Goal: Task Accomplishment & Management: Manage account settings

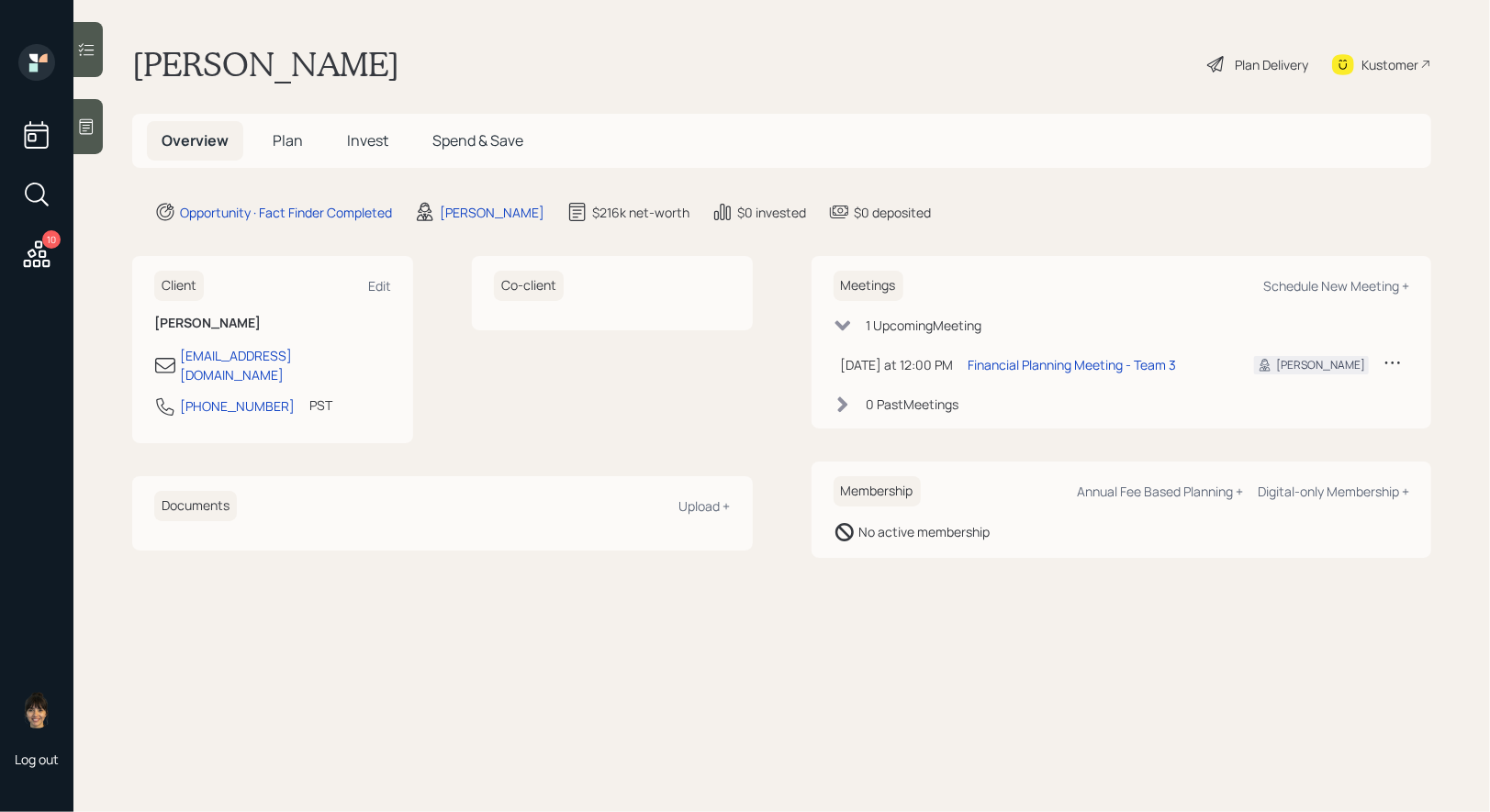
click at [89, 127] on icon at bounding box center [86, 127] width 13 height 15
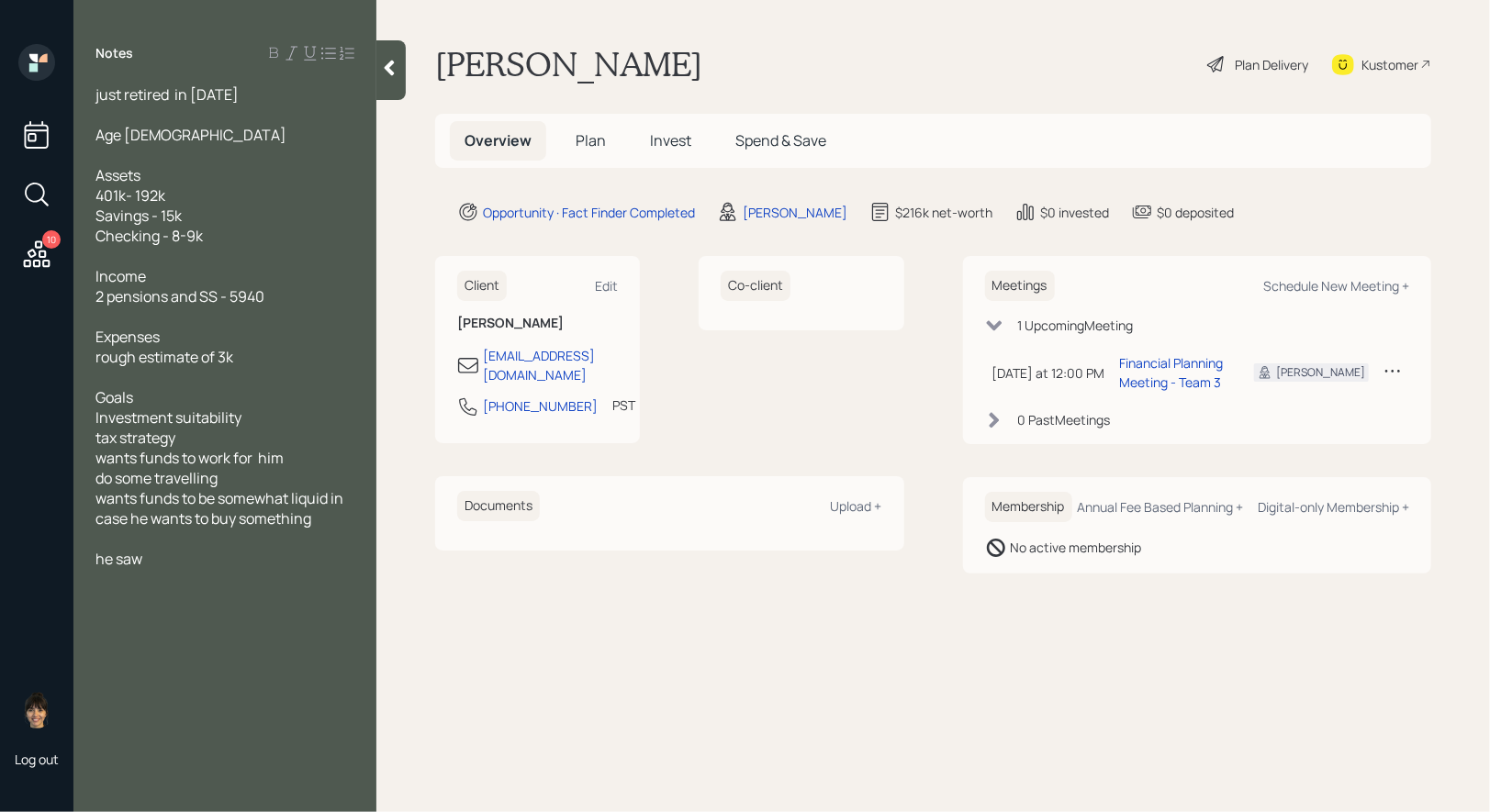
click at [41, 257] on icon at bounding box center [37, 253] width 27 height 27
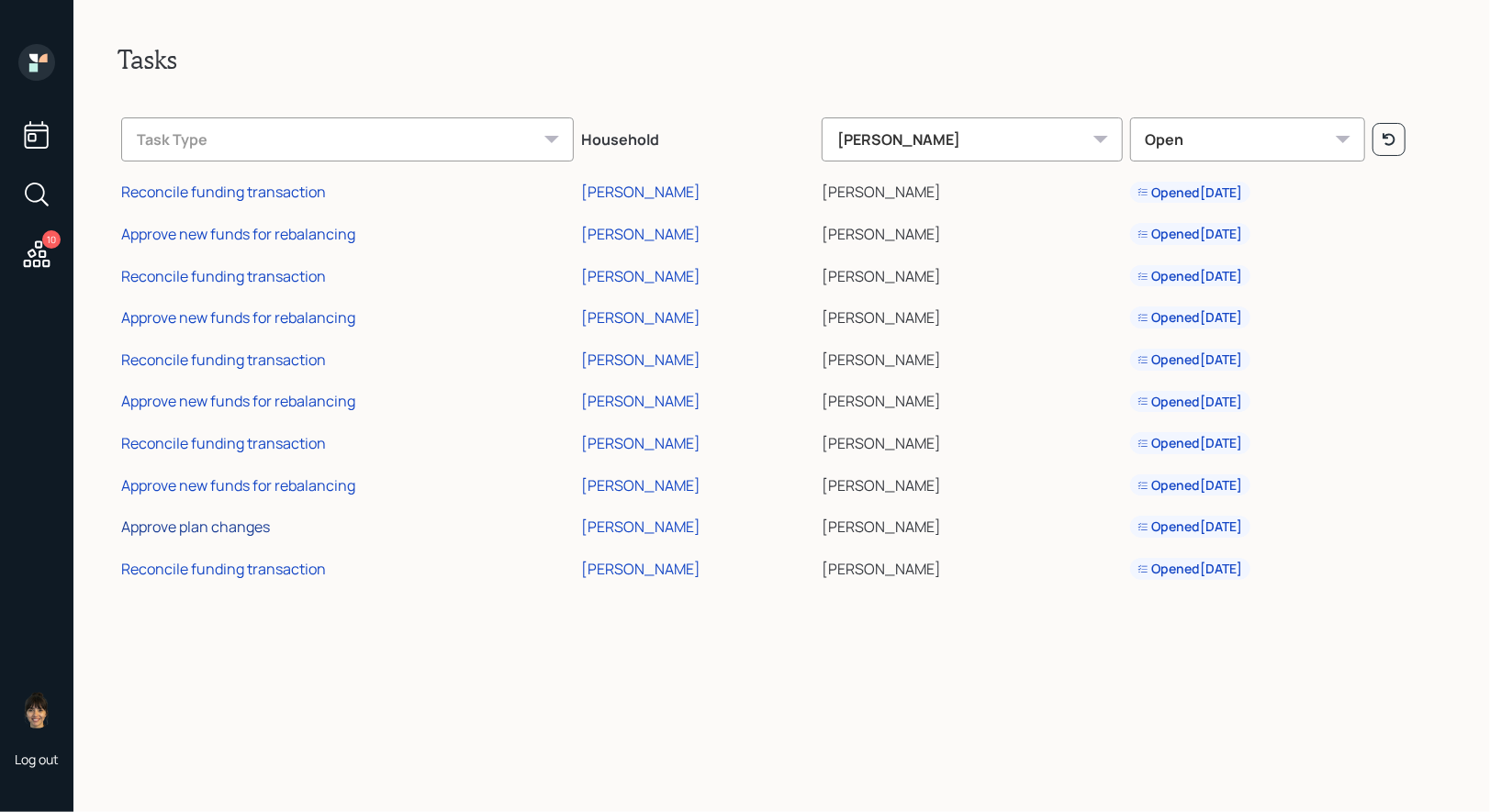
click at [204, 521] on div "Approve plan changes" at bounding box center [195, 526] width 148 height 20
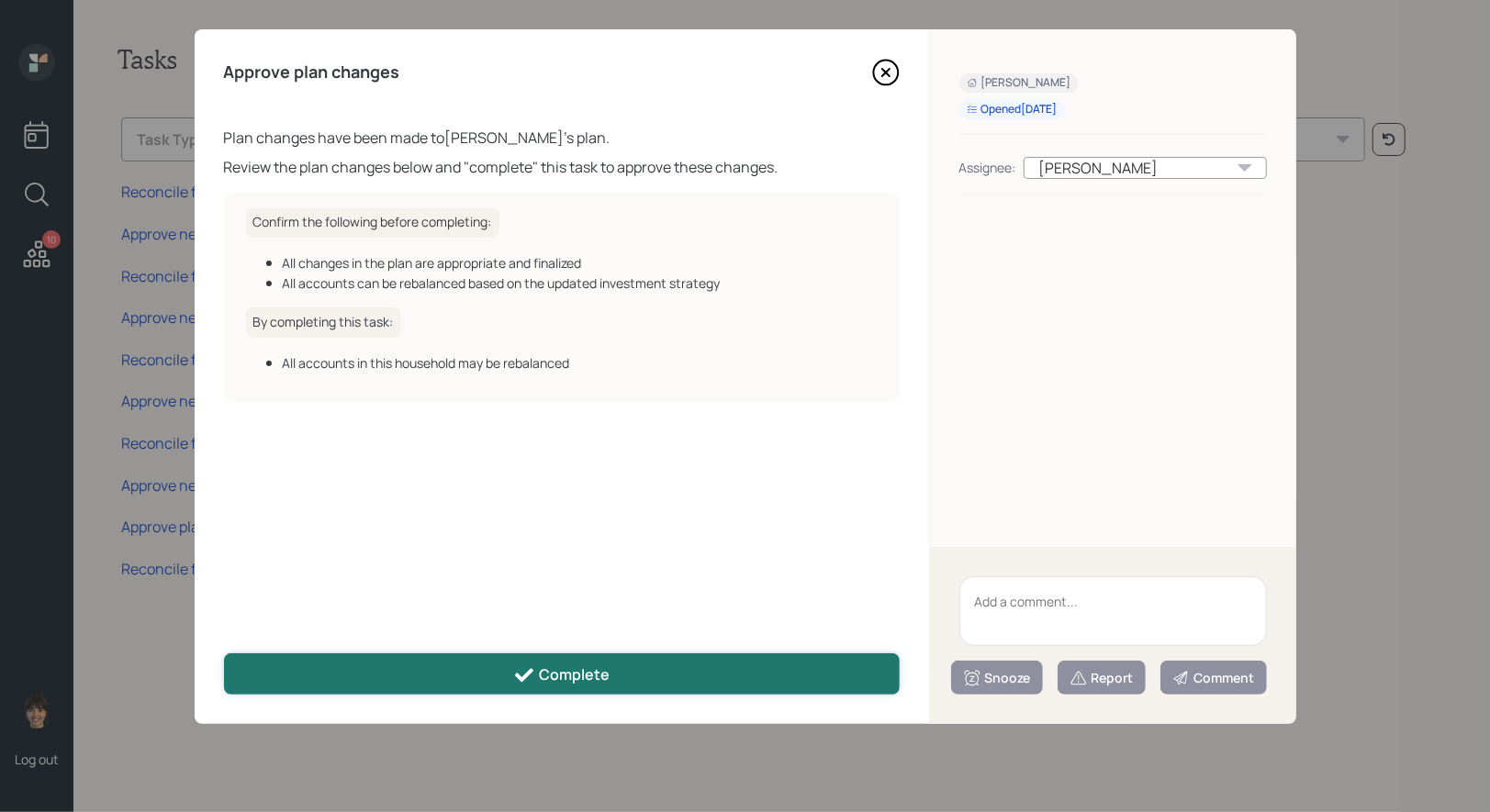
click at [375, 673] on button "Complete" at bounding box center [562, 673] width 676 height 41
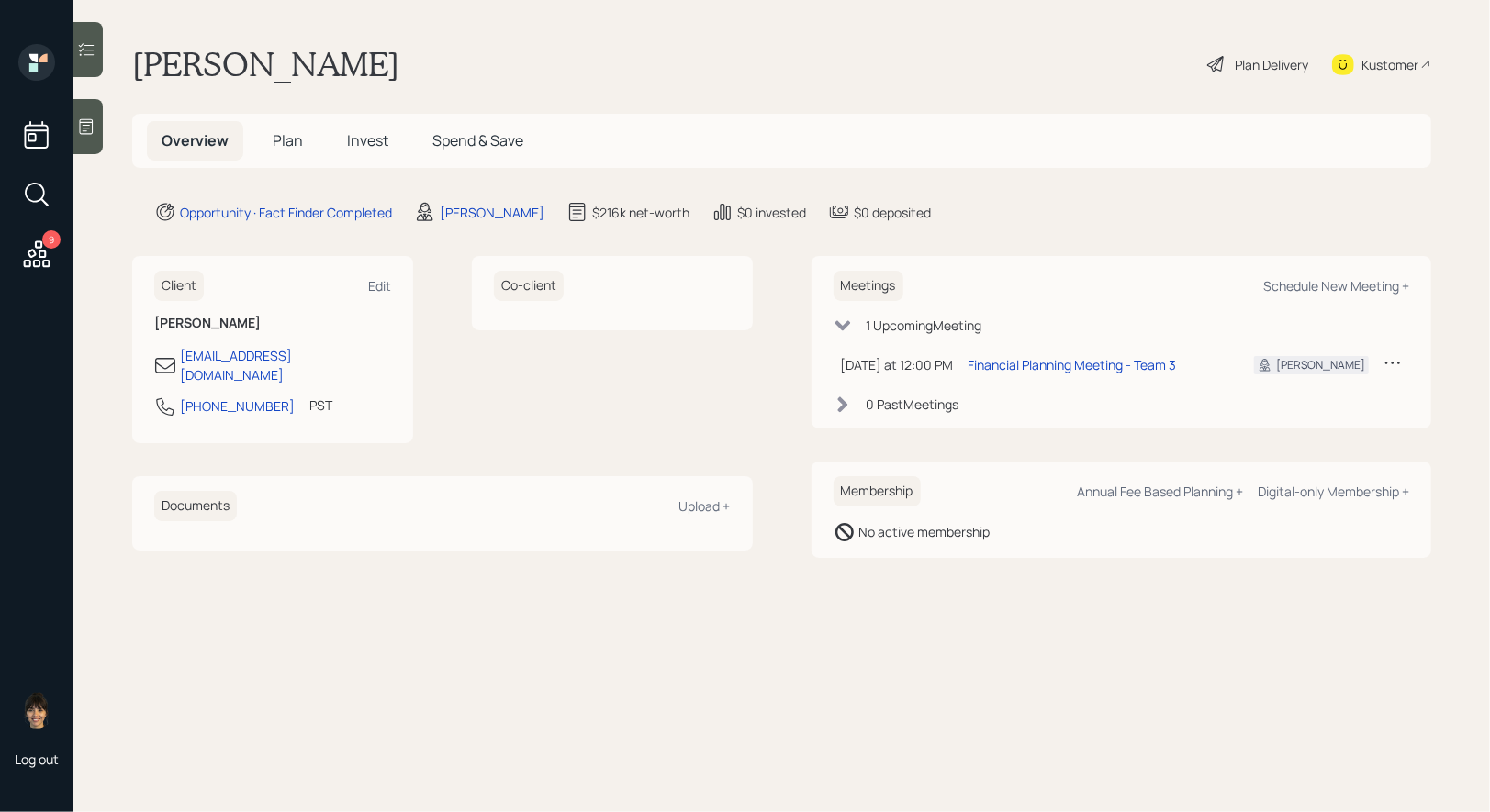
click at [289, 143] on span "Plan" at bounding box center [288, 140] width 31 height 20
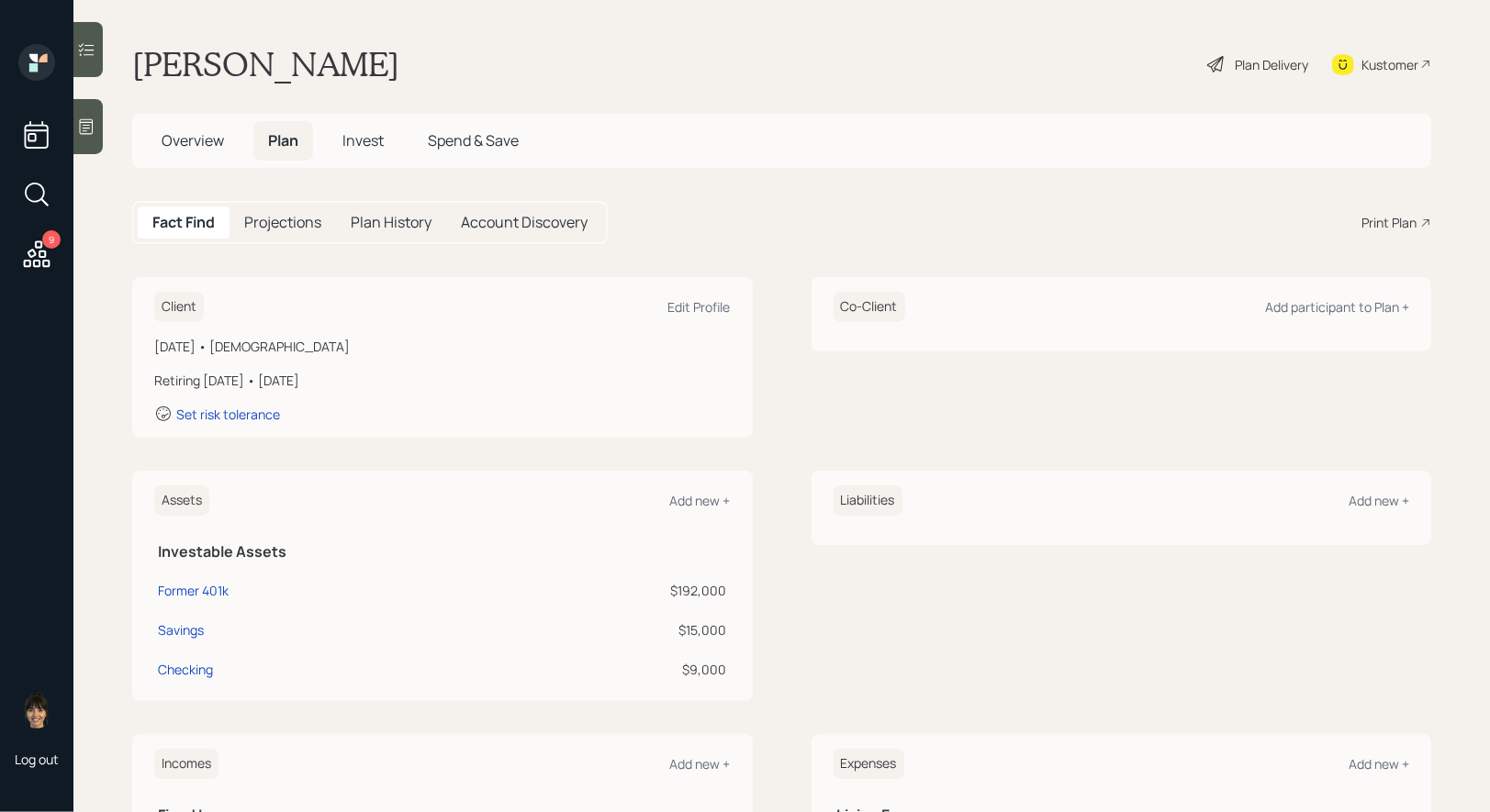
scroll to position [52, 0]
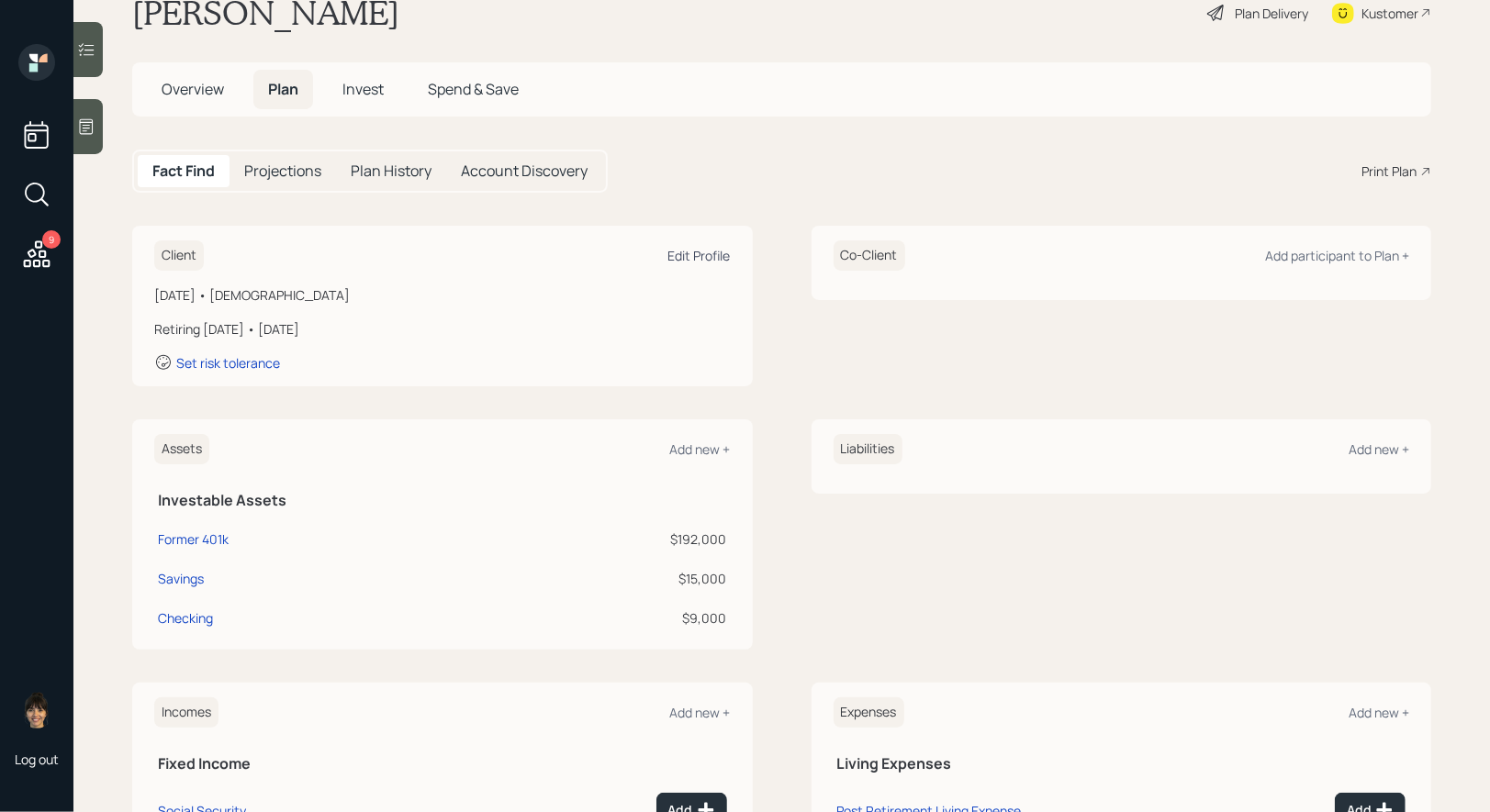
click at [700, 252] on div "Edit Profile" at bounding box center [700, 255] width 62 height 17
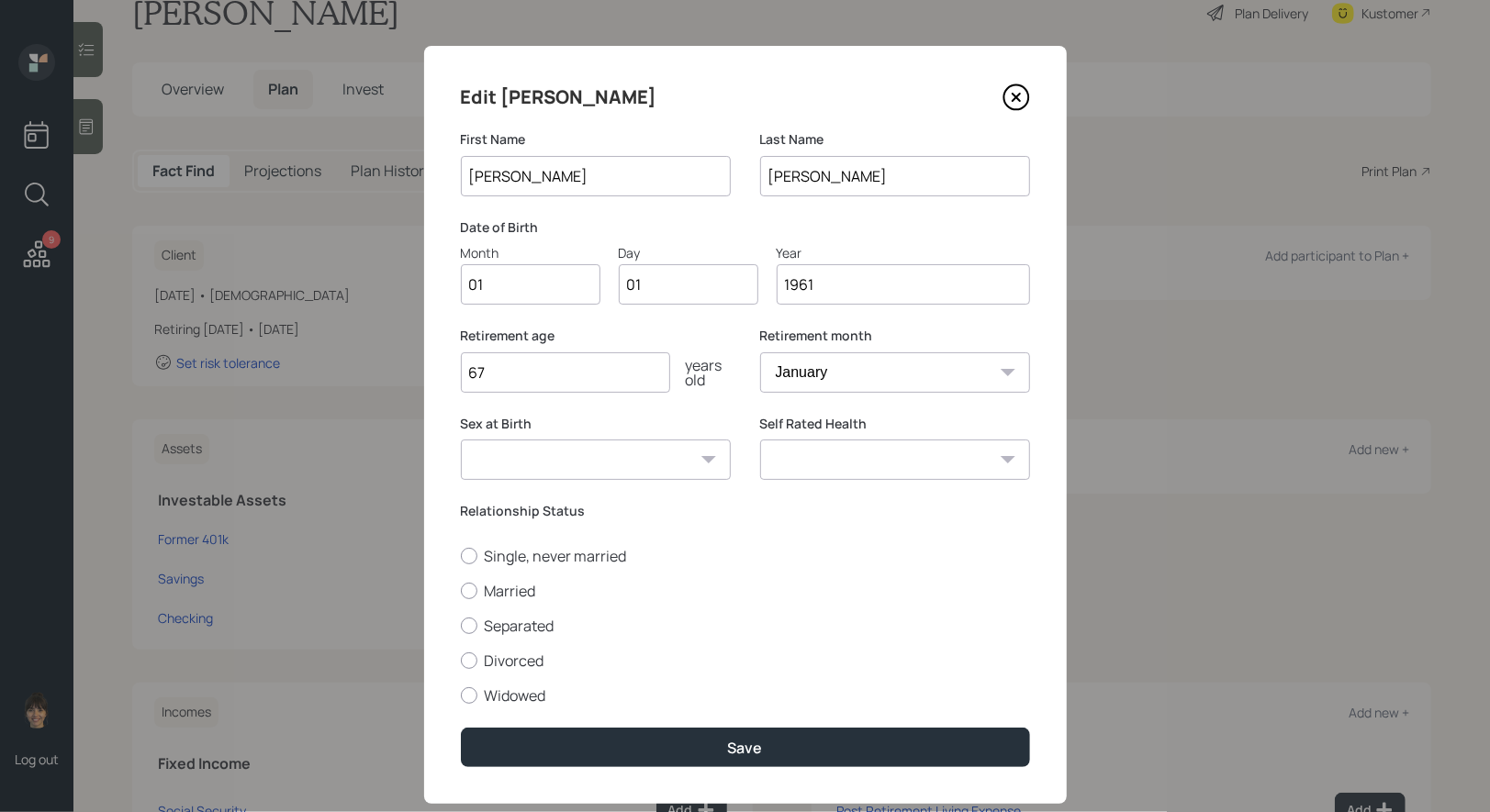
click at [600, 374] on input "67" at bounding box center [566, 372] width 210 height 40
type input "64"
click at [851, 384] on select "January February March April May June July August September October November De…" at bounding box center [896, 372] width 270 height 40
select select "8"
click at [761, 352] on select "January February March April May June July August September October November De…" at bounding box center [896, 372] width 270 height 40
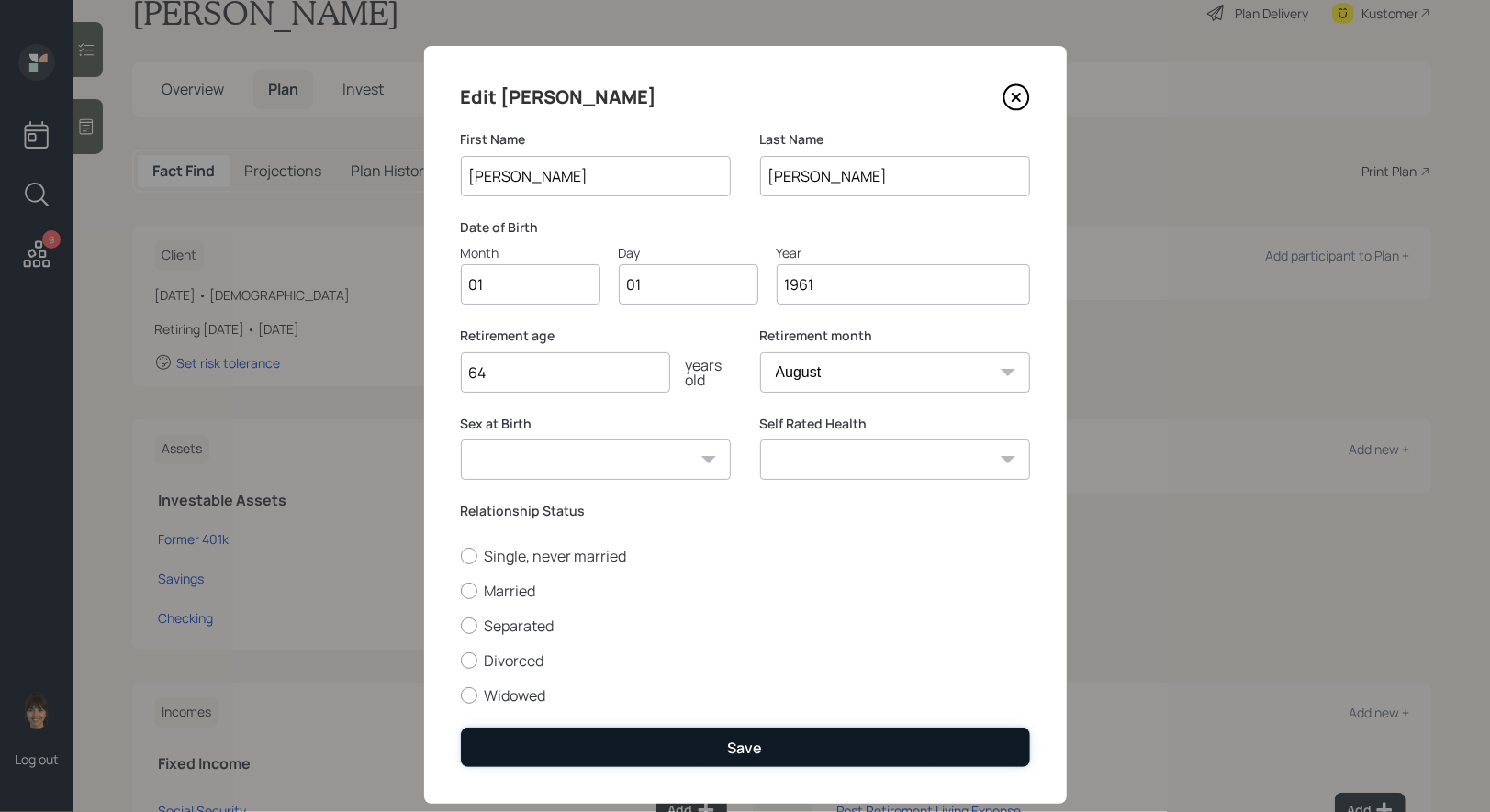
click at [734, 757] on div "Save" at bounding box center [745, 747] width 34 height 20
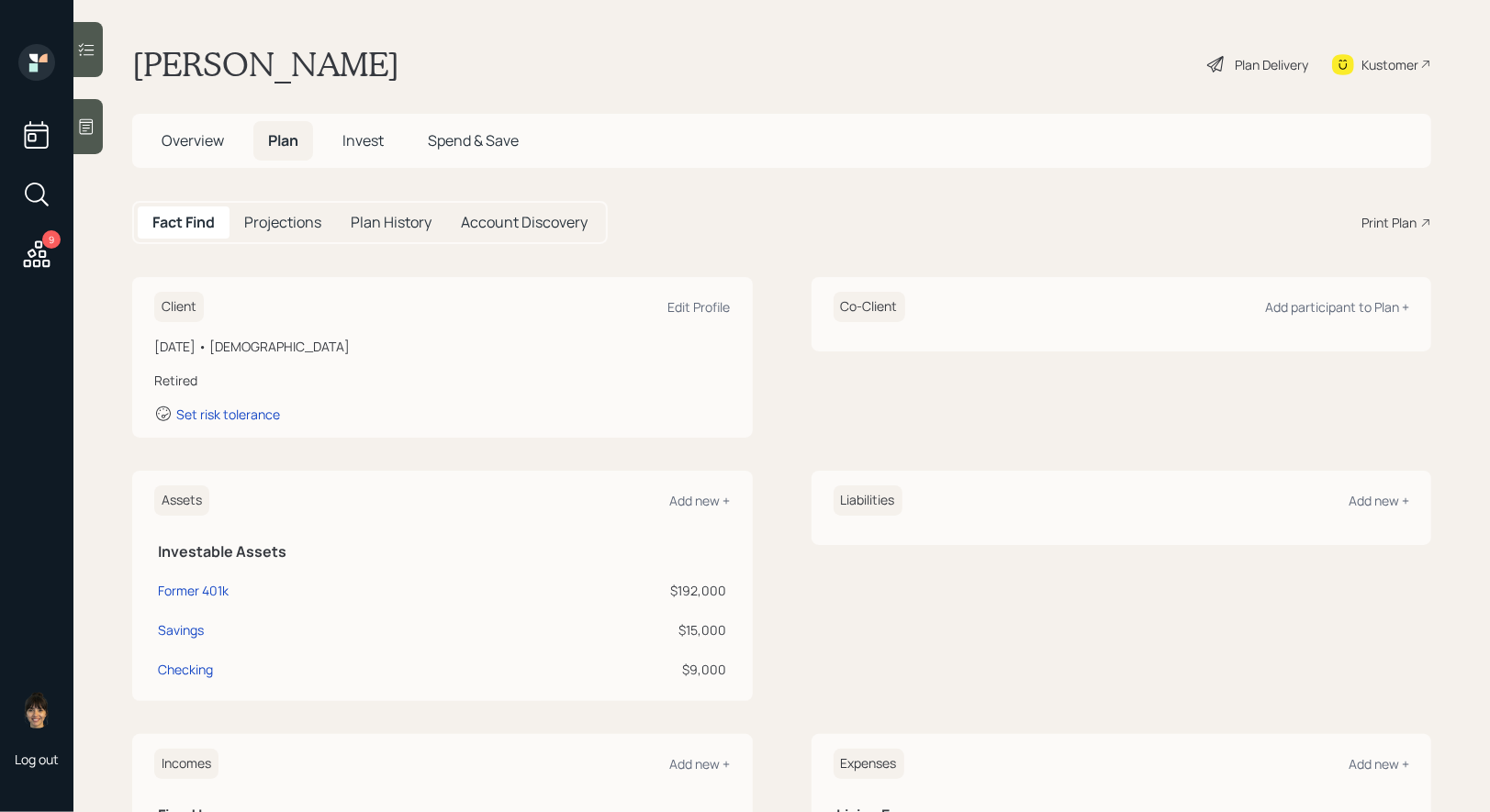
click at [1237, 64] on div "Plan Delivery" at bounding box center [1272, 65] width 74 height 19
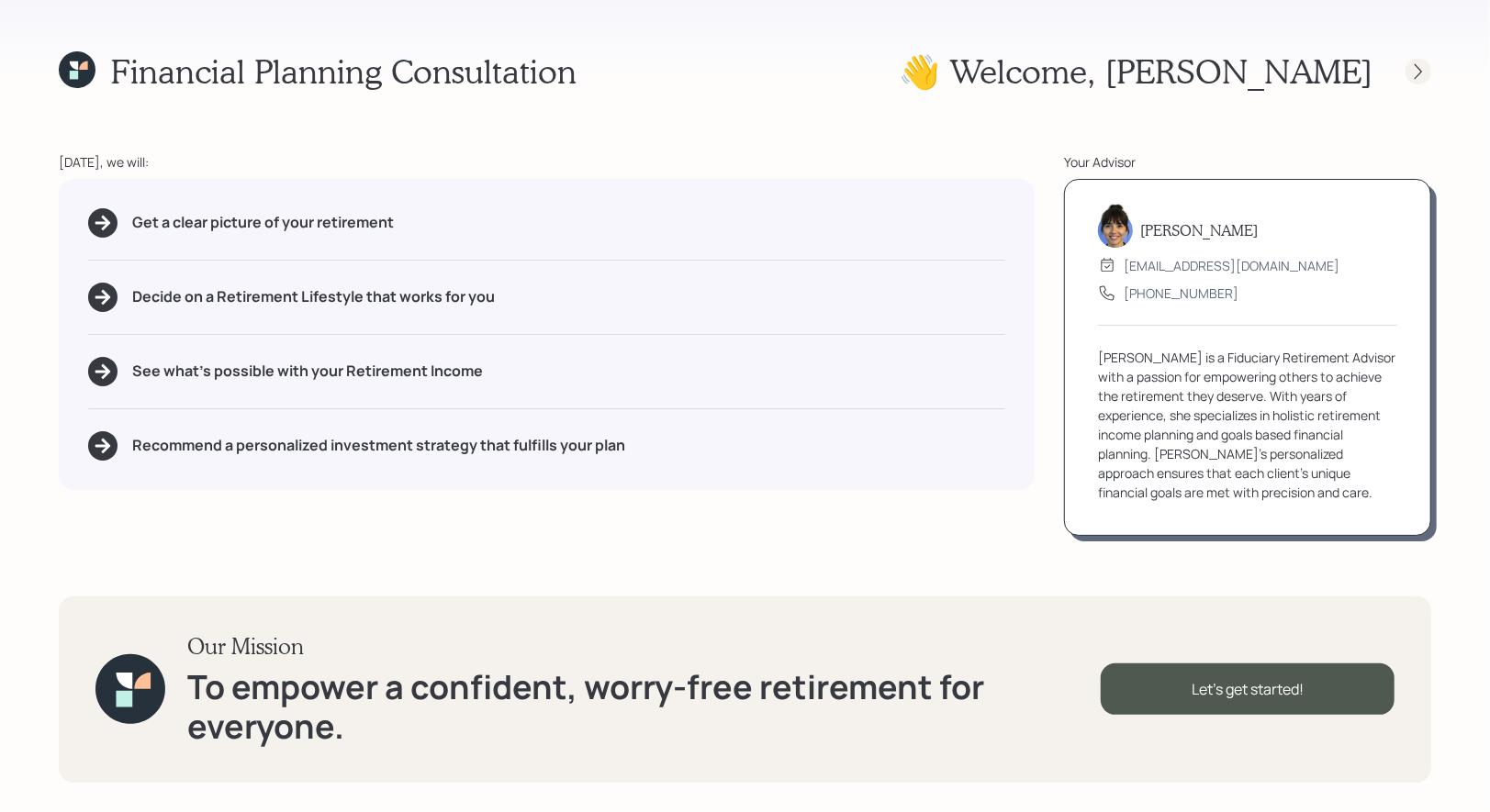
click at [1421, 71] on icon at bounding box center [1419, 71] width 8 height 15
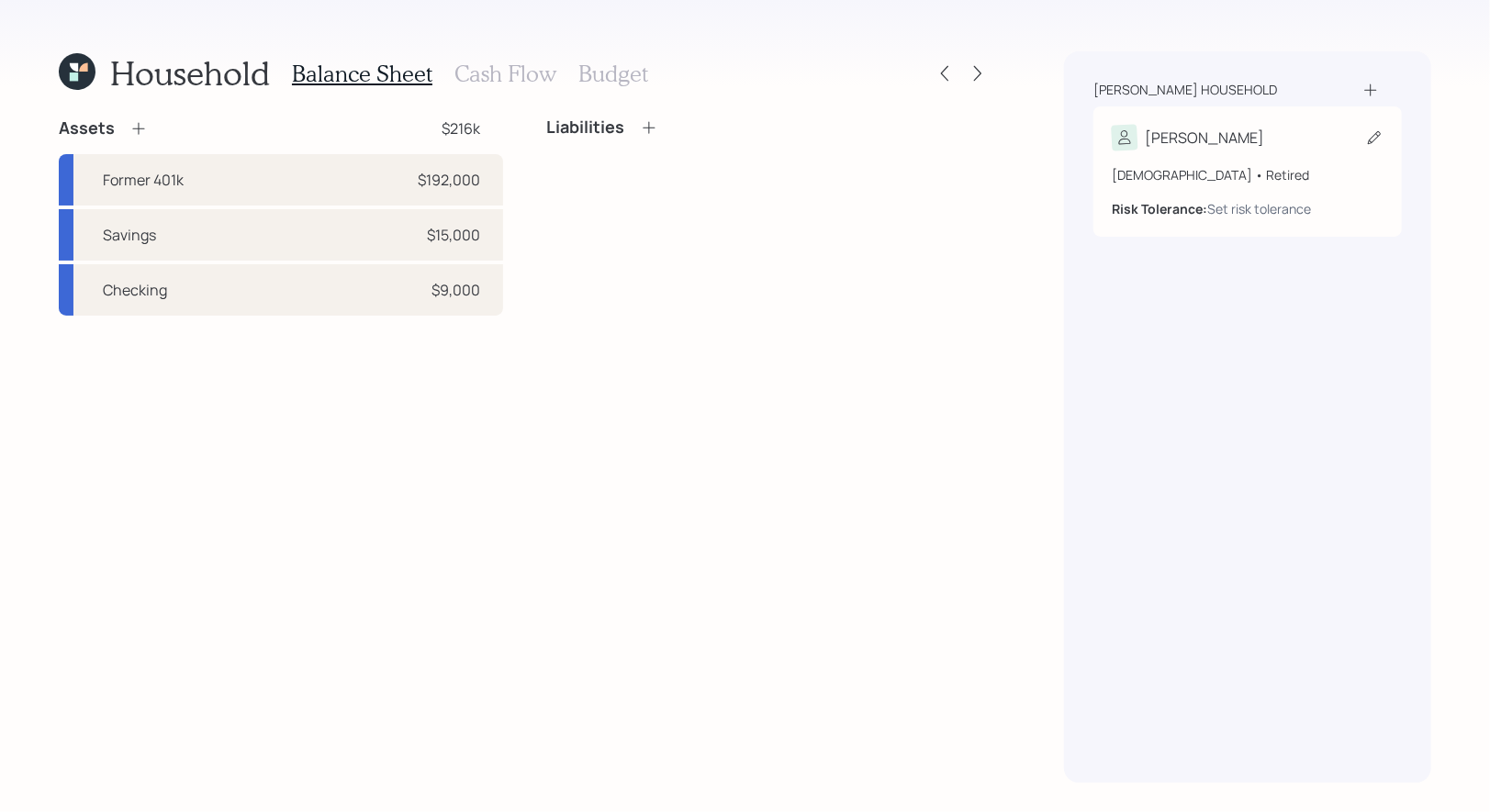
click at [1375, 142] on icon at bounding box center [1374, 137] width 18 height 18
select select "8"
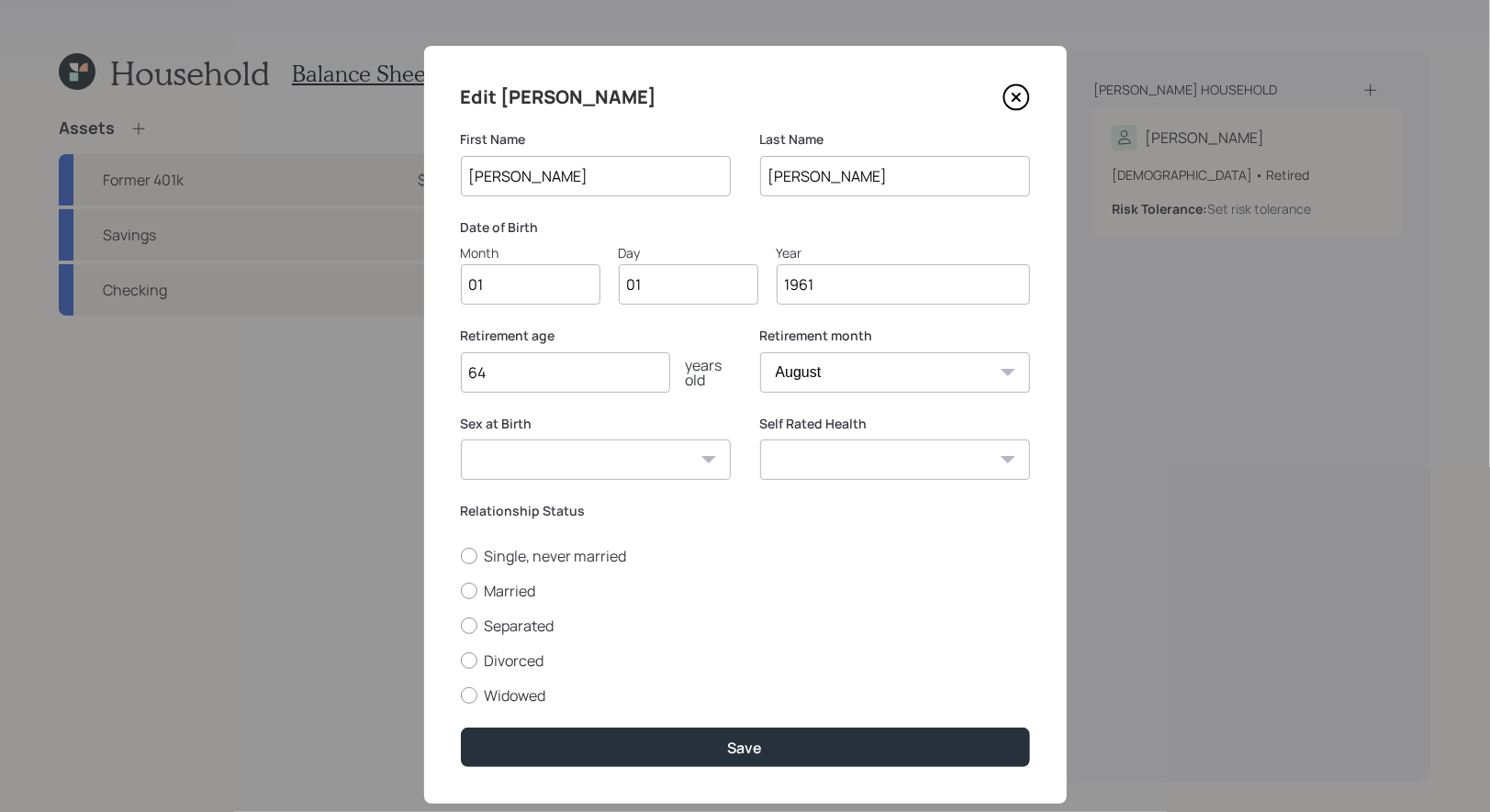
click at [545, 290] on input "01" at bounding box center [531, 284] width 140 height 40
type input "09"
type input "02"
click at [580, 556] on label "Single, never married" at bounding box center [745, 556] width 569 height 20
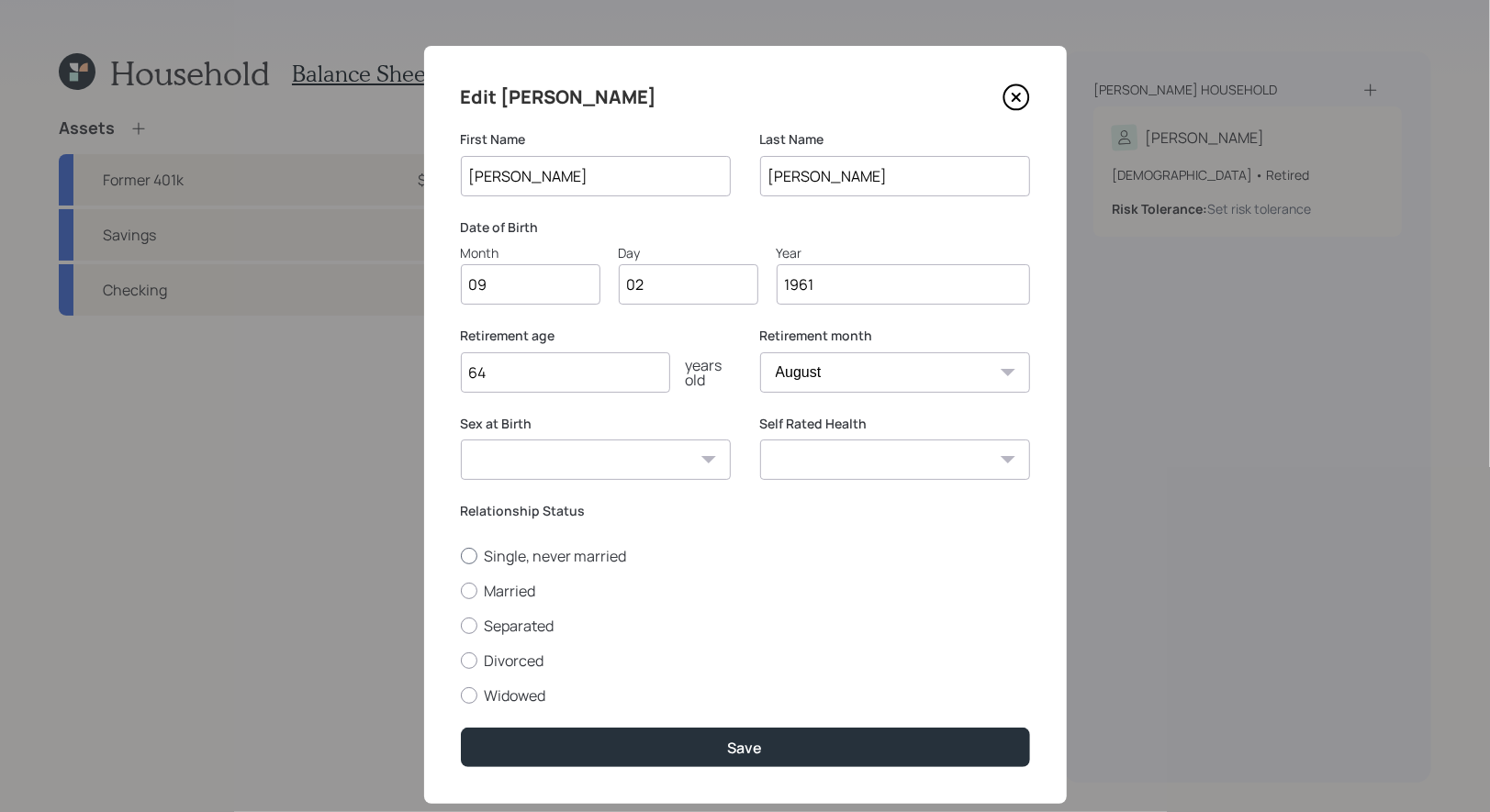
click at [461, 556] on input "Single, never married" at bounding box center [460, 556] width 1 height 1
radio input "true"
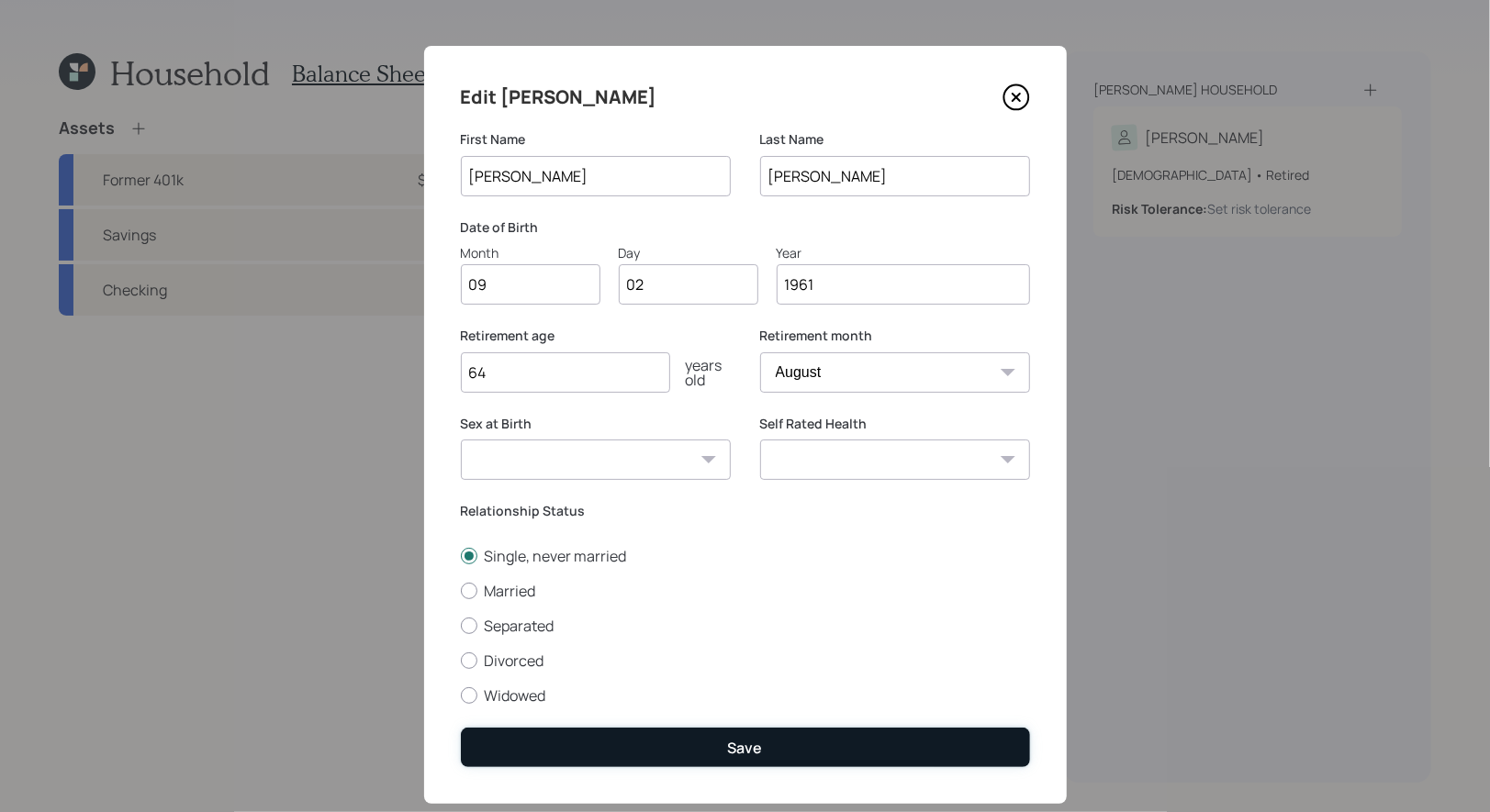
click at [636, 755] on button "Save" at bounding box center [745, 747] width 569 height 39
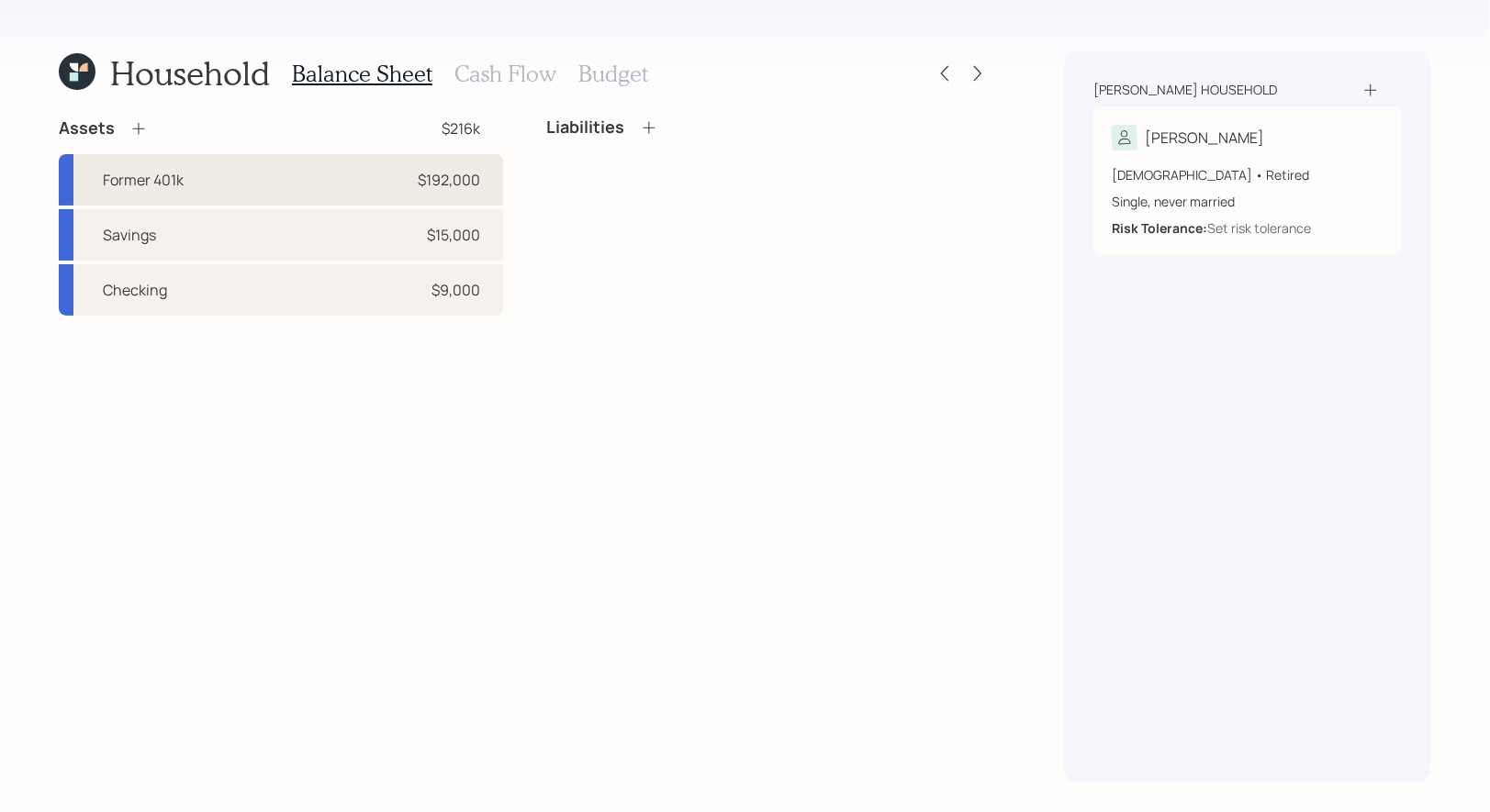
click at [321, 180] on div "Former 401k $192,000" at bounding box center [280, 180] width 444 height 52
select select "company_sponsored"
select select "balanced"
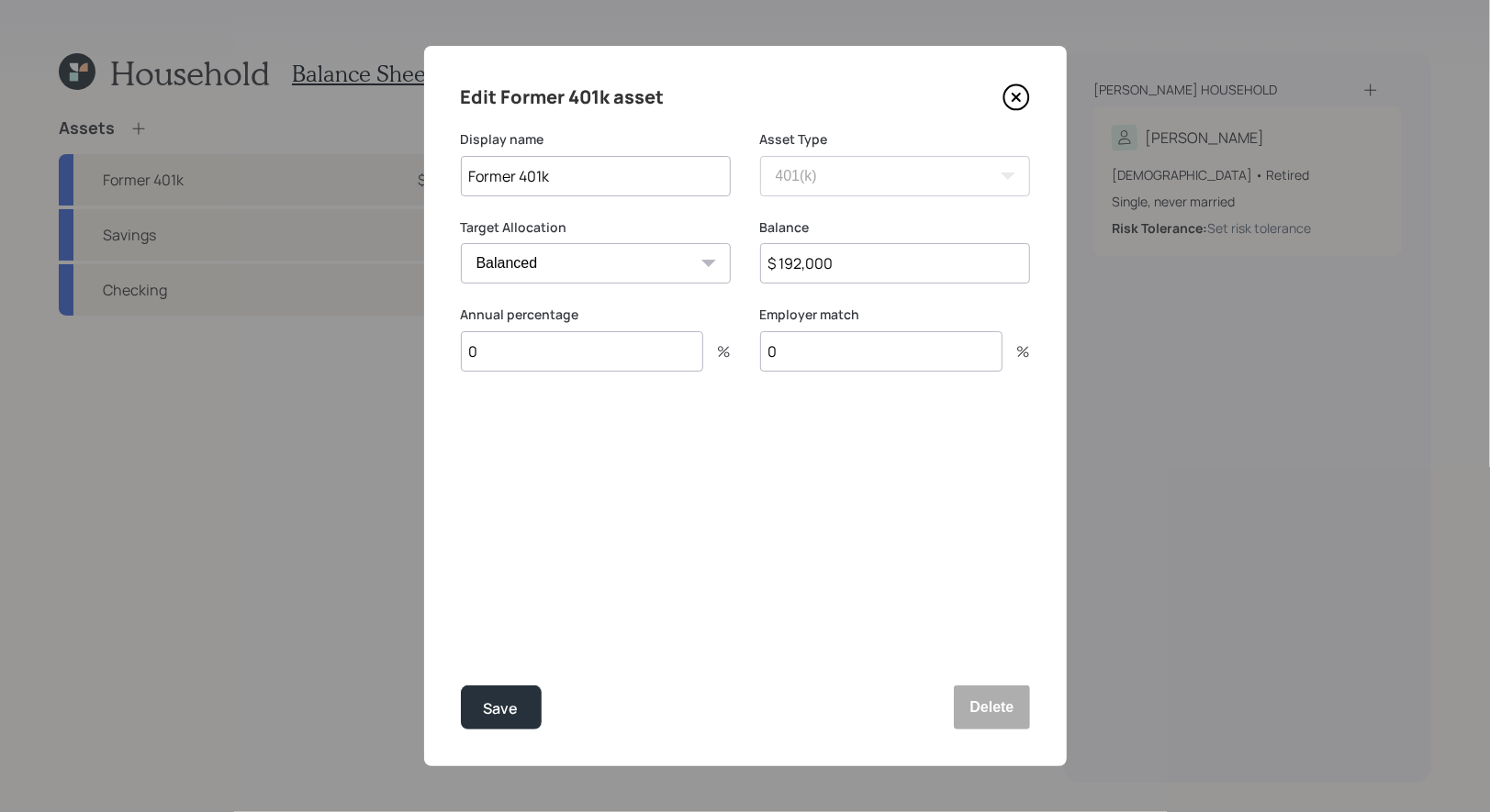
click at [873, 263] on input "$ 192,000" at bounding box center [896, 263] width 270 height 40
type input "$ 191,962"
click at [503, 705] on div "Save" at bounding box center [501, 709] width 34 height 25
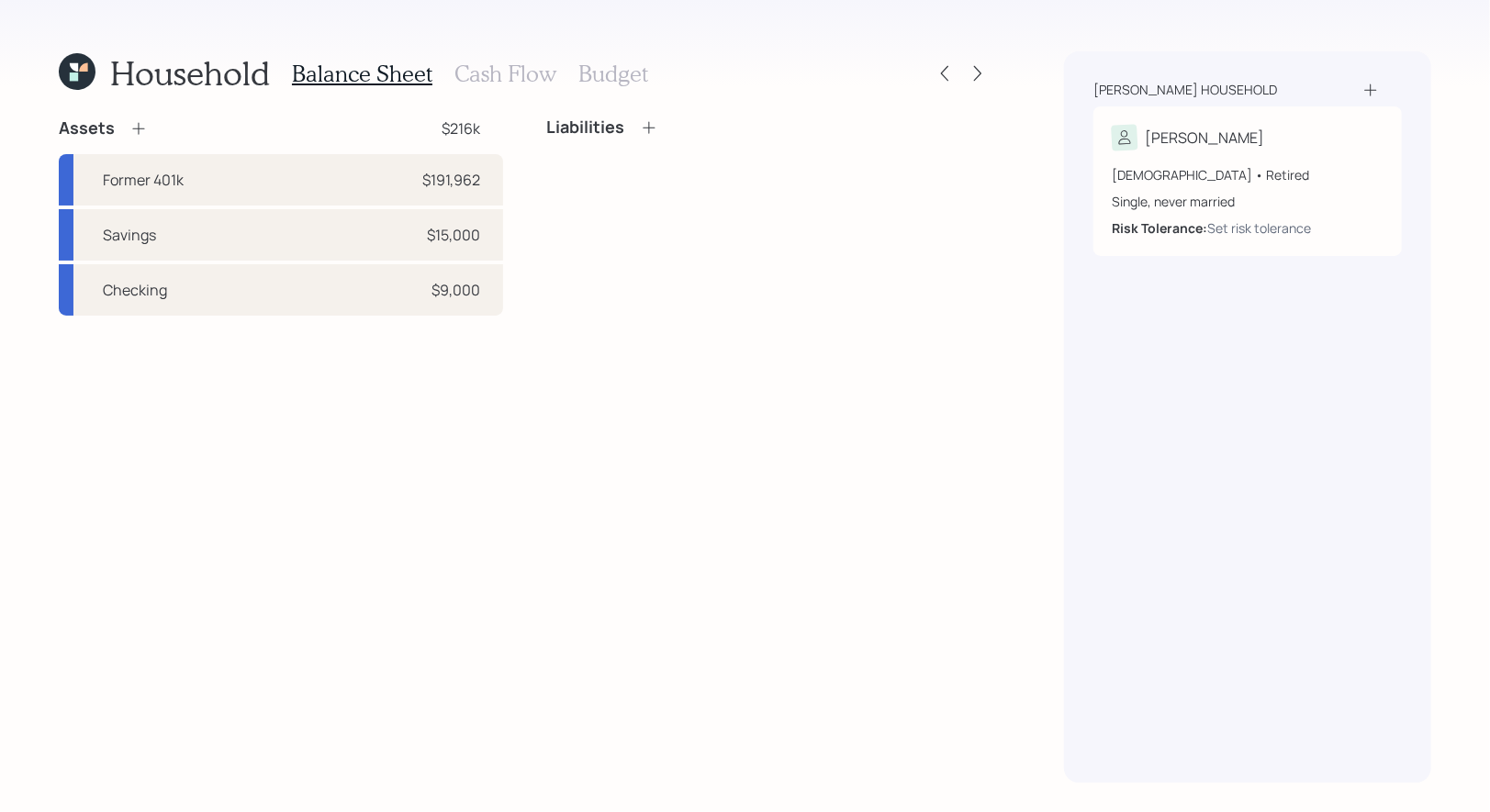
click at [649, 125] on icon at bounding box center [649, 127] width 18 height 18
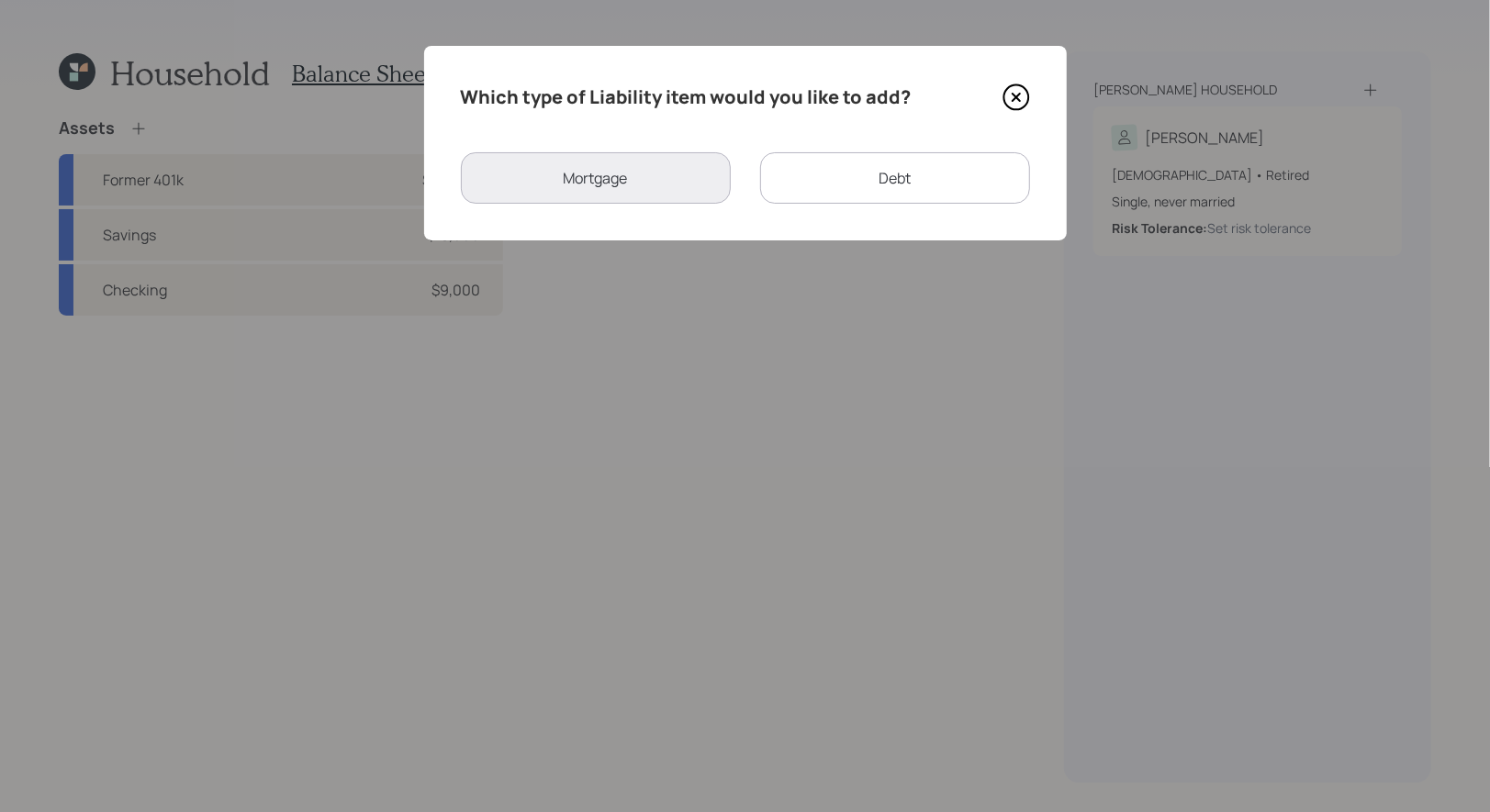
click at [856, 175] on div "Debt" at bounding box center [896, 178] width 270 height 52
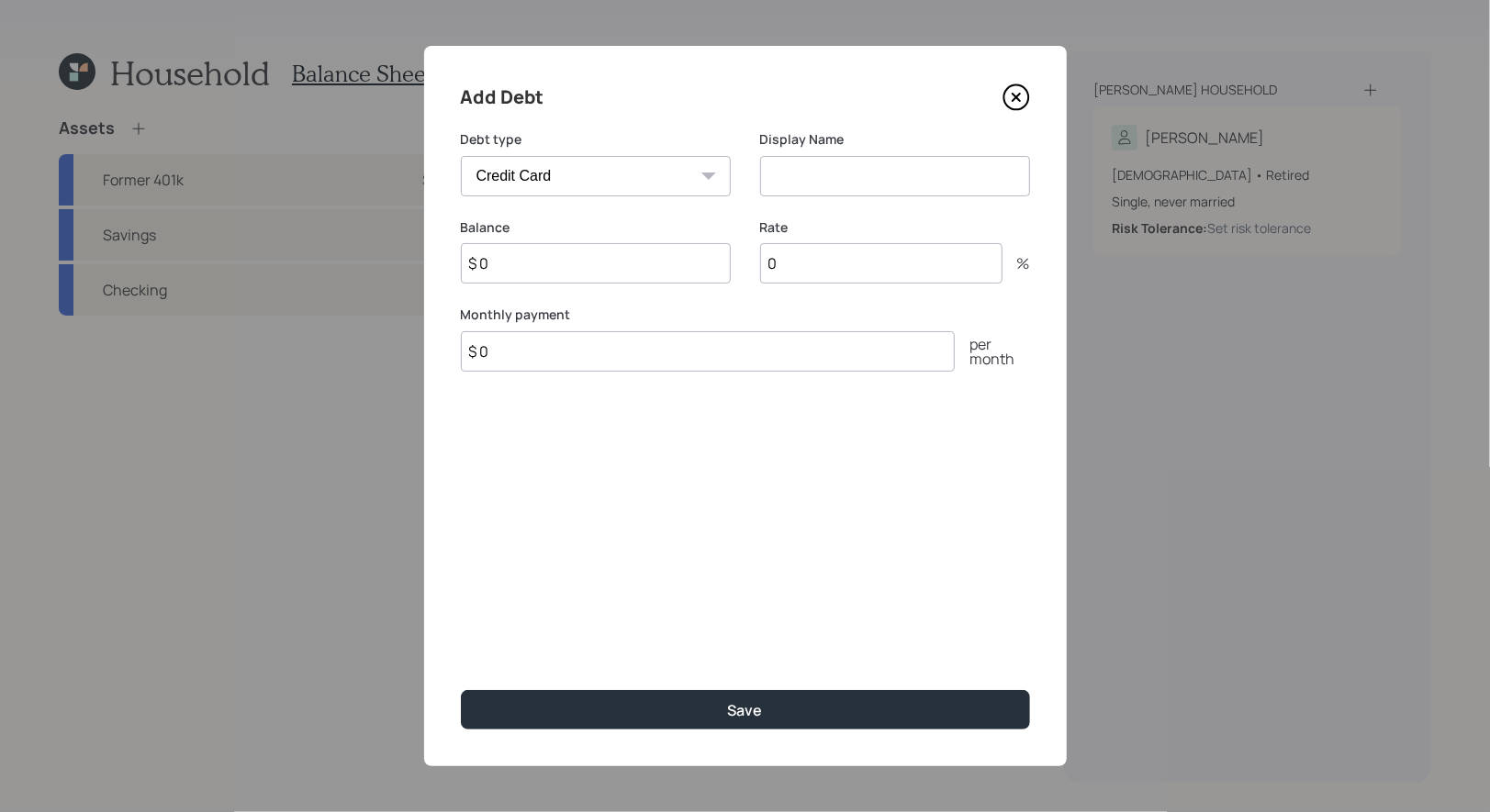
click at [697, 177] on select "Car Credit Card Medical Student Other" at bounding box center [596, 176] width 270 height 40
select select "car"
click at [461, 156] on select "Car Credit Card Medical Student Other" at bounding box center [596, 176] width 270 height 40
click at [790, 178] on input at bounding box center [896, 176] width 270 height 40
type input "Car Loan"
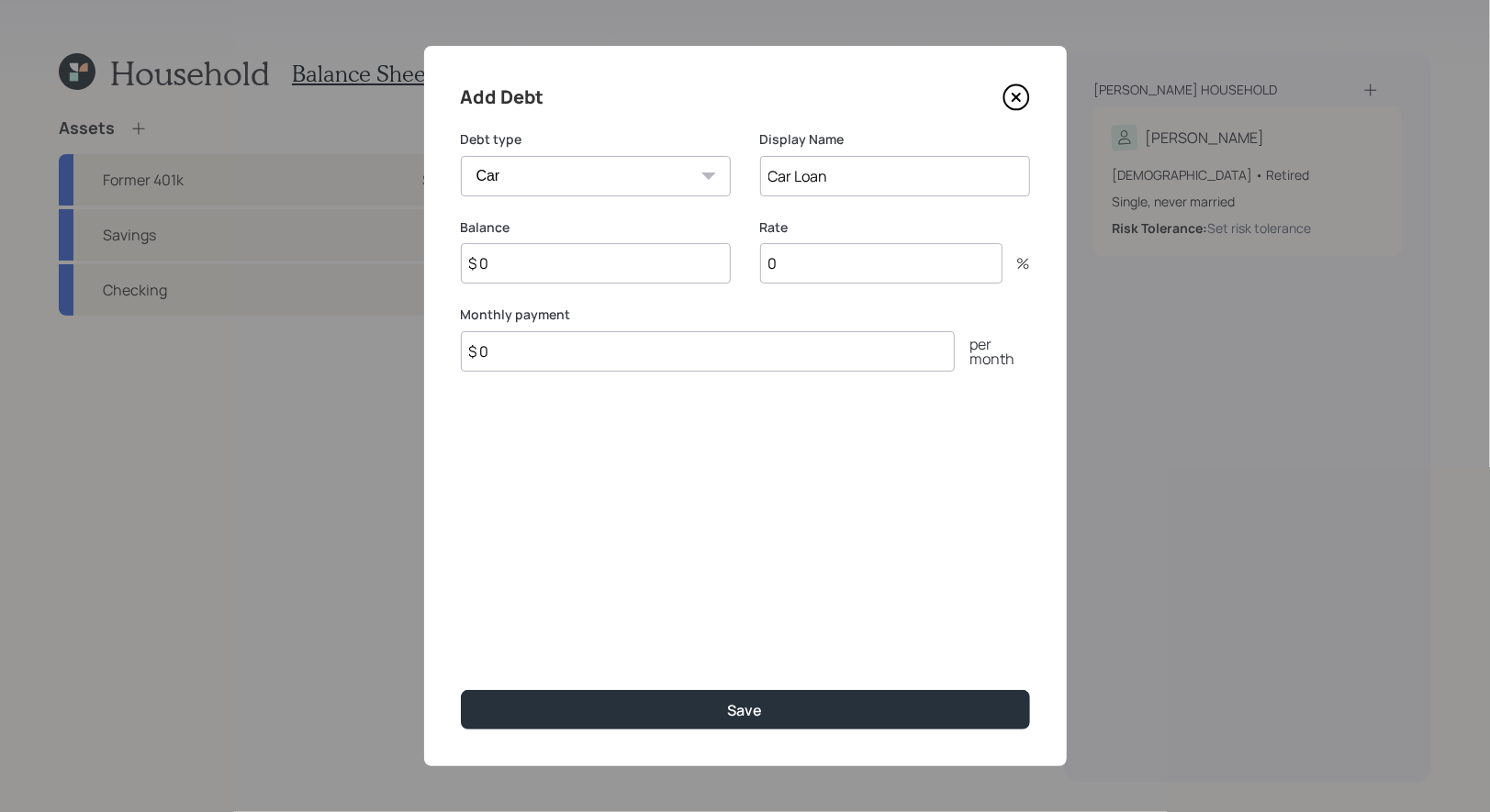
click at [637, 259] on input "$ 0" at bounding box center [596, 263] width 270 height 40
type input "$ 17,000"
click at [798, 262] on input "0" at bounding box center [881, 263] width 242 height 40
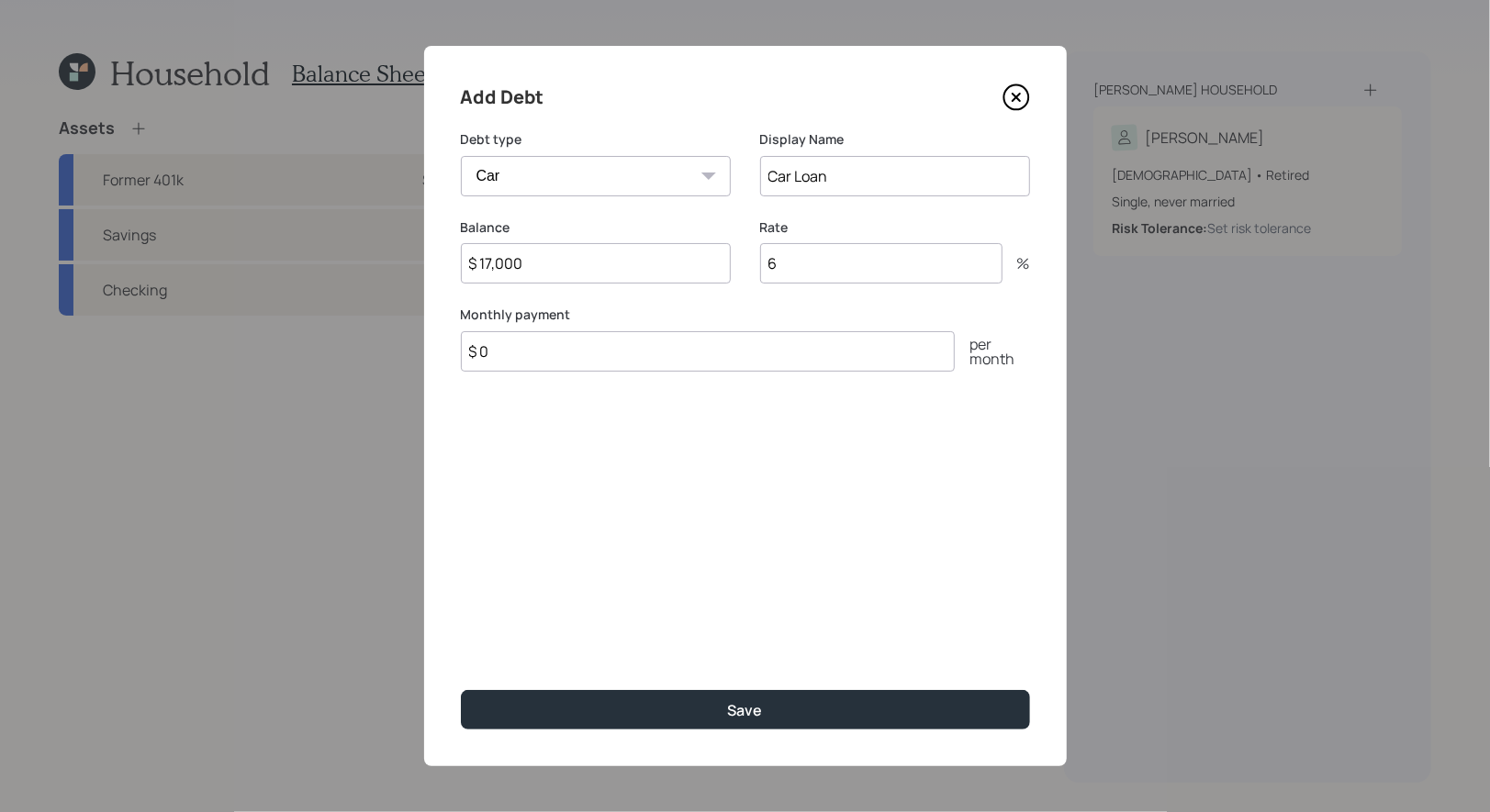
type input "6"
click at [544, 347] on input "$ 0" at bounding box center [708, 351] width 494 height 40
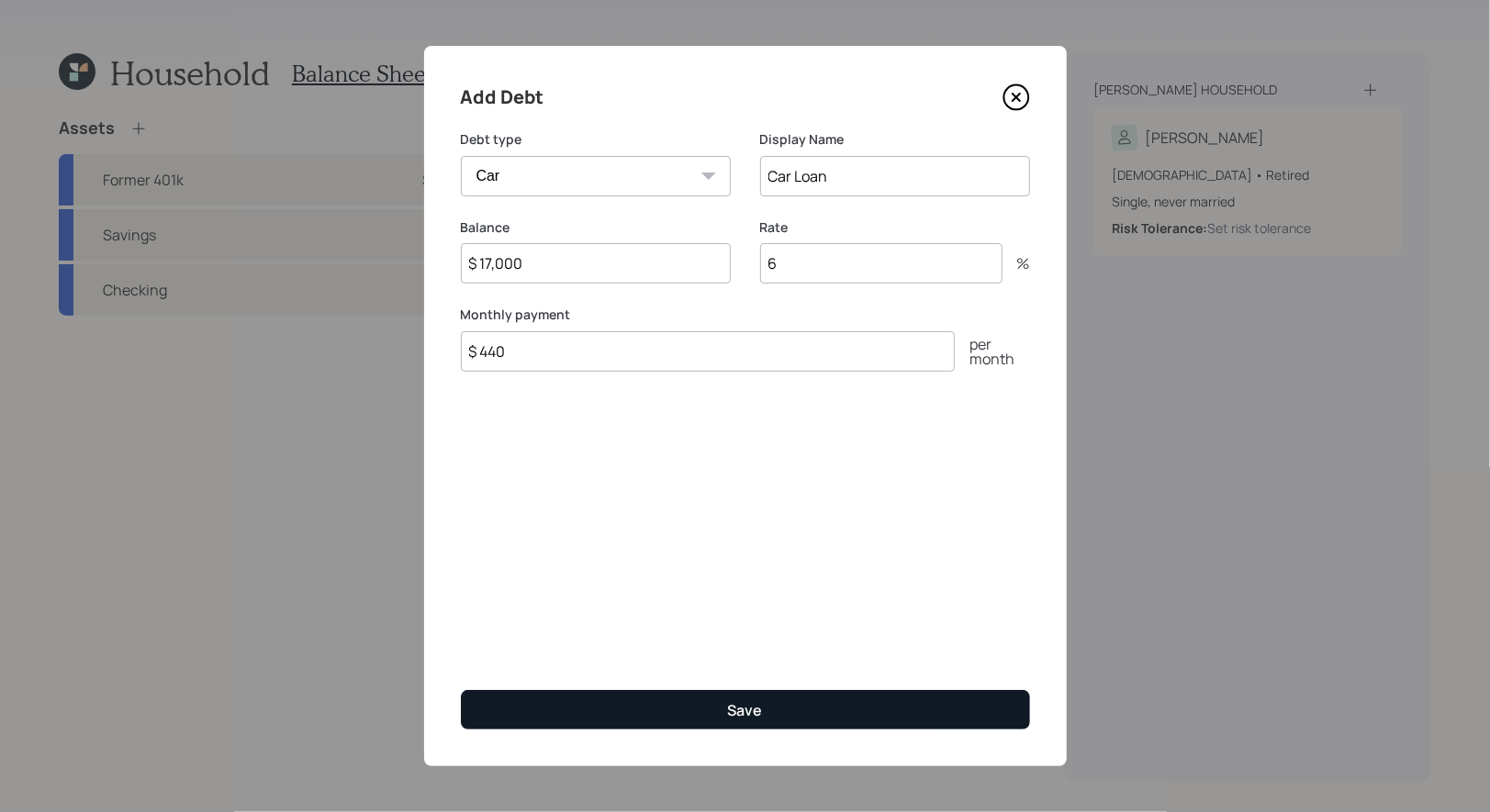
type input "$ 440"
click at [620, 709] on button "Save" at bounding box center [745, 710] width 569 height 39
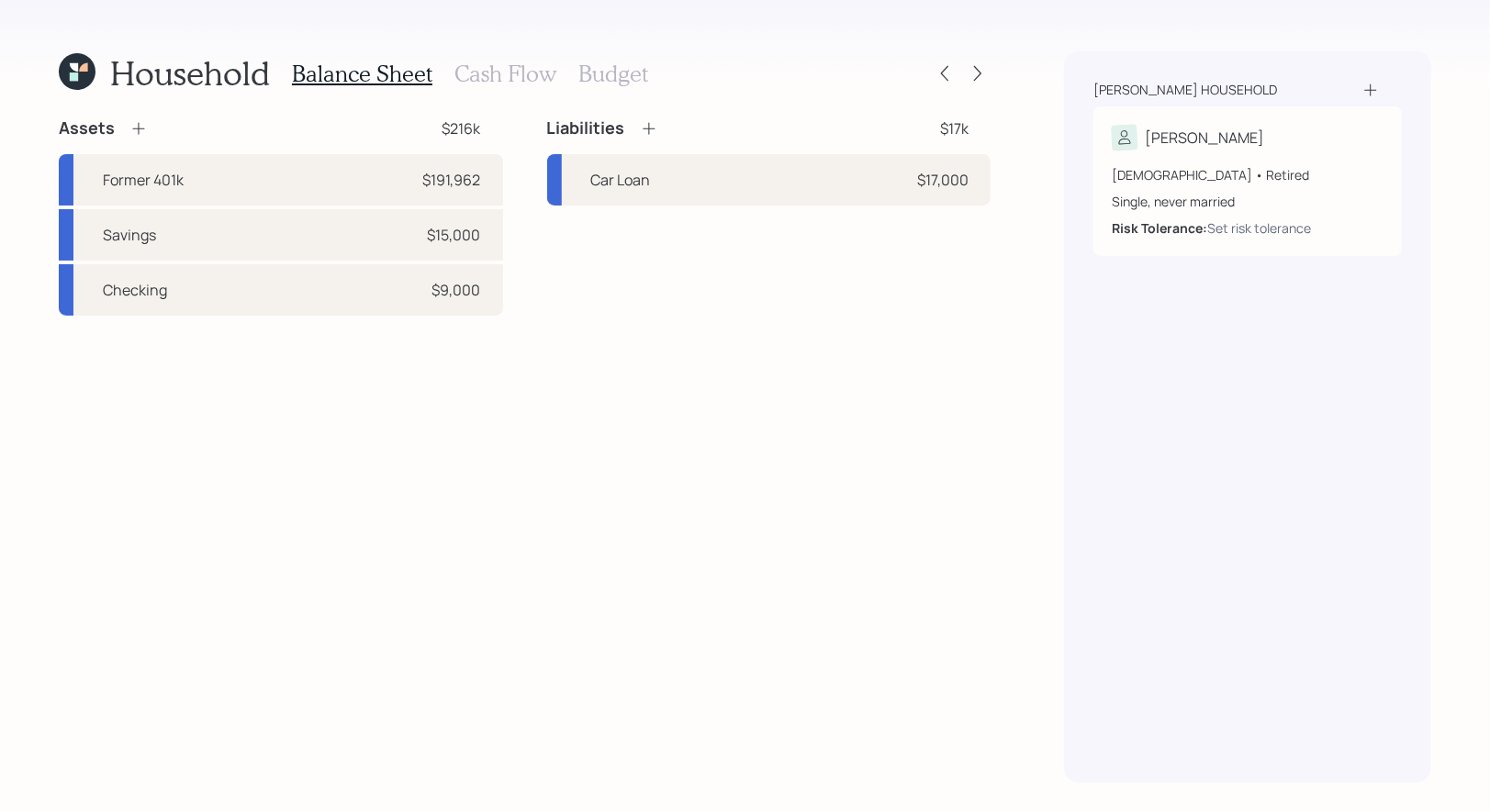
click at [498, 78] on h3 "Cash Flow" at bounding box center [505, 74] width 102 height 27
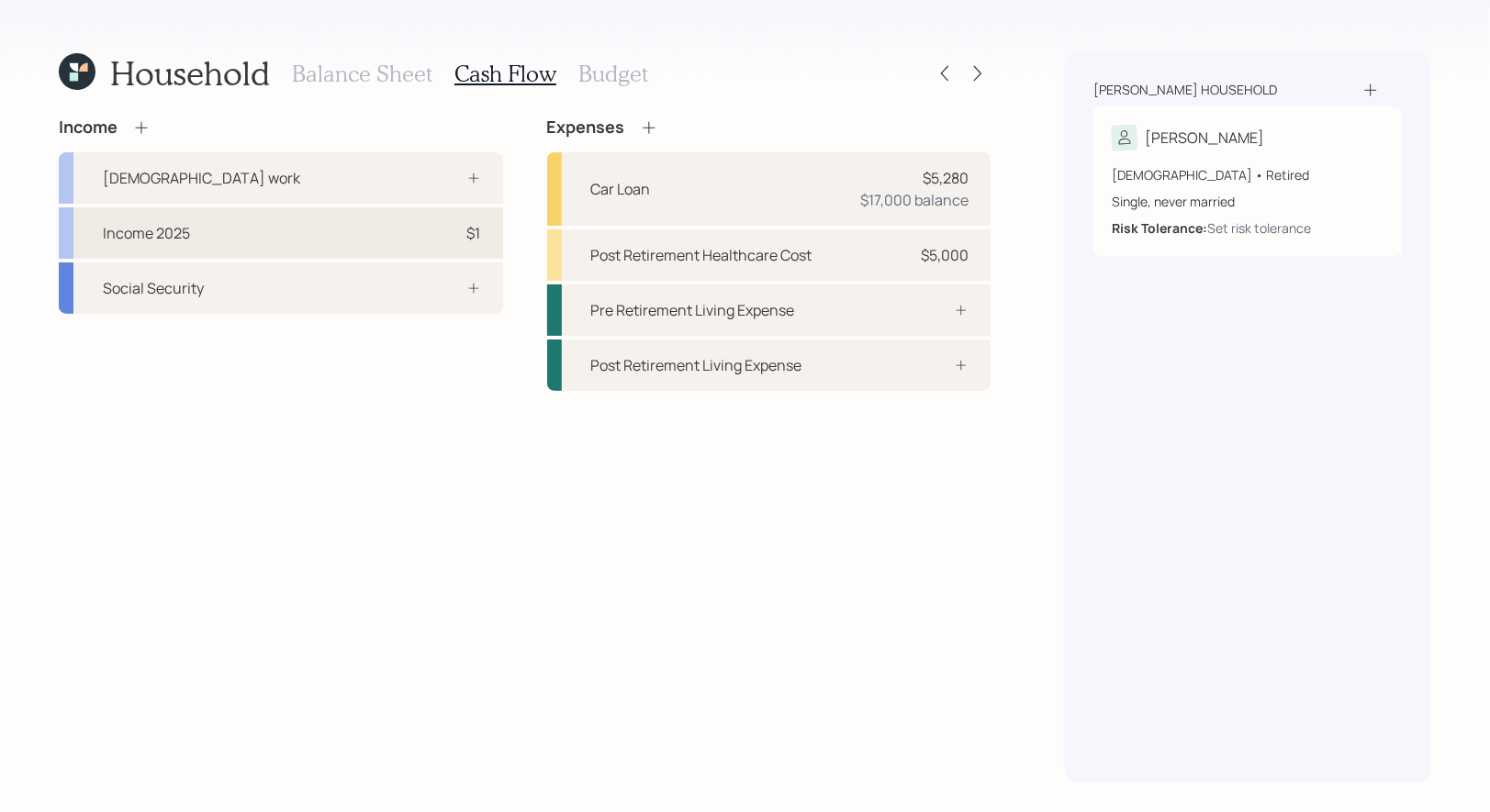
click at [342, 239] on div "Income 2025 $1" at bounding box center [280, 233] width 444 height 52
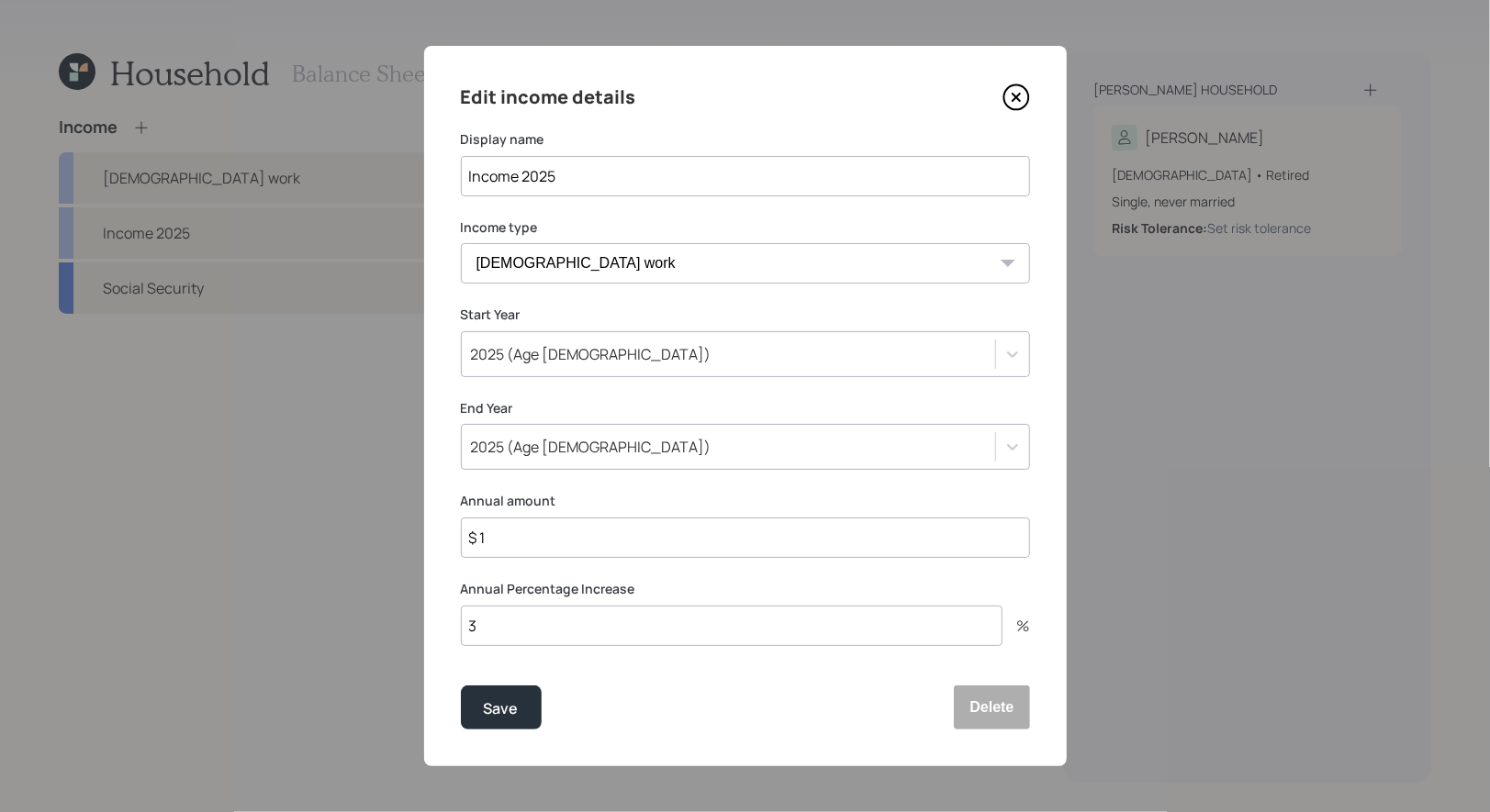
click at [565, 554] on input "$ 1" at bounding box center [745, 538] width 569 height 40
click at [630, 263] on select "Full-time work Part-time work Self employment Other" at bounding box center [745, 263] width 569 height 40
select select "other"
click at [461, 243] on select "Full-time work Part-time work Self employment Other" at bounding box center [745, 263] width 569 height 40
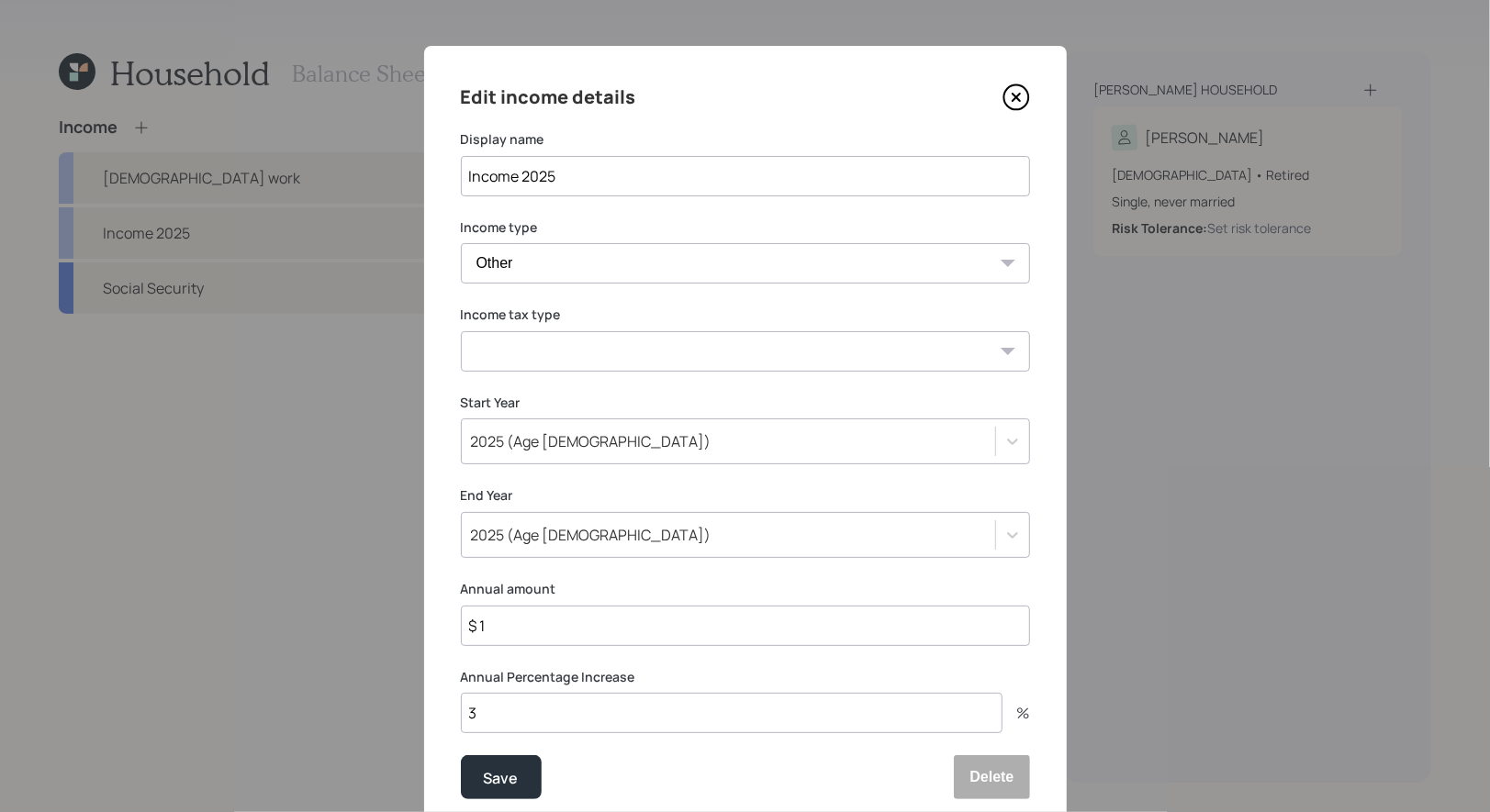
click at [604, 357] on select "Tax-free Earned Self Employment Alimony Royalties Pension / Annuity Interest Di…" at bounding box center [745, 351] width 569 height 40
select select "tax_free"
click at [461, 331] on select "Tax-free Earned Self Employment Alimony Royalties Pension / Annuity Interest Di…" at bounding box center [745, 351] width 569 height 40
click at [579, 630] on input "$ 1" at bounding box center [745, 625] width 569 height 40
click at [514, 635] on input "$ 1" at bounding box center [745, 625] width 569 height 40
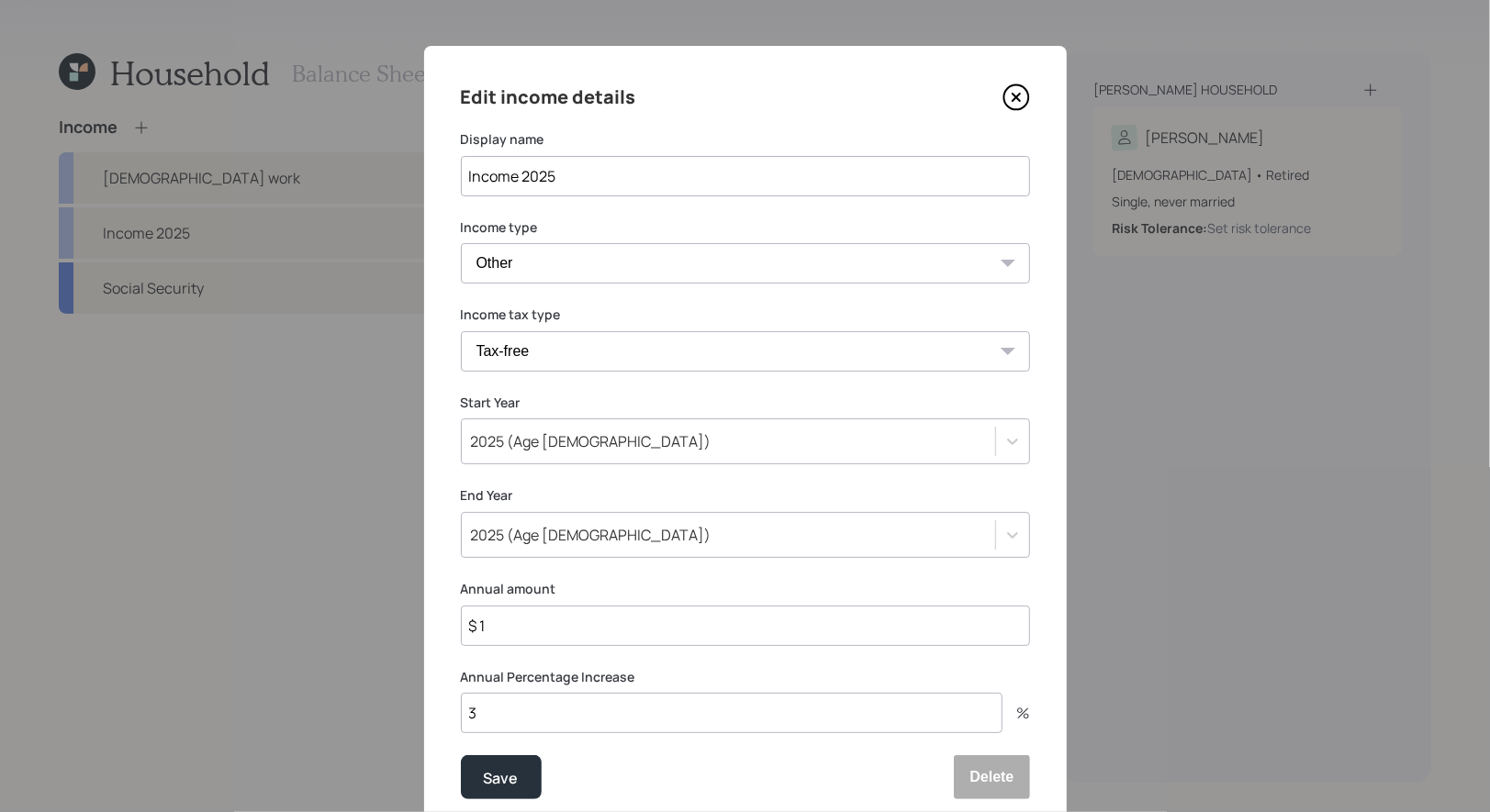
click at [514, 635] on input "$ 1" at bounding box center [745, 625] width 569 height 40
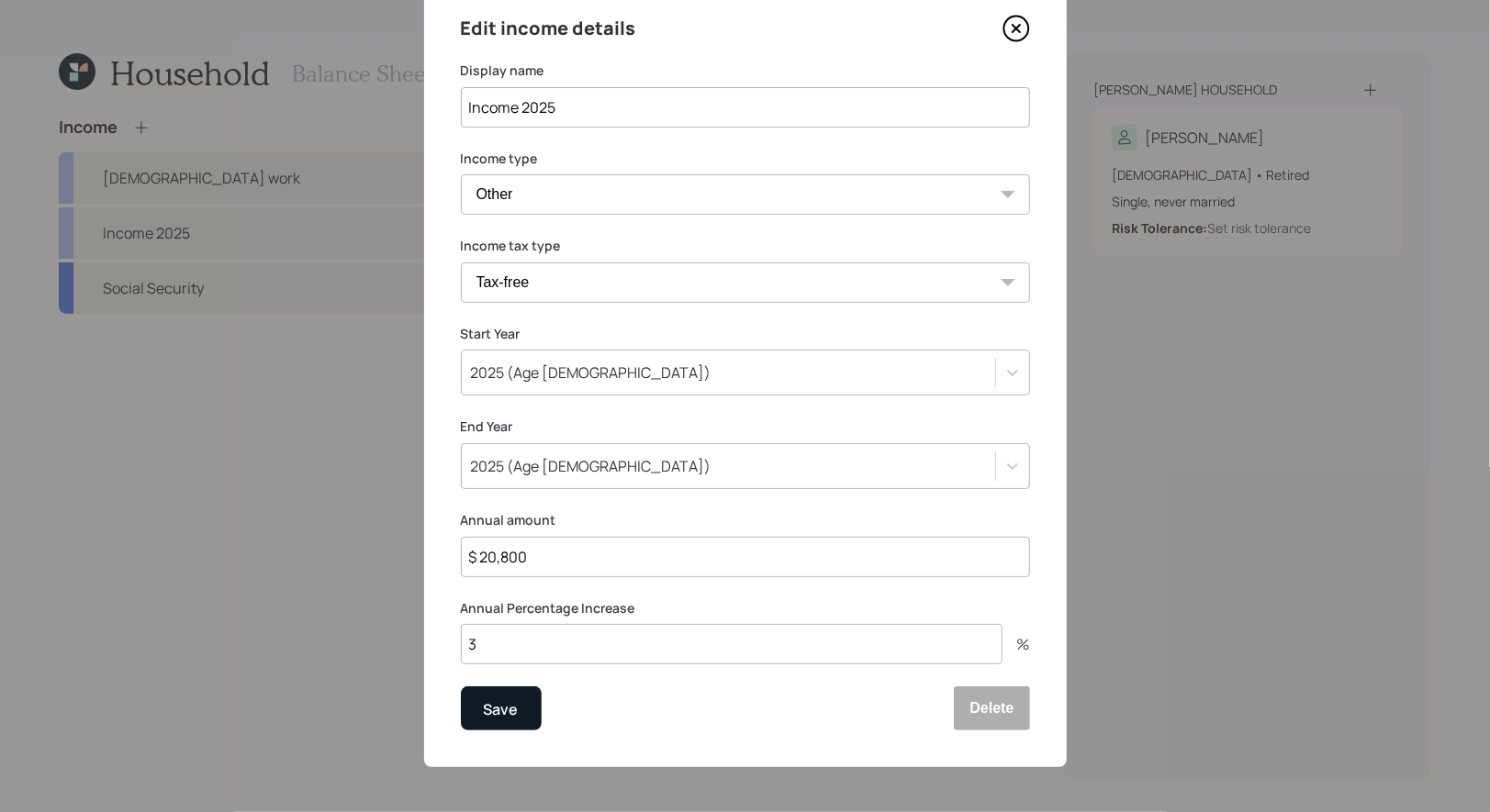
type input "$ 20,800"
click at [500, 708] on div "Save" at bounding box center [501, 710] width 34 height 25
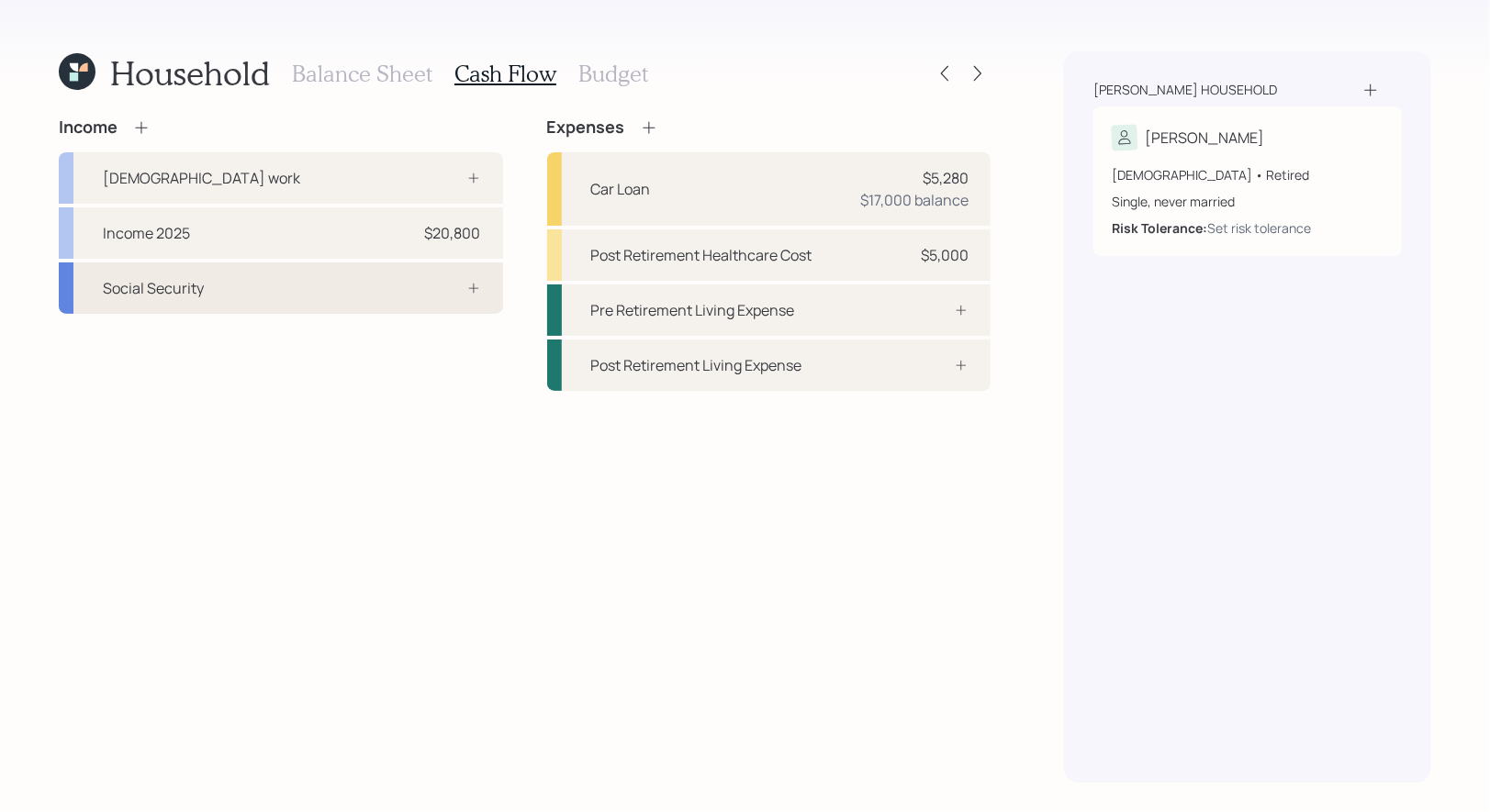
click at [287, 290] on div "Social Security" at bounding box center [280, 288] width 444 height 52
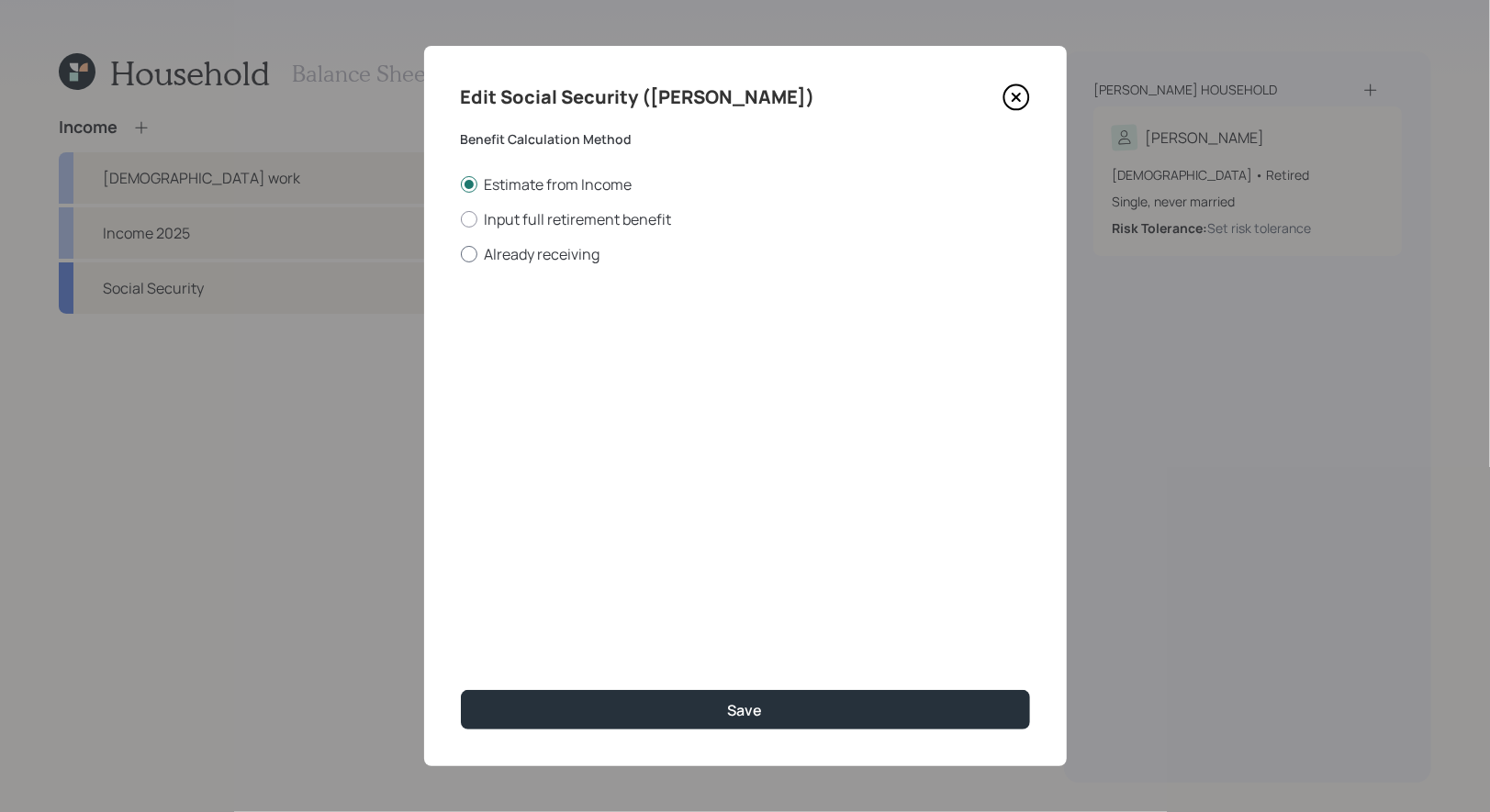
click at [465, 253] on div at bounding box center [469, 253] width 16 height 16
click at [461, 253] on input "Already receiving" at bounding box center [460, 253] width 1 height 1
radio input "true"
click at [579, 339] on input "$" at bounding box center [745, 331] width 569 height 40
type input "$ 1"
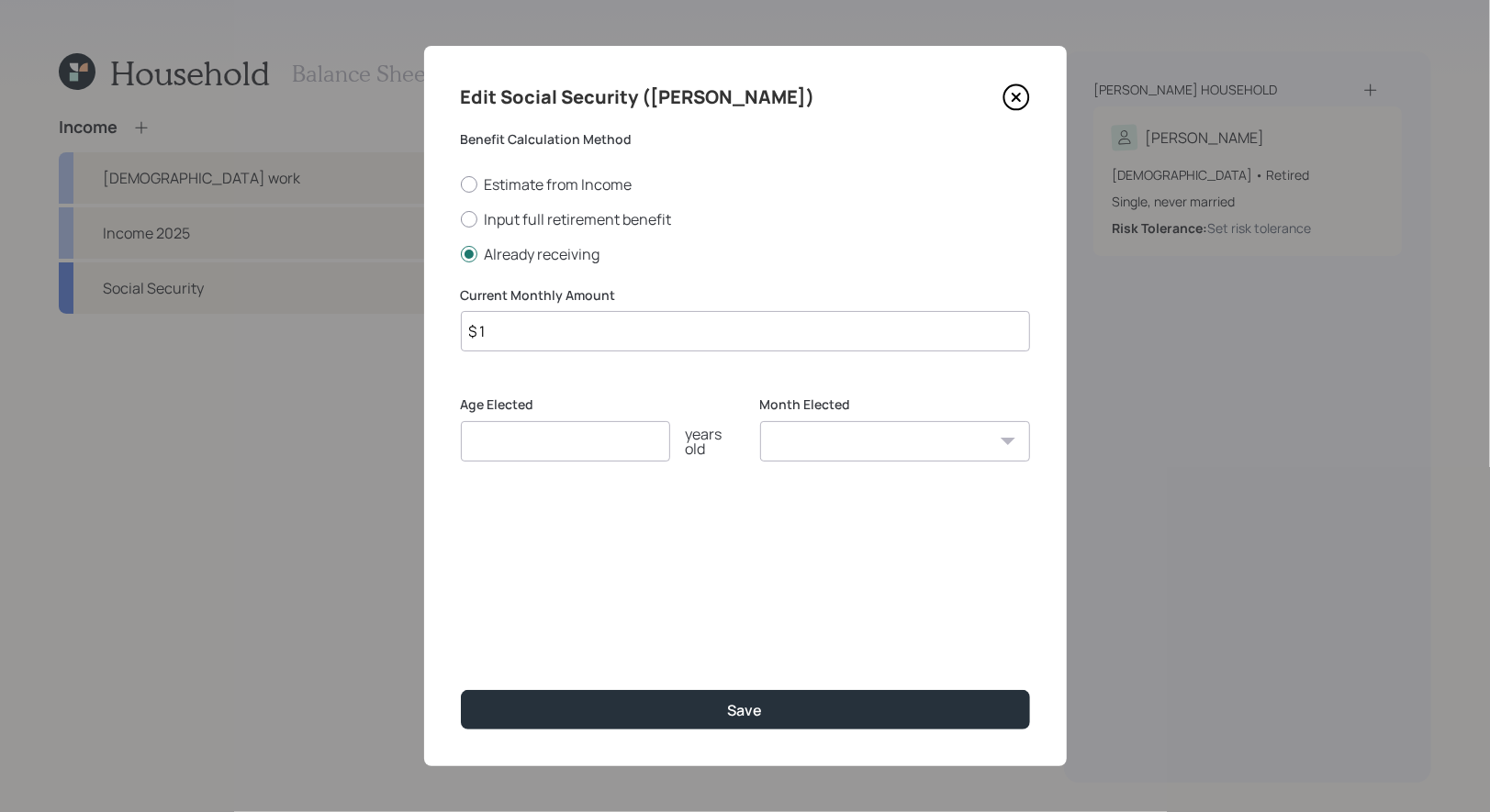
click at [540, 442] on input "number" at bounding box center [566, 441] width 210 height 40
type input "64"
click at [888, 444] on select "January February March April May June July August September October November De…" at bounding box center [896, 441] width 270 height 40
select select "9"
click at [761, 421] on select "January February March April May June July August September October November De…" at bounding box center [896, 441] width 270 height 40
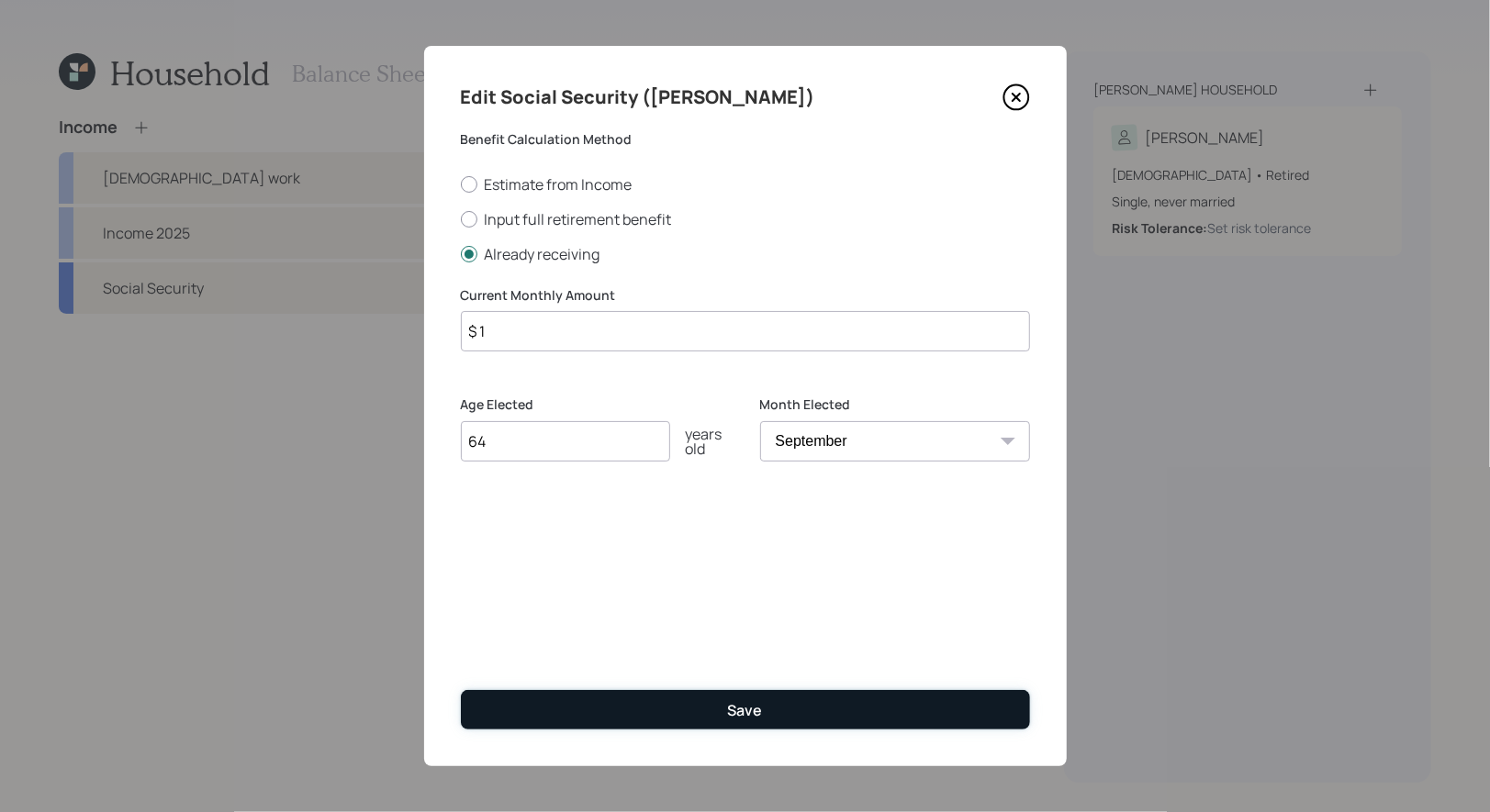
click at [602, 705] on button "Save" at bounding box center [745, 710] width 569 height 39
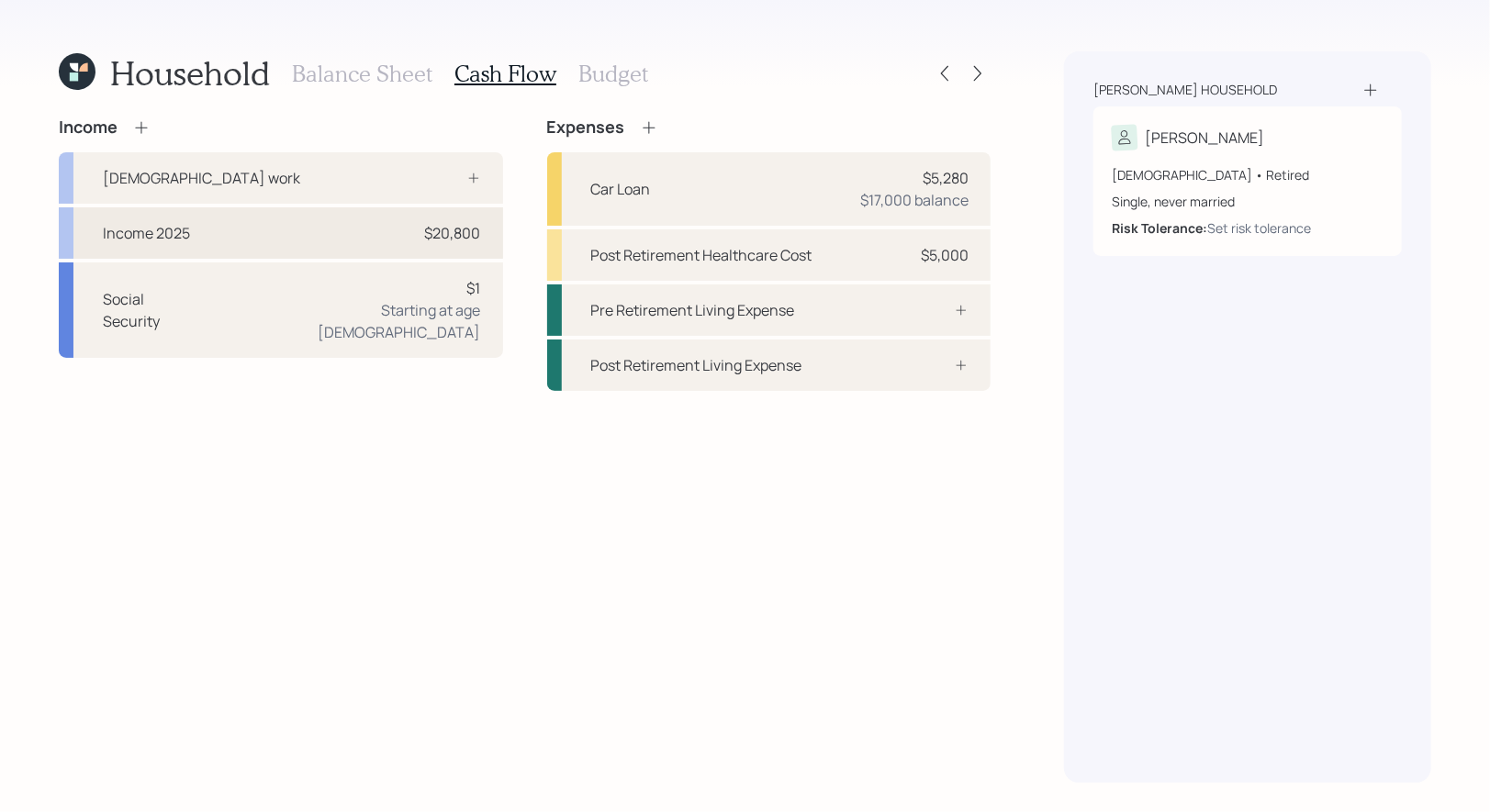
click at [260, 237] on div "Income 2025 $20,800" at bounding box center [280, 233] width 444 height 52
select select "other"
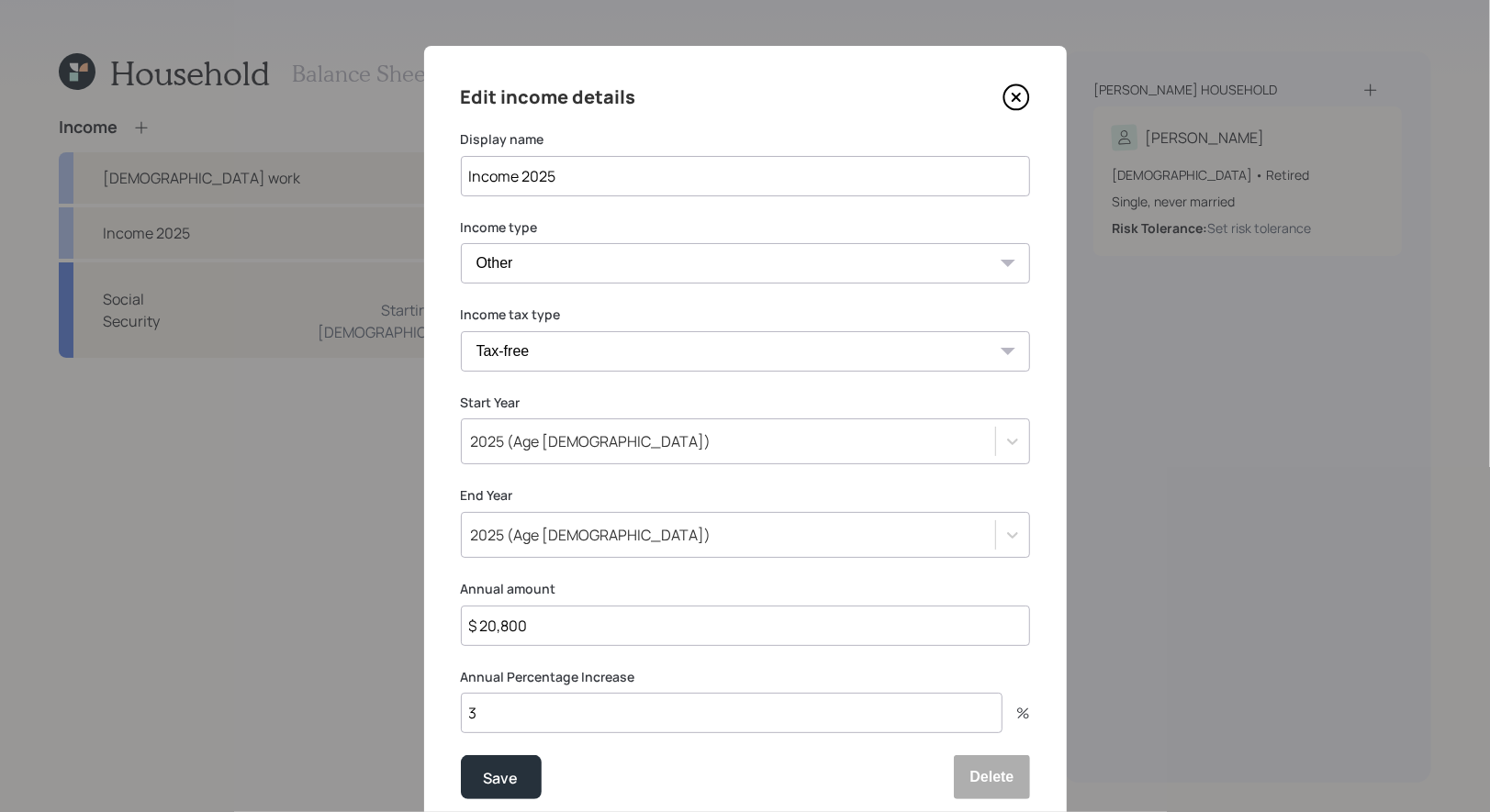
drag, startPoint x: 518, startPoint y: 175, endPoint x: 460, endPoint y: 175, distance: 58.0
click at [461, 175] on input "Income 2025" at bounding box center [745, 176] width 569 height 40
type input "Disability Income Pro Rated 2025"
click at [539, 628] on input "$ 20,800" at bounding box center [745, 625] width 569 height 40
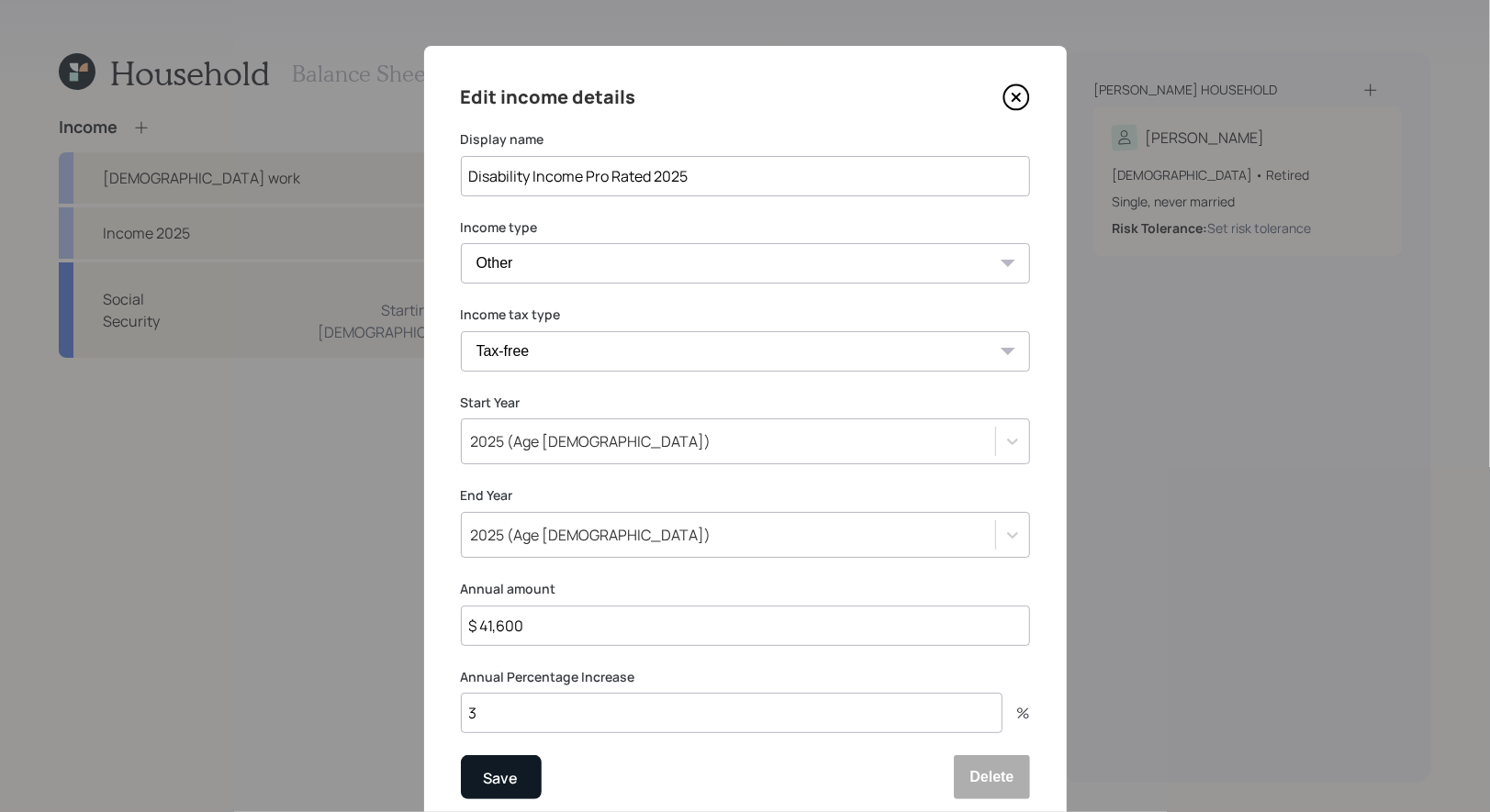
type input "$ 41,600"
click at [504, 779] on div "Save" at bounding box center [501, 779] width 34 height 25
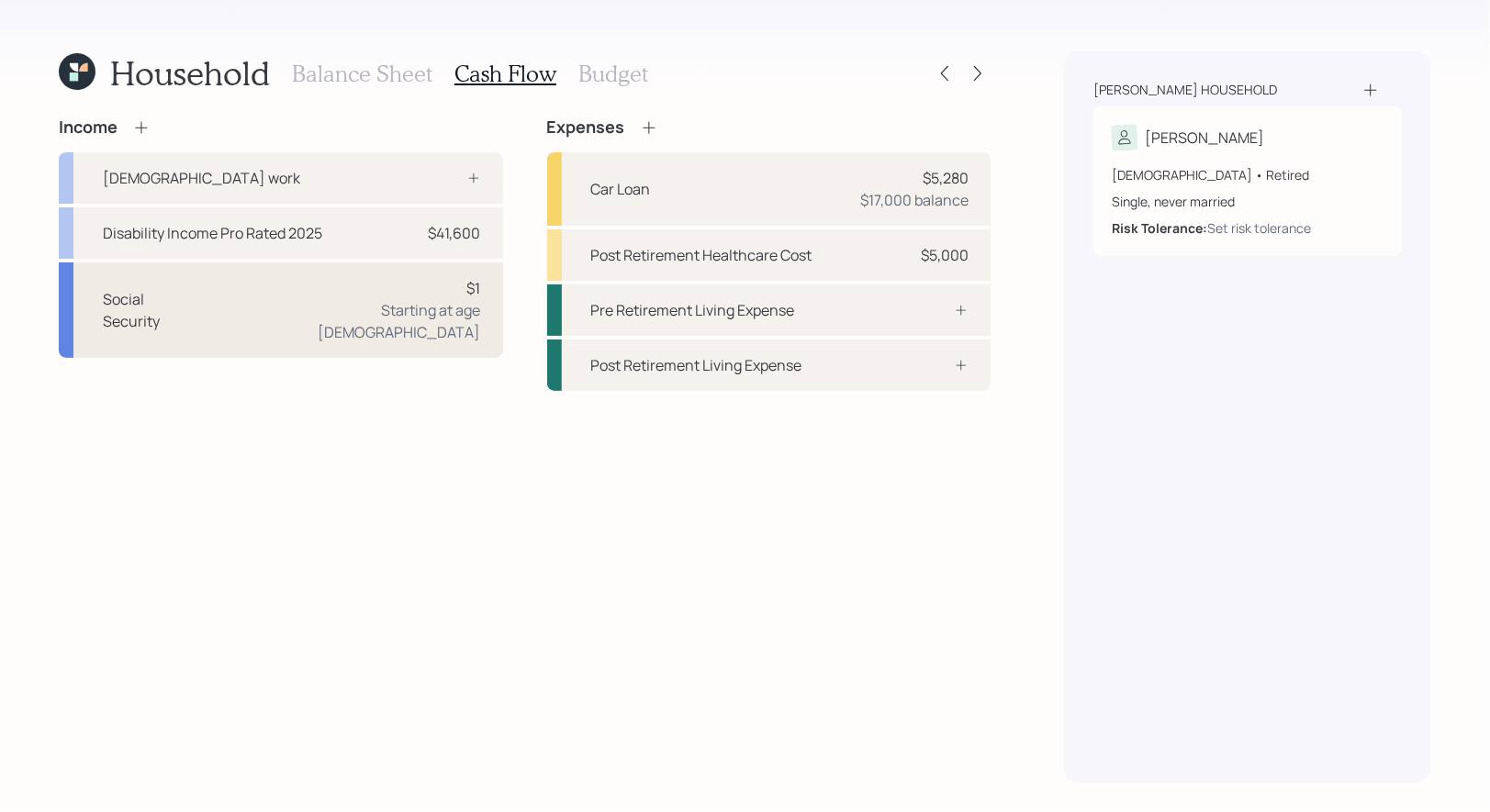
click at [330, 309] on div "Social Security $1 Starting at age 64" at bounding box center [280, 310] width 444 height 96
select select "9"
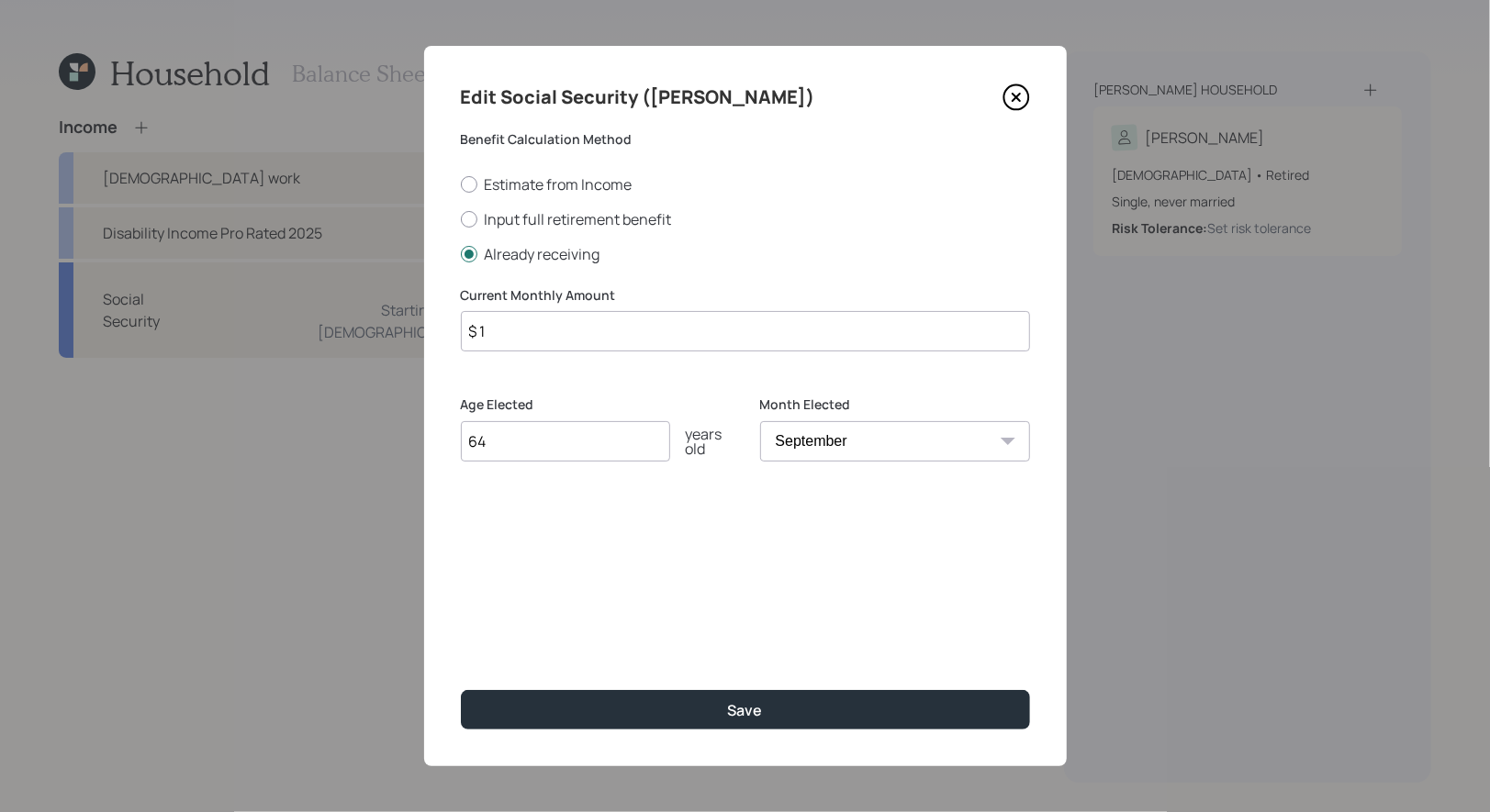
click at [516, 340] on input "$ 1" at bounding box center [745, 331] width 569 height 40
type input "$ 2,531"
click at [812, 447] on select "January February March April May June July August September October November De…" at bounding box center [896, 441] width 270 height 40
select select "10"
click at [761, 421] on select "January February March April May June July August September October November De…" at bounding box center [896, 441] width 270 height 40
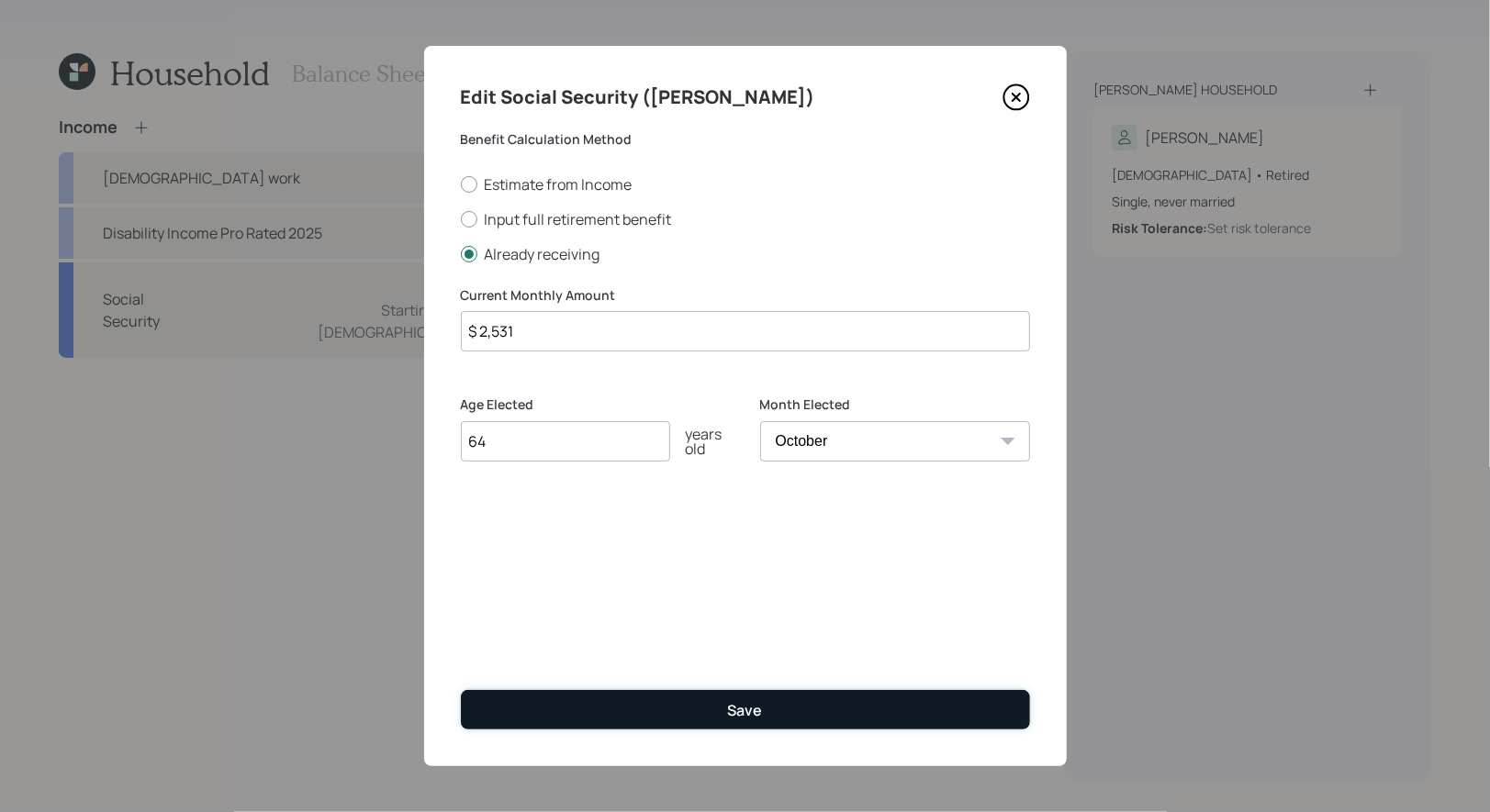
click at [711, 706] on button "Save" at bounding box center [745, 710] width 569 height 39
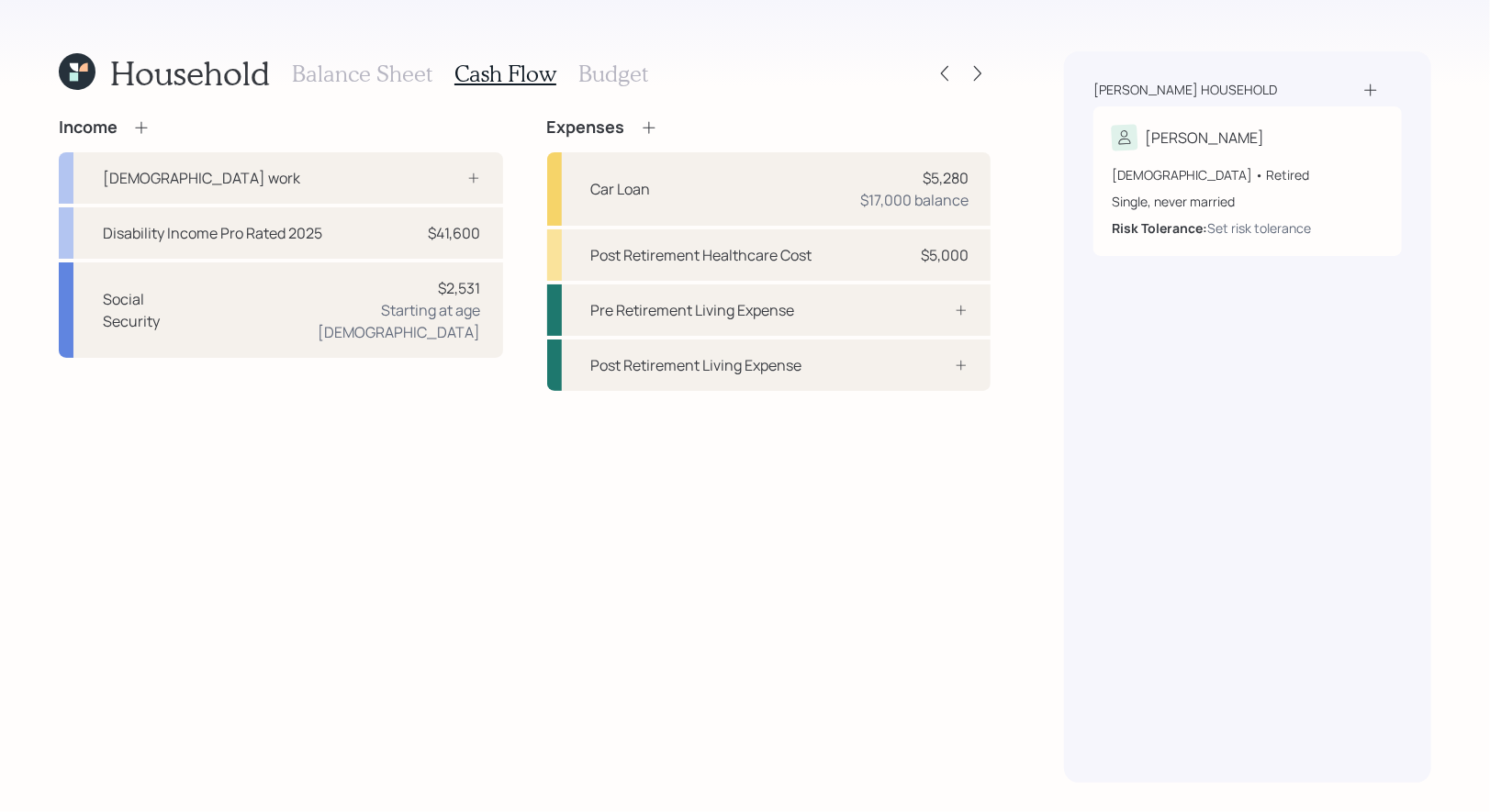
click at [147, 123] on icon at bounding box center [141, 127] width 18 height 18
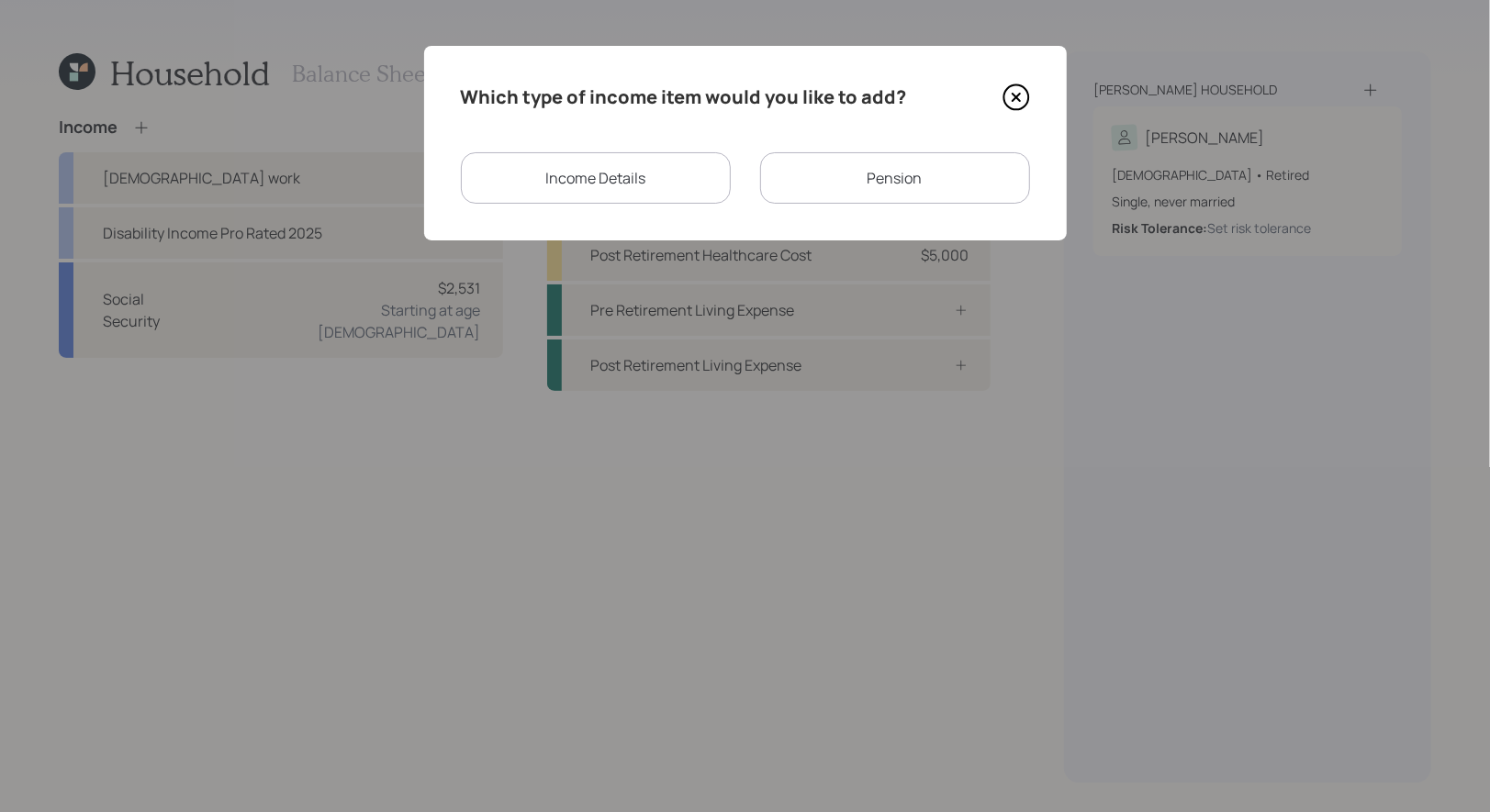
click at [883, 175] on div "Pension" at bounding box center [896, 178] width 270 height 52
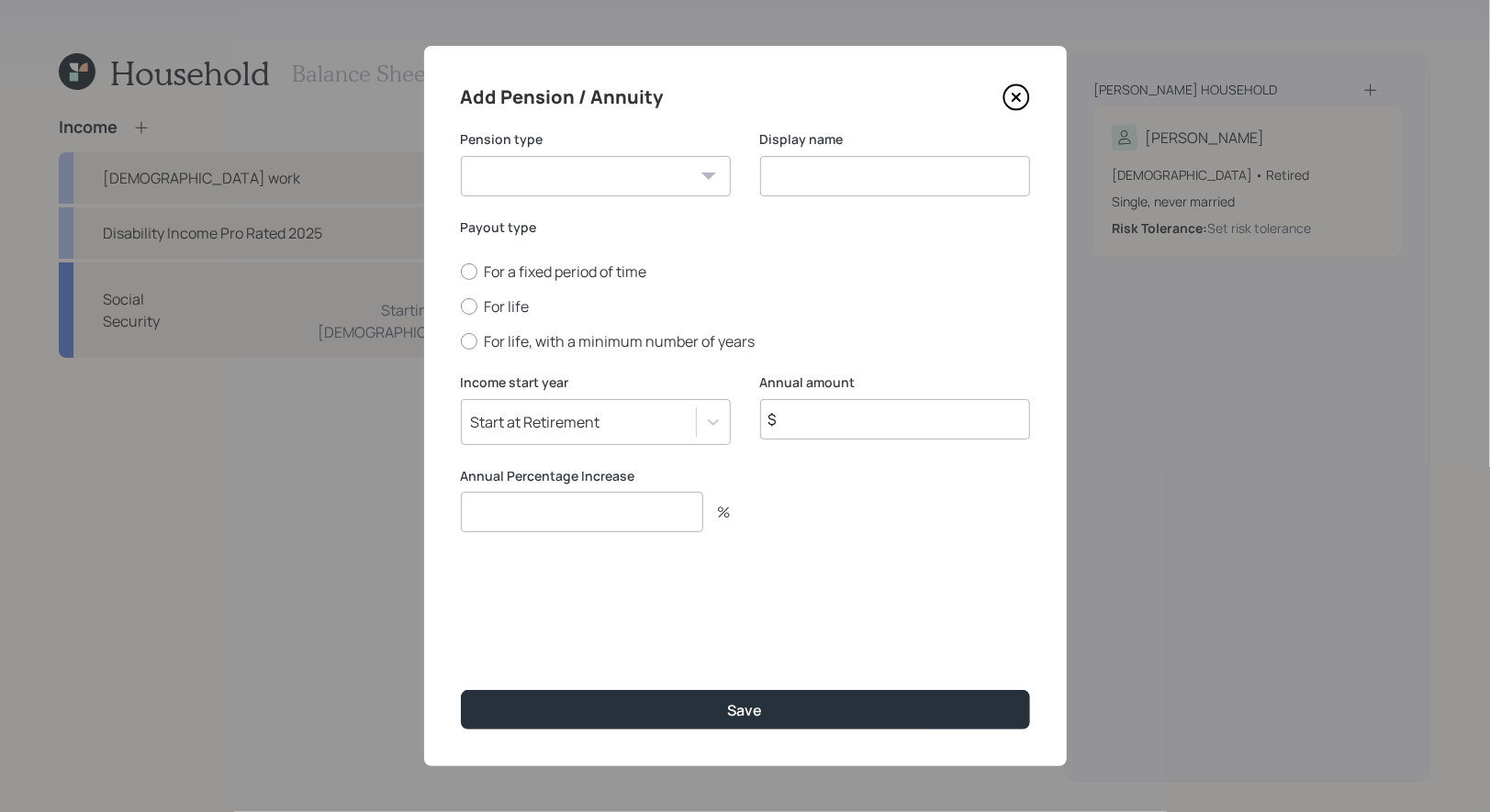
click at [673, 170] on select "Pension Annuity" at bounding box center [596, 176] width 270 height 40
select select "pension"
click at [461, 156] on select "Pension Annuity" at bounding box center [596, 176] width 270 height 40
click at [832, 187] on input at bounding box center [896, 176] width 270 height 40
type input "Pension"
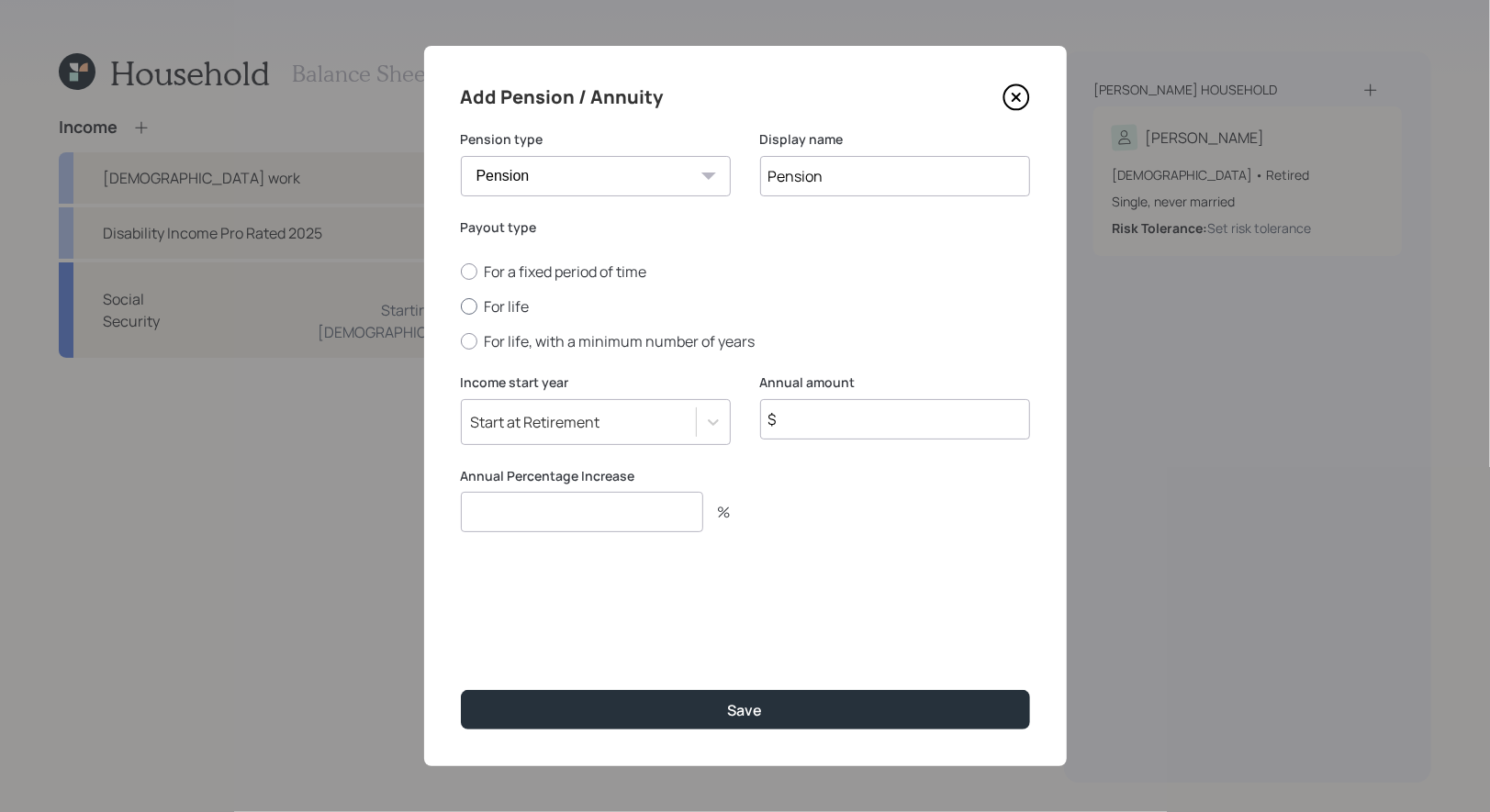
click at [470, 305] on div at bounding box center [469, 306] width 16 height 16
click at [461, 306] on input "For life" at bounding box center [460, 306] width 1 height 1
radio input "true"
click at [860, 416] on input "$" at bounding box center [896, 419] width 270 height 40
type input "$ 17,244"
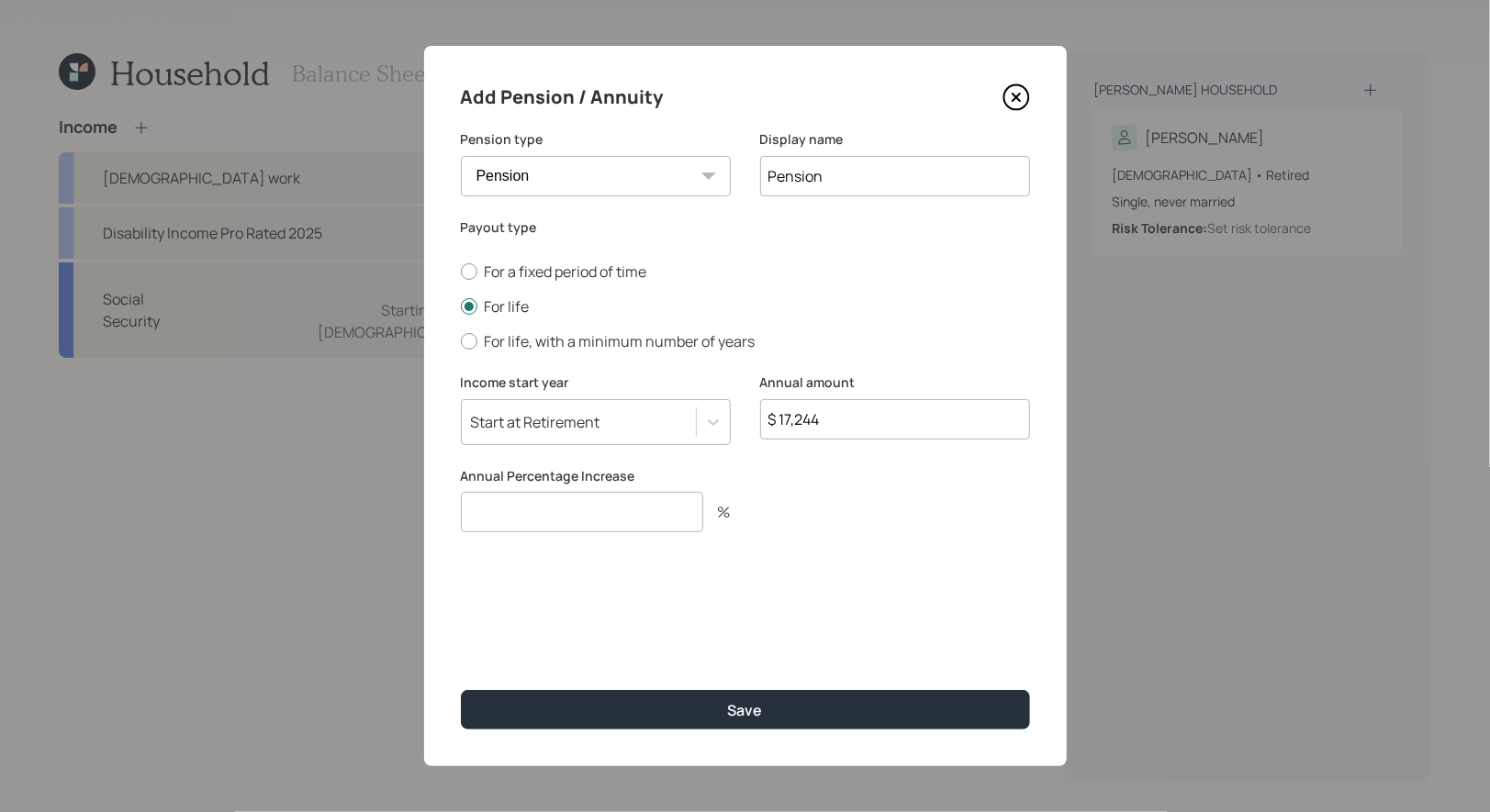
click at [597, 508] on input "number" at bounding box center [582, 512] width 242 height 40
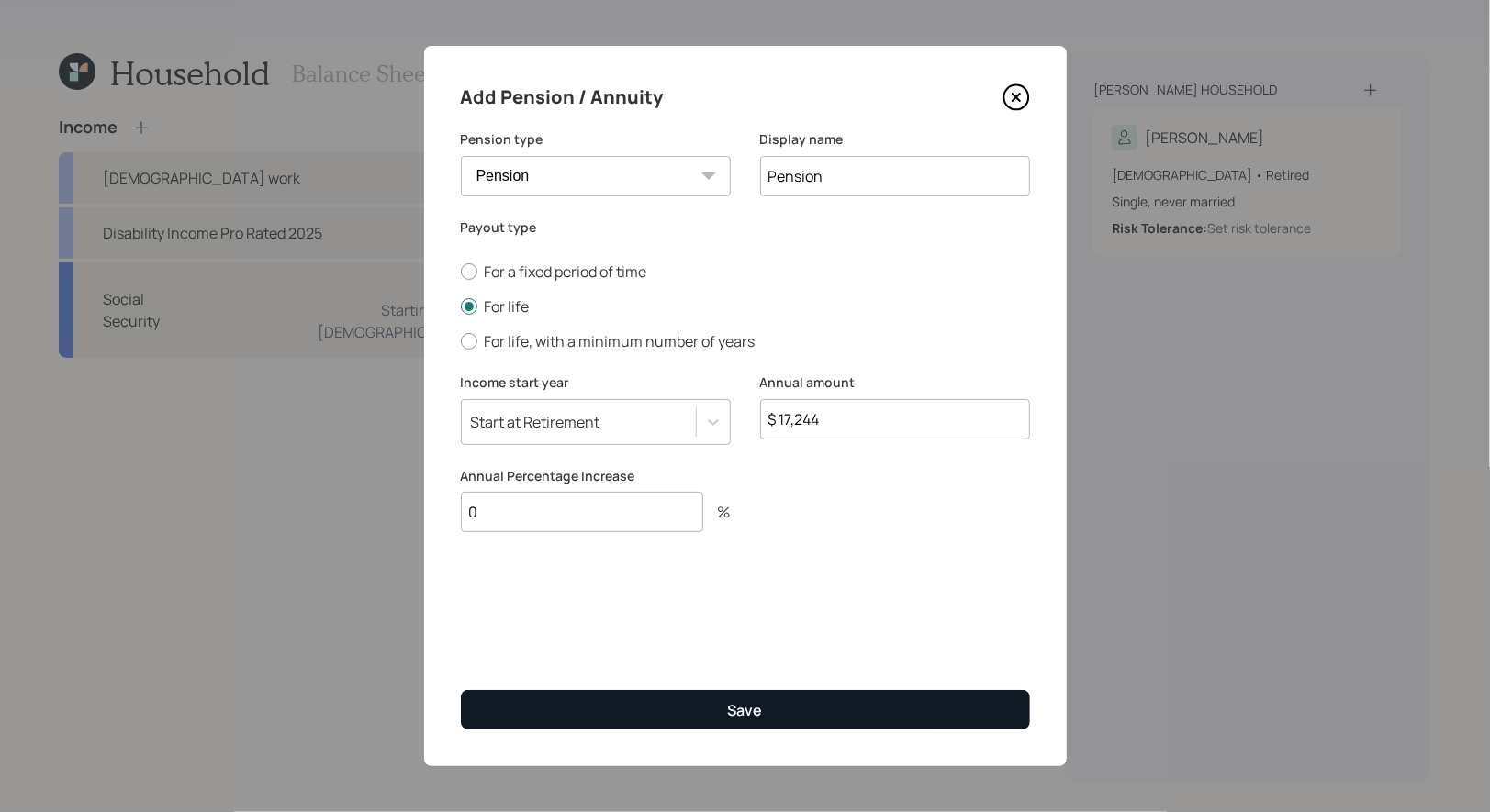
type input "0"
click at [683, 706] on button "Save" at bounding box center [745, 710] width 569 height 39
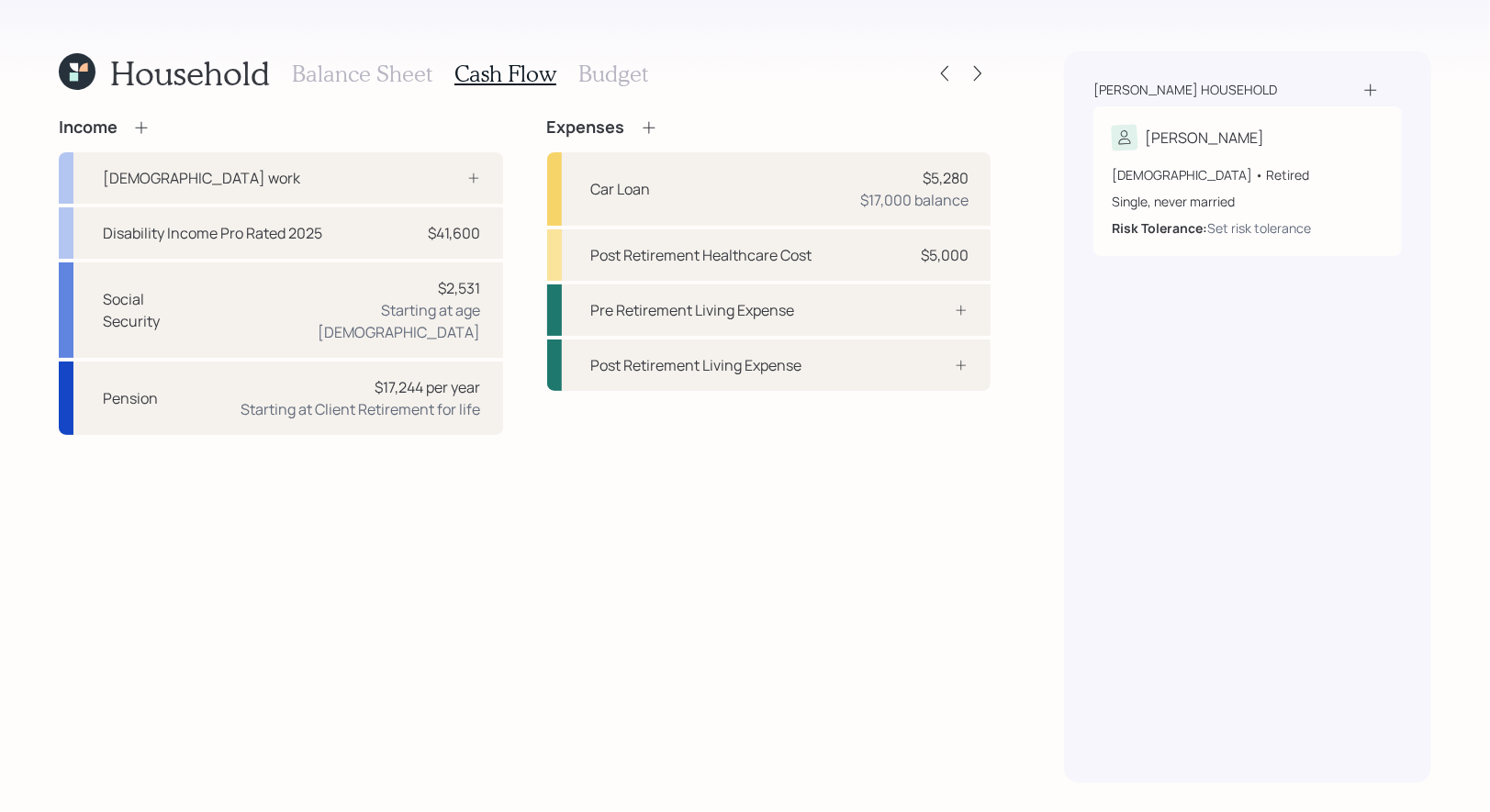
click at [140, 124] on icon at bounding box center [141, 127] width 18 height 18
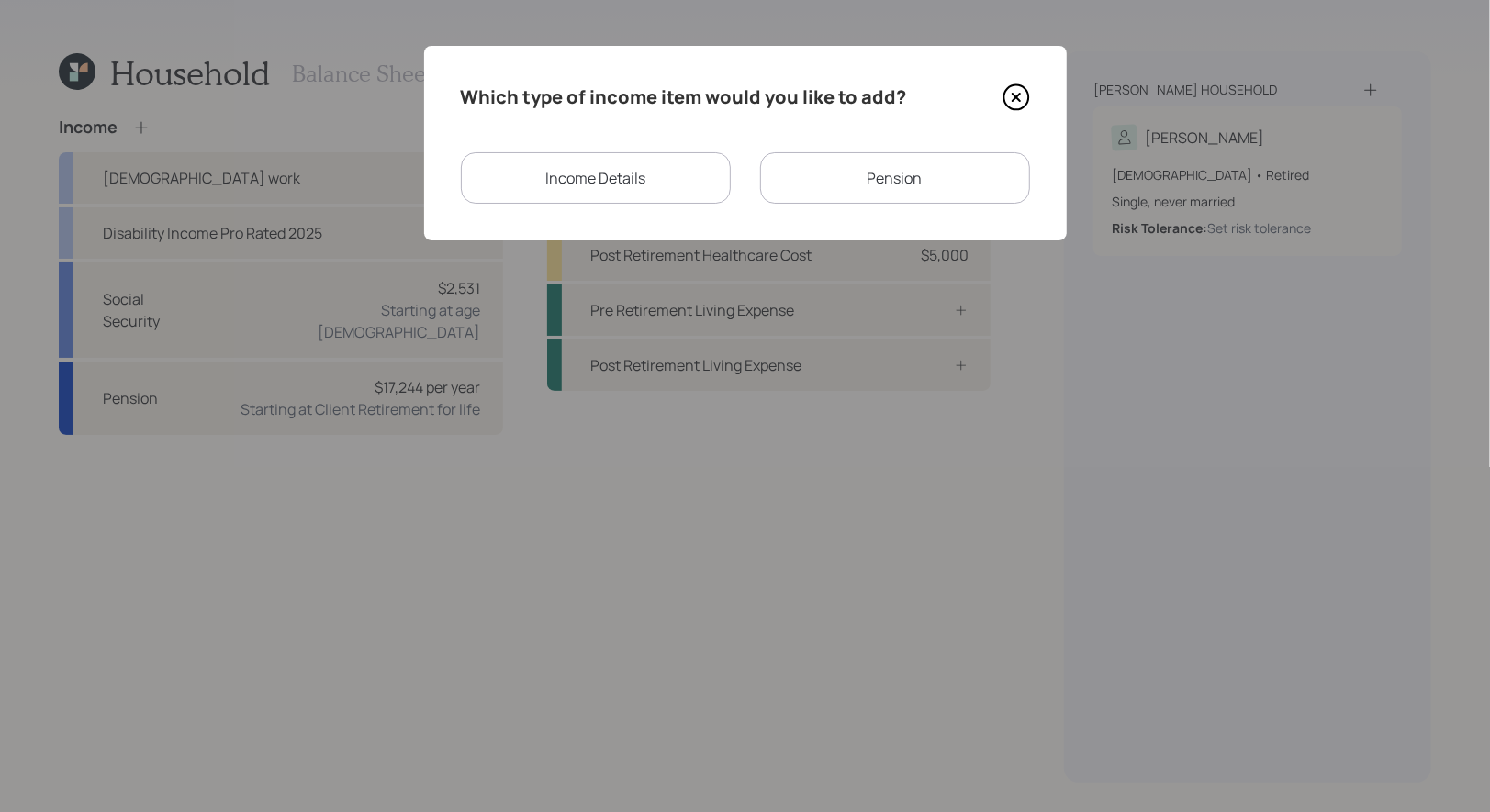
click at [832, 191] on div "Pension" at bounding box center [896, 178] width 270 height 52
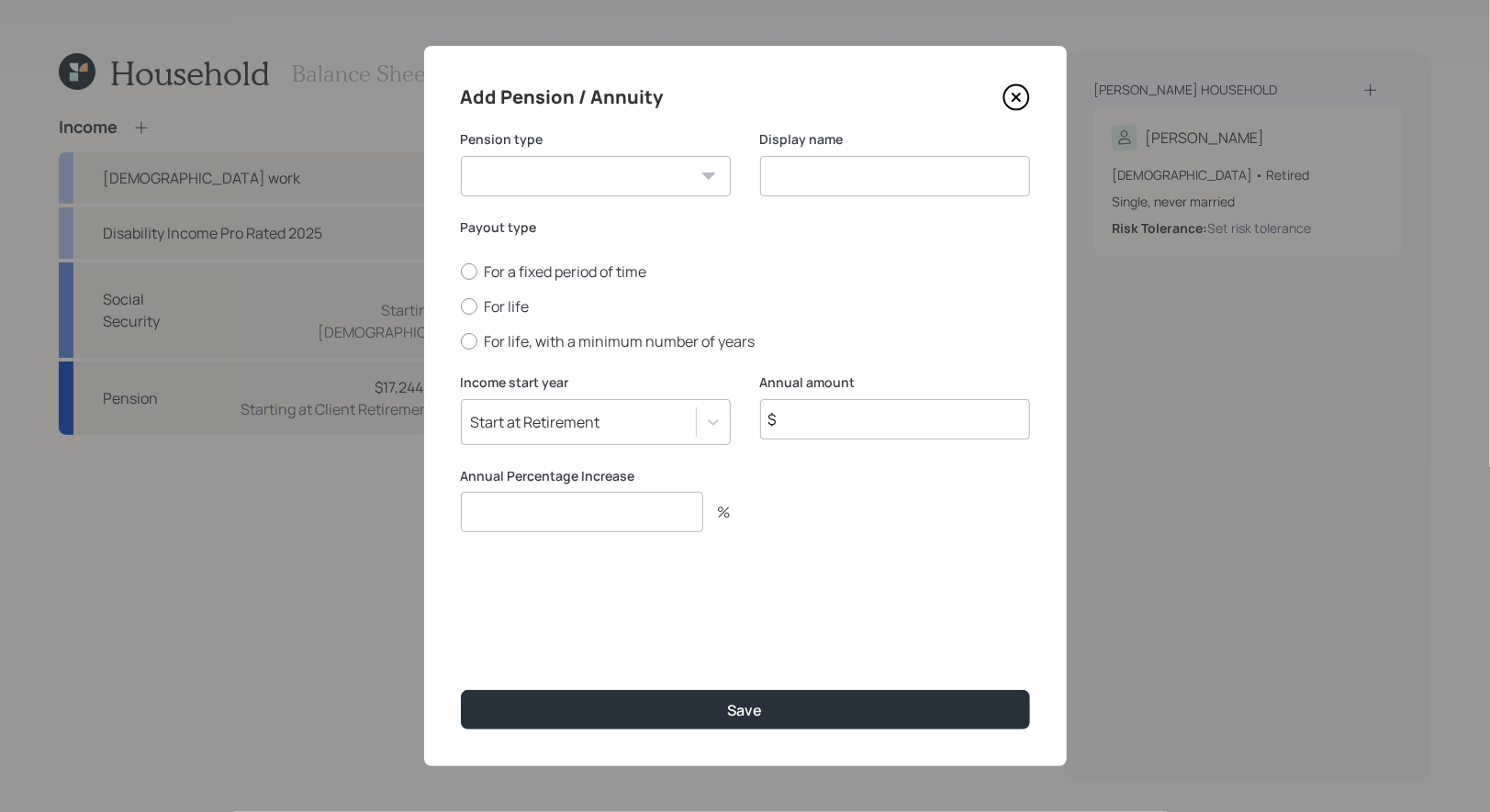
click at [665, 182] on select "Pension Annuity" at bounding box center [596, 176] width 270 height 40
select select "pension"
click at [461, 156] on select "Pension Annuity" at bounding box center [596, 176] width 270 height 40
click at [812, 178] on input at bounding box center [896, 176] width 270 height 40
type input "Pension"
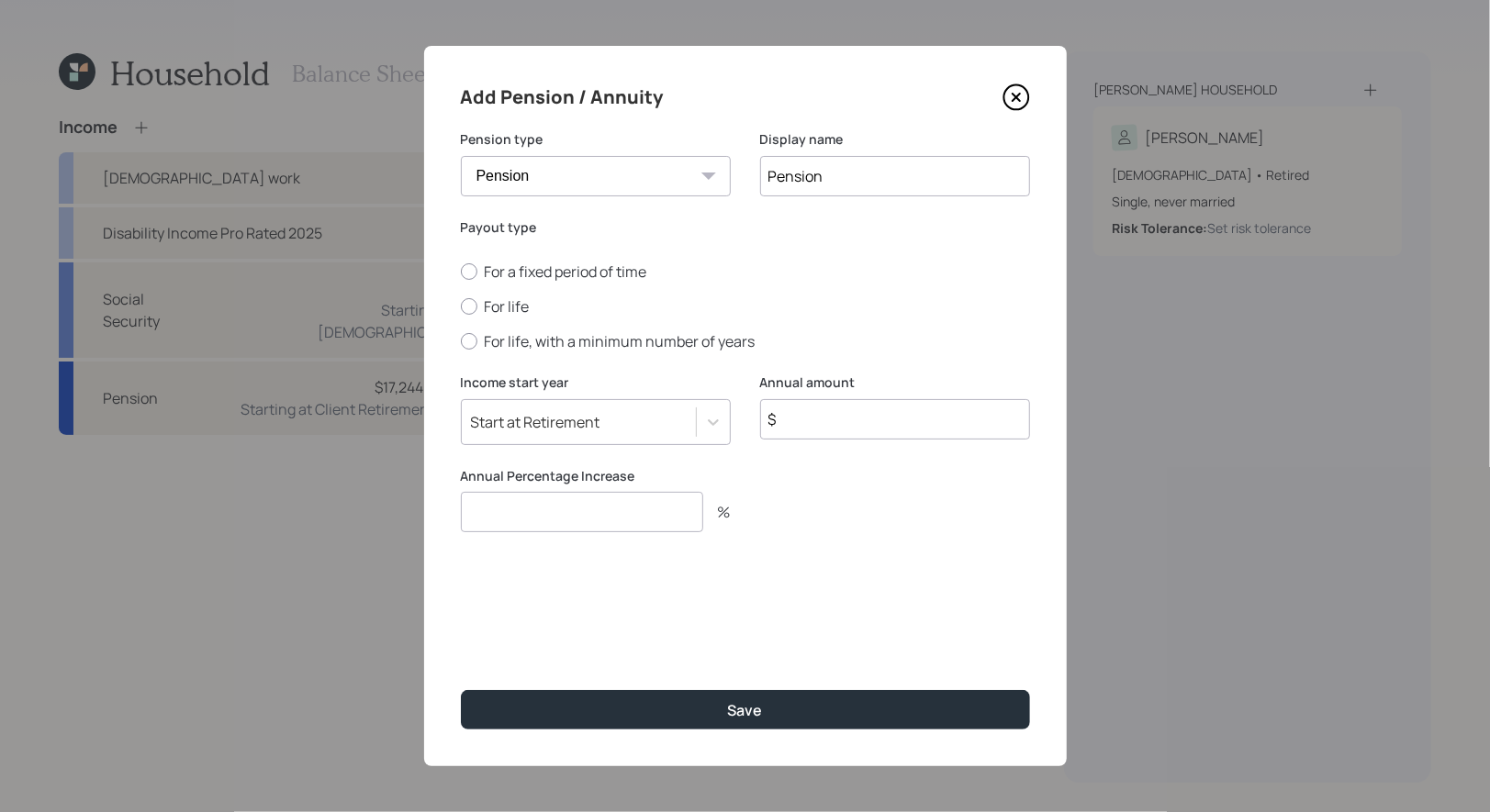
click at [834, 427] on input "$" at bounding box center [896, 419] width 270 height 40
type input "$ 23,672"
click at [467, 305] on div at bounding box center [469, 306] width 16 height 16
click at [461, 306] on input "For life" at bounding box center [460, 306] width 1 height 1
radio input "true"
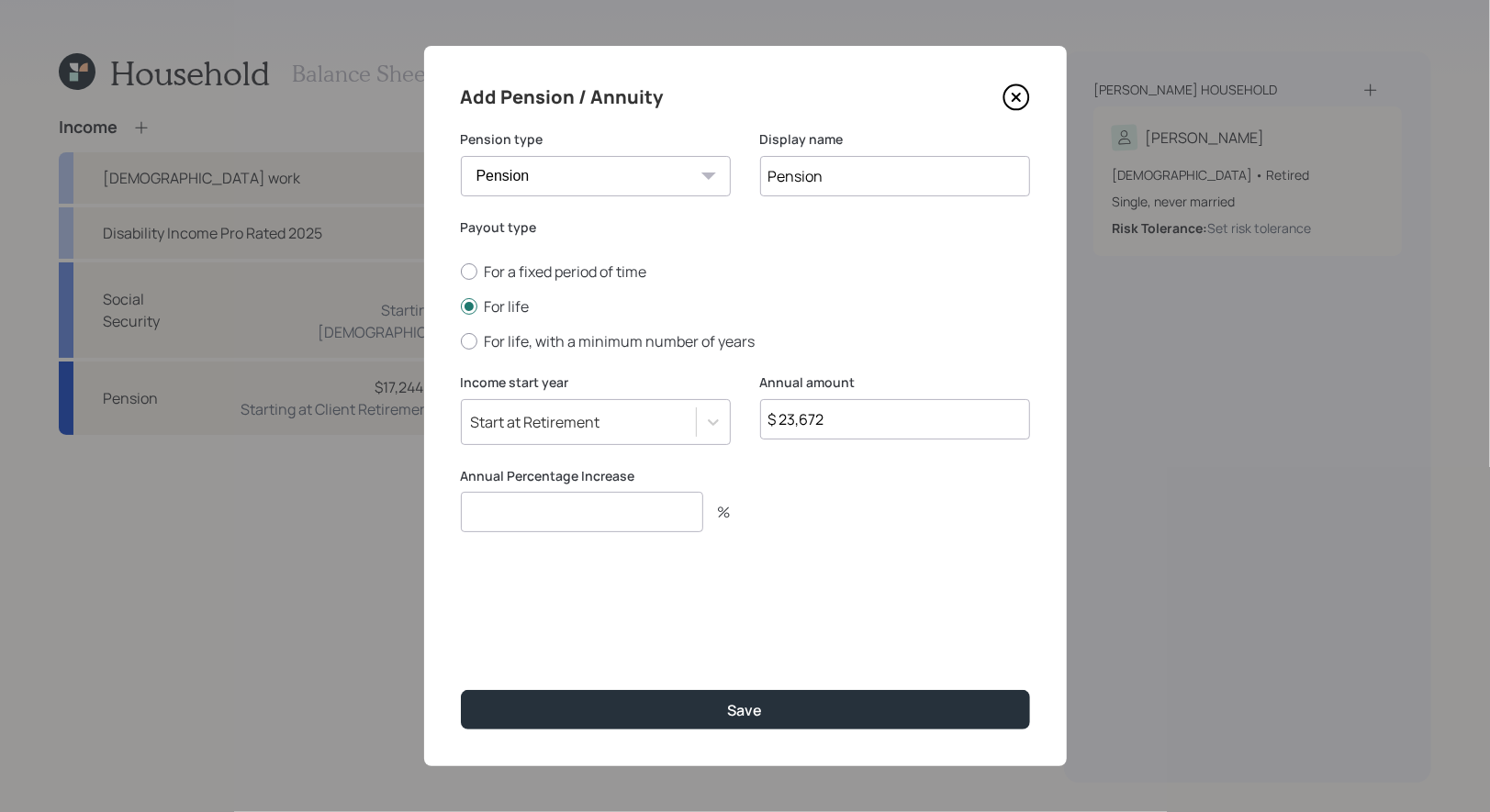
click at [529, 510] on input "number" at bounding box center [582, 512] width 242 height 40
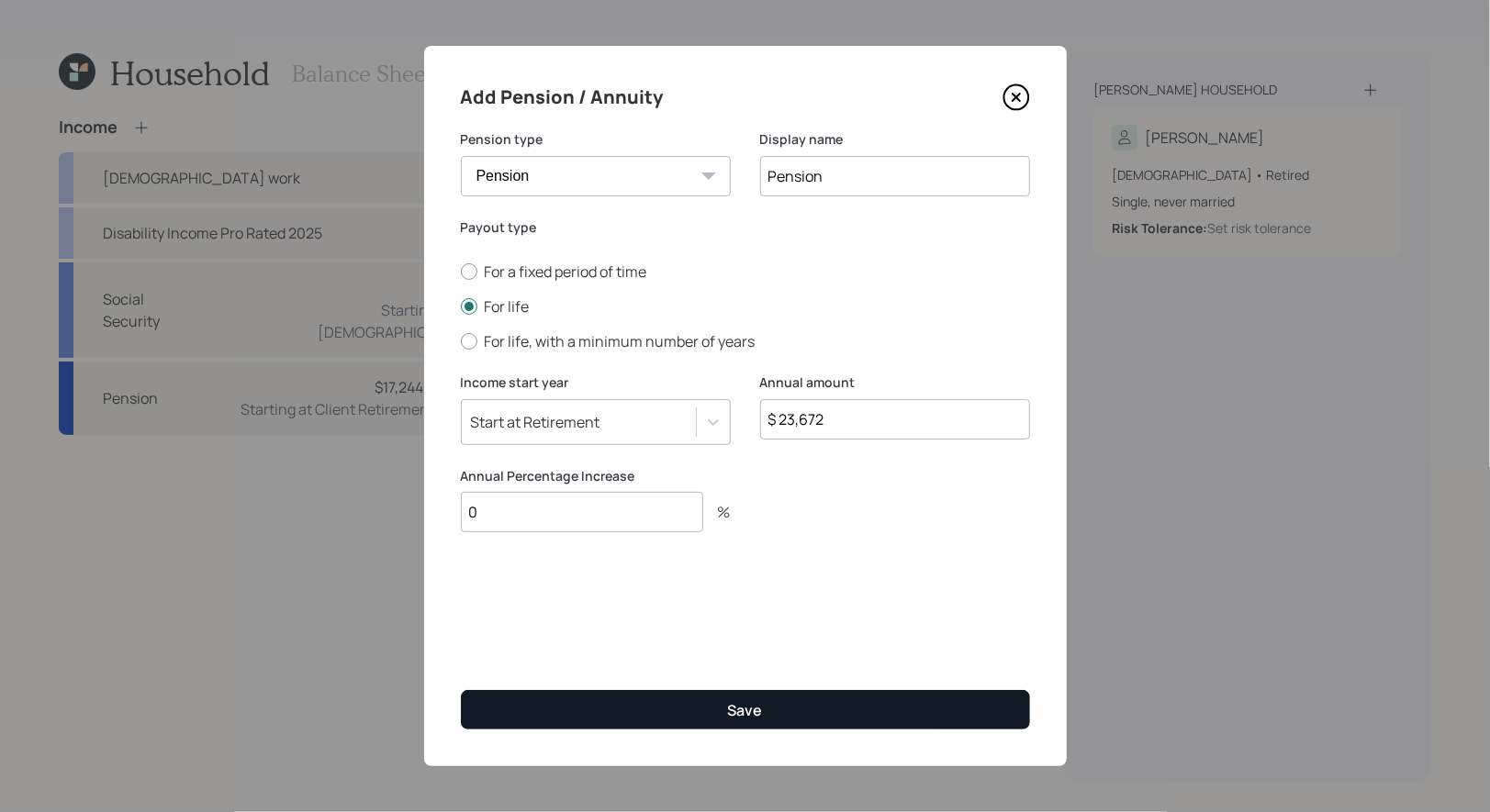
type input "0"
click at [672, 715] on button "Save" at bounding box center [745, 710] width 569 height 39
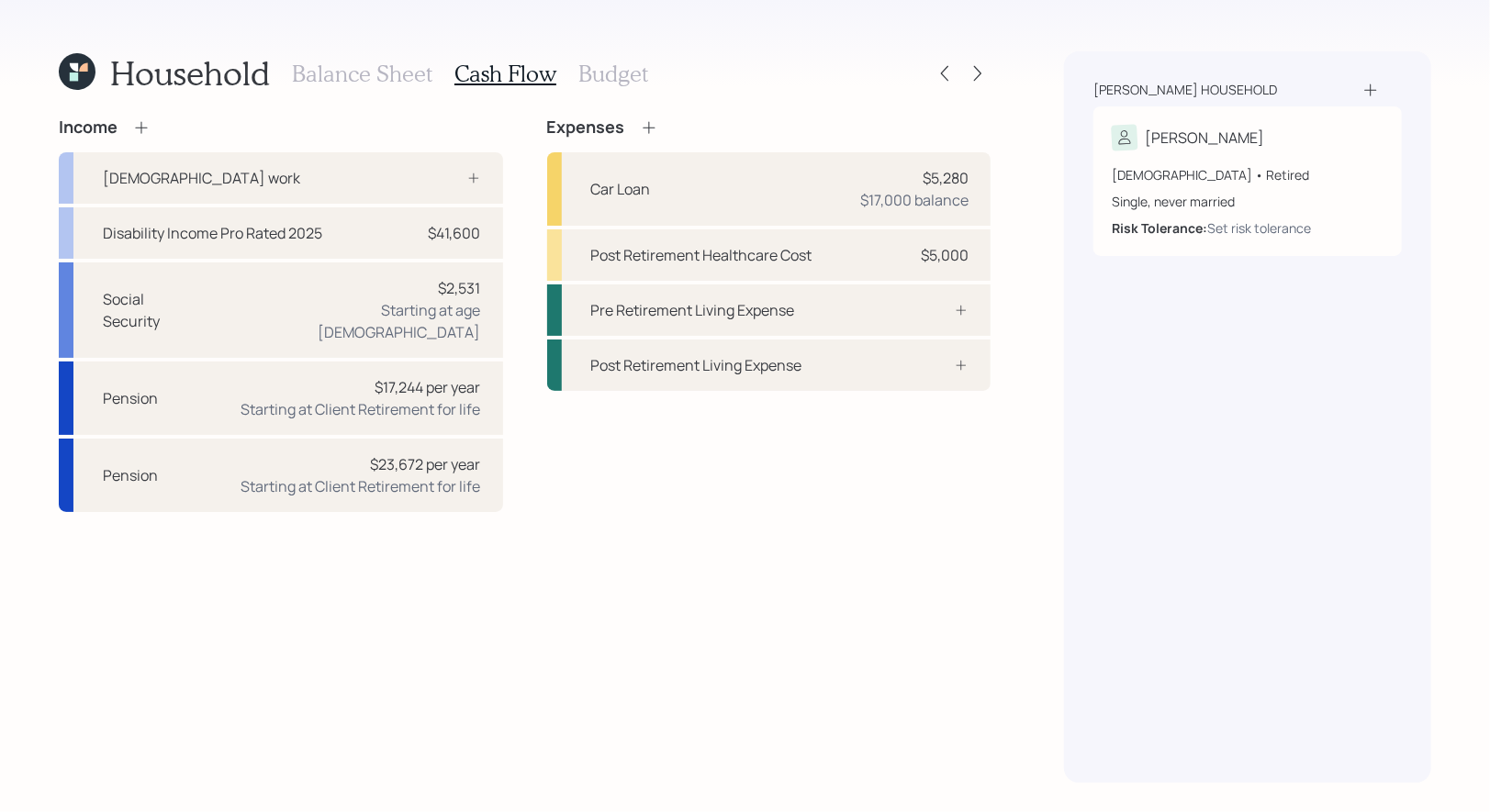
click at [137, 127] on icon at bounding box center [141, 127] width 18 height 18
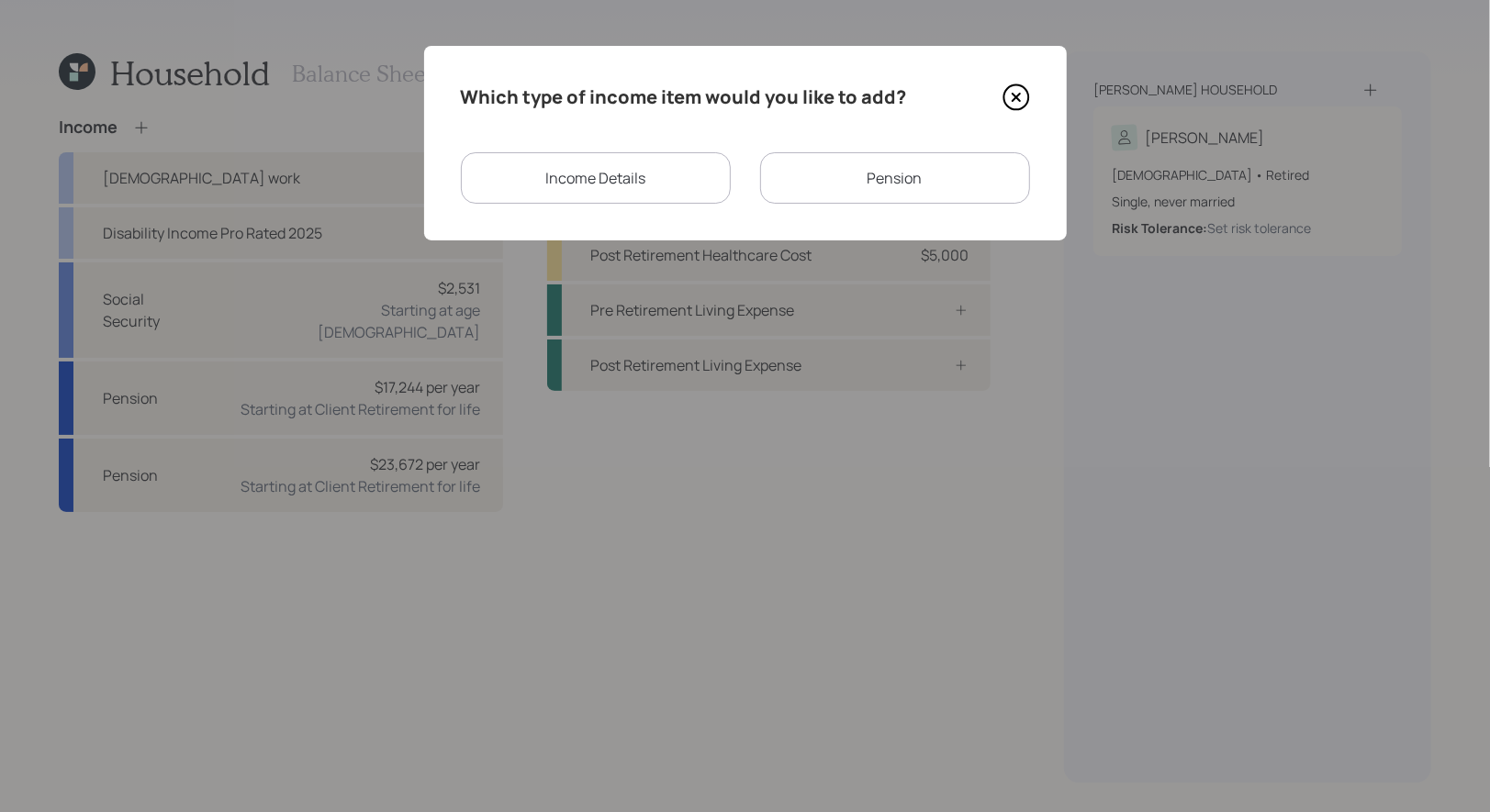
click at [876, 174] on div "Pension" at bounding box center [896, 178] width 270 height 52
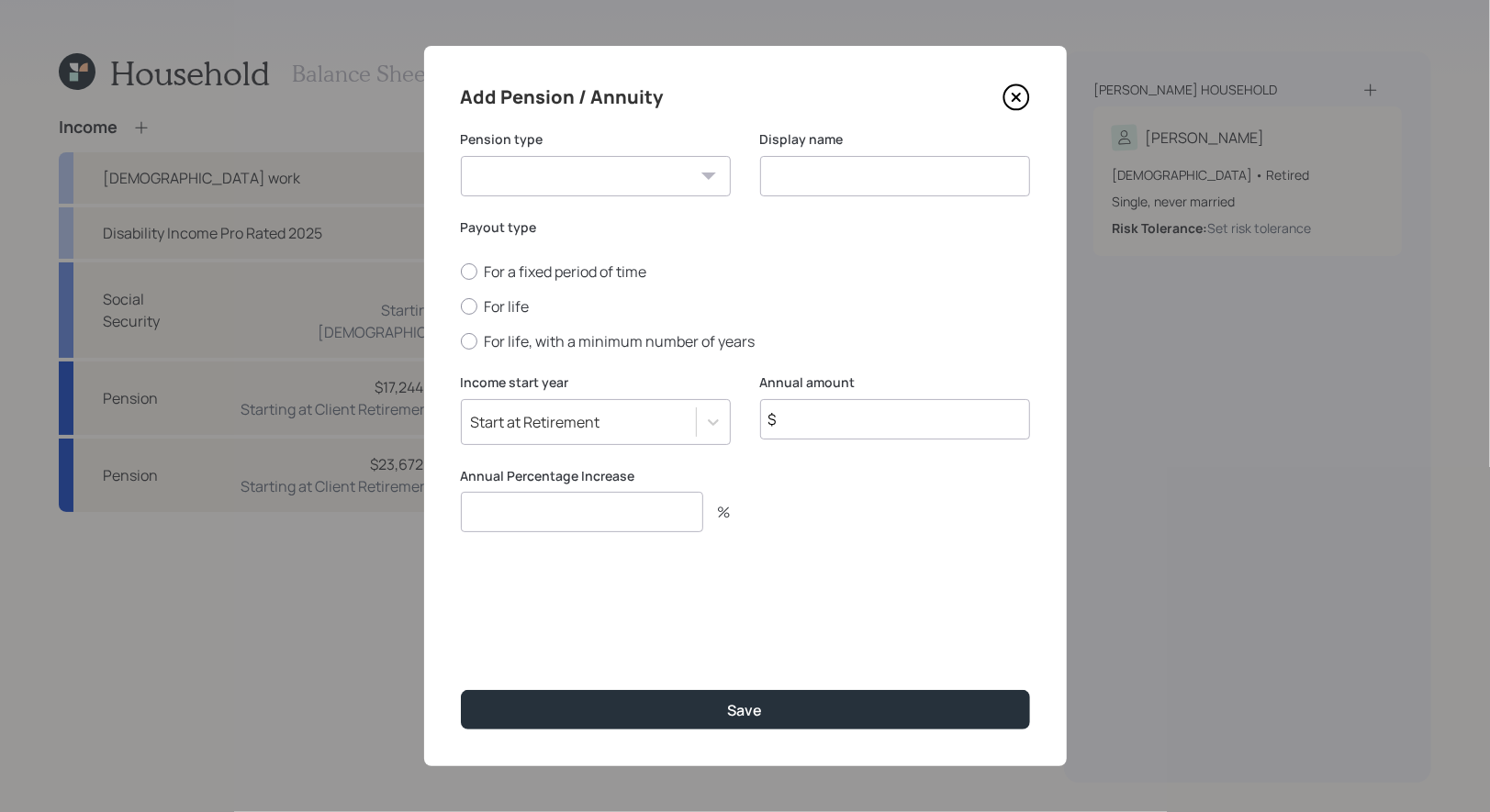
click at [617, 182] on select "Pension Annuity" at bounding box center [596, 176] width 270 height 40
select select "pension"
click at [461, 156] on select "Pension Annuity" at bounding box center [596, 176] width 270 height 40
click at [871, 178] on input at bounding box center [896, 176] width 270 height 40
type input "Pension Pro Rate 2025"
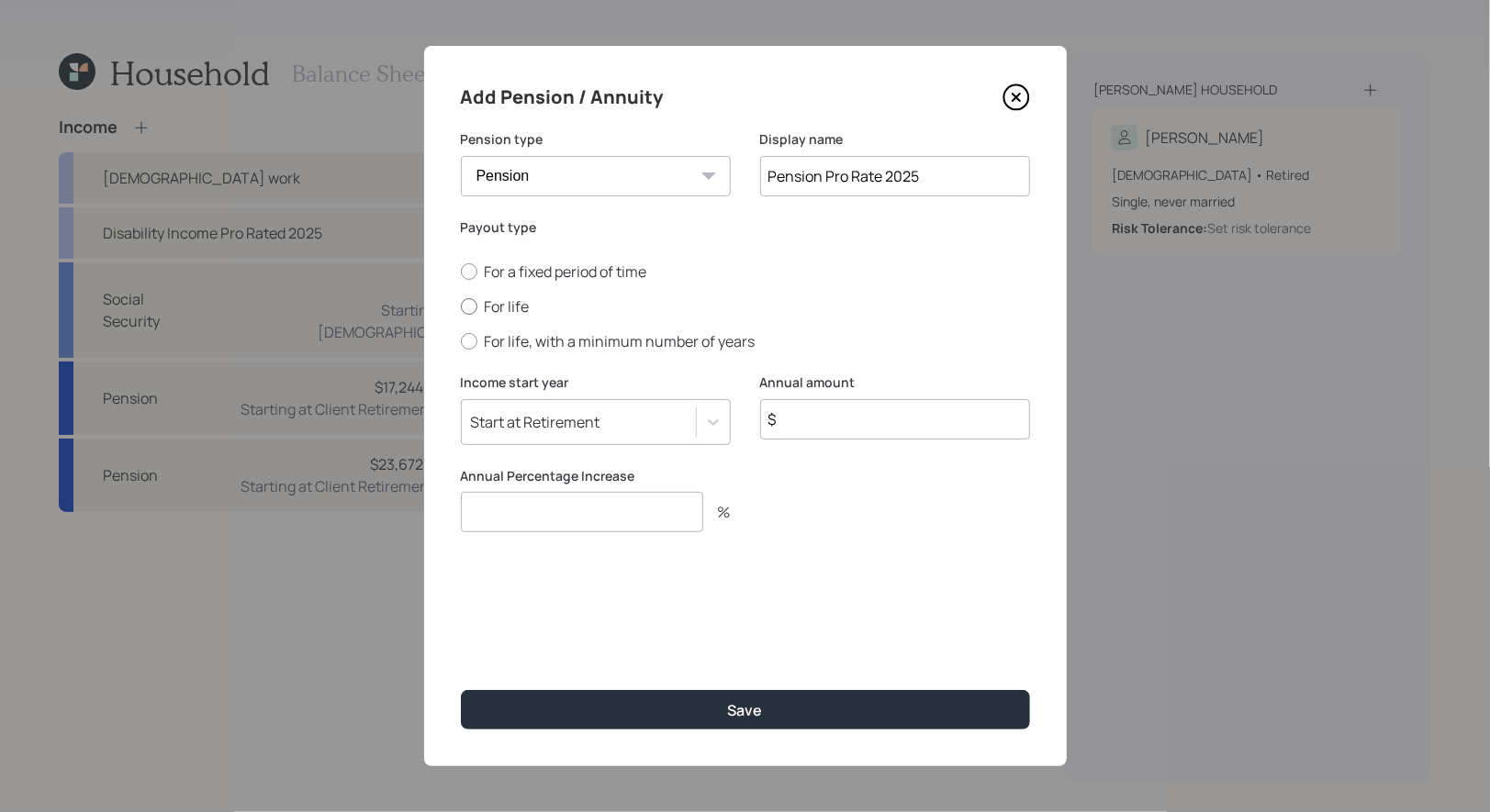
click at [467, 308] on div at bounding box center [469, 306] width 16 height 16
click at [461, 307] on input "For life" at bounding box center [460, 306] width 1 height 1
radio input "true"
click at [511, 421] on div "Start at Retirement" at bounding box center [535, 422] width 129 height 20
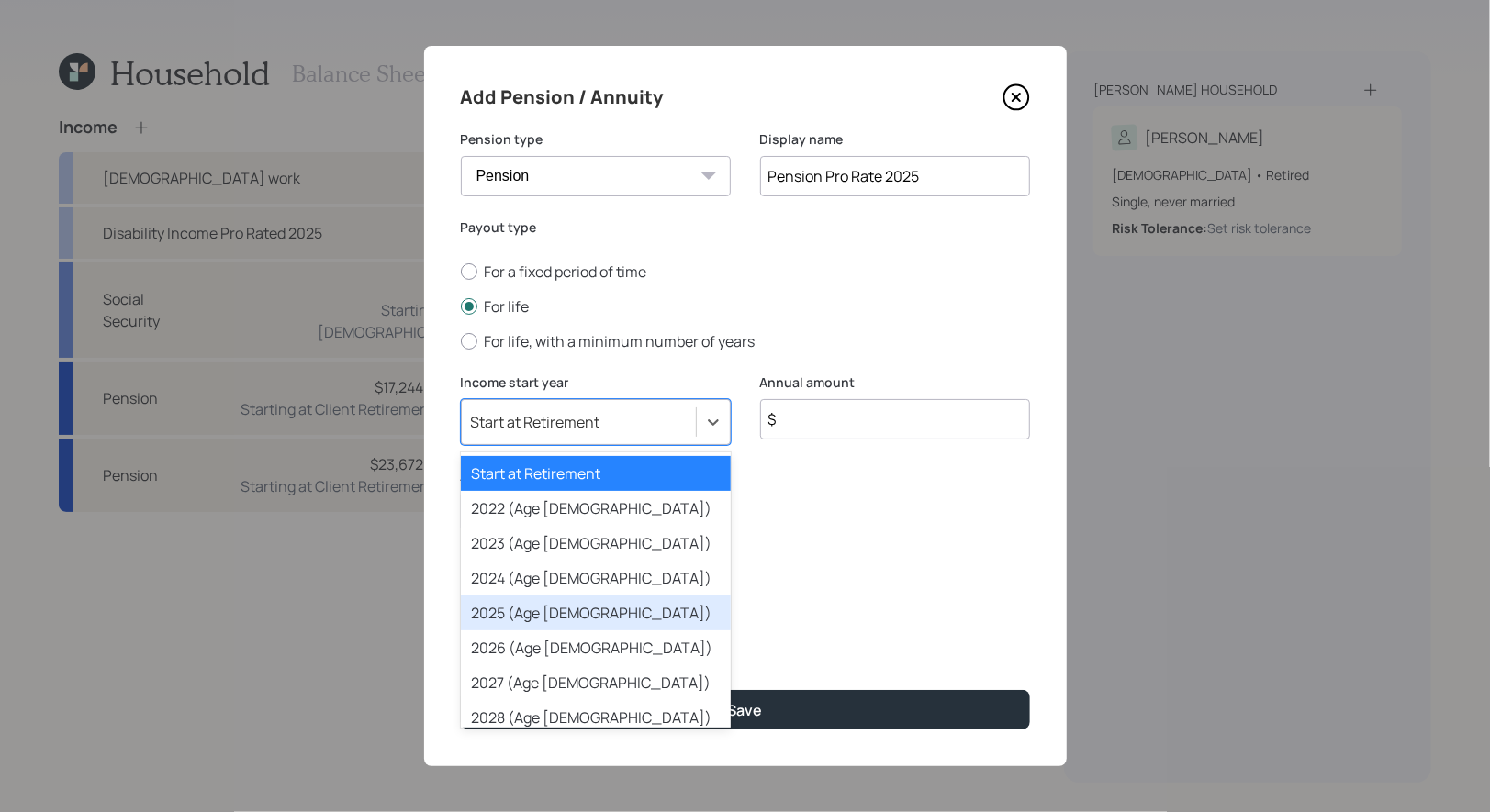
click at [510, 613] on div "2025 (Age 64)" at bounding box center [596, 613] width 270 height 34
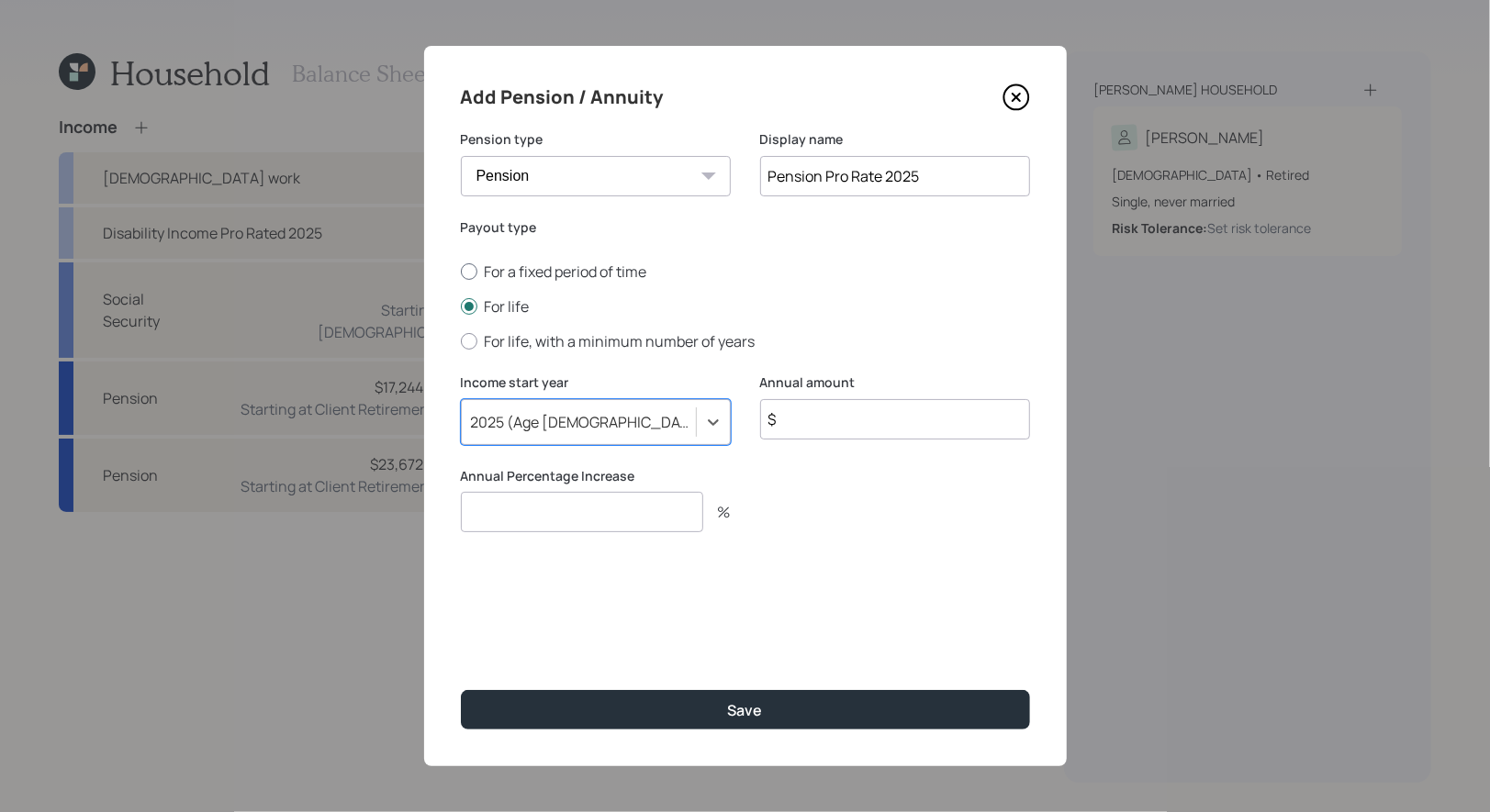
click at [471, 273] on div at bounding box center [469, 271] width 16 height 16
click at [461, 273] on input "For a fixed period of time" at bounding box center [460, 272] width 1 height 1
radio input "true"
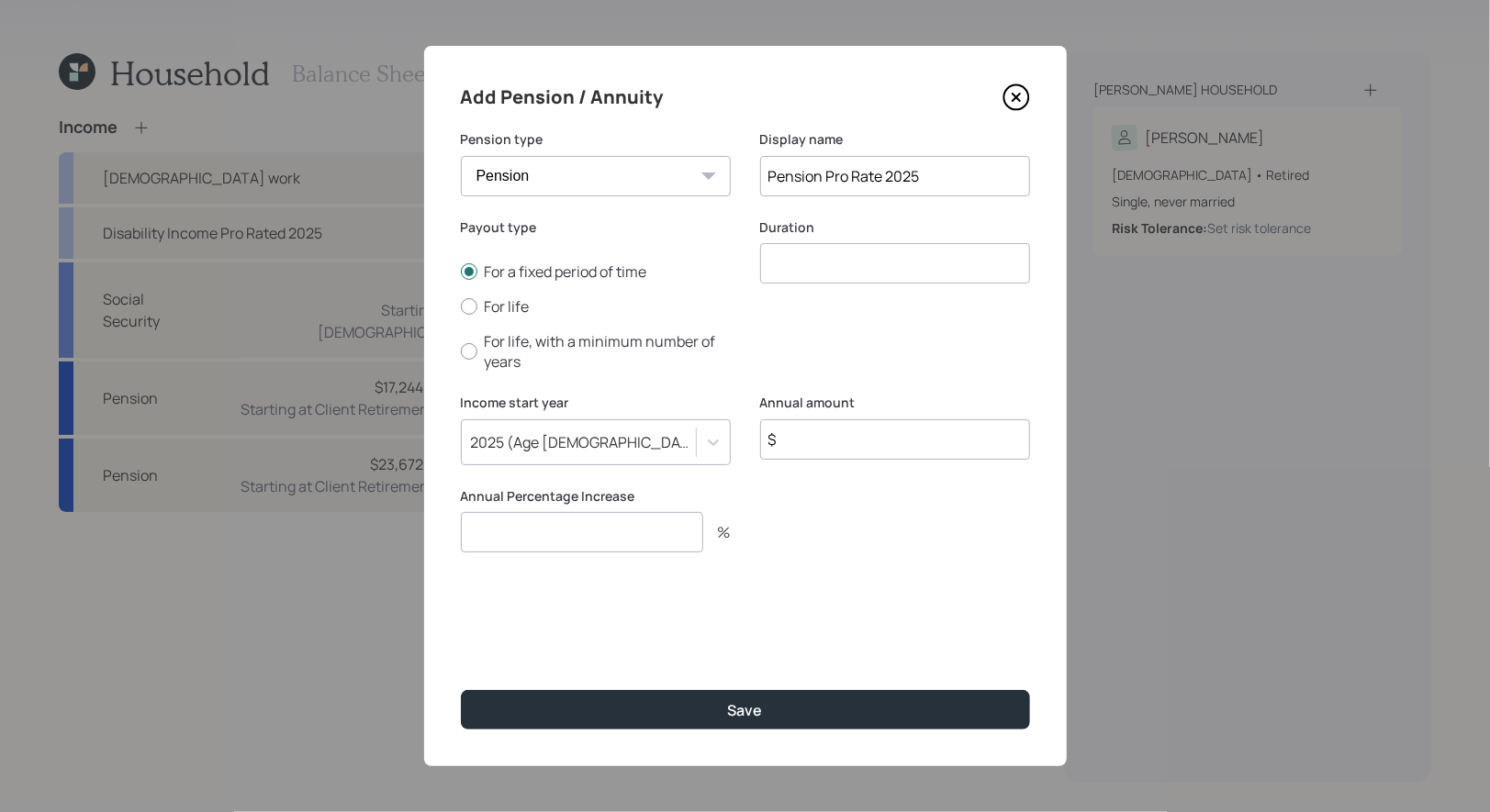
click at [823, 276] on input "number" at bounding box center [896, 263] width 270 height 40
type input "1"
click at [838, 445] on input "$" at bounding box center [896, 440] width 270 height 40
type input "$ 13,636"
click at [633, 538] on input "number" at bounding box center [582, 532] width 242 height 40
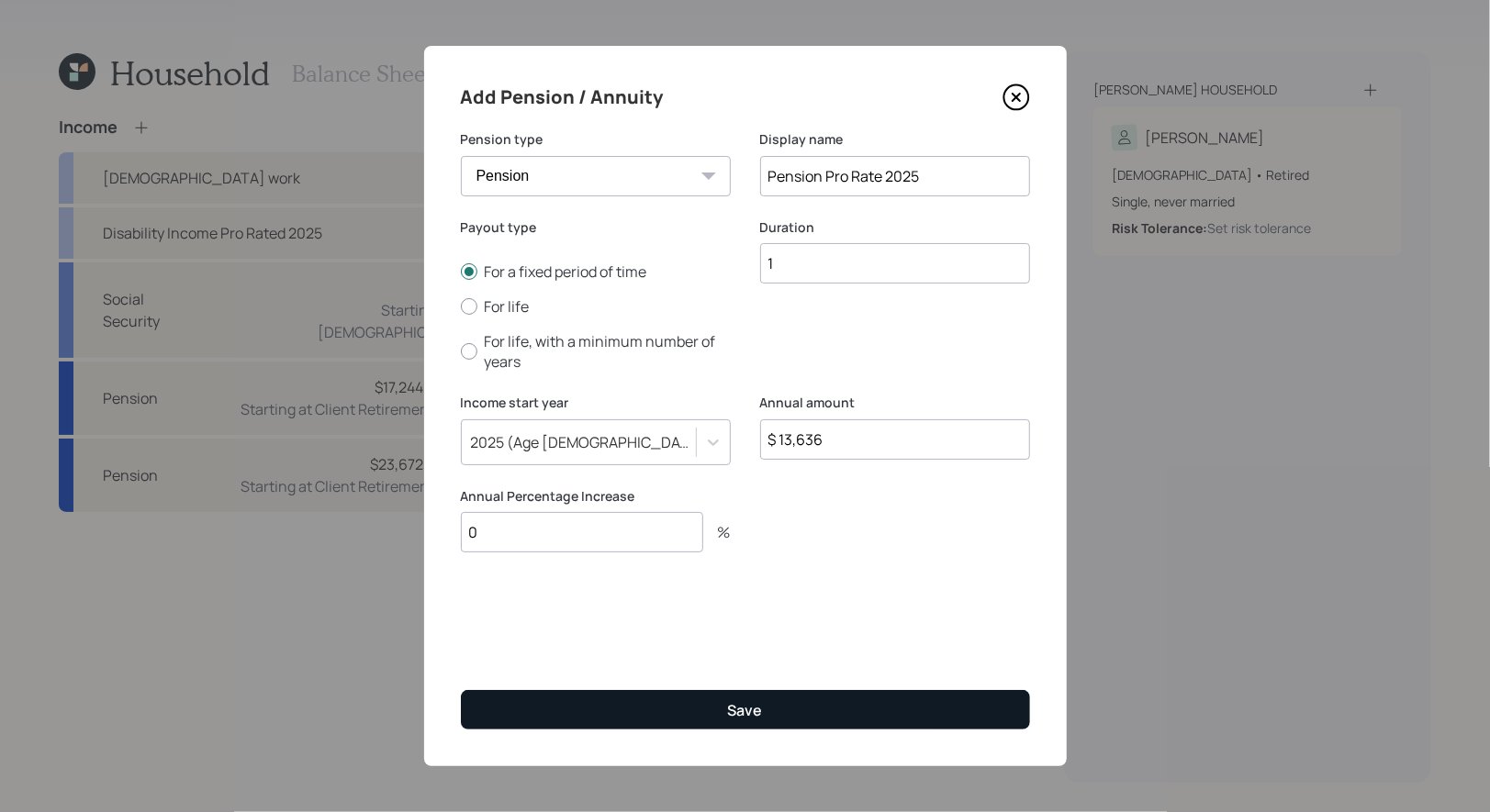
type input "0"
click at [702, 716] on button "Save" at bounding box center [745, 710] width 569 height 39
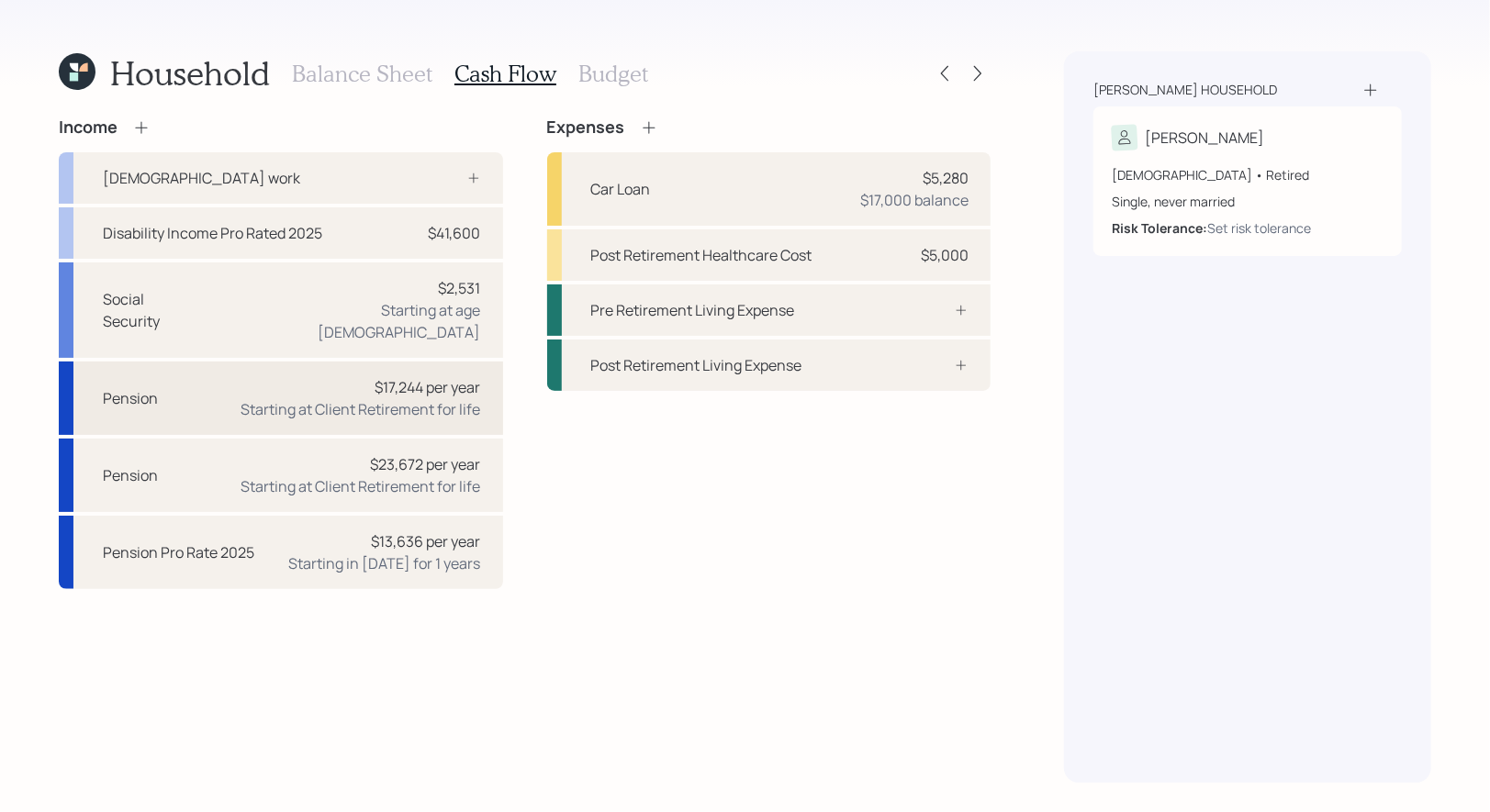
click at [221, 374] on div "Pension $17,244 per year Starting at Client Retirement for life" at bounding box center [280, 398] width 444 height 74
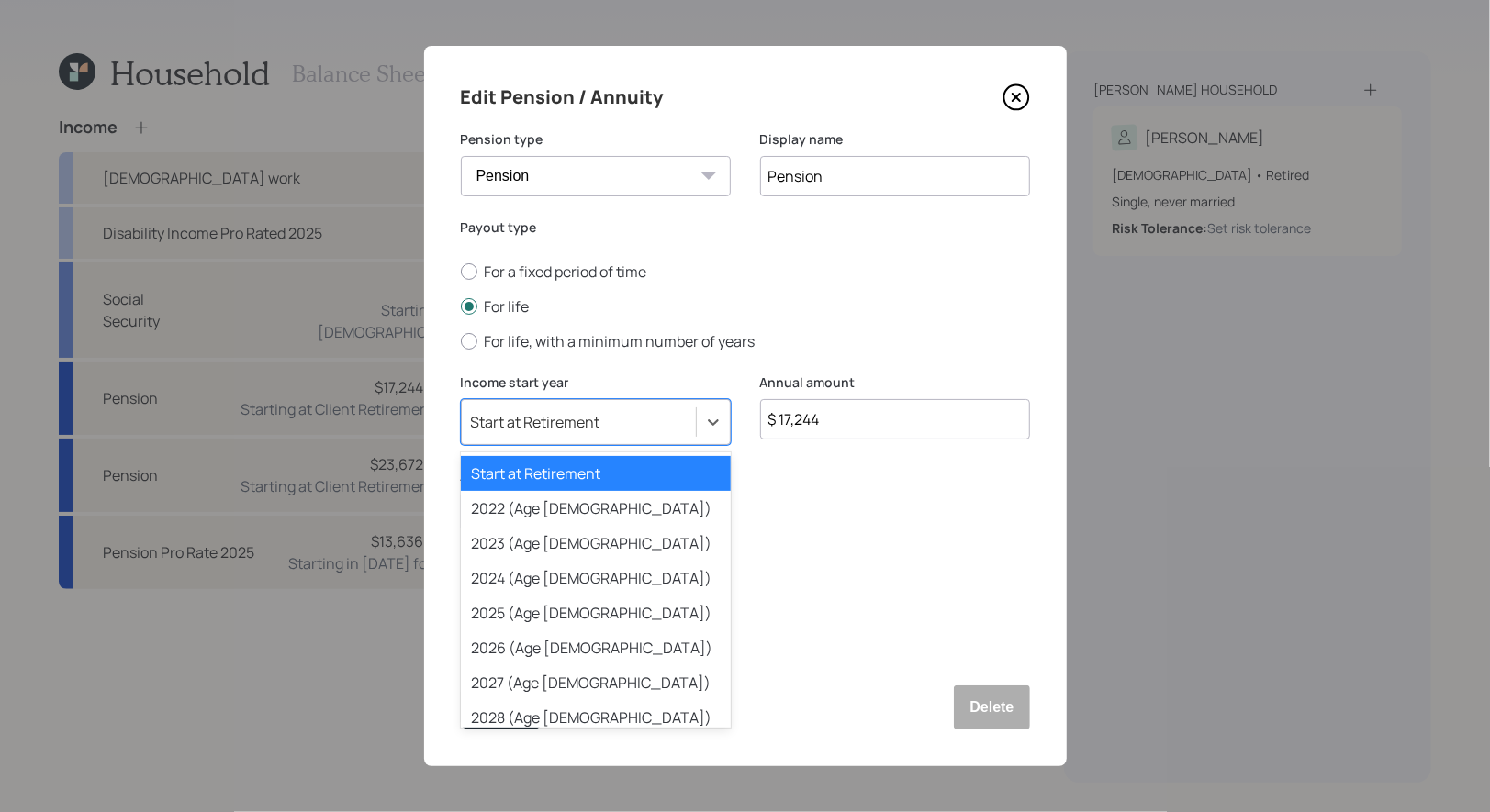
click at [506, 414] on div "Start at Retirement" at bounding box center [535, 422] width 129 height 20
click at [514, 652] on div "2026 (Age 65)" at bounding box center [596, 647] width 270 height 34
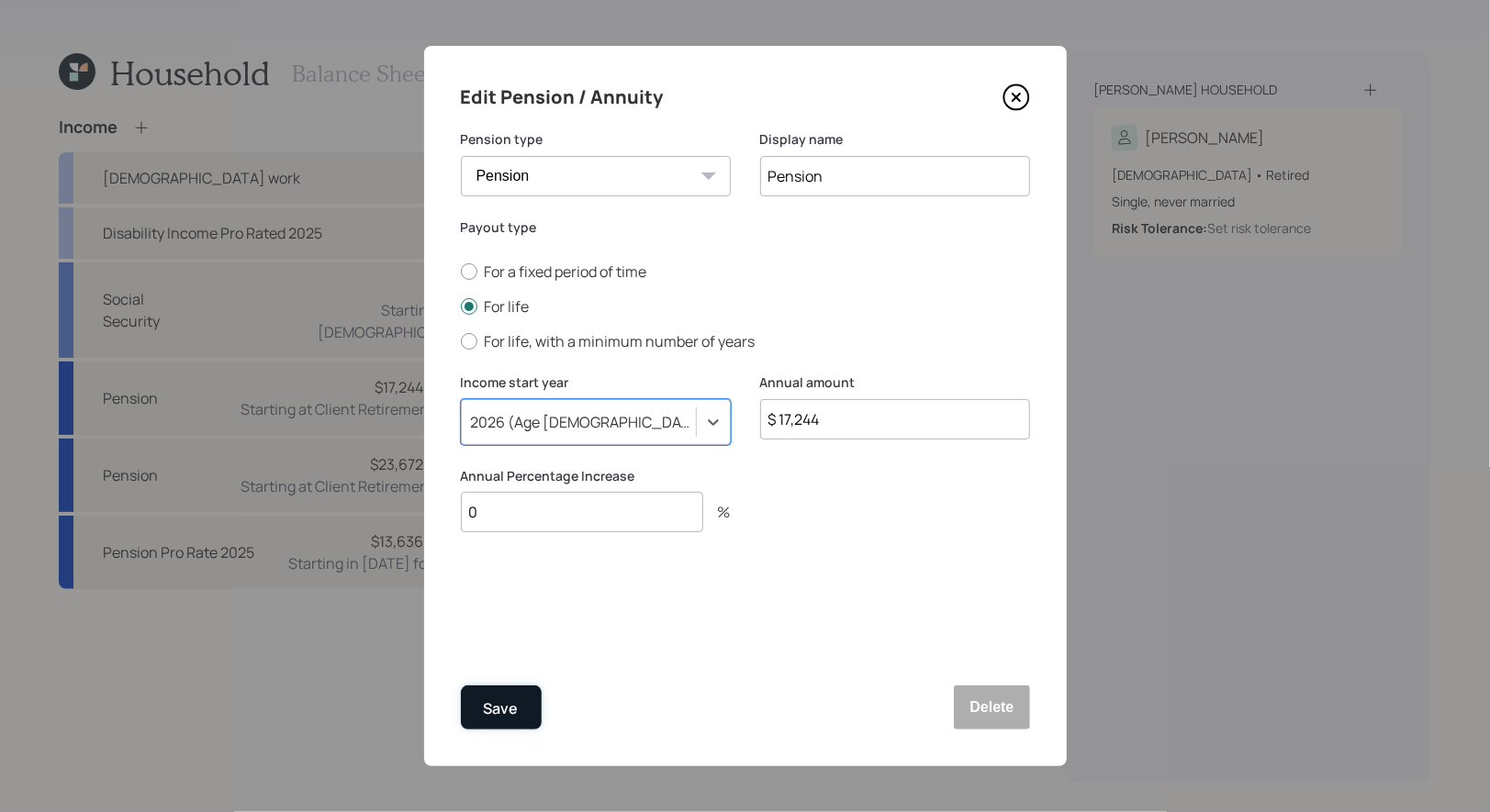
click at [484, 714] on div "Save" at bounding box center [501, 709] width 34 height 25
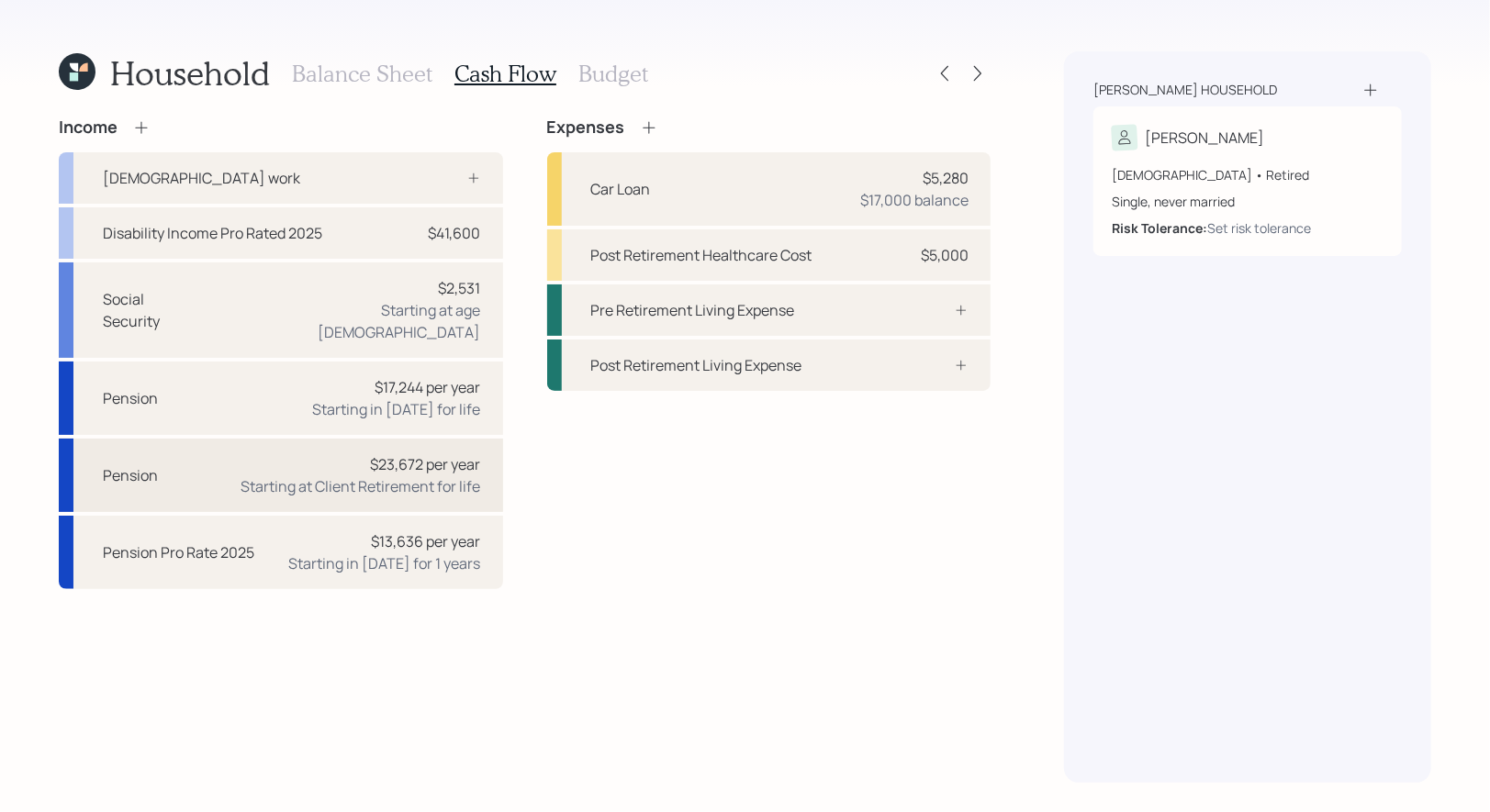
click at [224, 450] on div "Pension $23,672 per year Starting at Client Retirement for life" at bounding box center [280, 475] width 444 height 74
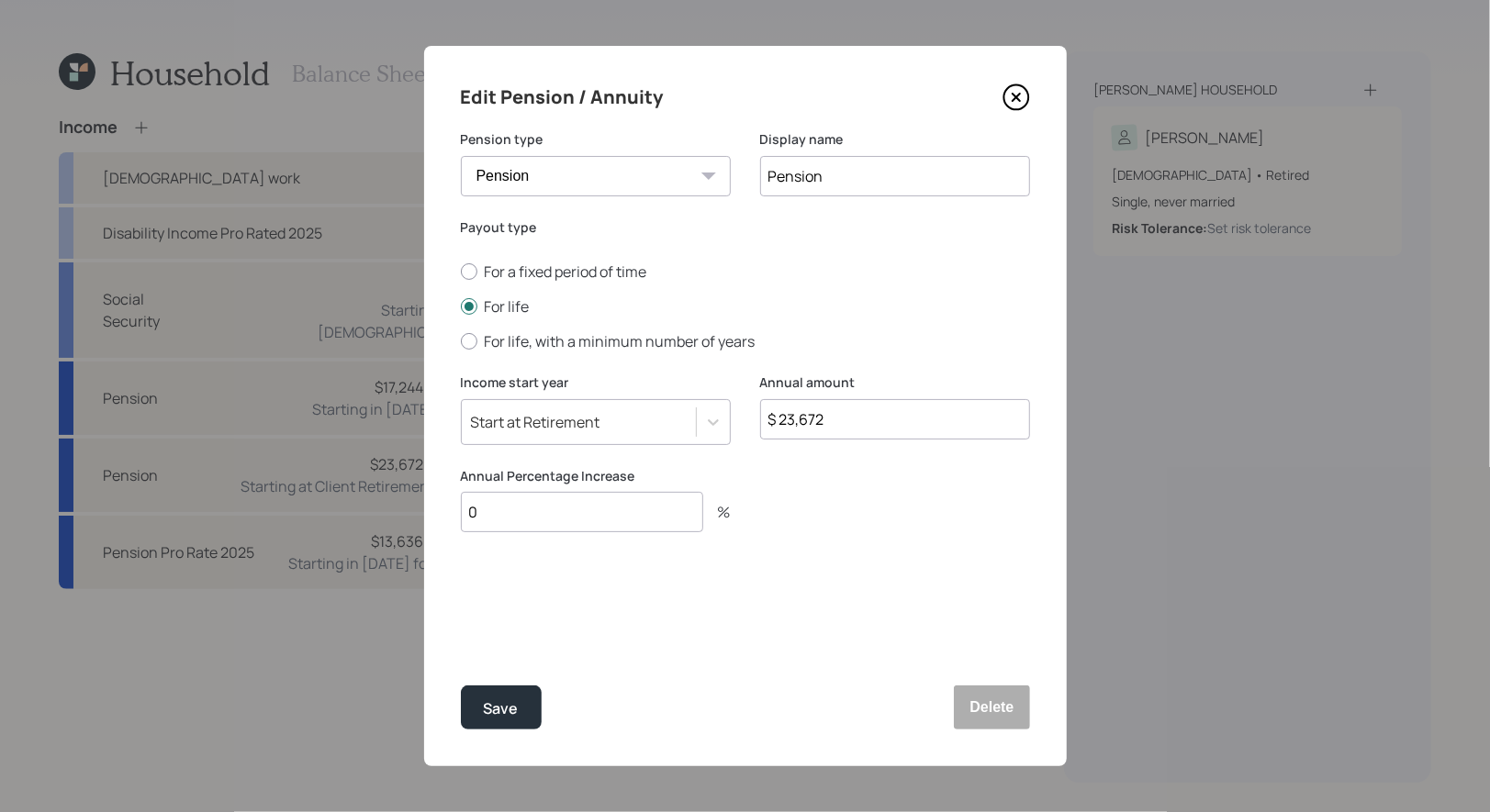
click at [498, 428] on div "Start at Retirement" at bounding box center [535, 422] width 129 height 20
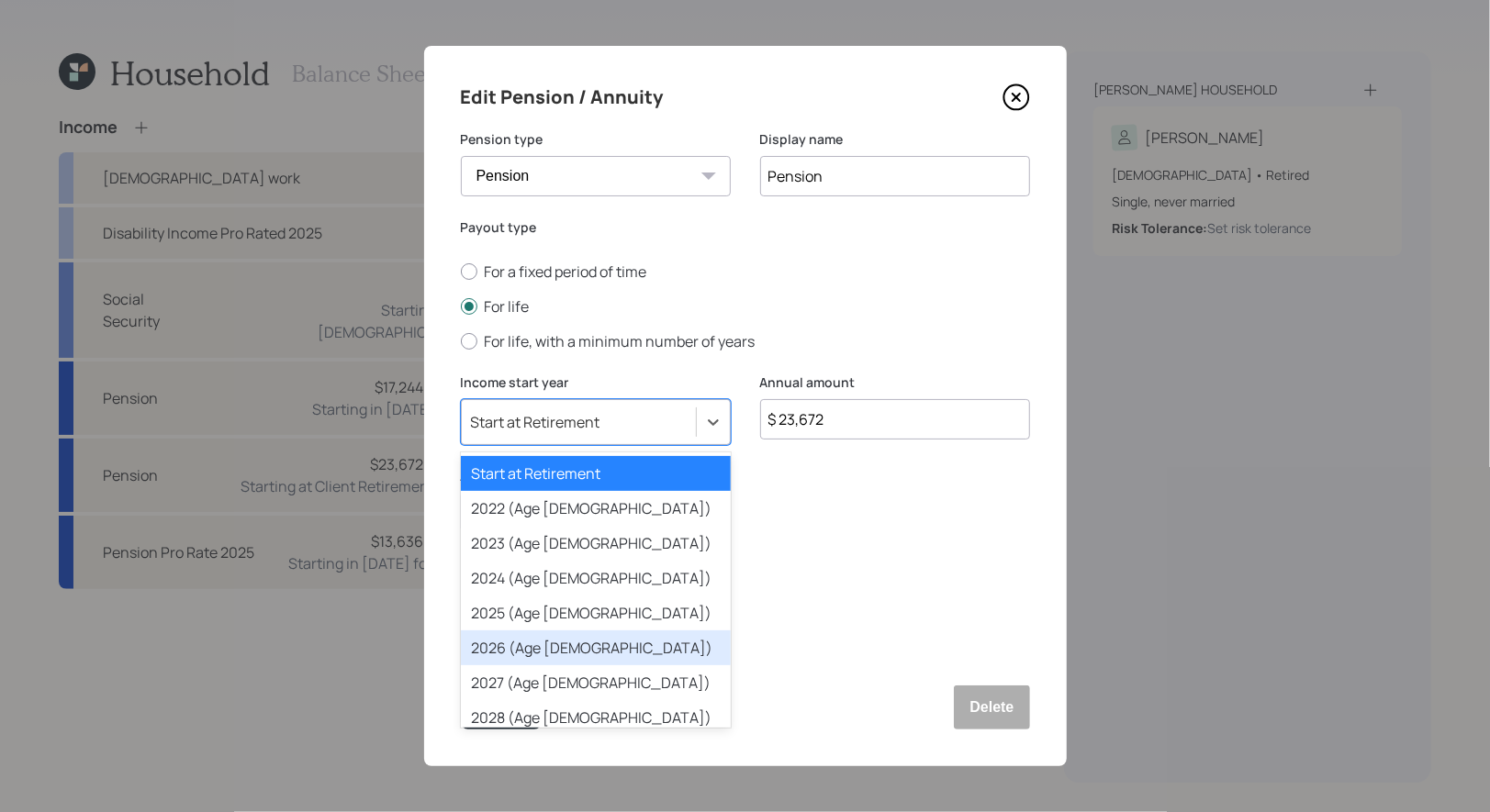
click at [500, 660] on div "2026 (Age 65)" at bounding box center [596, 647] width 270 height 34
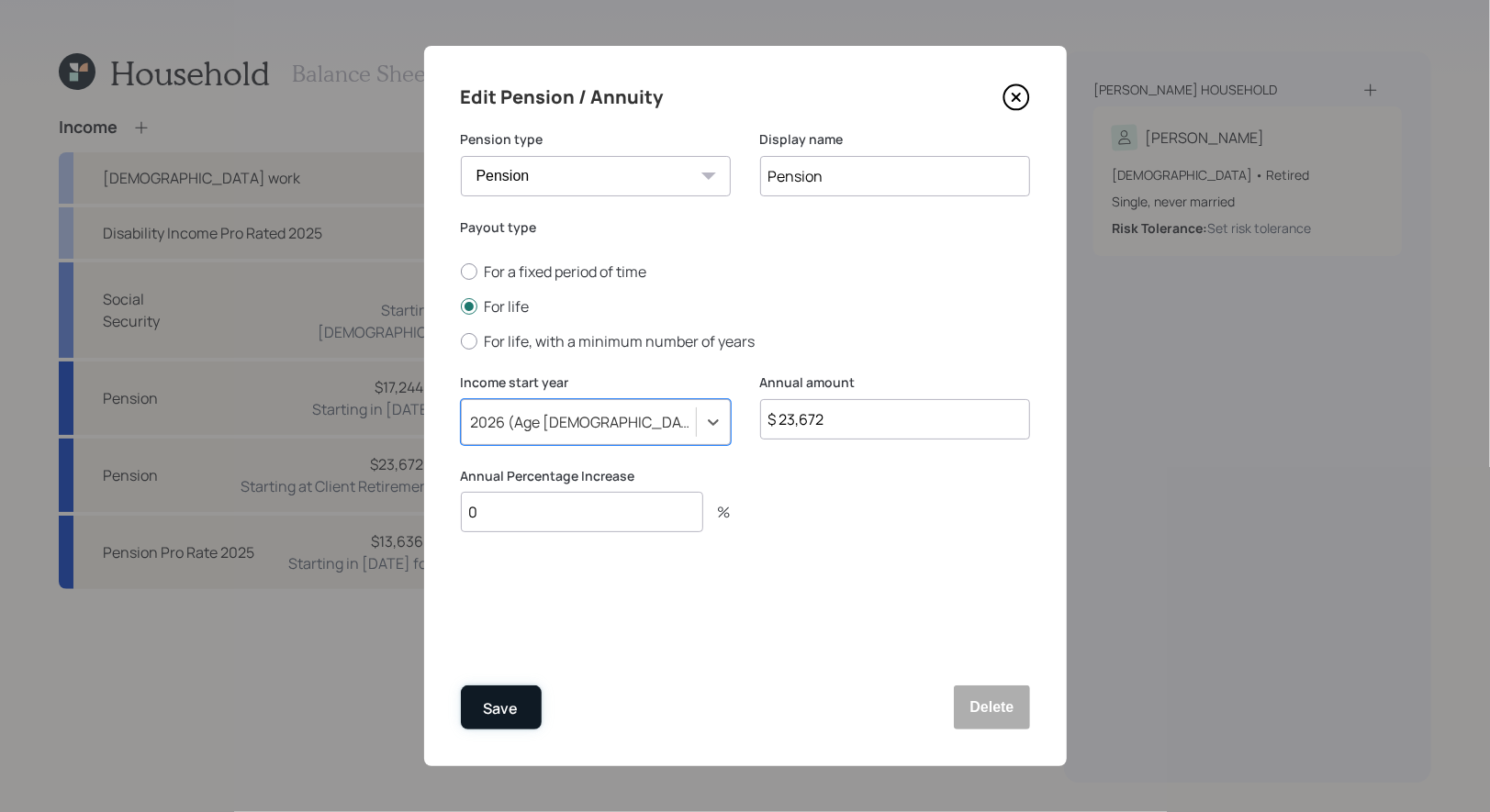
click at [516, 712] on div "Save" at bounding box center [501, 709] width 34 height 25
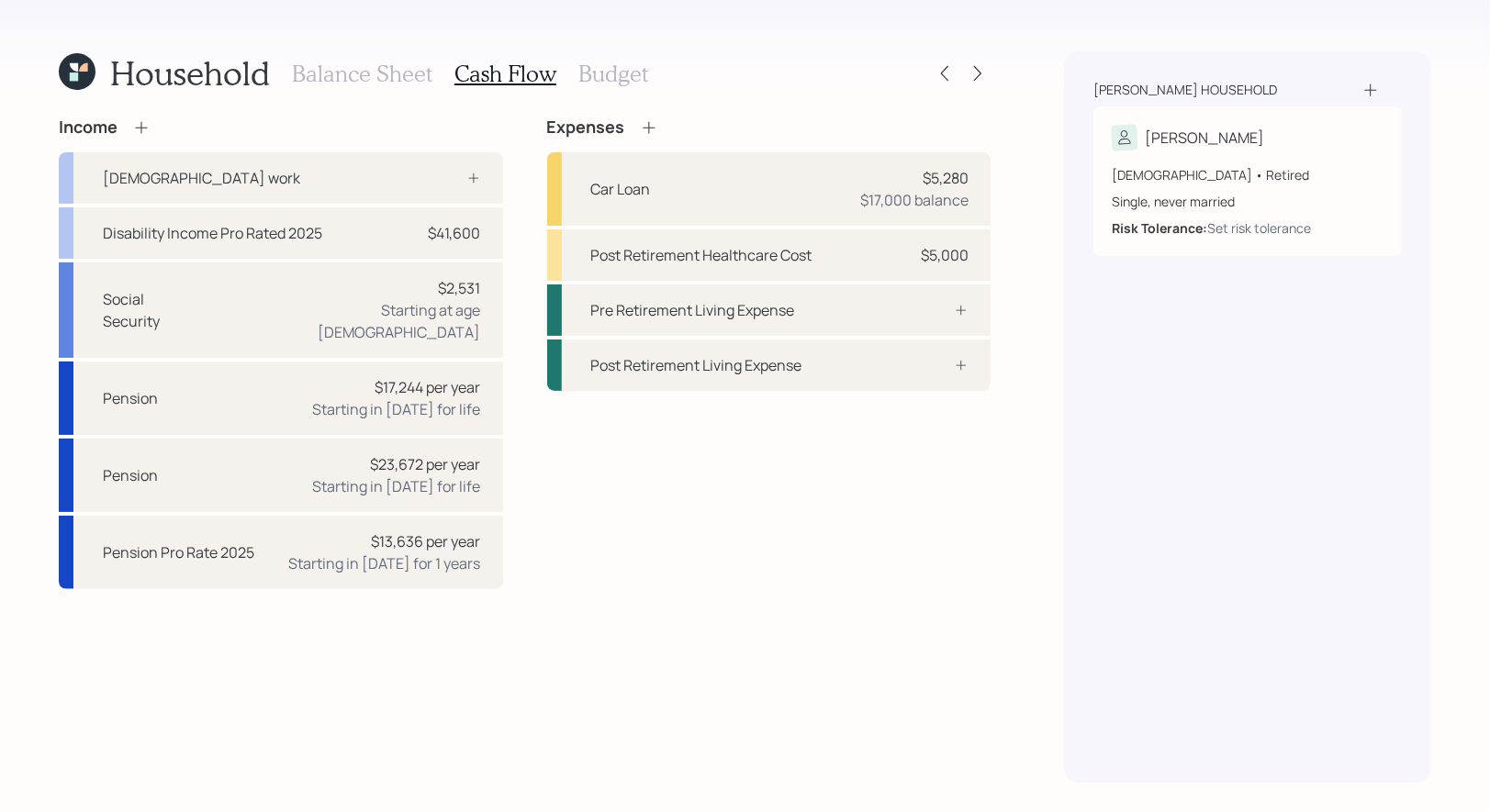
click at [581, 75] on h3 "Budget" at bounding box center [613, 74] width 70 height 27
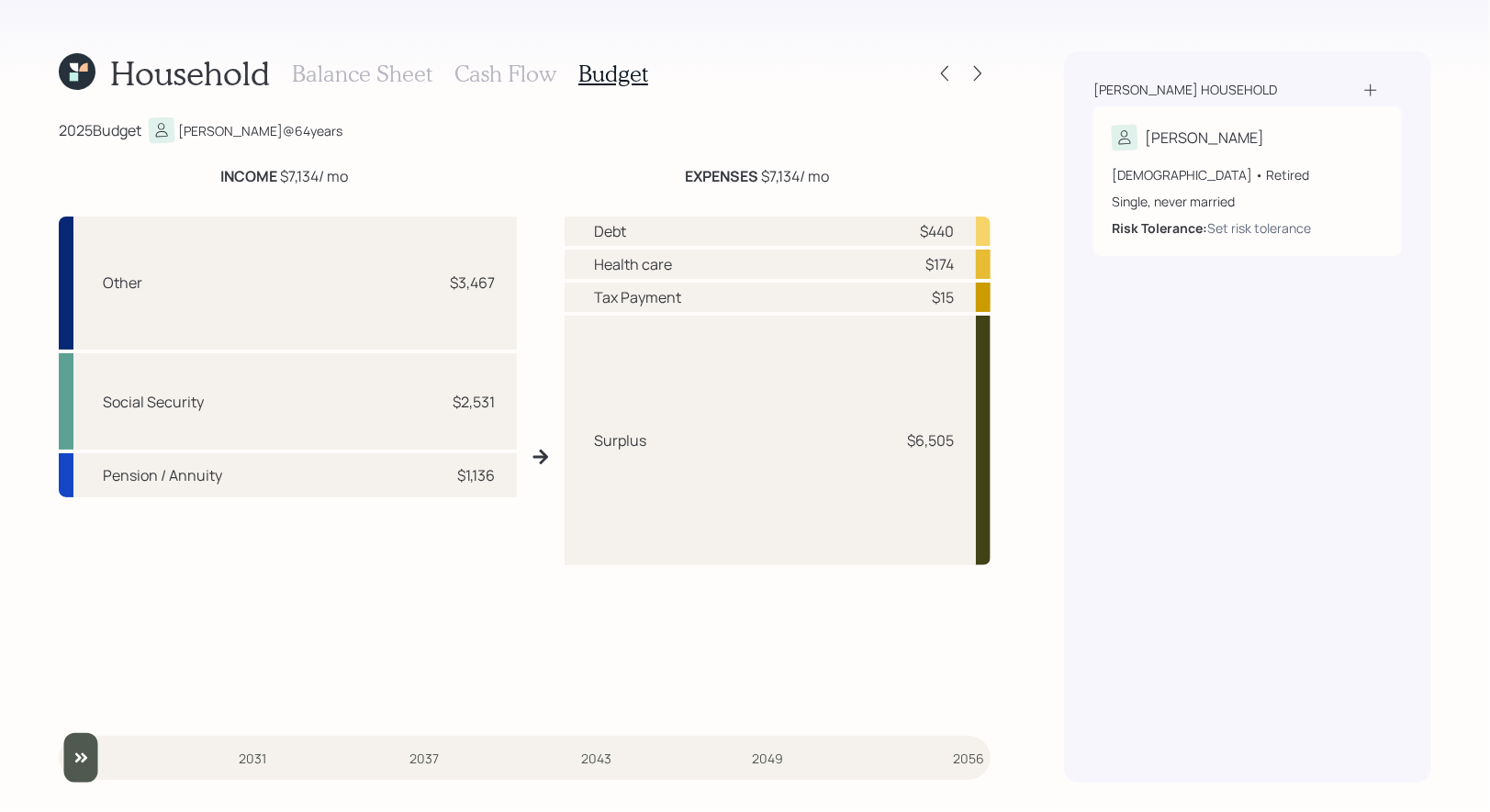
click at [519, 69] on h3 "Cash Flow" at bounding box center [505, 74] width 102 height 27
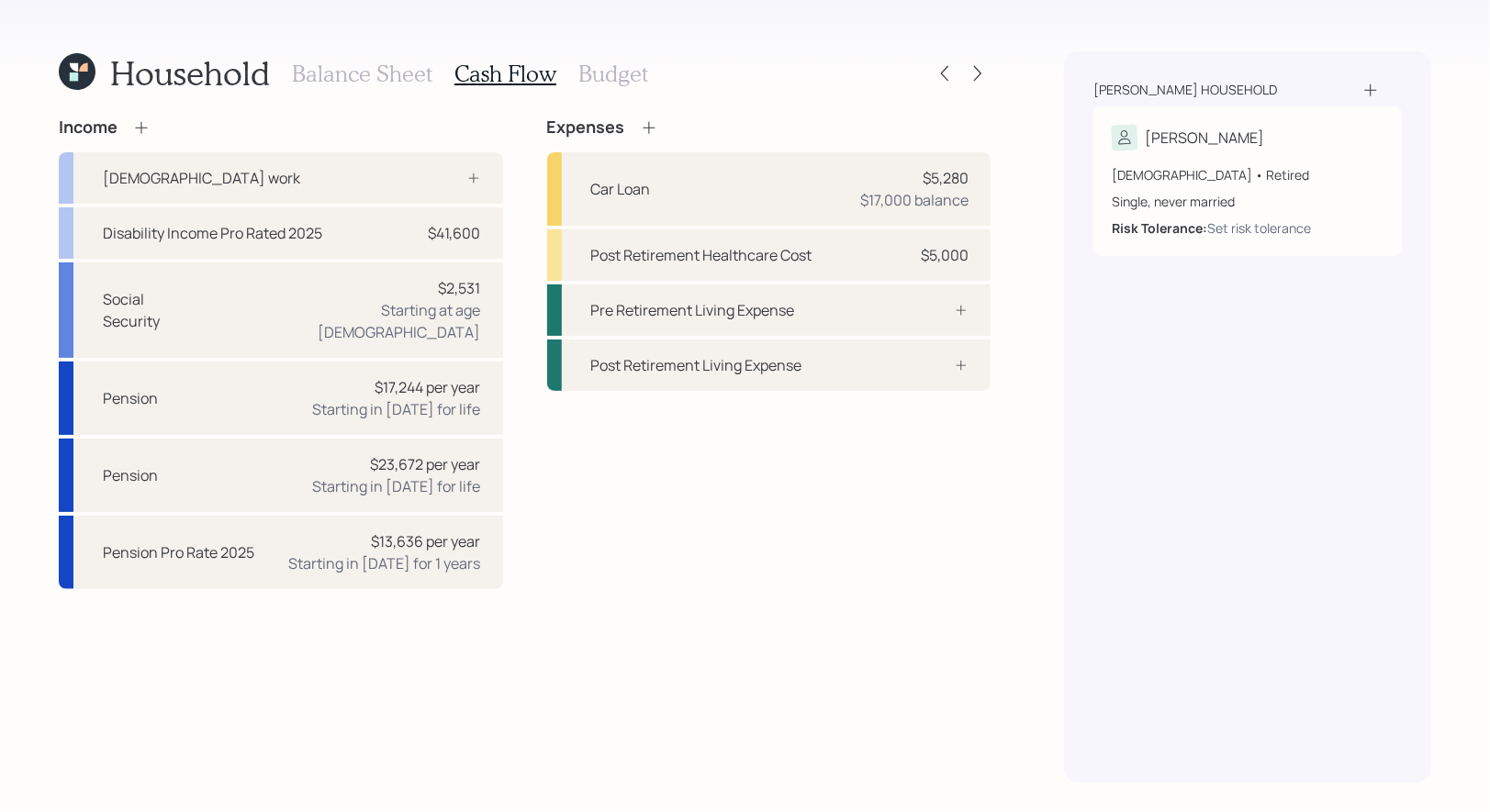
click at [648, 122] on icon at bounding box center [649, 127] width 18 height 18
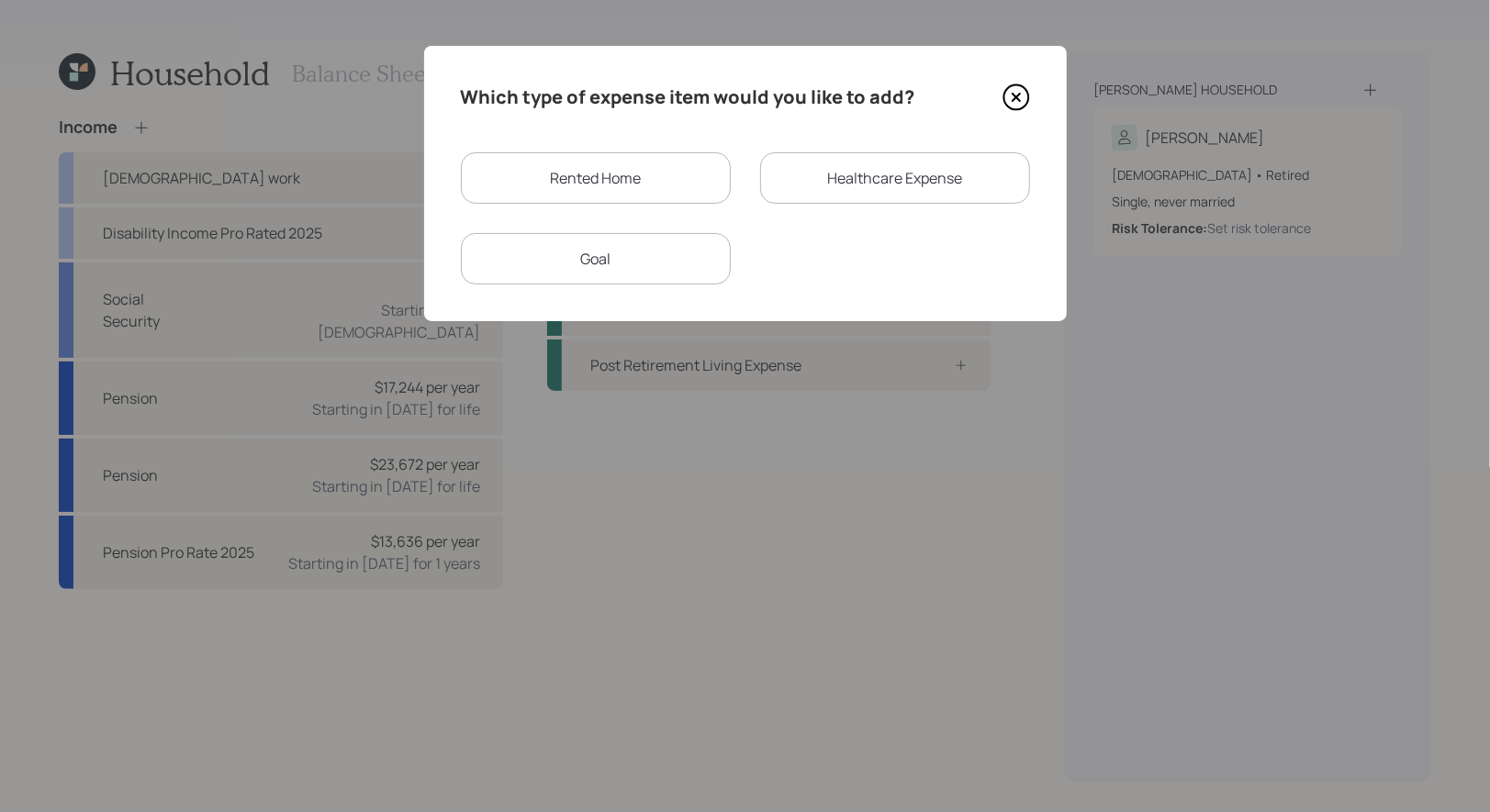
click at [644, 170] on div "Rented Home" at bounding box center [596, 178] width 270 height 52
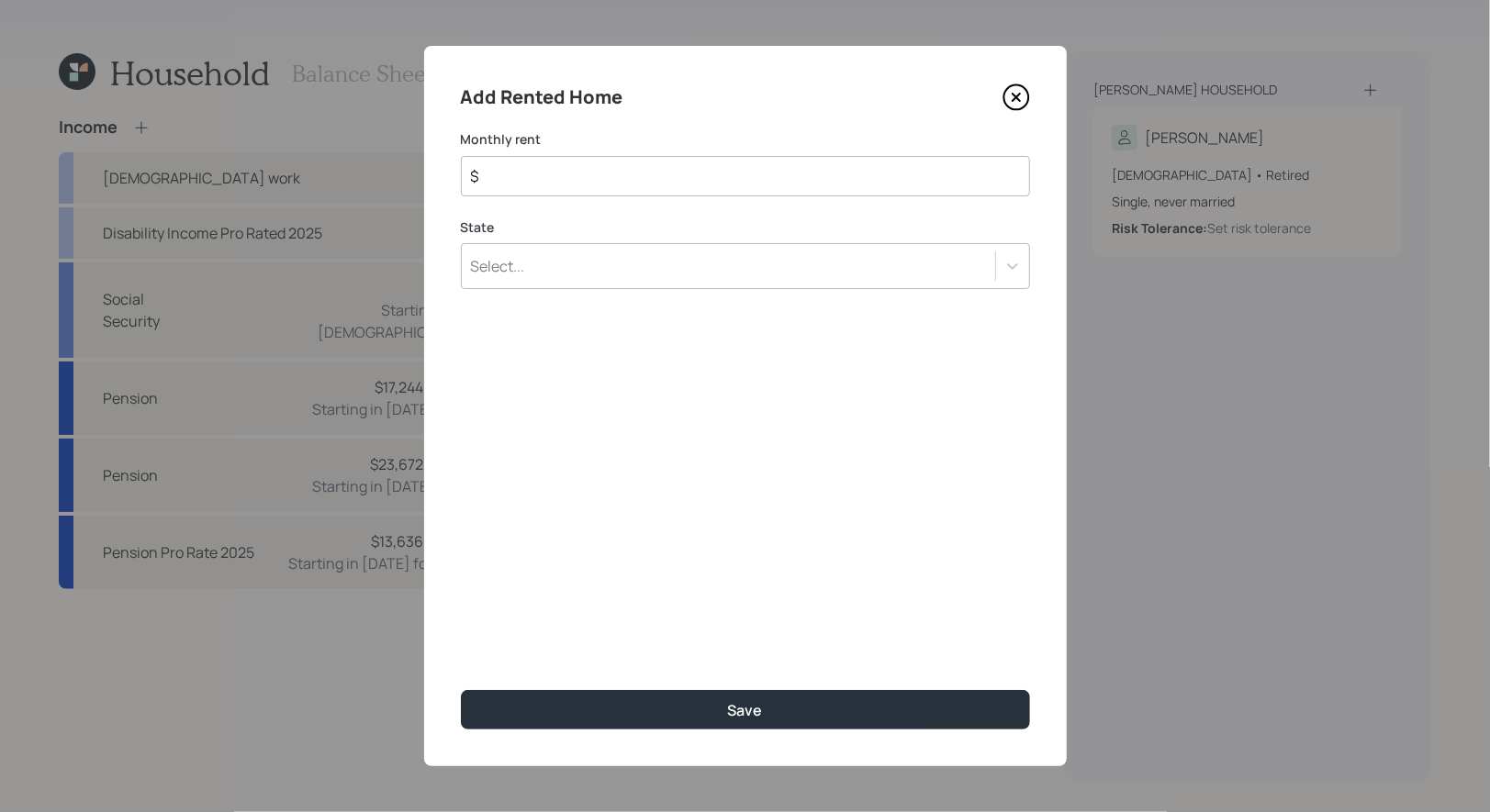
click at [611, 272] on div "Select..." at bounding box center [745, 266] width 569 height 46
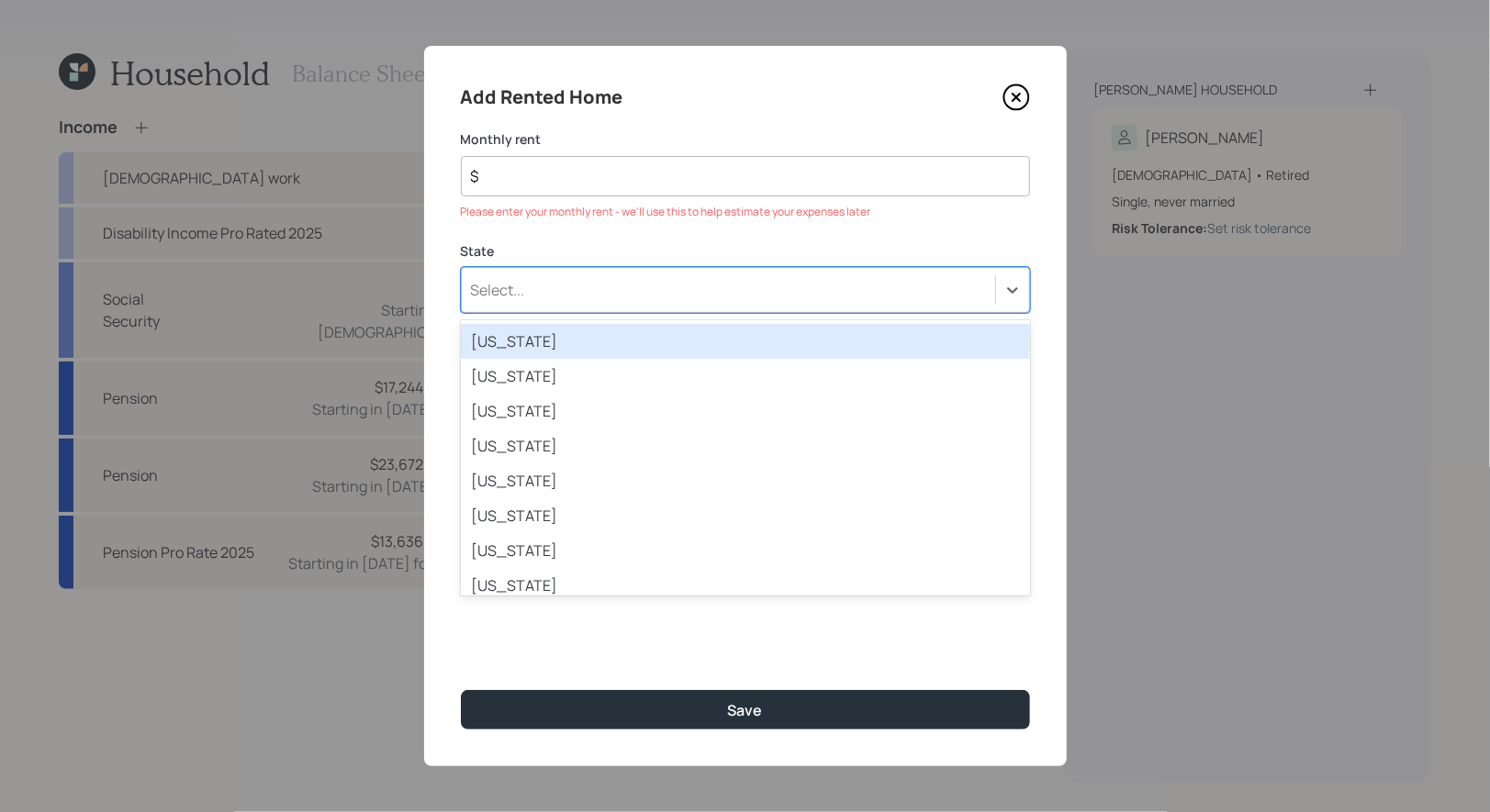
click at [563, 170] on input "$" at bounding box center [738, 176] width 538 height 22
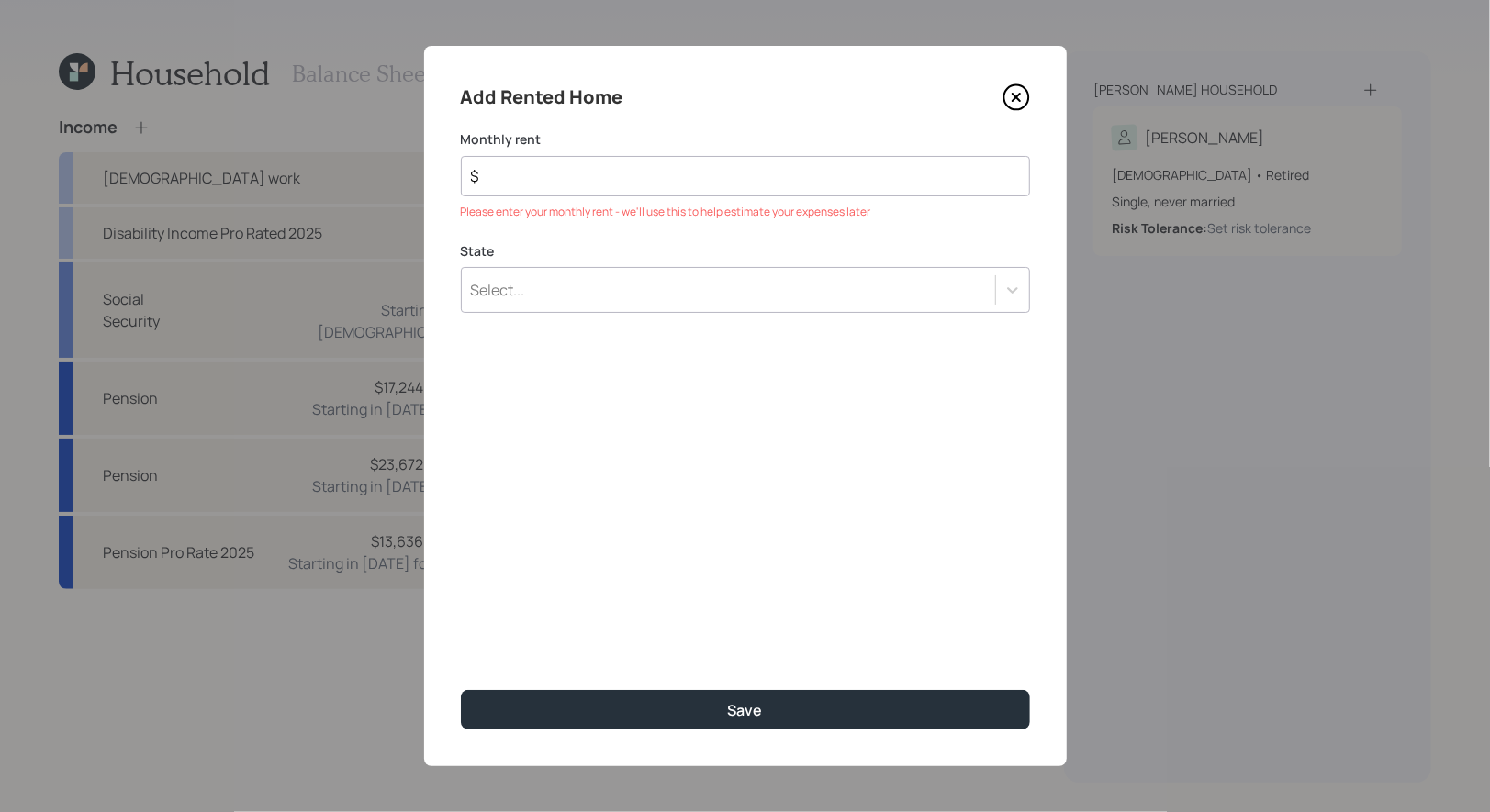
click at [1019, 94] on icon at bounding box center [1015, 98] width 8 height 8
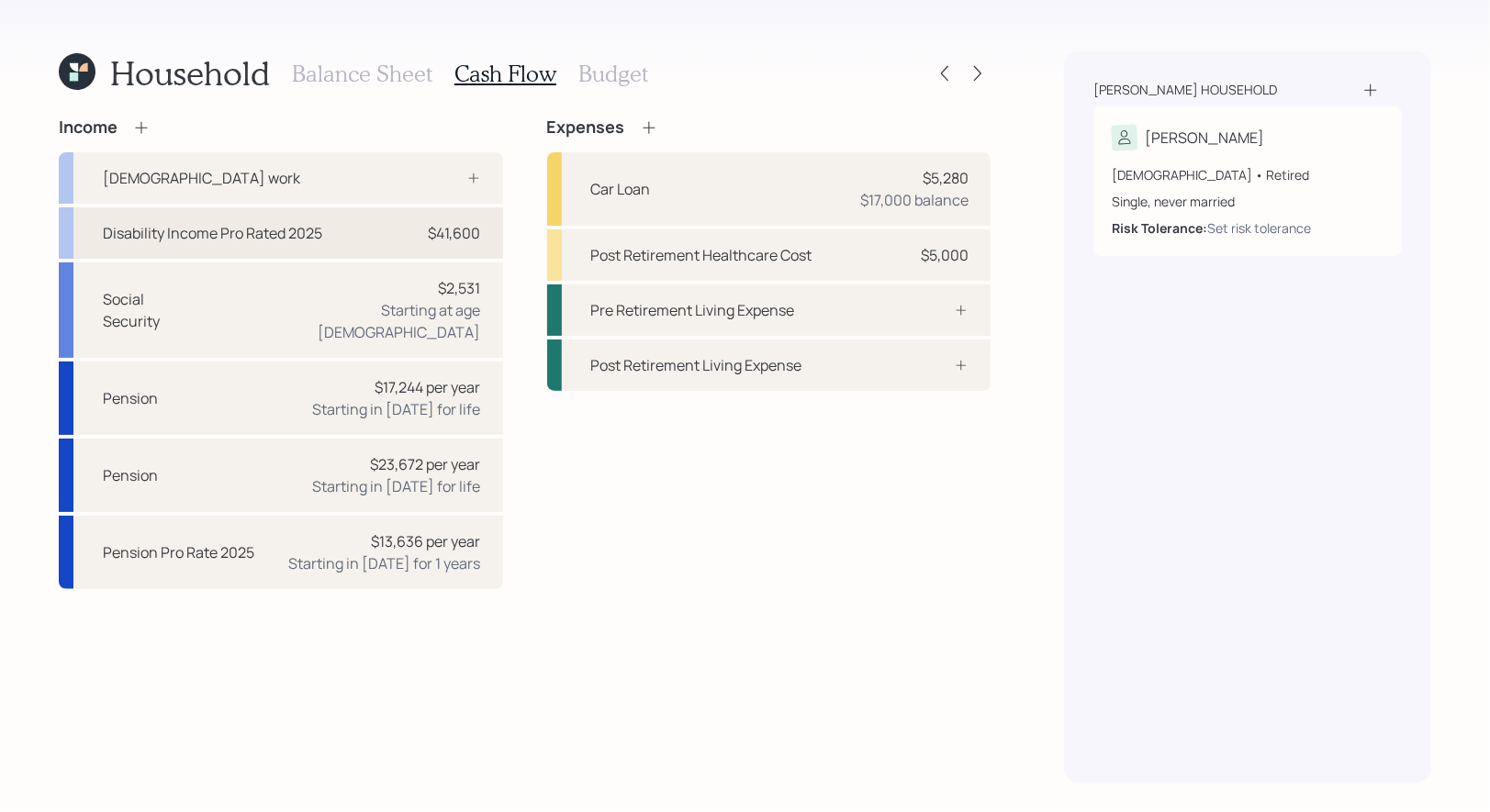
click at [387, 236] on div "Disability Income Pro Rated 2025 $41,600" at bounding box center [280, 233] width 444 height 52
select select "other"
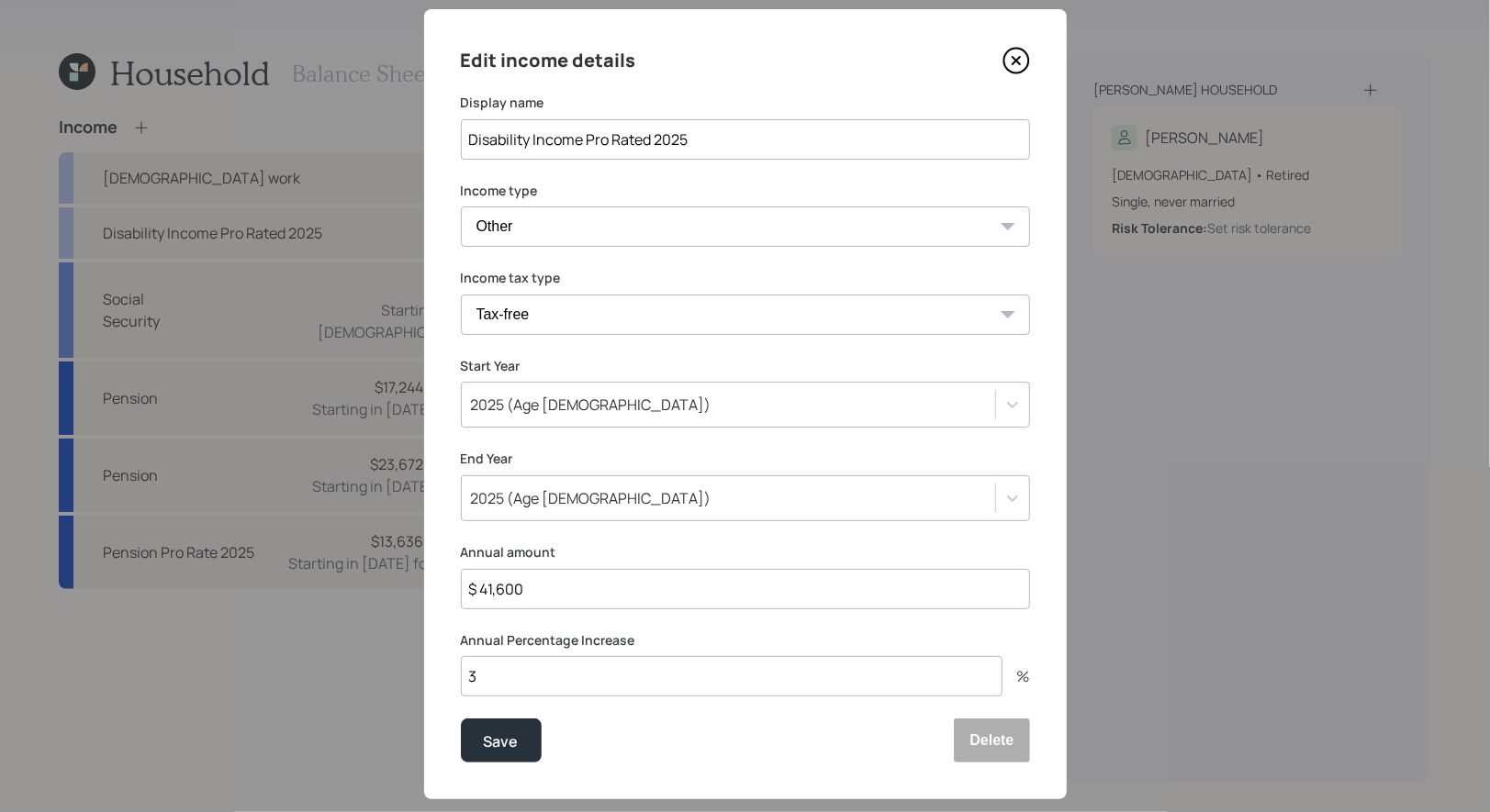
scroll to position [42, 0]
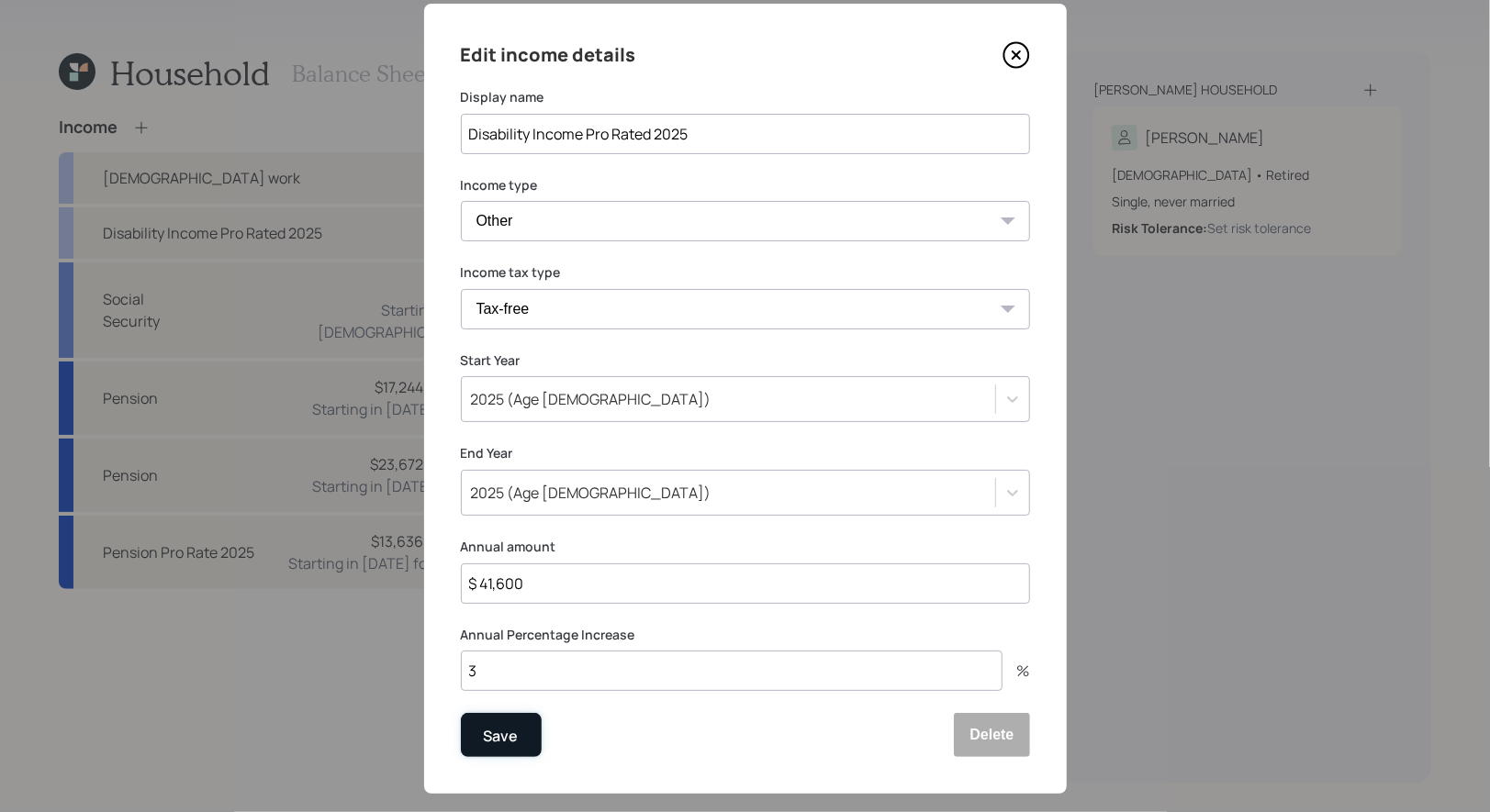
click at [516, 737] on div "Save" at bounding box center [501, 736] width 34 height 25
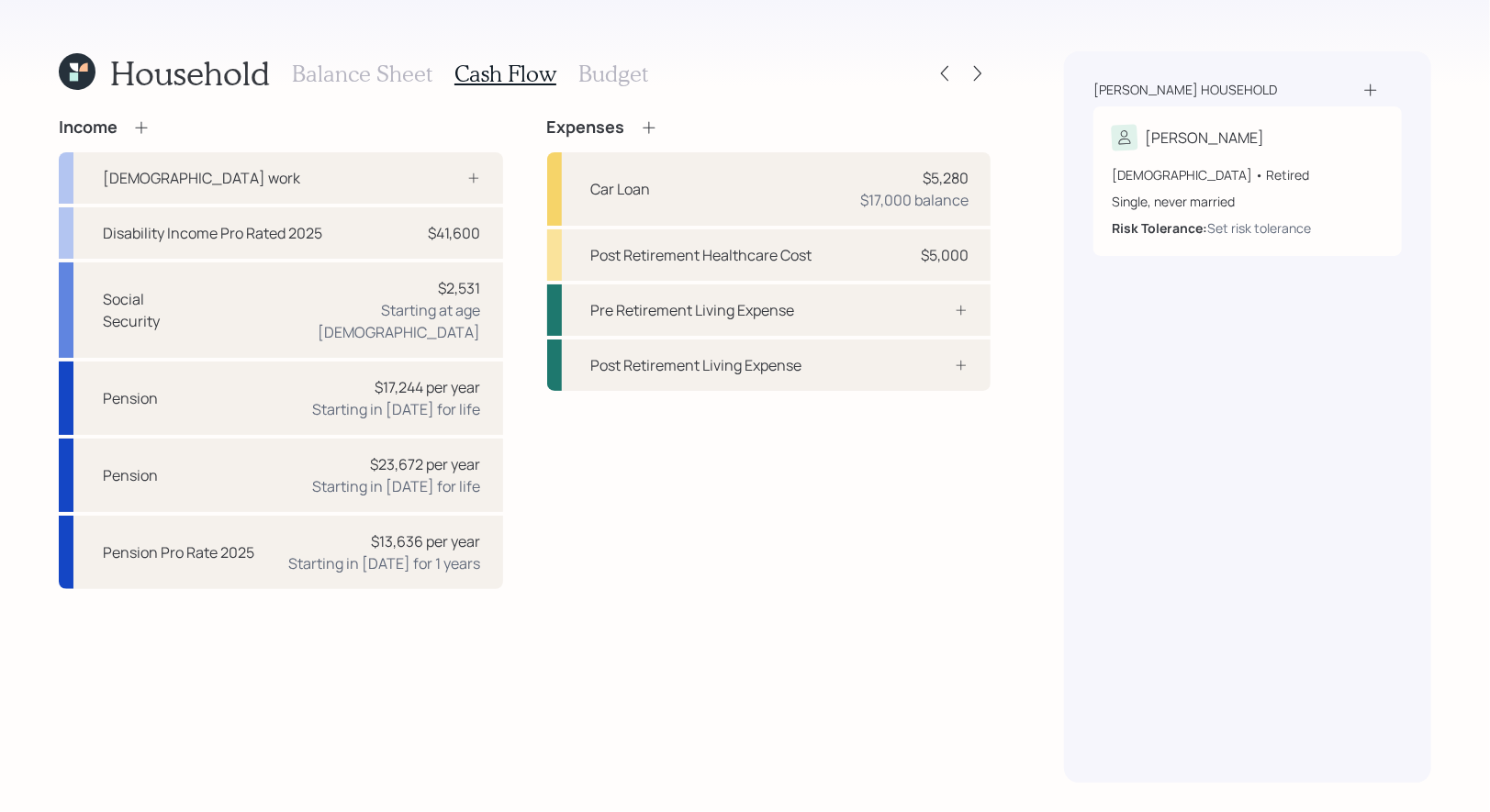
click at [648, 130] on icon at bounding box center [649, 127] width 18 height 18
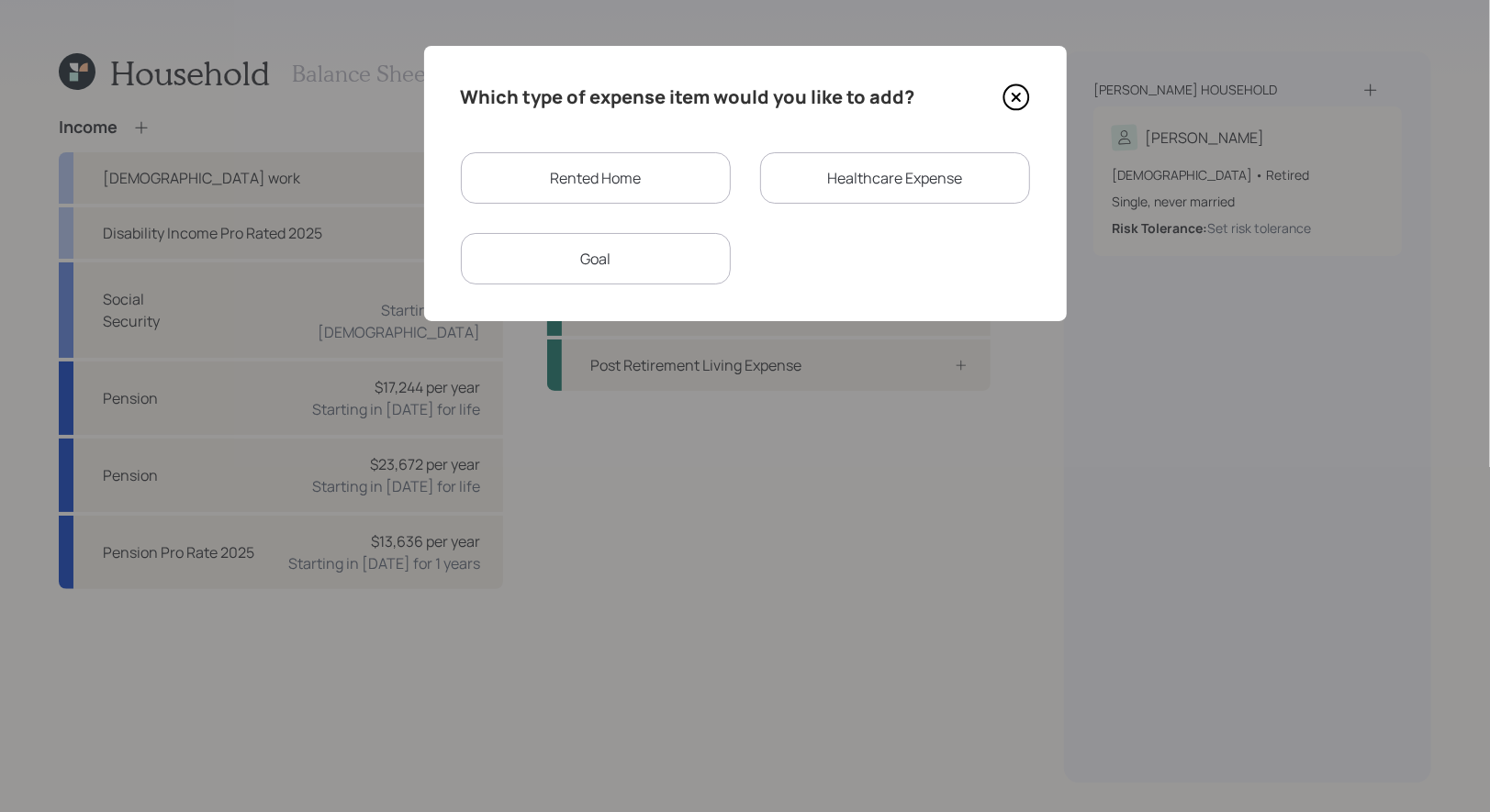
click at [641, 183] on div "Rented Home" at bounding box center [596, 178] width 270 height 52
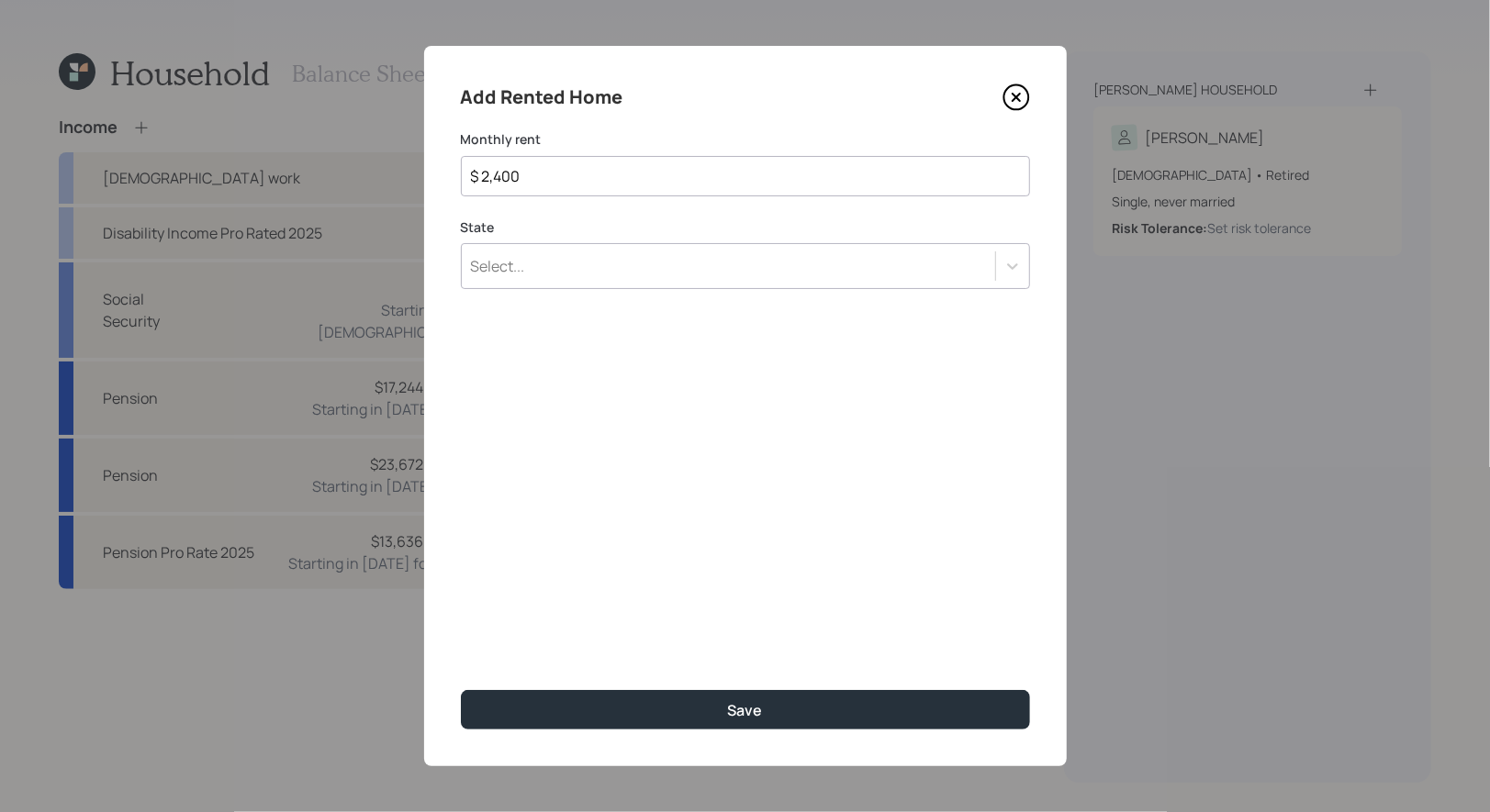
type input "$ 2,400"
click at [590, 269] on div "Select..." at bounding box center [728, 266] width 533 height 32
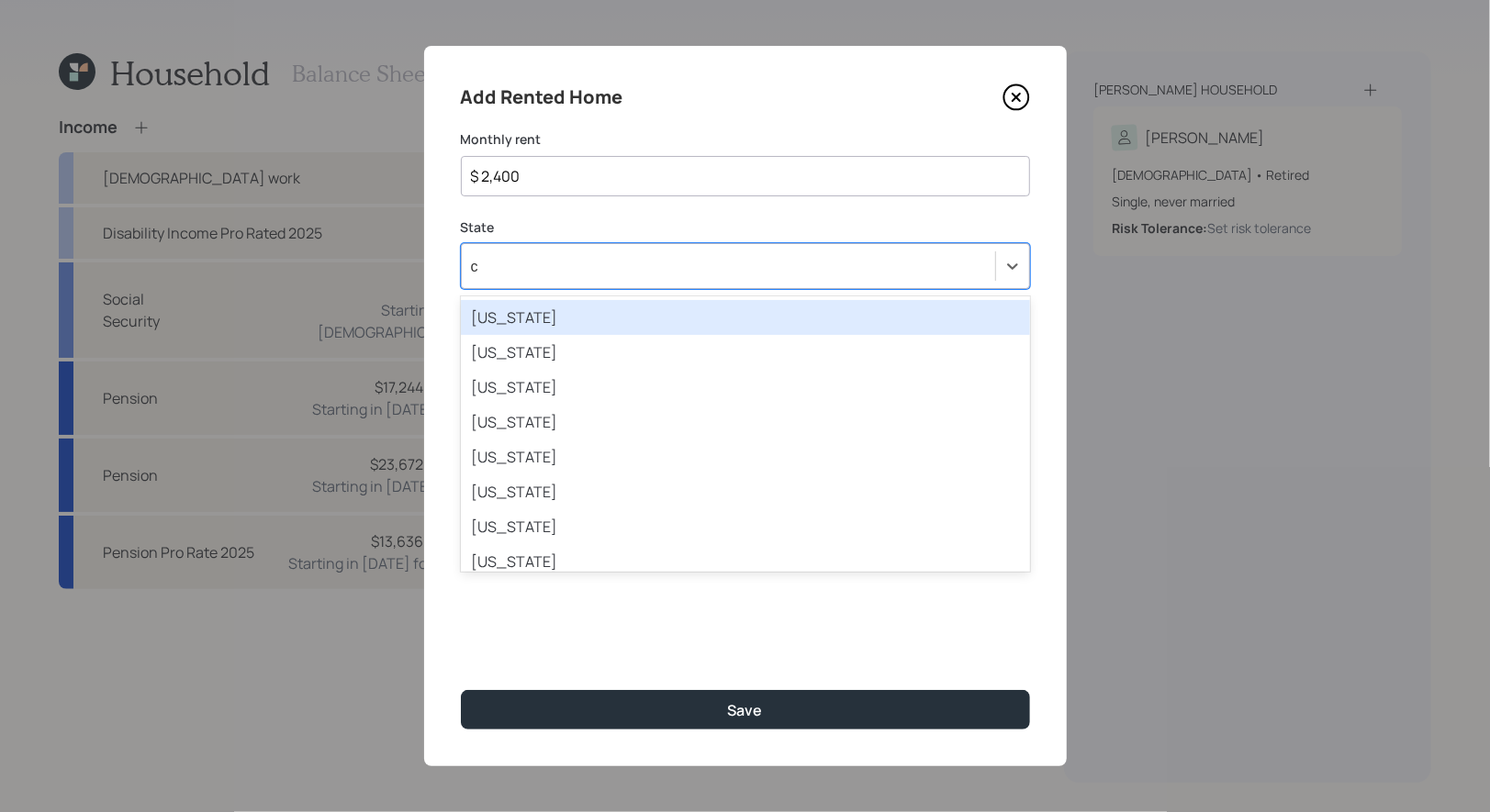
type input "ca"
click at [553, 324] on div "California" at bounding box center [745, 318] width 569 height 34
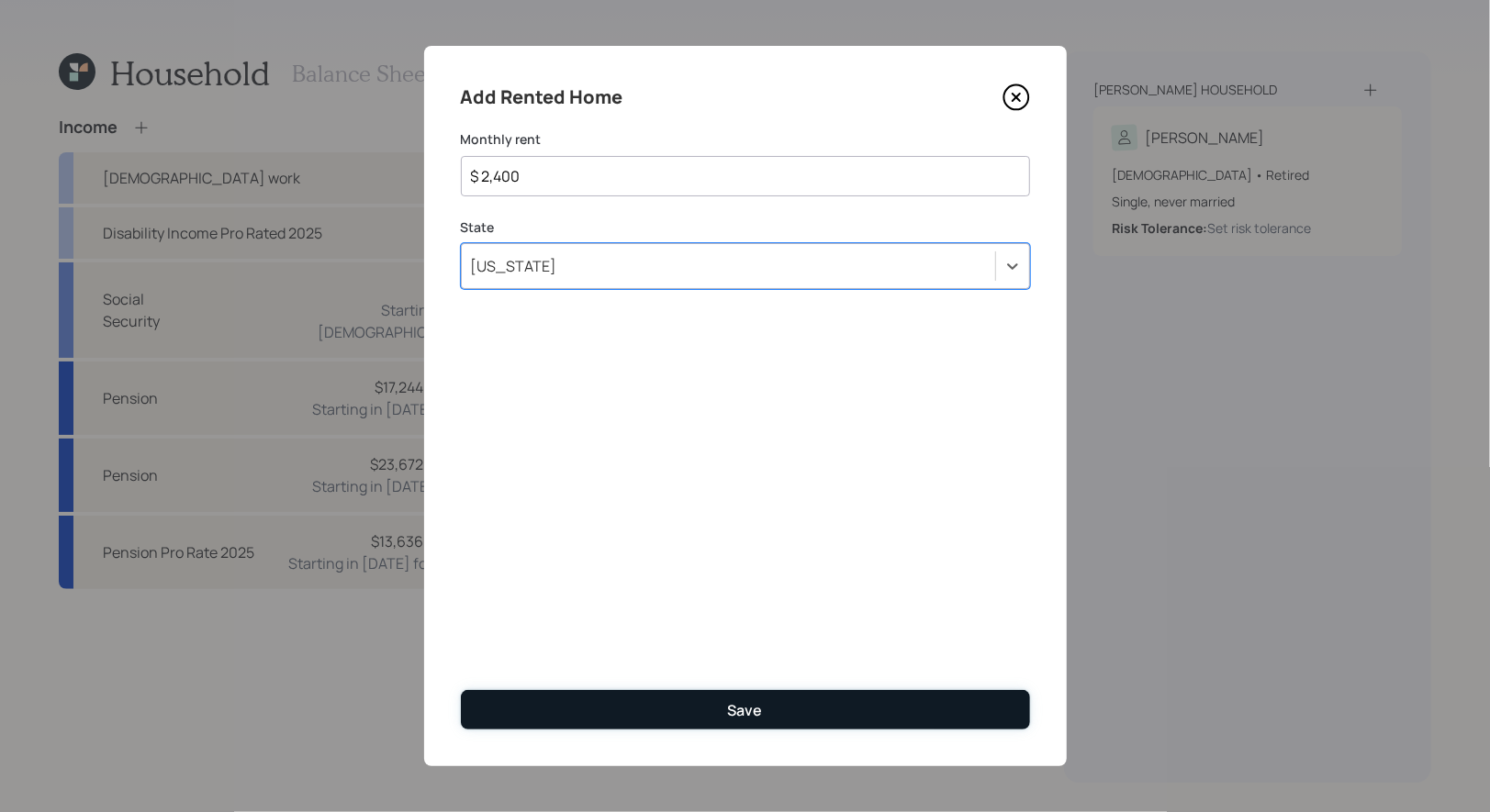
click at [622, 714] on button "Save" at bounding box center [745, 710] width 569 height 39
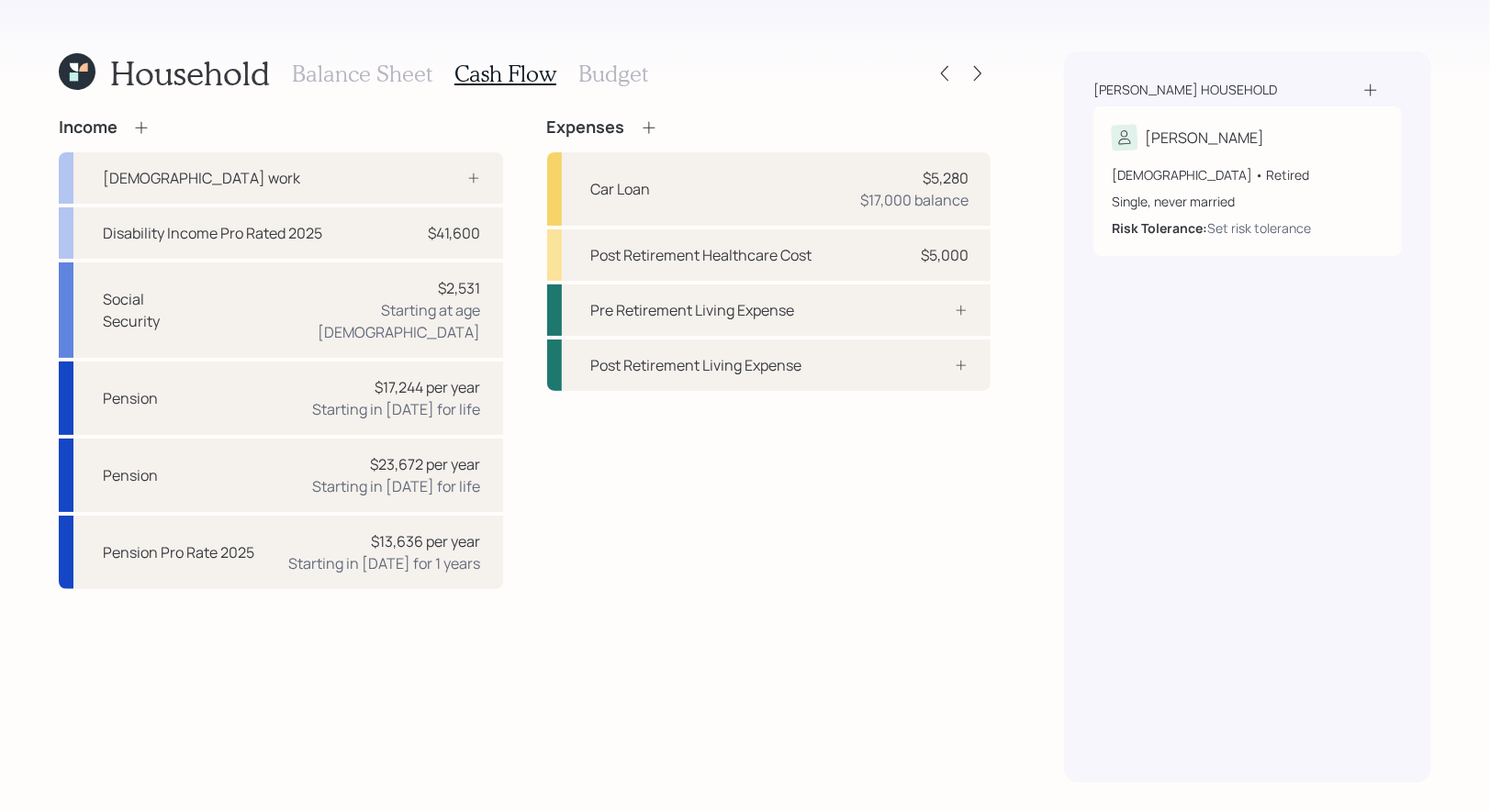
click at [580, 74] on h3 "Budget" at bounding box center [613, 74] width 70 height 27
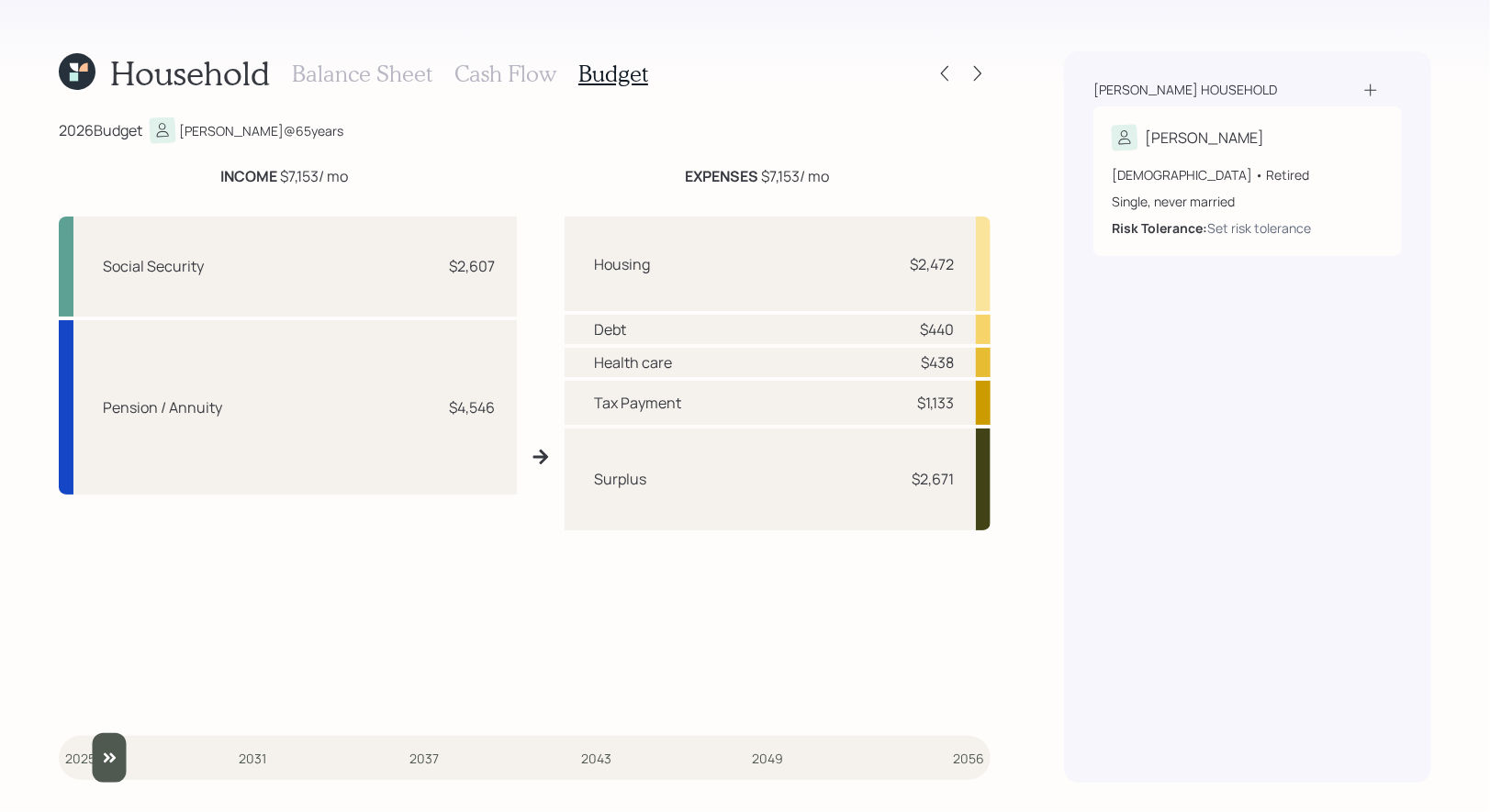
drag, startPoint x: 84, startPoint y: 757, endPoint x: 101, endPoint y: 757, distance: 17.0
click at [101, 757] on input "slider" at bounding box center [524, 758] width 932 height 50
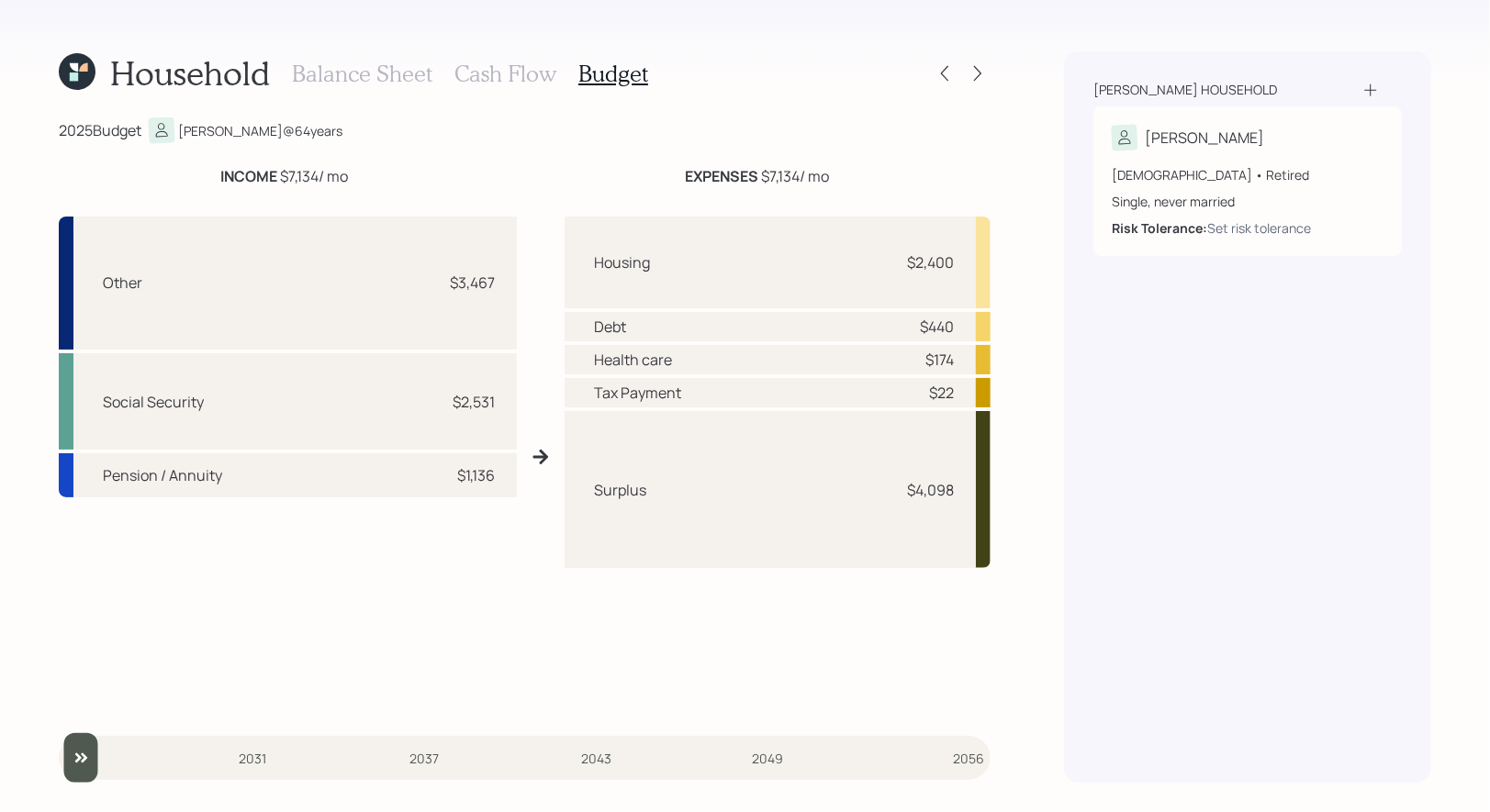
drag, startPoint x: 107, startPoint y: 763, endPoint x: 61, endPoint y: 762, distance: 46.0
click at [61, 763] on input "slider" at bounding box center [524, 758] width 932 height 50
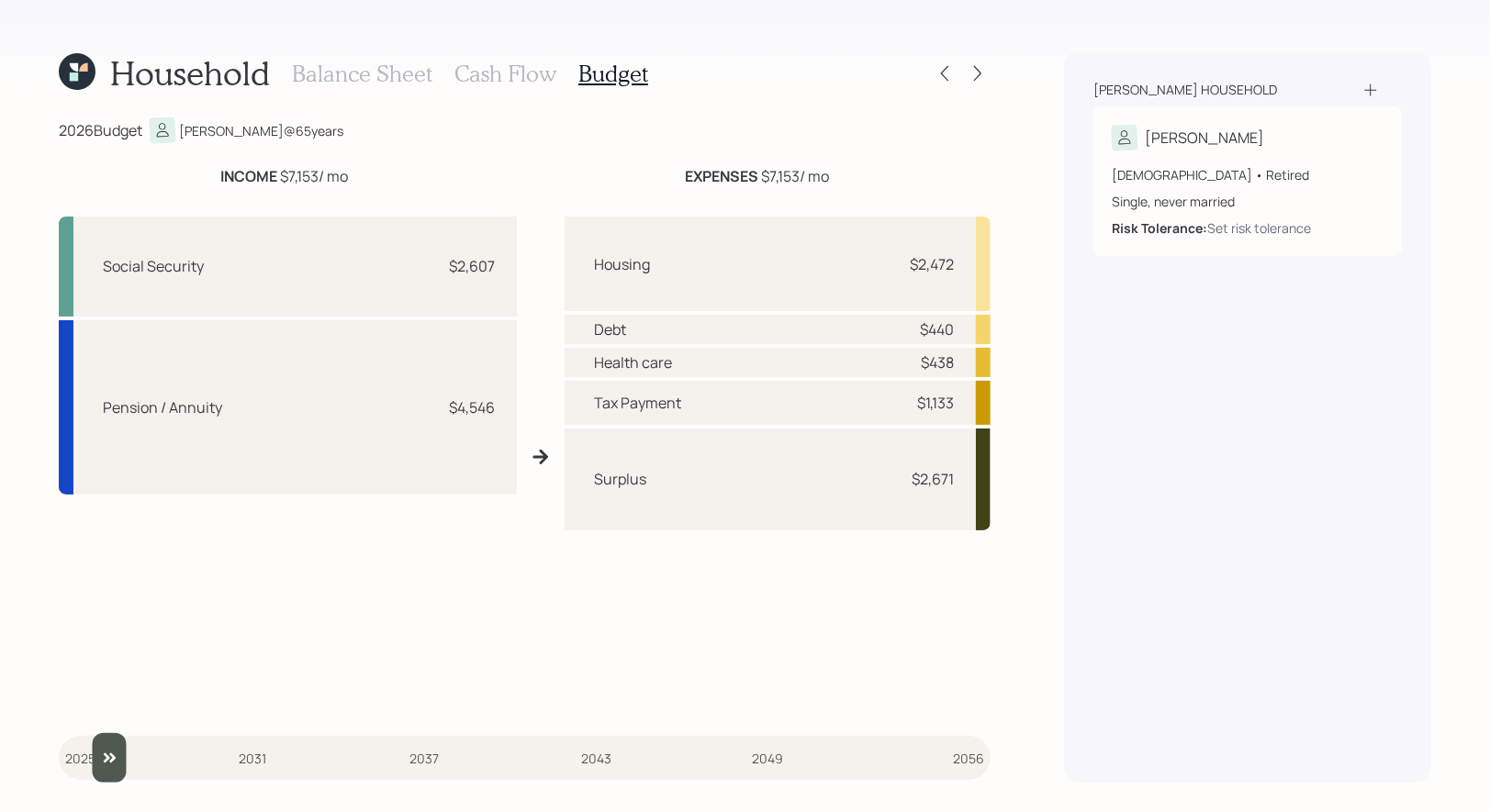
type input "2026"
click at [84, 757] on input "slider" at bounding box center [524, 758] width 932 height 50
click at [518, 79] on h3 "Cash Flow" at bounding box center [505, 74] width 102 height 27
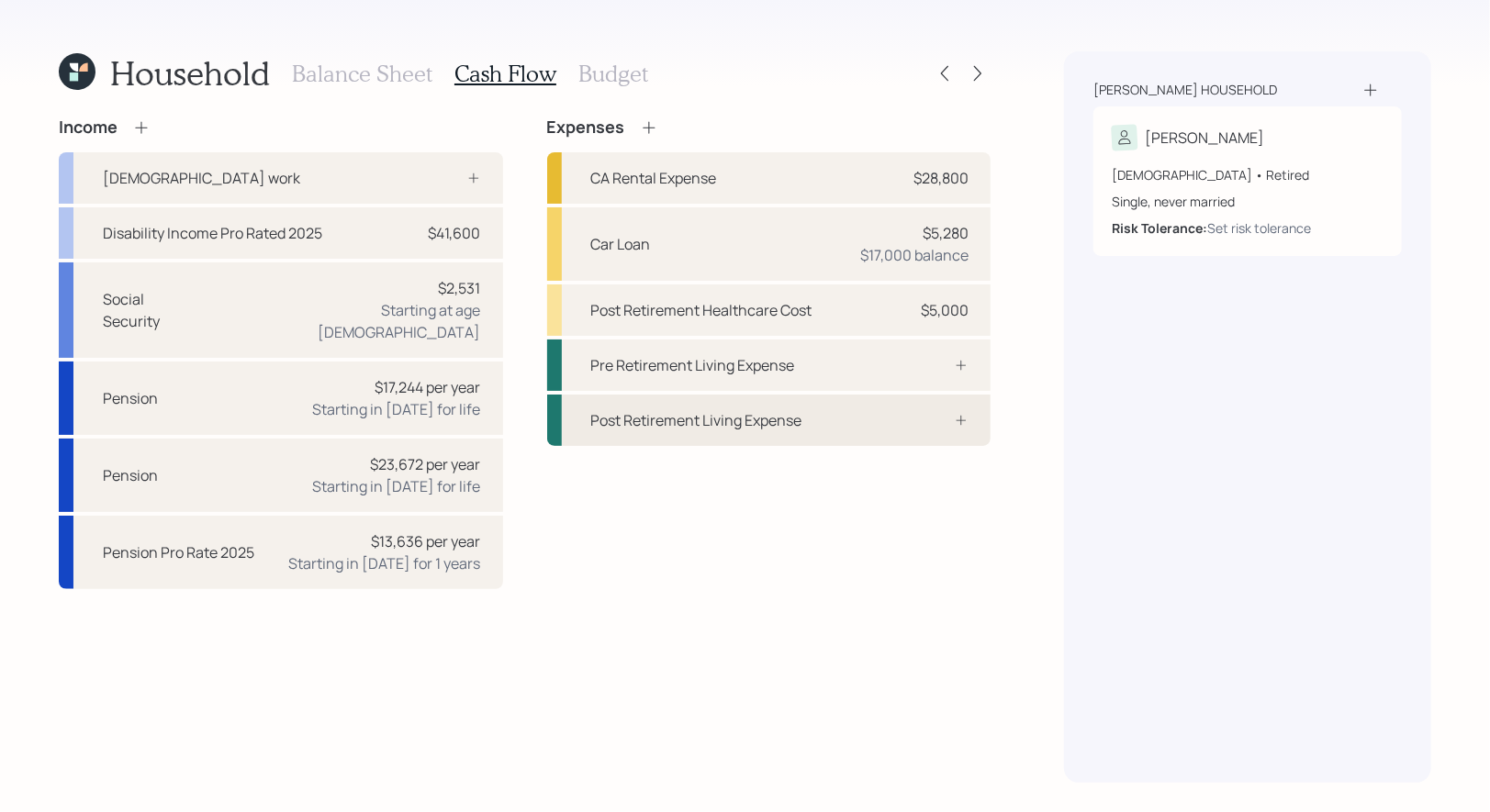
click at [708, 425] on div "Post Retirement Living Expense" at bounding box center [697, 420] width 211 height 22
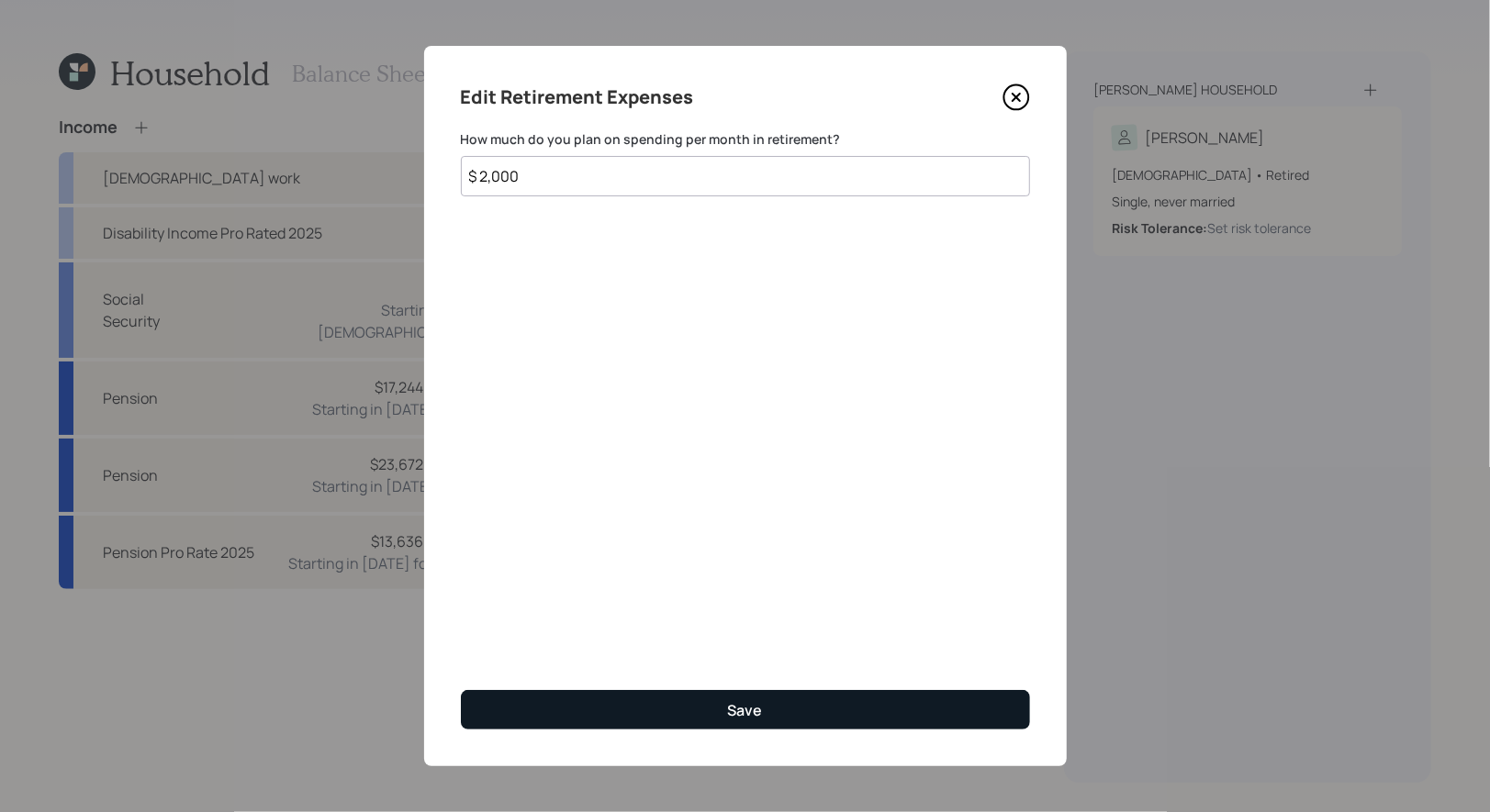
type input "$ 2,000"
click at [599, 715] on button "Save" at bounding box center [745, 710] width 569 height 39
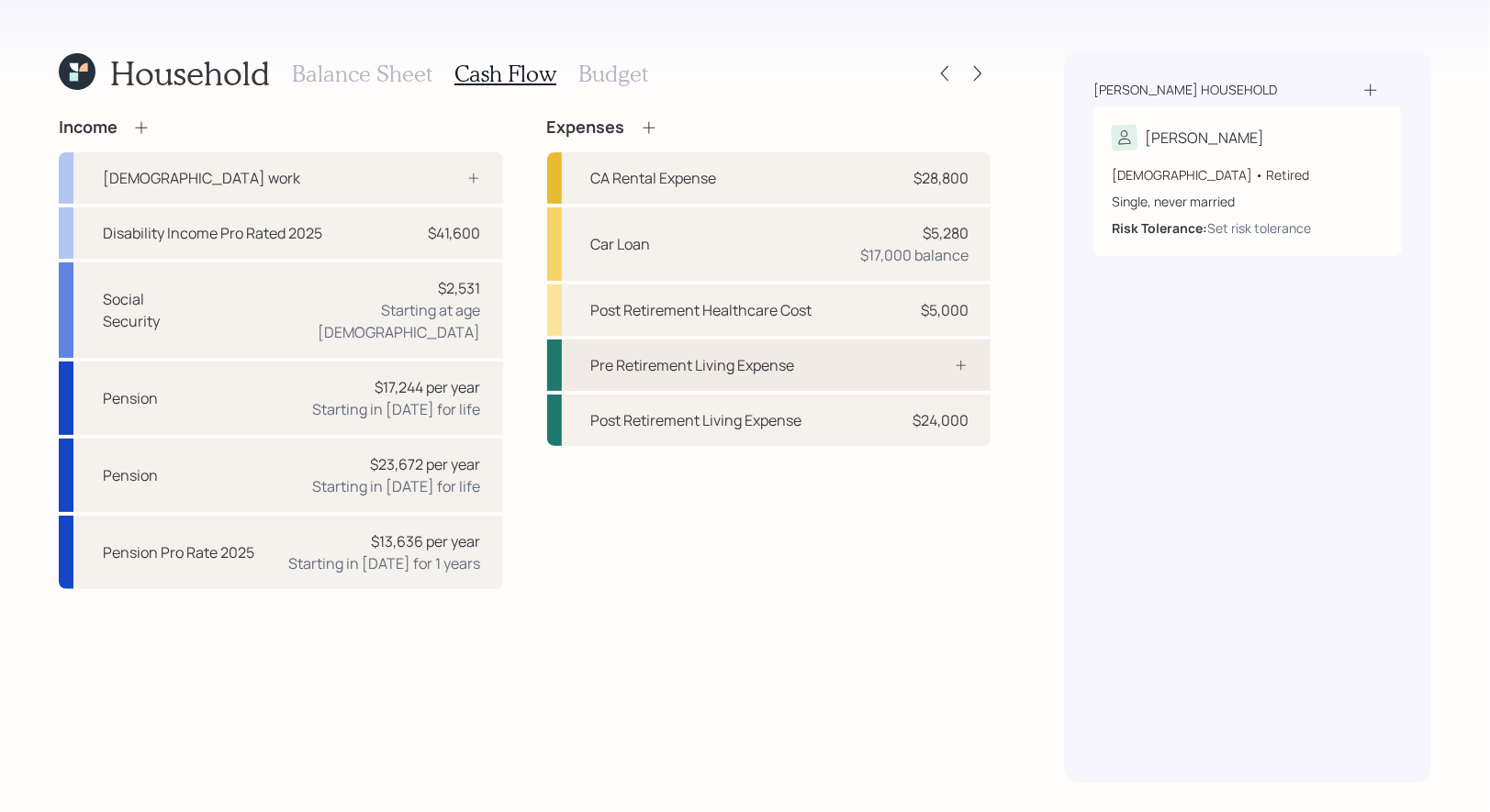
click at [652, 374] on div "Pre Retirement Living Expense" at bounding box center [693, 364] width 204 height 22
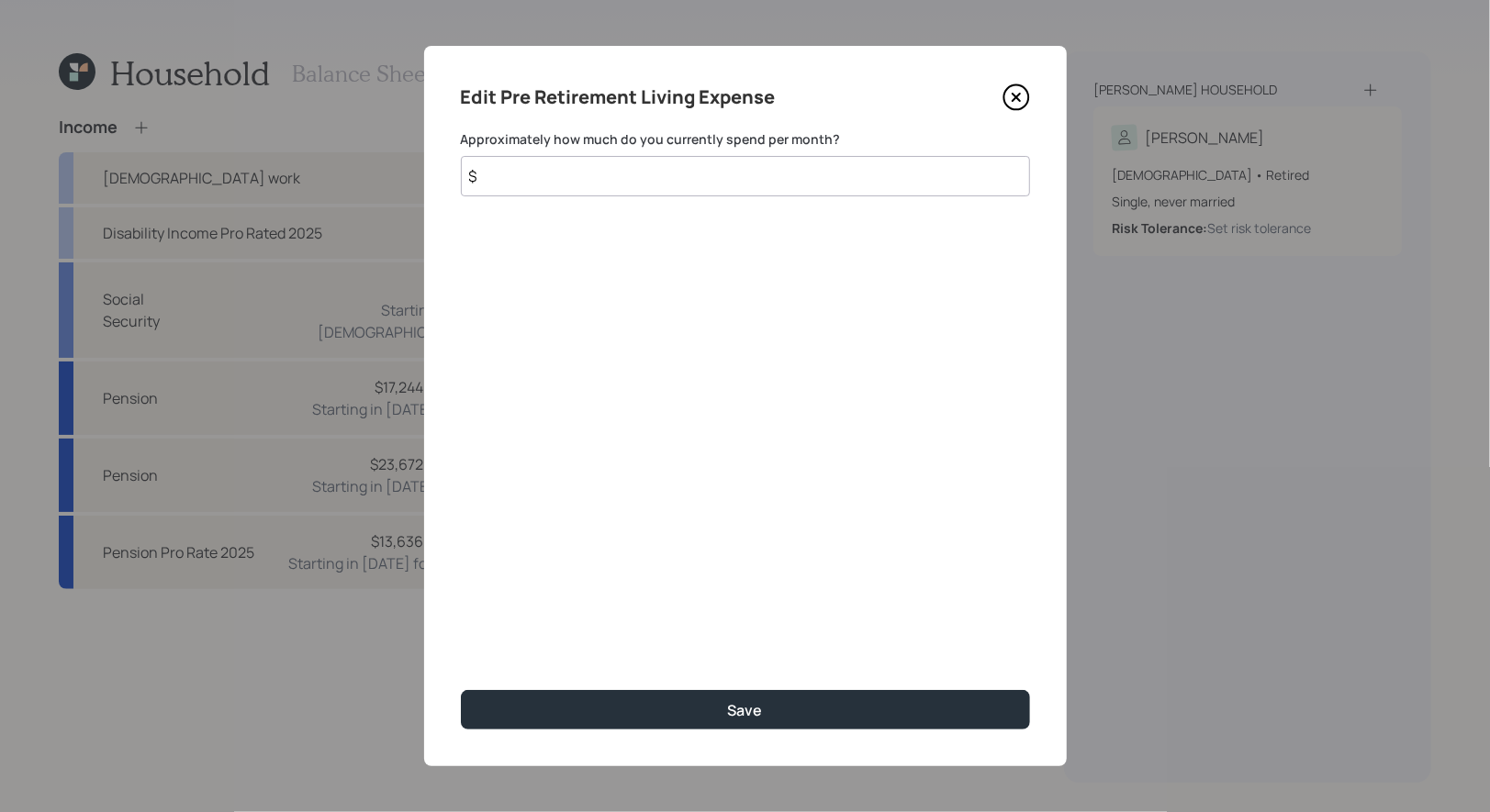
click at [583, 186] on input "$" at bounding box center [745, 176] width 569 height 40
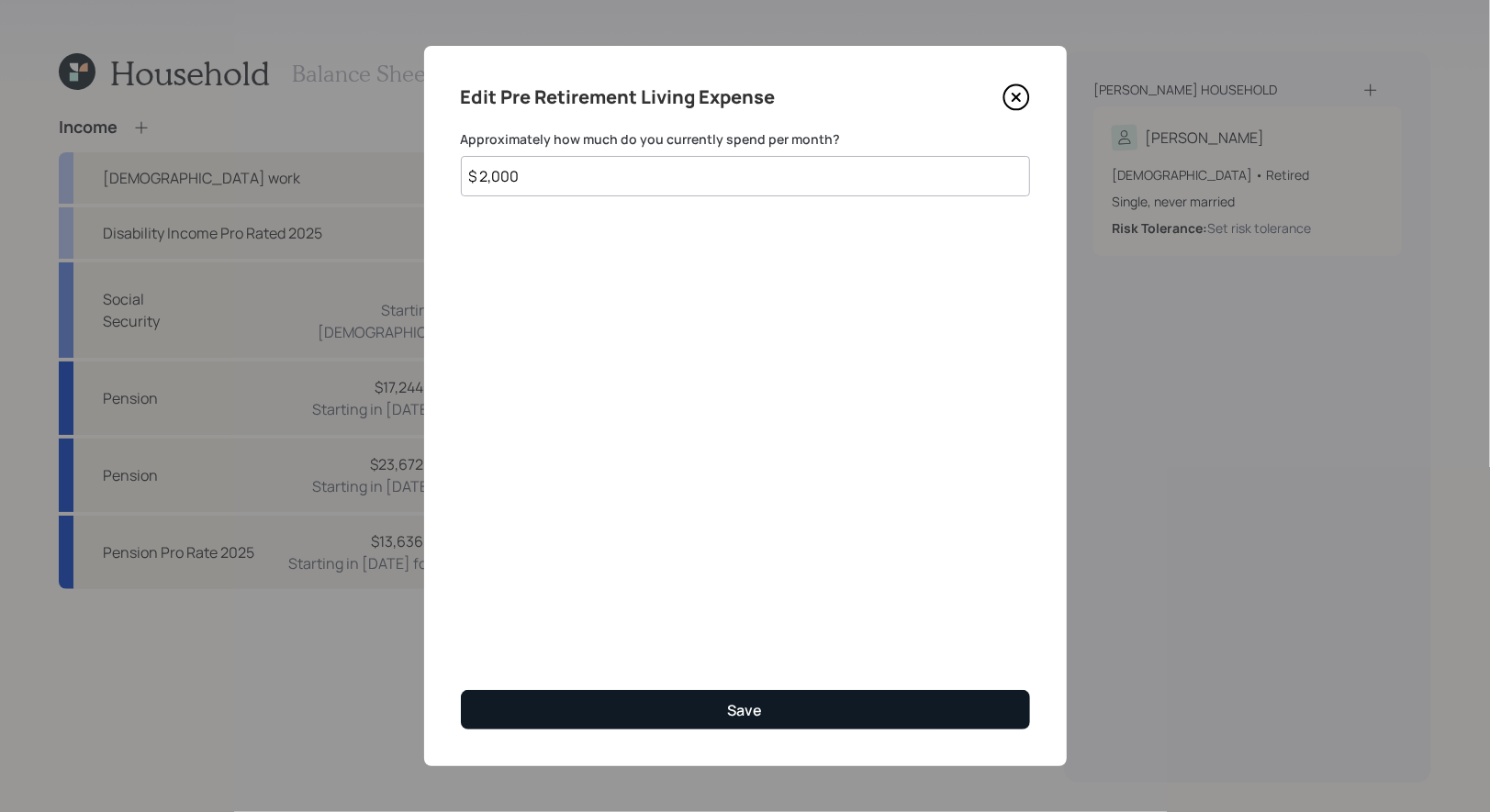
type input "$ 2,000"
click at [599, 709] on button "Save" at bounding box center [745, 710] width 569 height 39
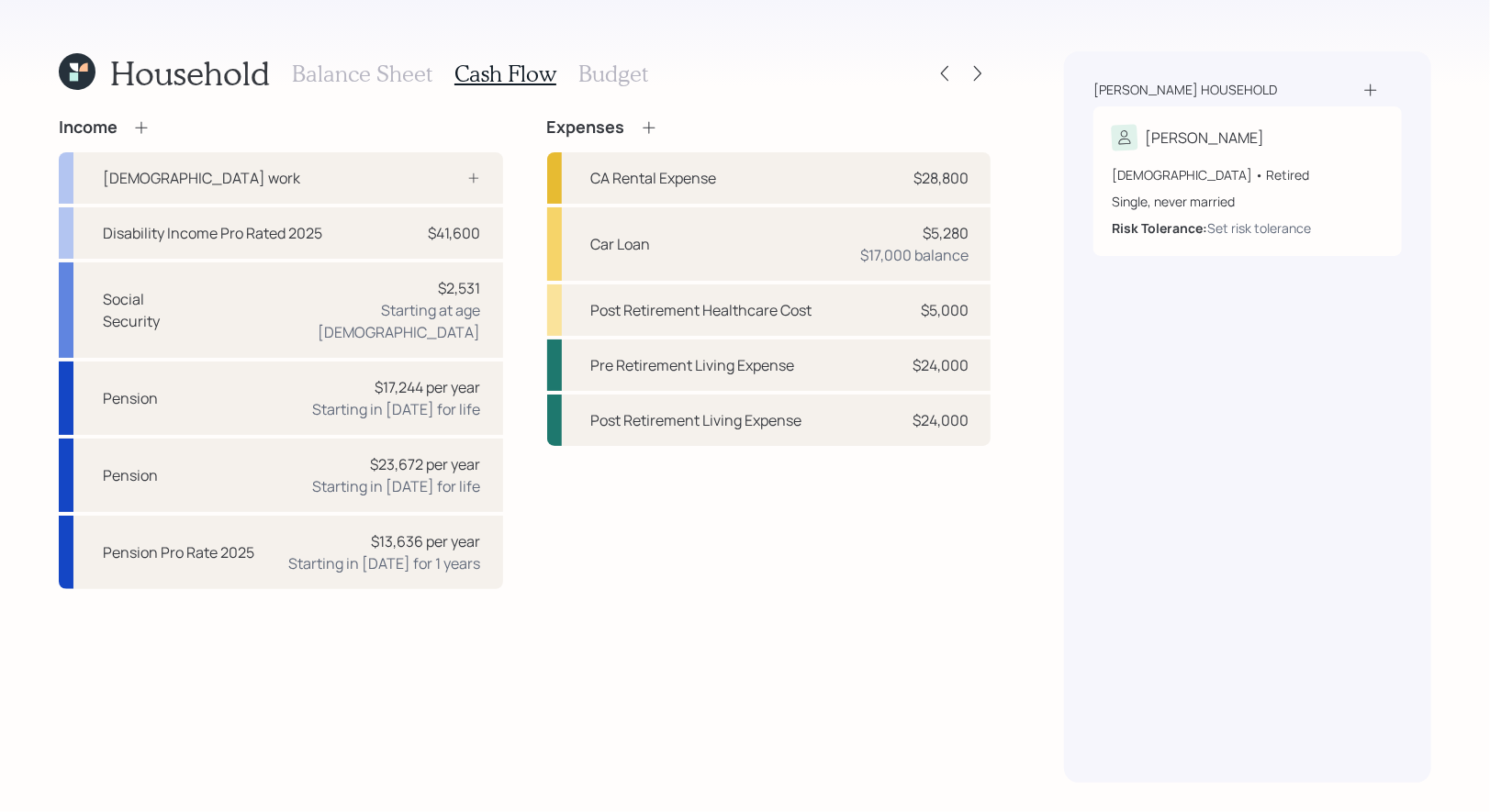
click at [372, 73] on h3 "Balance Sheet" at bounding box center [362, 74] width 141 height 27
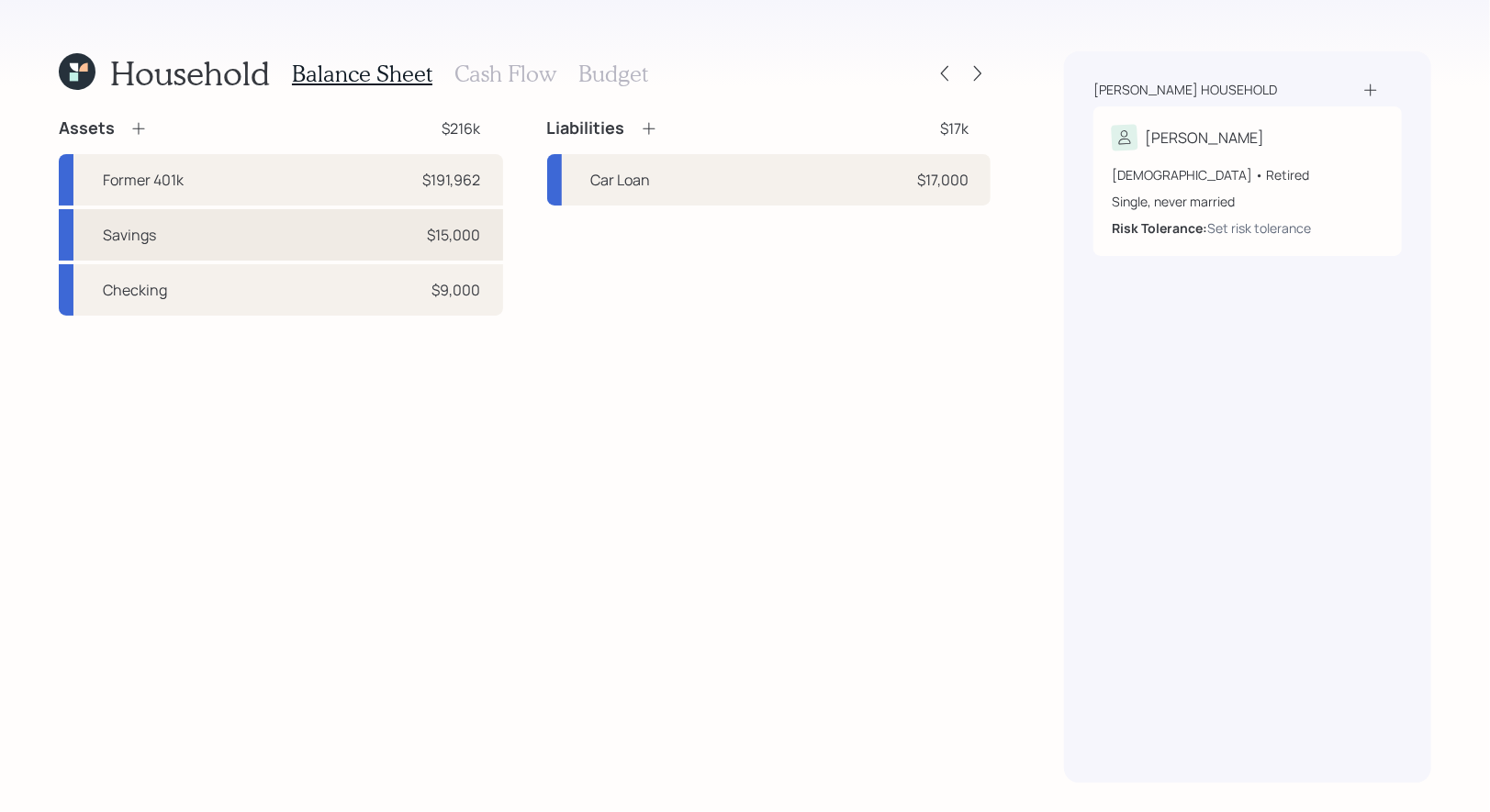
click at [355, 230] on div "Savings $15,000" at bounding box center [280, 235] width 444 height 52
select select "taxable"
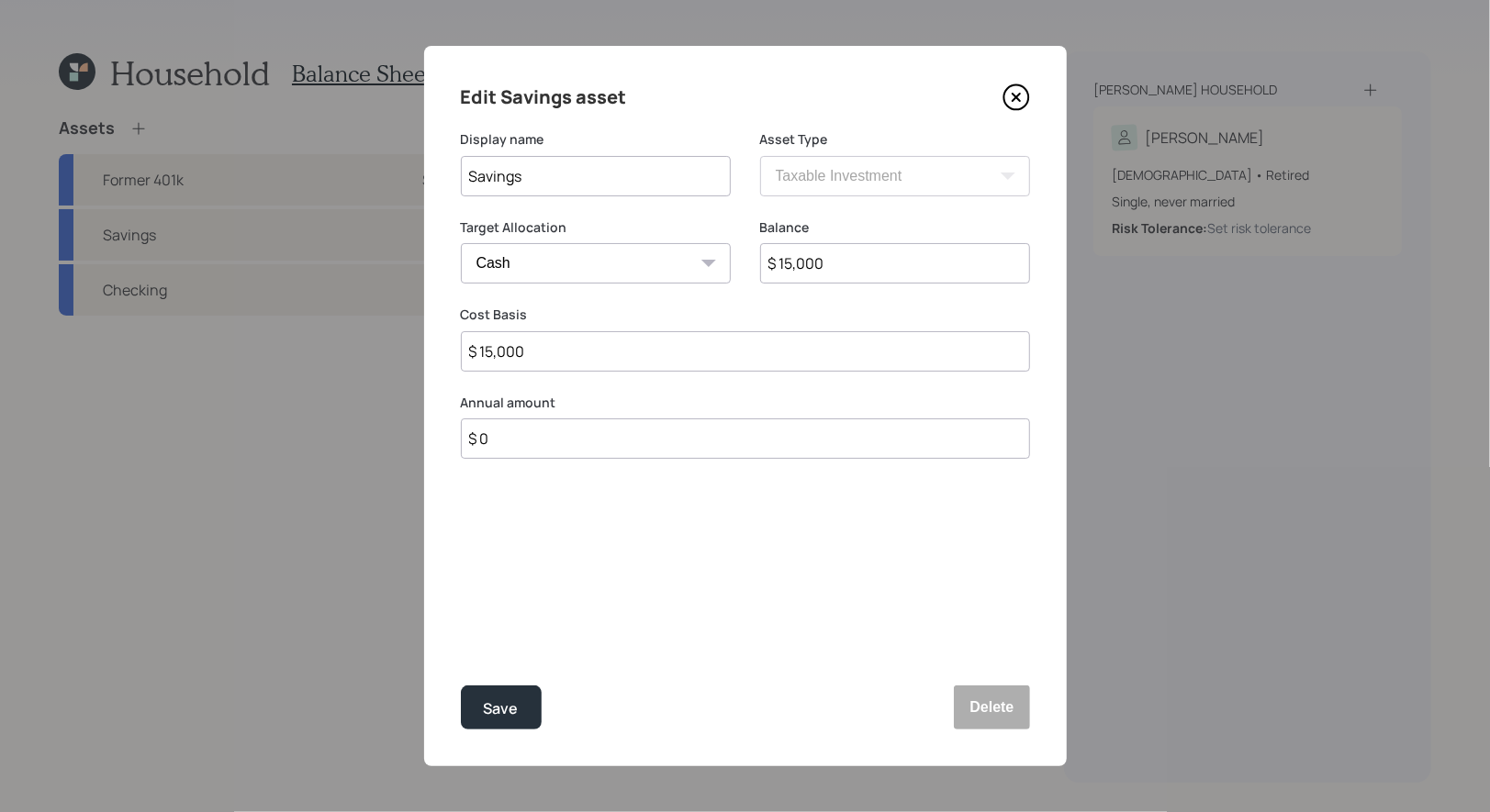
click at [548, 448] on input "$ 0" at bounding box center [745, 439] width 569 height 40
click at [507, 443] on input "$ 0" at bounding box center [745, 439] width 569 height 40
type input "$ 7,400"
click at [545, 533] on div "Select..." at bounding box center [579, 529] width 234 height 32
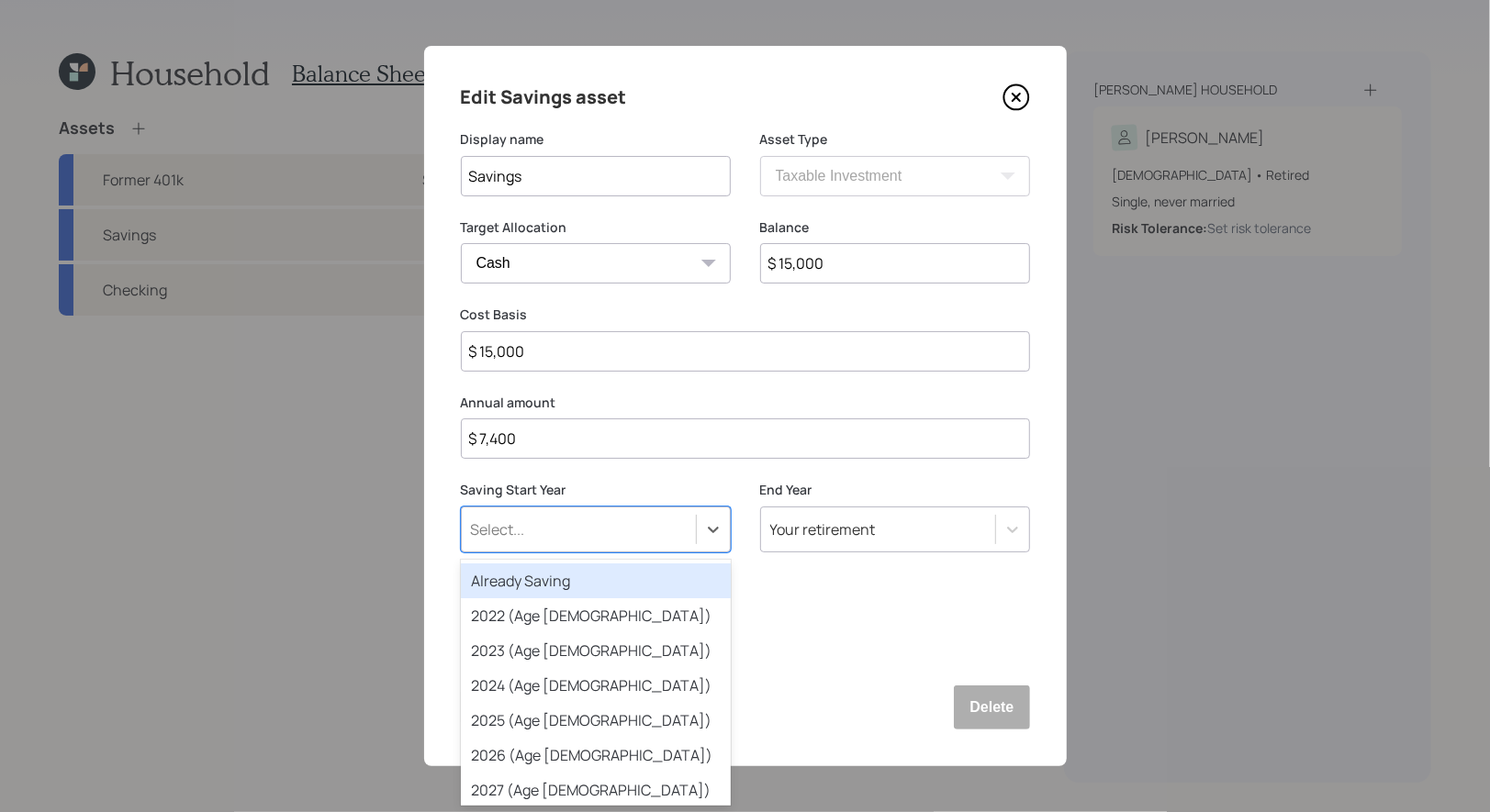
click at [544, 573] on div "Already Saving" at bounding box center [596, 581] width 270 height 34
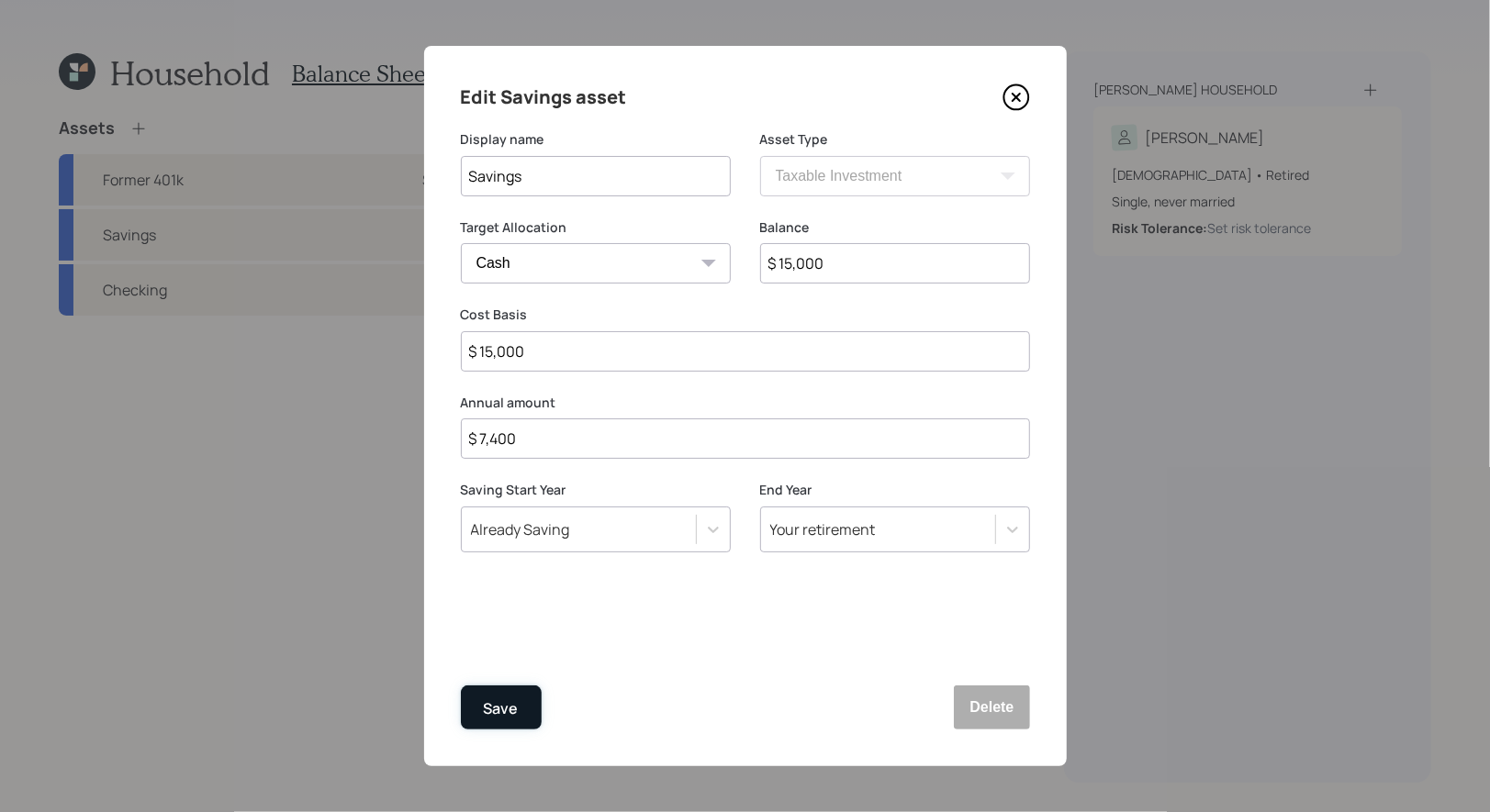
click at [508, 713] on div "Save" at bounding box center [501, 709] width 34 height 25
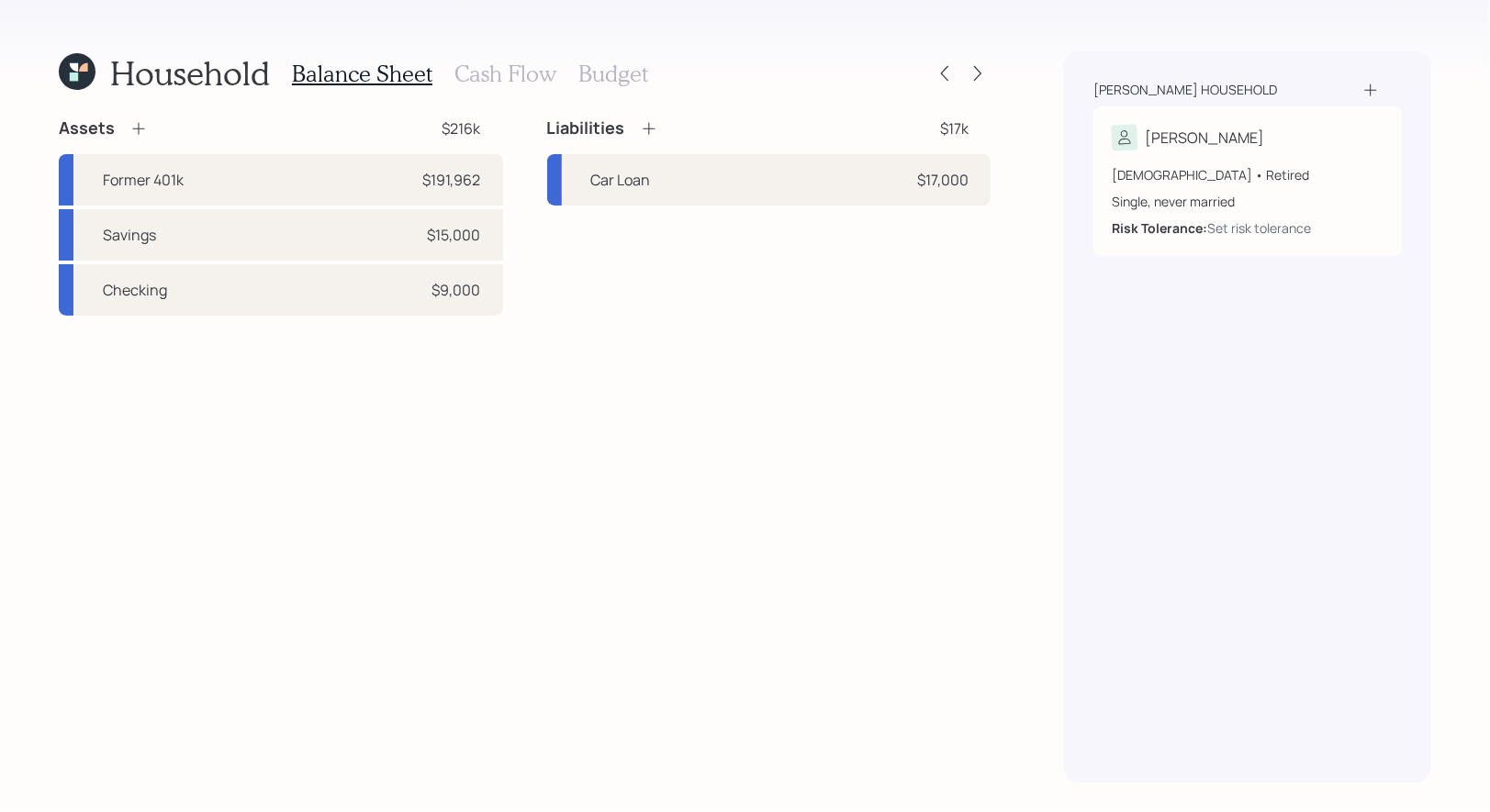
click at [501, 74] on h3 "Cash Flow" at bounding box center [505, 74] width 102 height 27
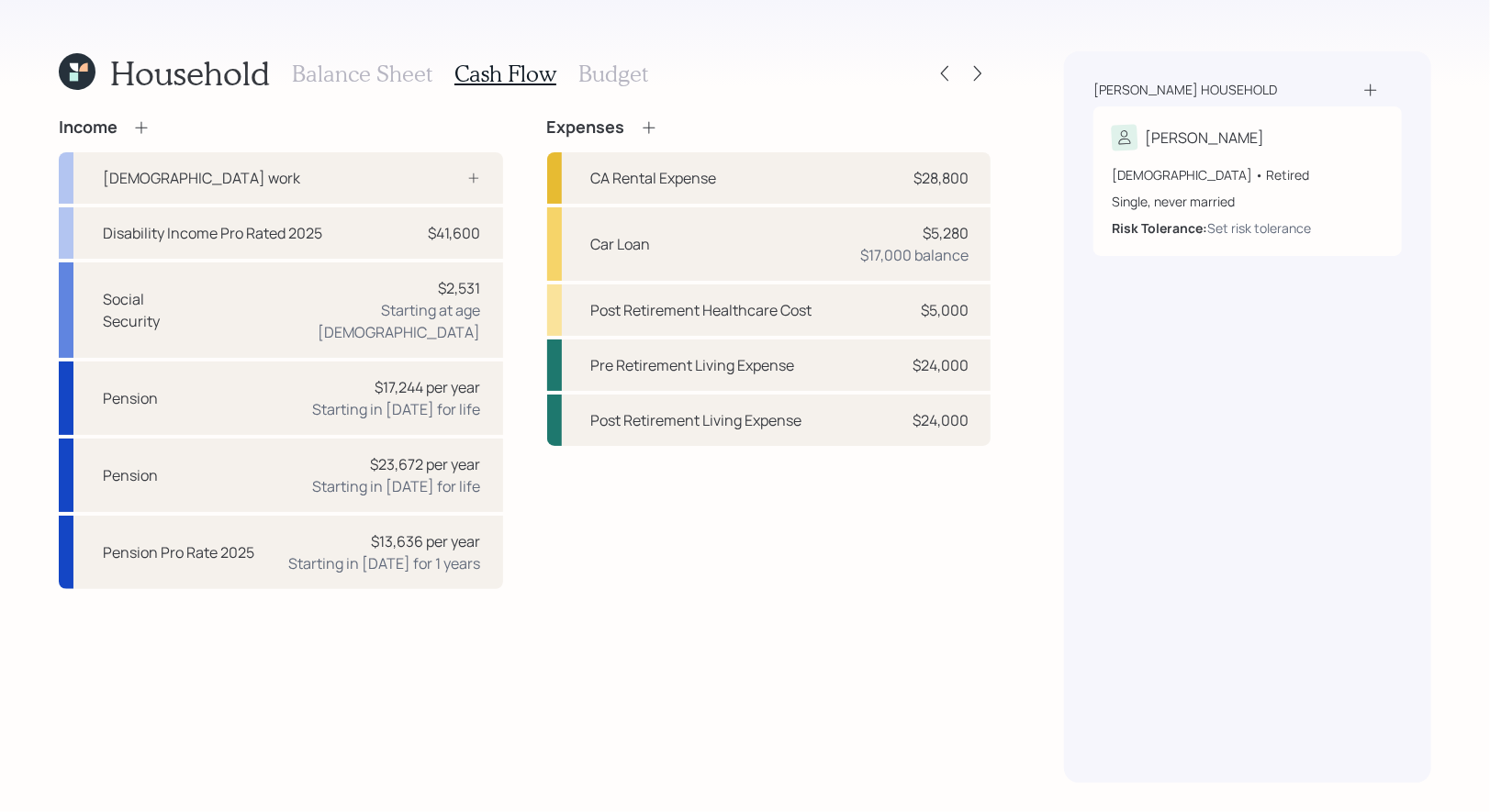
click at [390, 70] on h3 "Balance Sheet" at bounding box center [362, 74] width 141 height 27
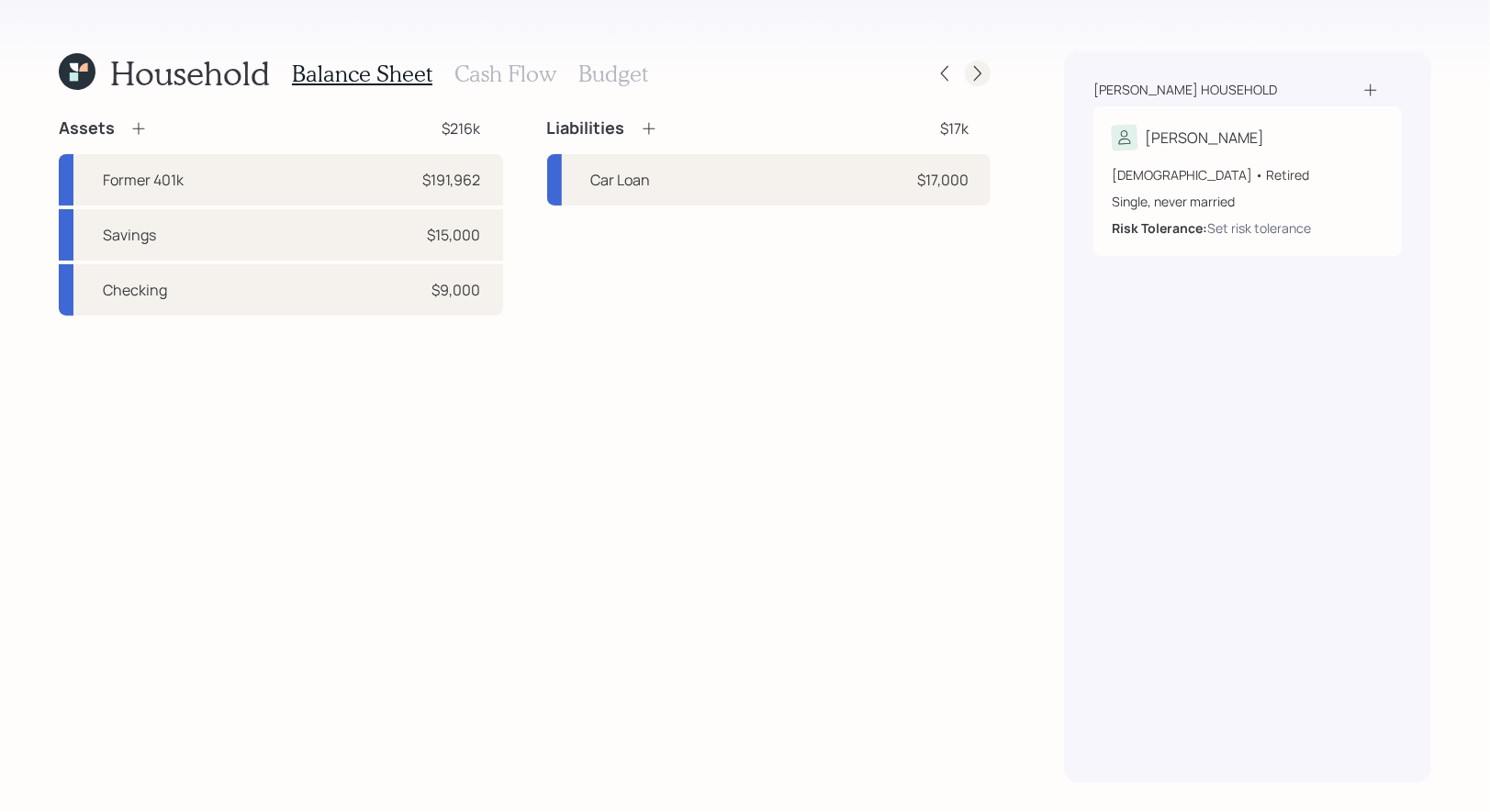
click at [980, 73] on icon at bounding box center [978, 74] width 8 height 15
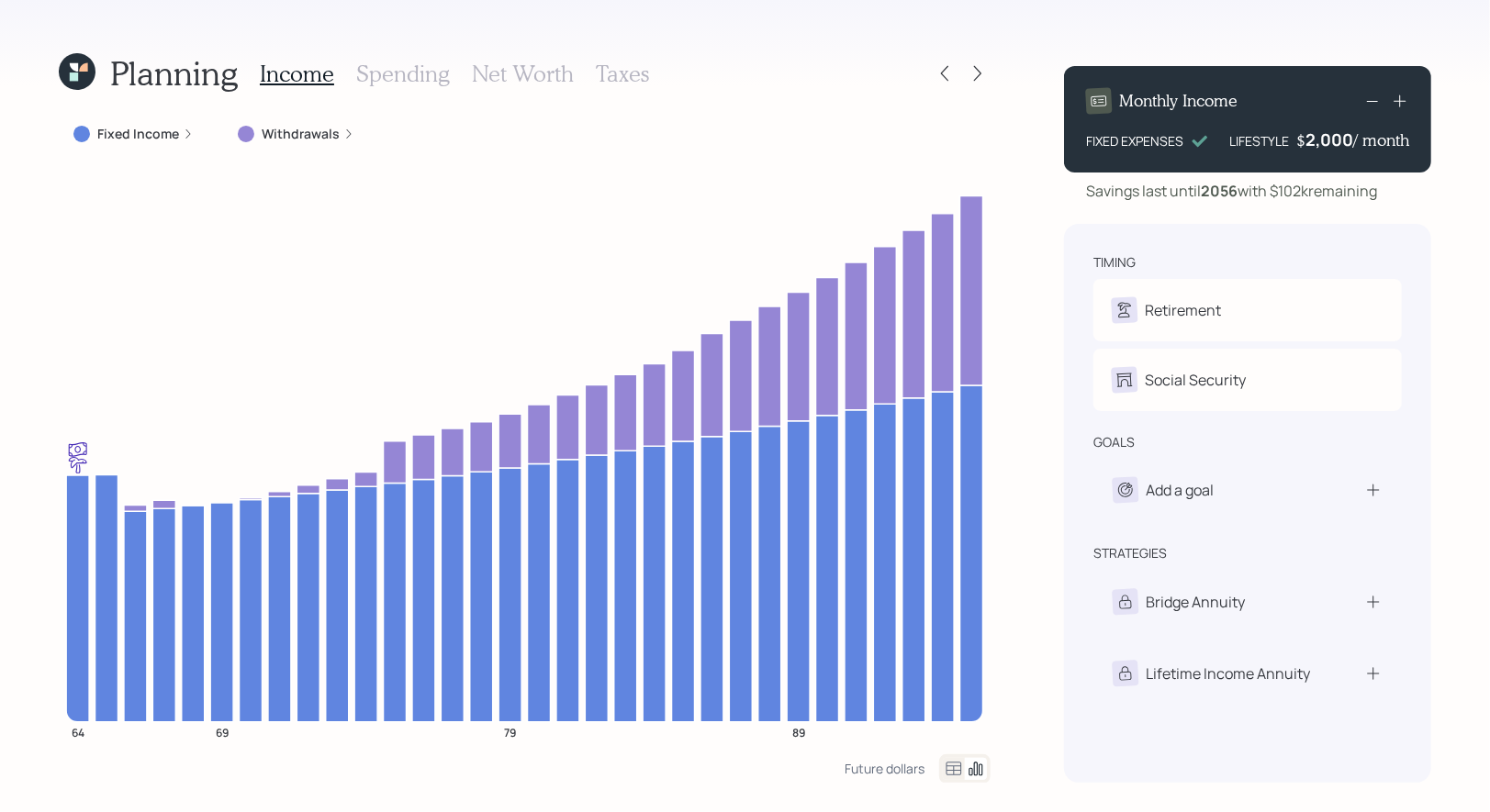
click at [300, 133] on label "Withdrawals" at bounding box center [300, 133] width 78 height 18
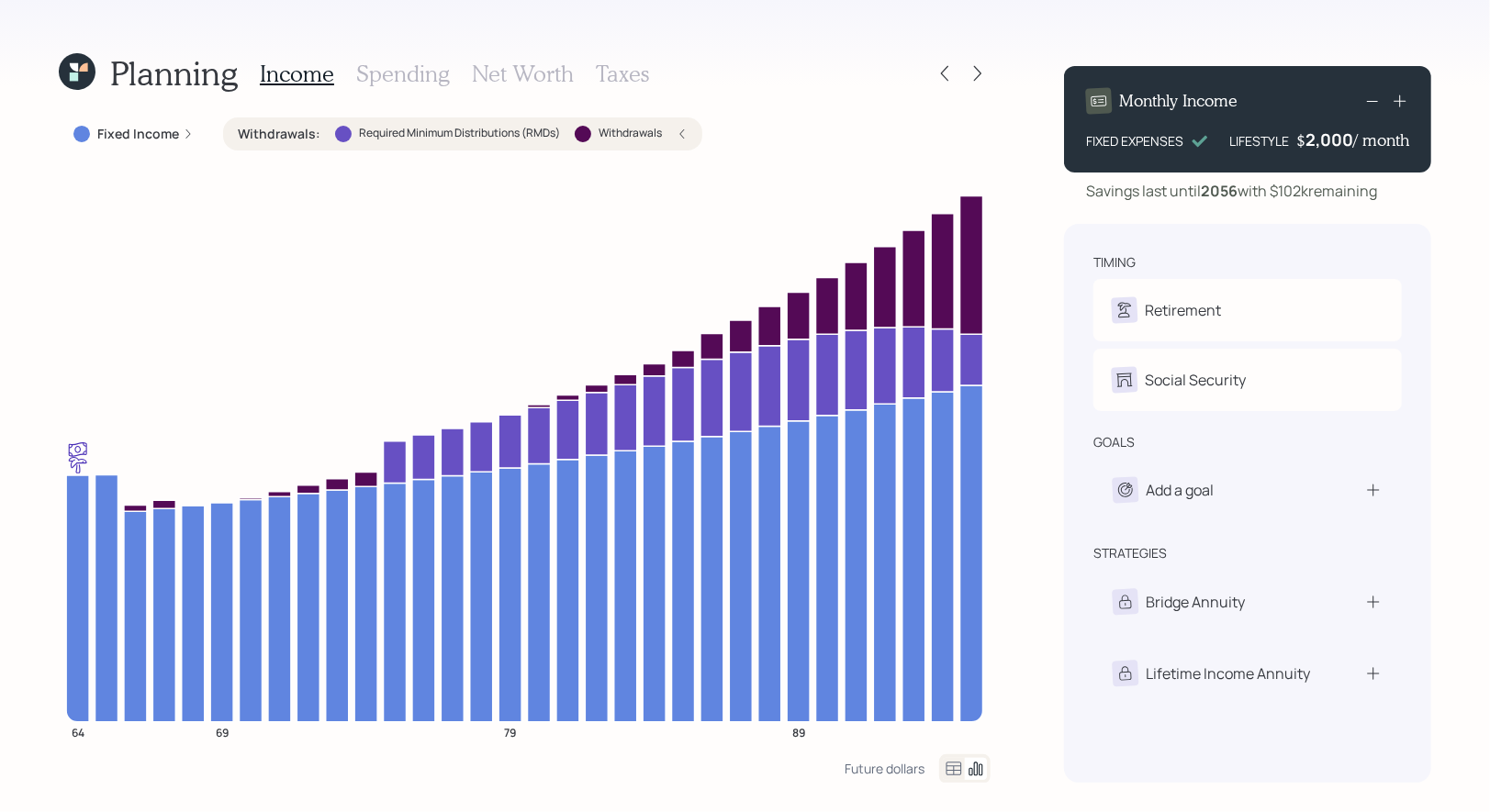
click at [494, 68] on h3 "Net Worth" at bounding box center [523, 74] width 102 height 27
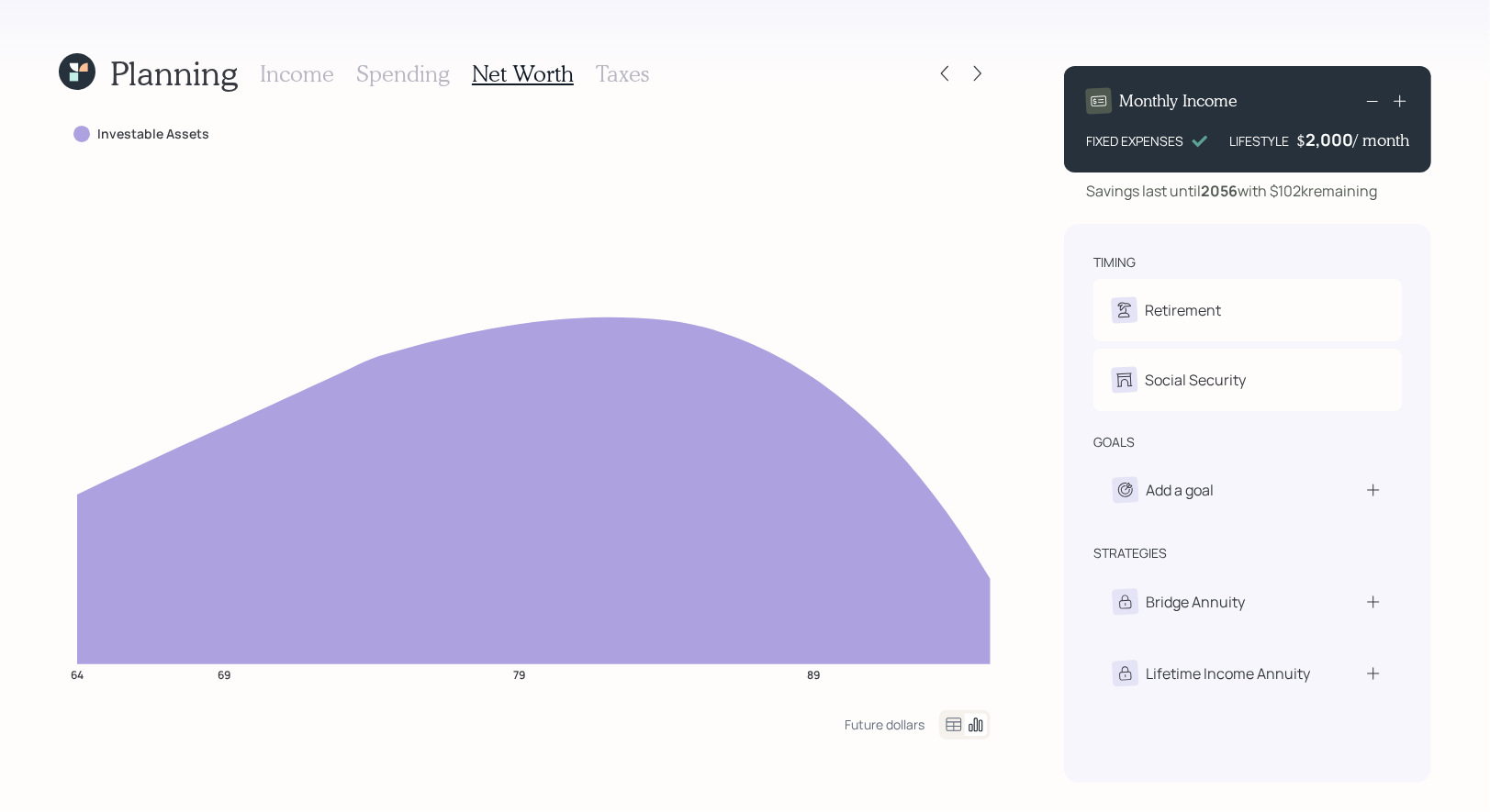
click at [413, 78] on h3 "Spending" at bounding box center [403, 74] width 94 height 27
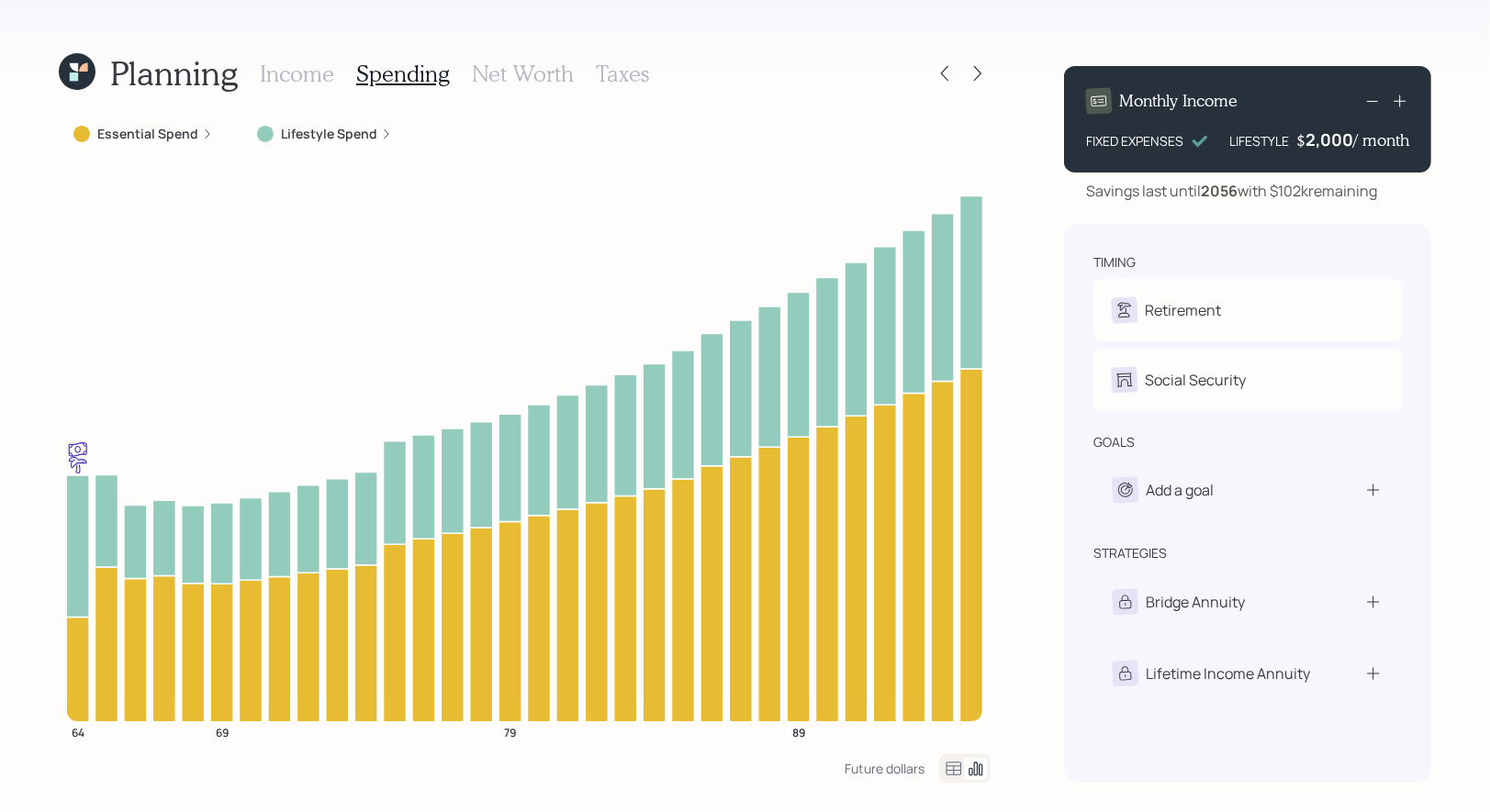
click at [952, 770] on icon at bounding box center [954, 768] width 15 height 13
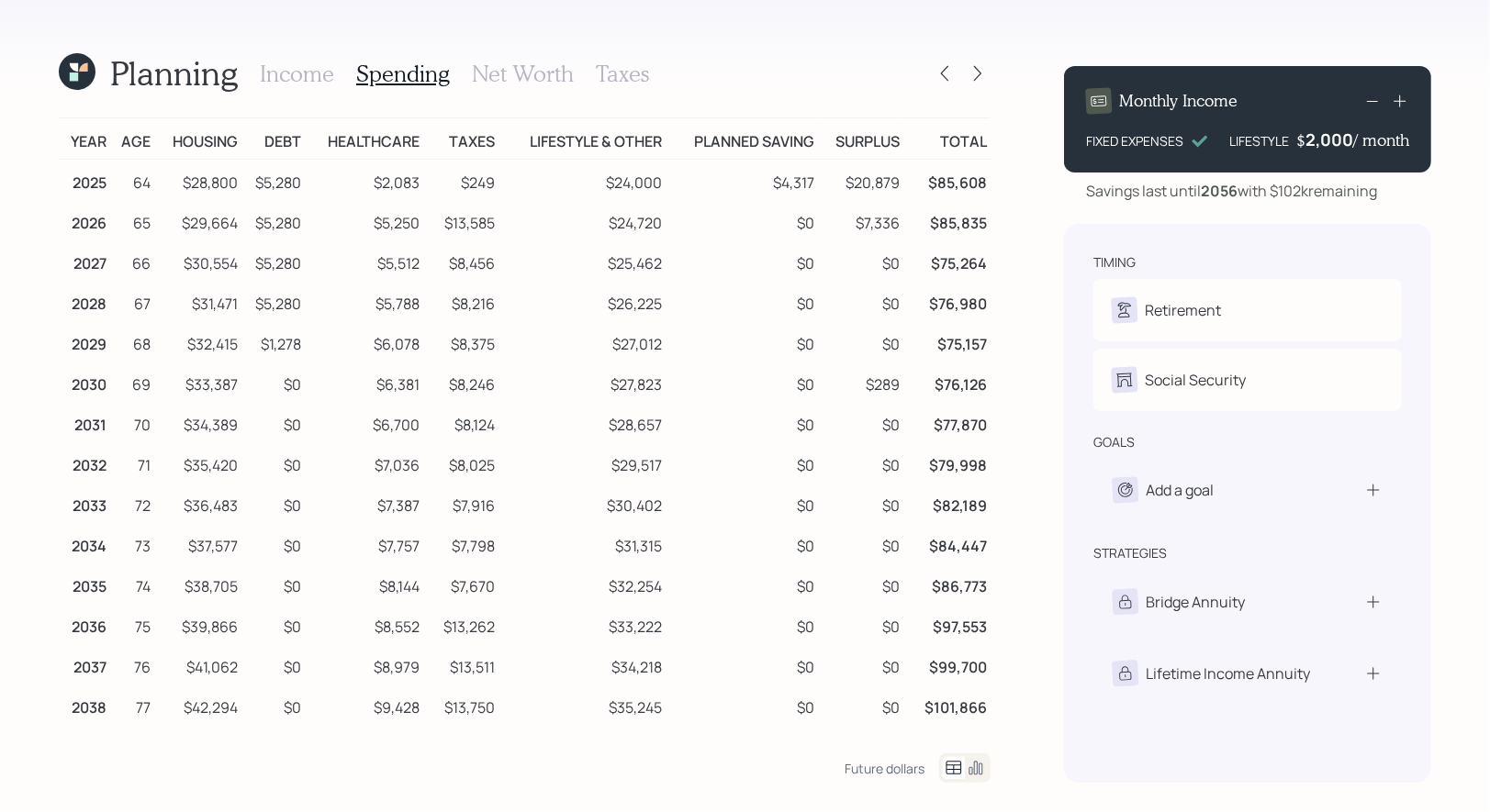
click at [509, 72] on h3 "Net Worth" at bounding box center [523, 74] width 102 height 27
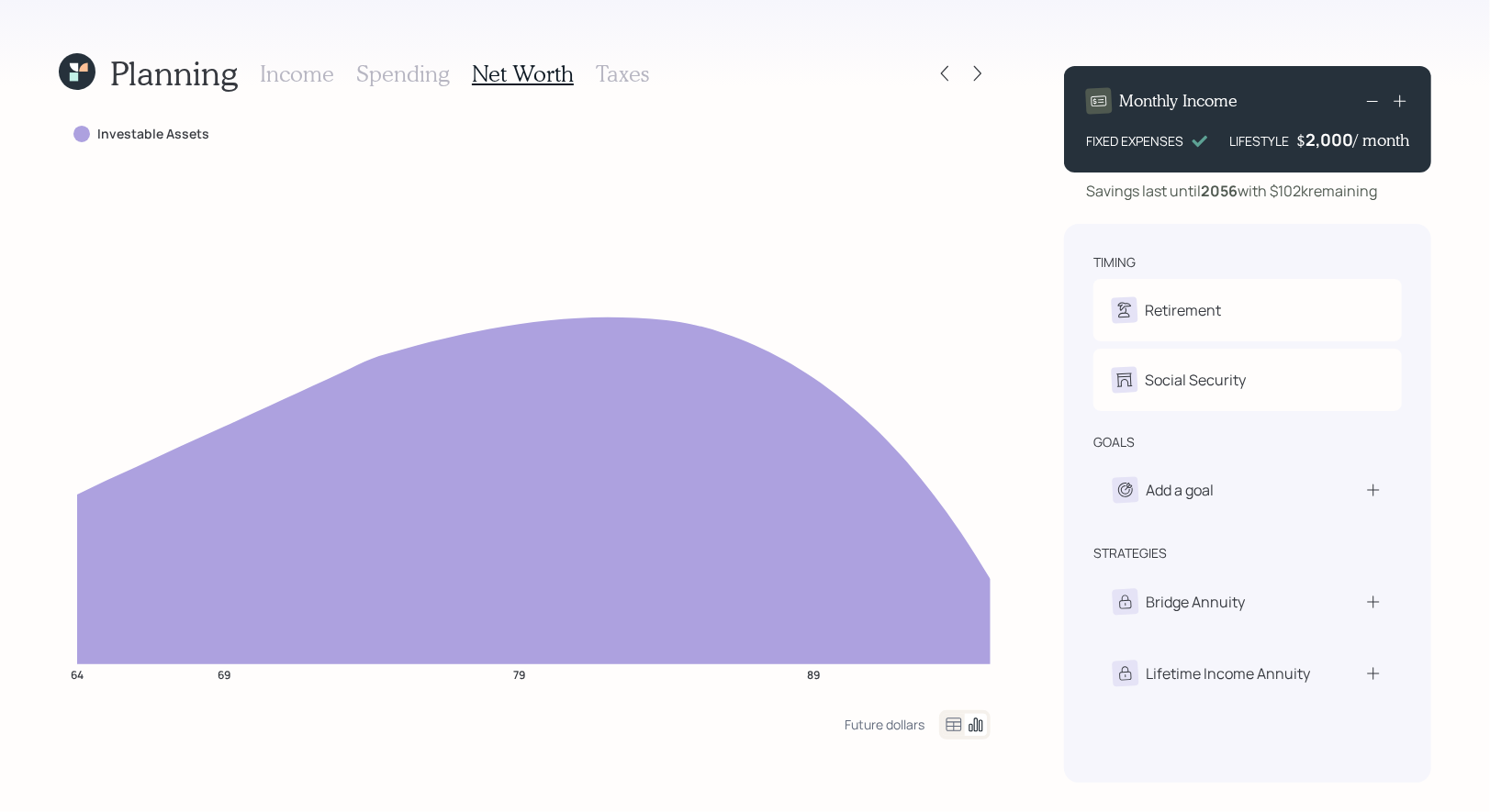
click at [384, 77] on h3 "Spending" at bounding box center [403, 74] width 94 height 27
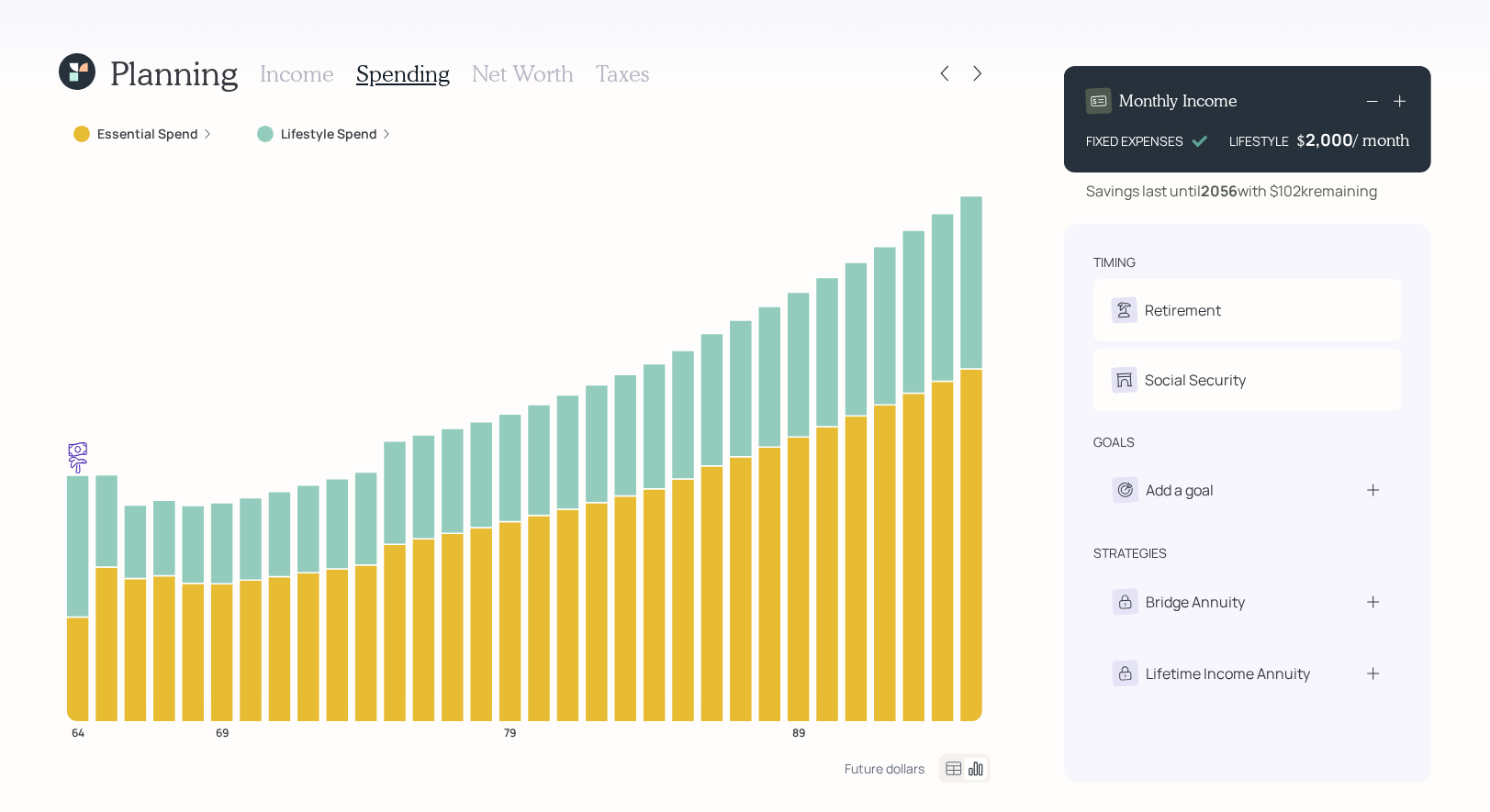
click at [290, 68] on h3 "Income" at bounding box center [298, 74] width 75 height 27
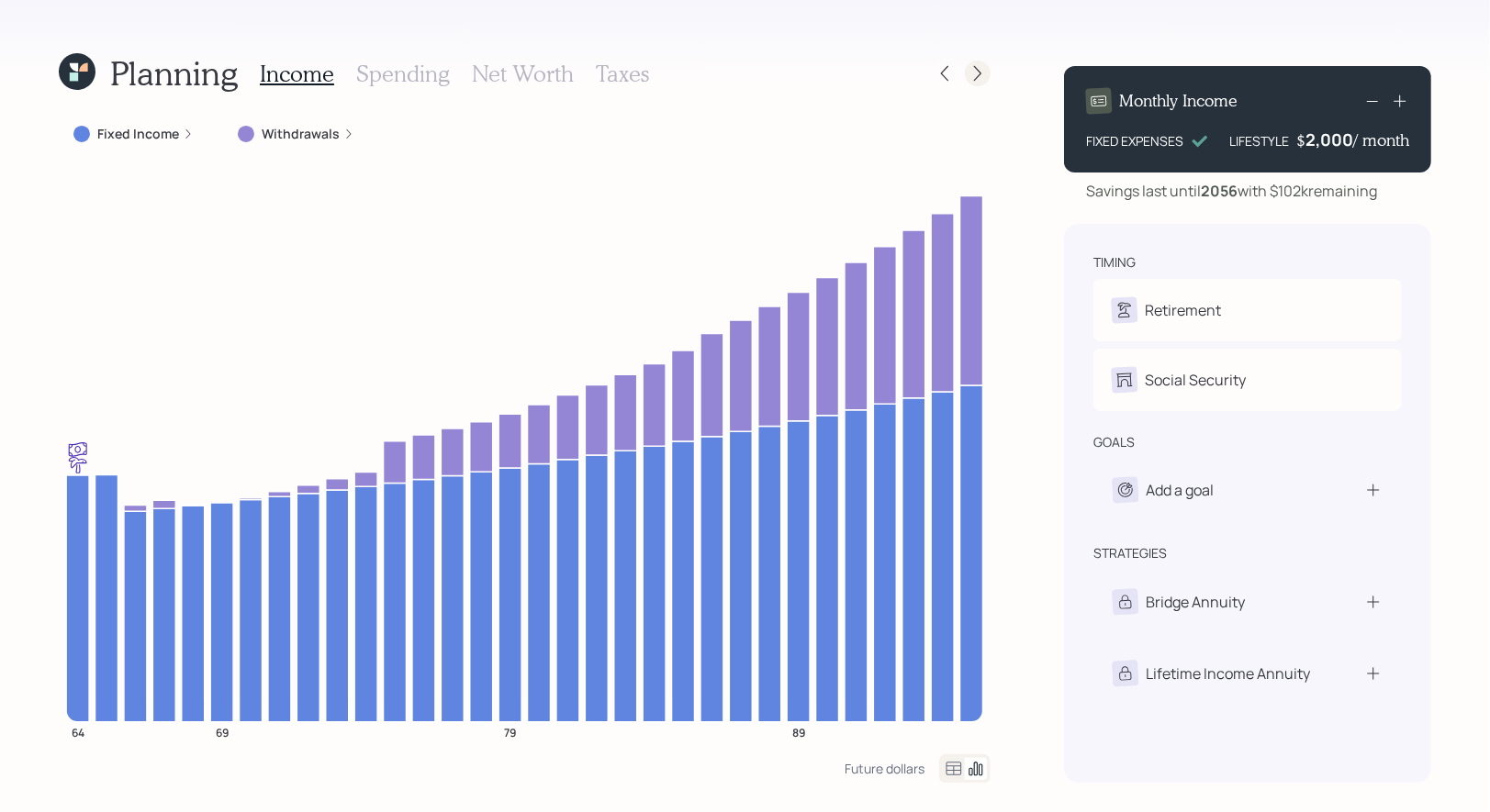
click at [984, 75] on icon at bounding box center [977, 73] width 18 height 18
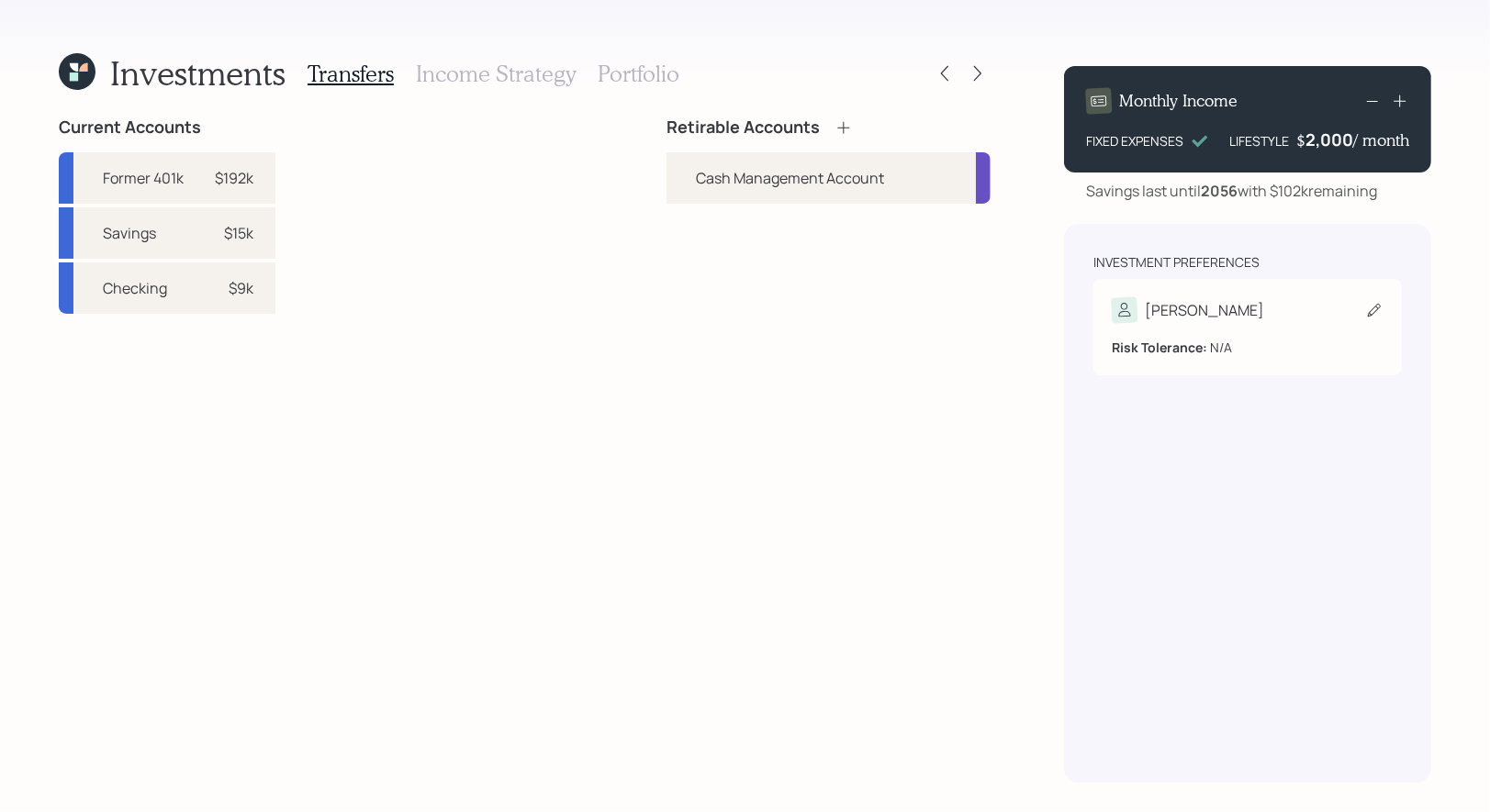
click at [1378, 312] on icon at bounding box center [1374, 310] width 18 height 18
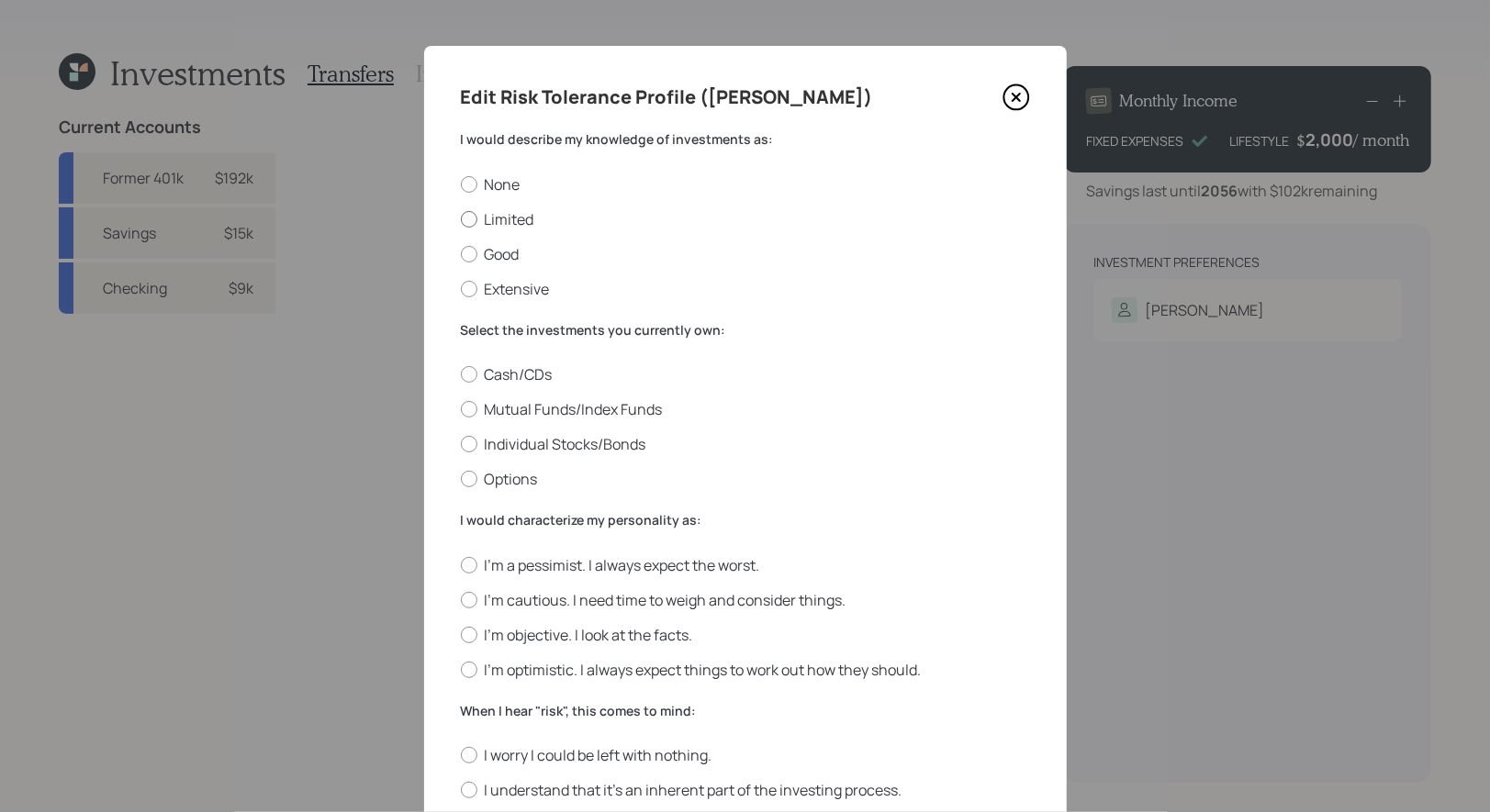
click at [535, 218] on label "Limited" at bounding box center [745, 219] width 569 height 20
click at [461, 218] on input "Limited" at bounding box center [460, 218] width 1 height 1
radio input "true"
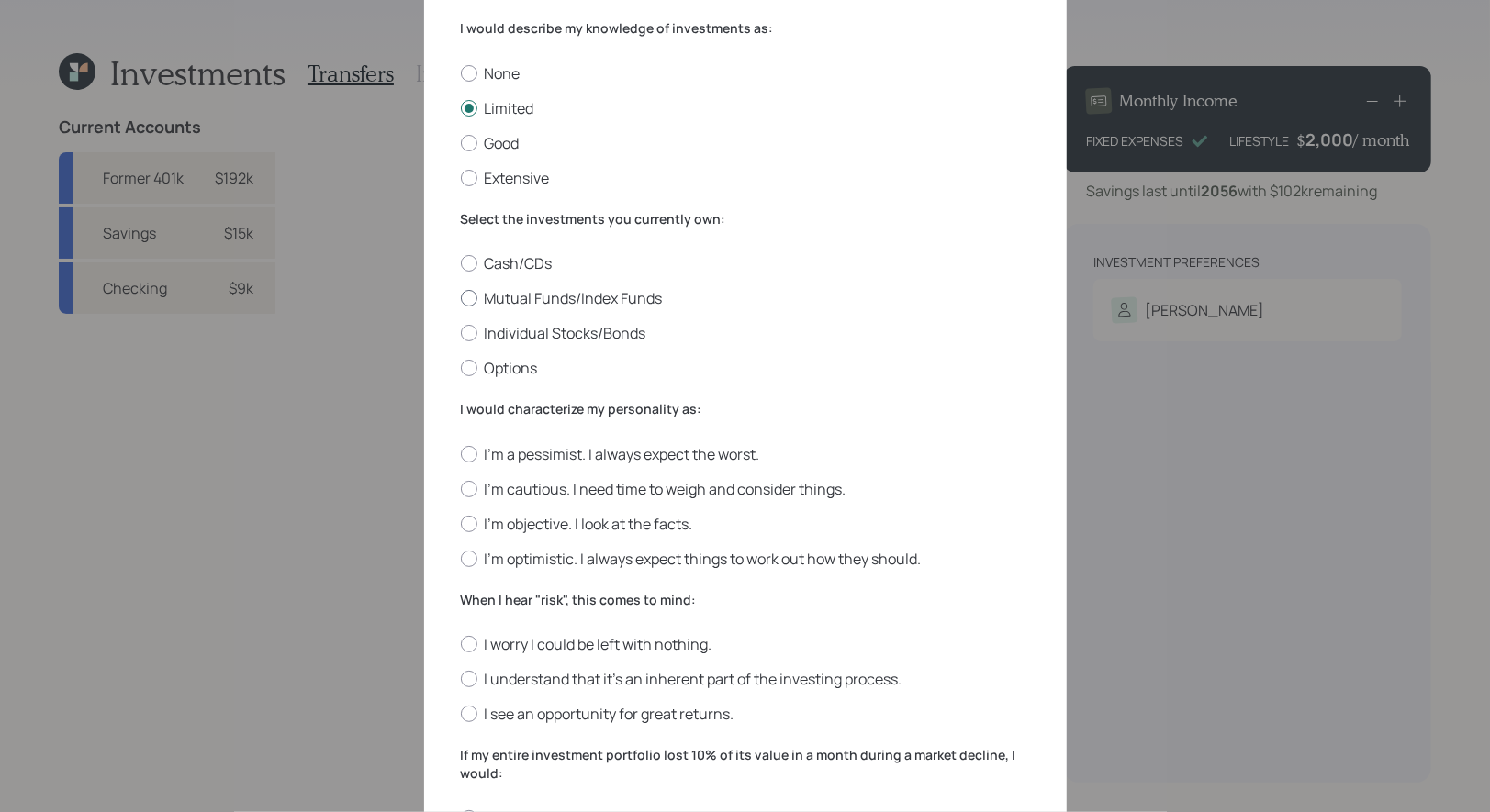
scroll to position [130, 0]
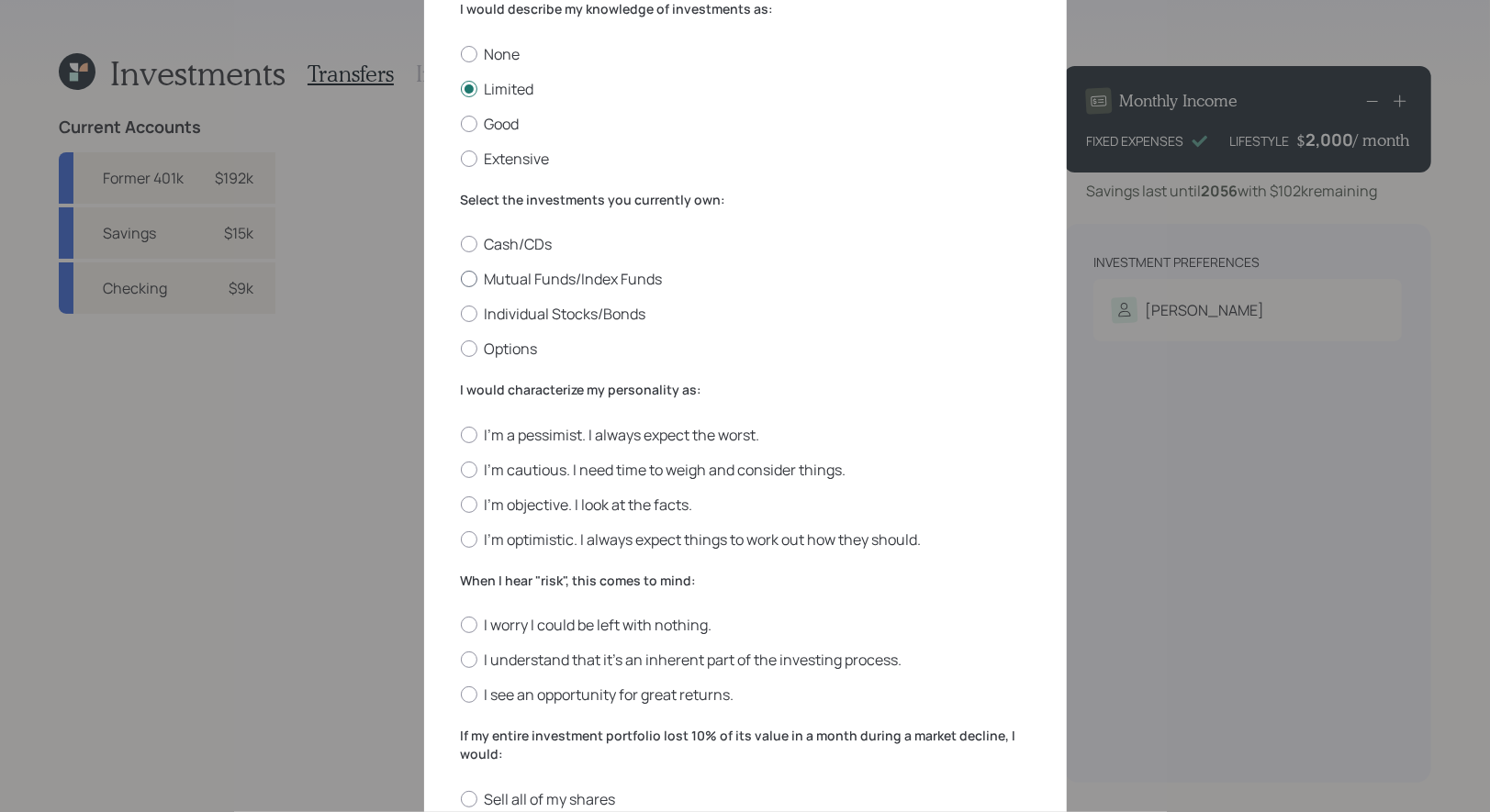
click at [590, 282] on label "Mutual Funds/Index Funds" at bounding box center [745, 278] width 569 height 20
click at [461, 280] on input "Mutual Funds/Index Funds" at bounding box center [460, 279] width 1 height 1
radio input "true"
click at [656, 497] on label "I'm objective. I look at the facts." at bounding box center [745, 504] width 569 height 20
click at [461, 504] on input "I'm objective. I look at the facts." at bounding box center [460, 504] width 1 height 1
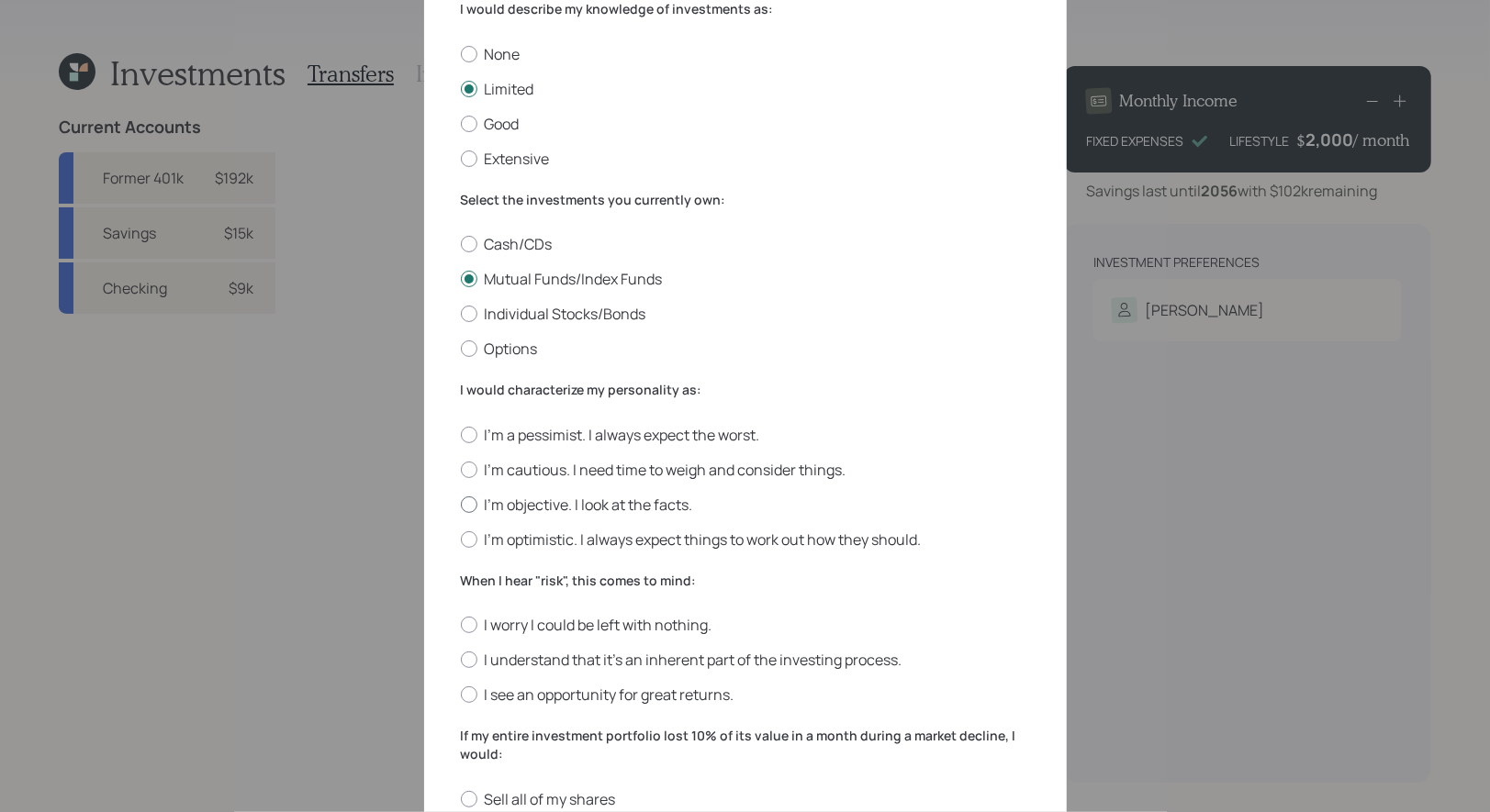
radio input "true"
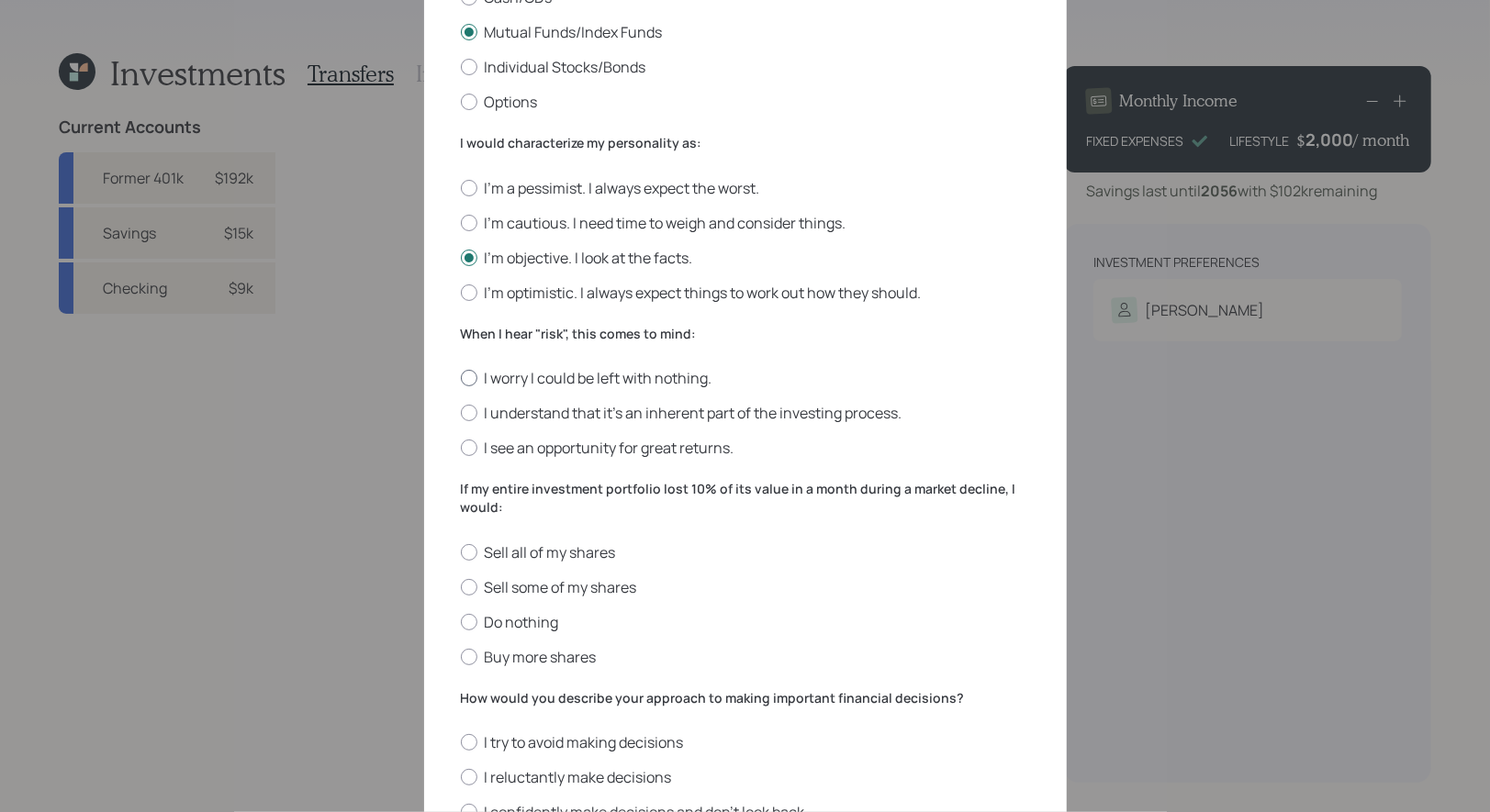
scroll to position [402, 0]
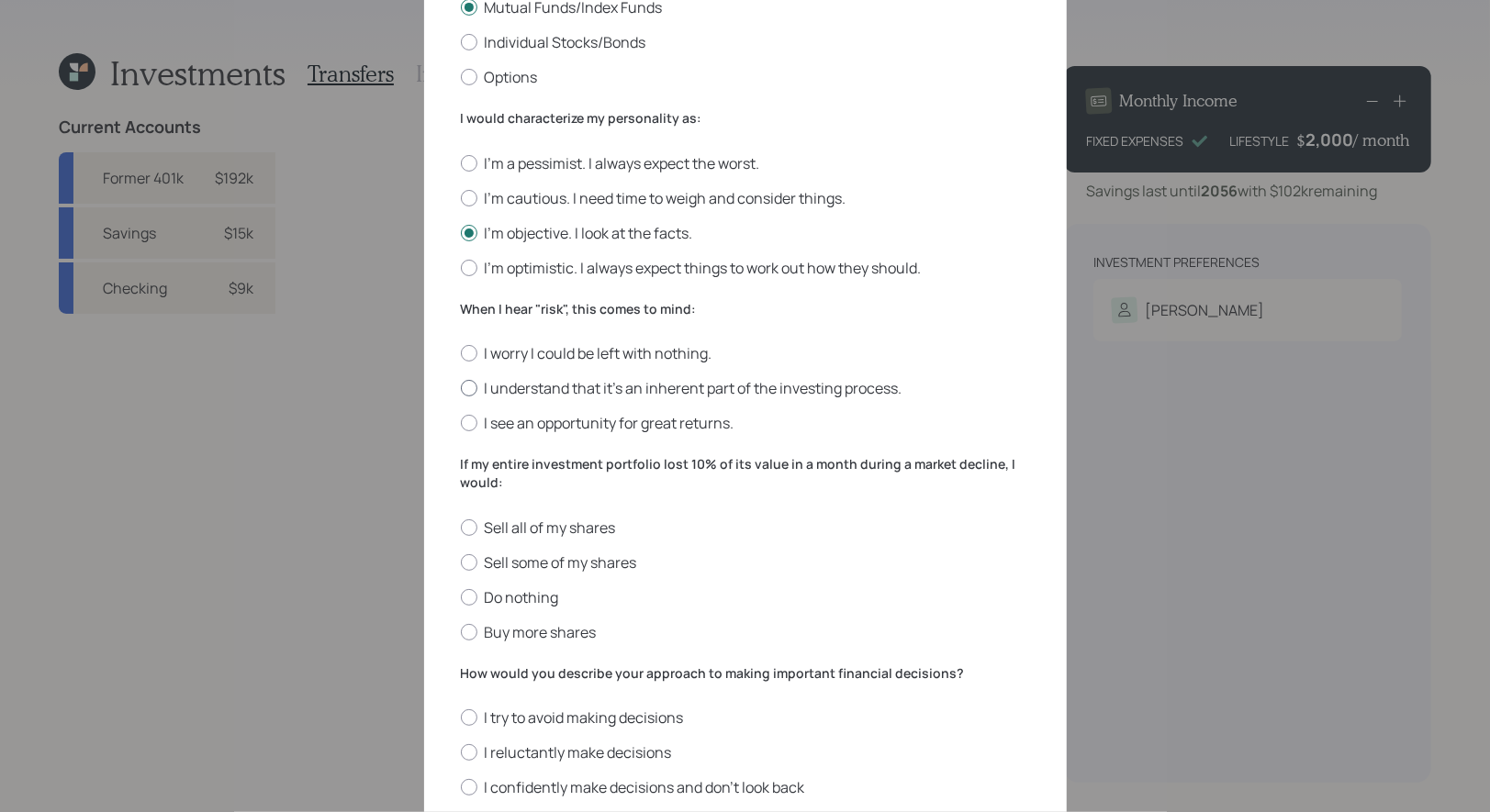
click at [735, 392] on label "I understand that it’s an inherent part of the investing process." at bounding box center [745, 387] width 569 height 20
click at [461, 389] on input "I understand that it’s an inherent part of the investing process." at bounding box center [460, 388] width 1 height 1
radio input "true"
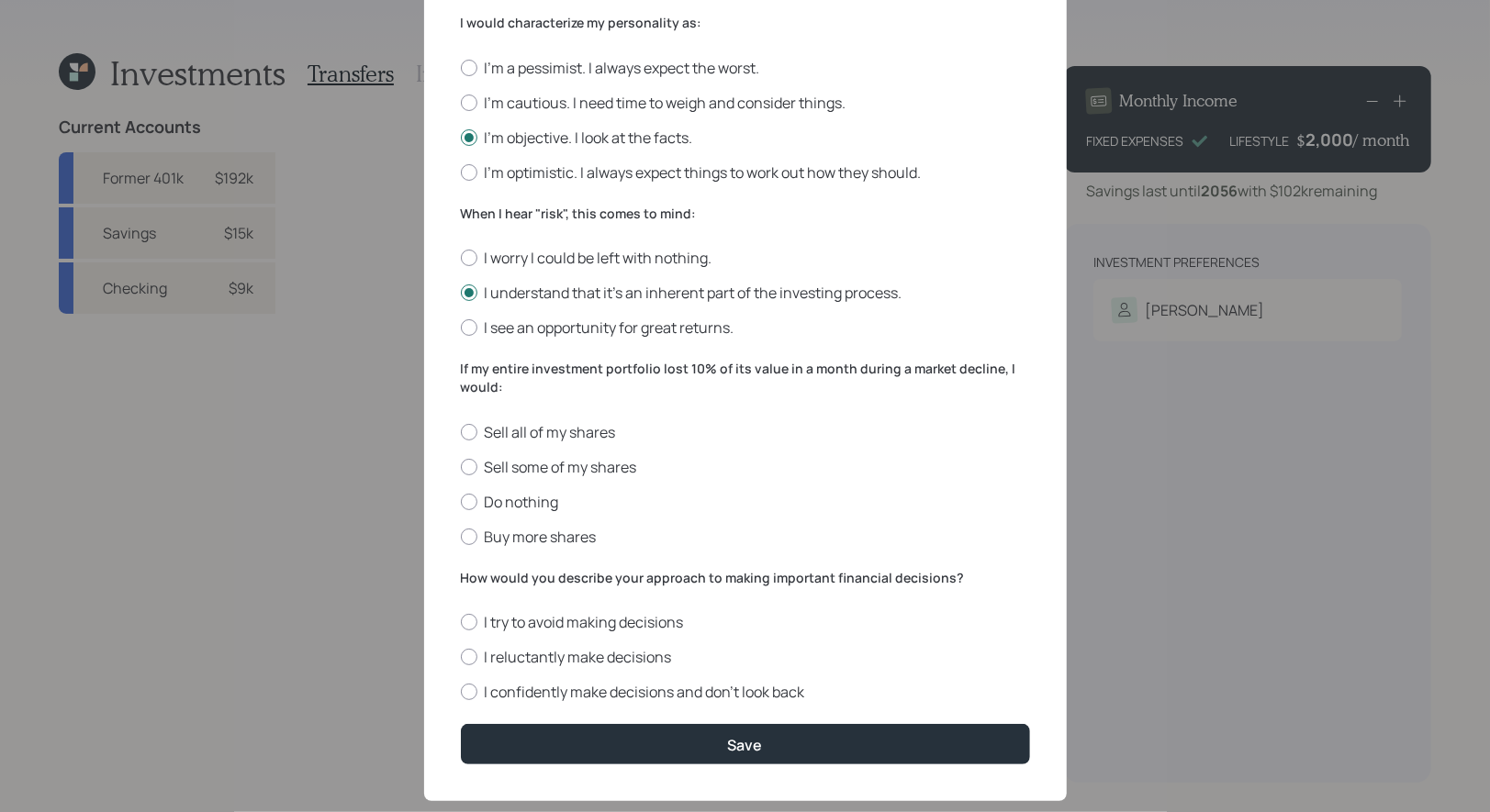
scroll to position [518, 0]
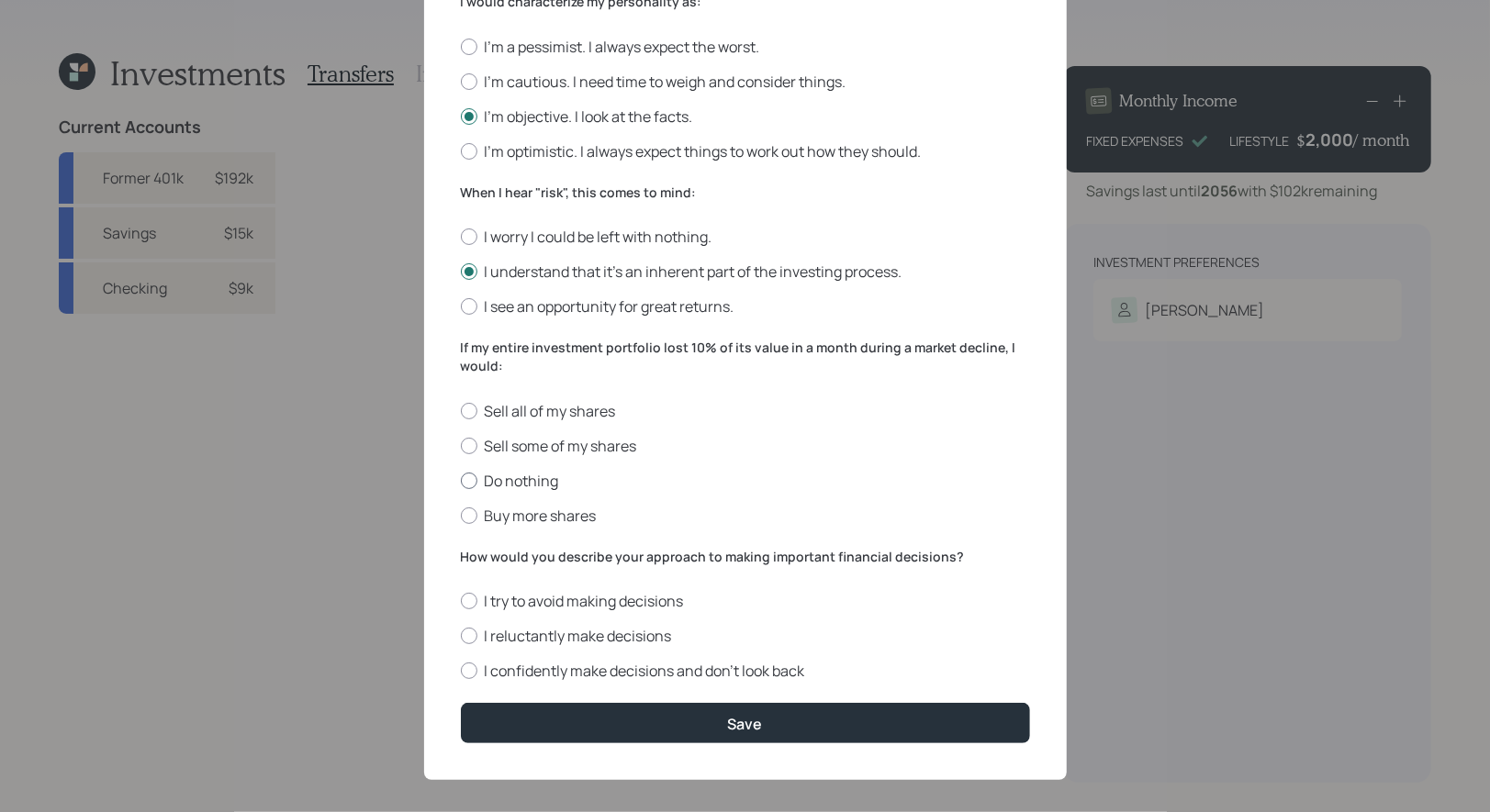
click at [536, 477] on label "Do nothing" at bounding box center [745, 480] width 569 height 20
click at [461, 480] on input "Do nothing" at bounding box center [460, 480] width 1 height 1
radio input "true"
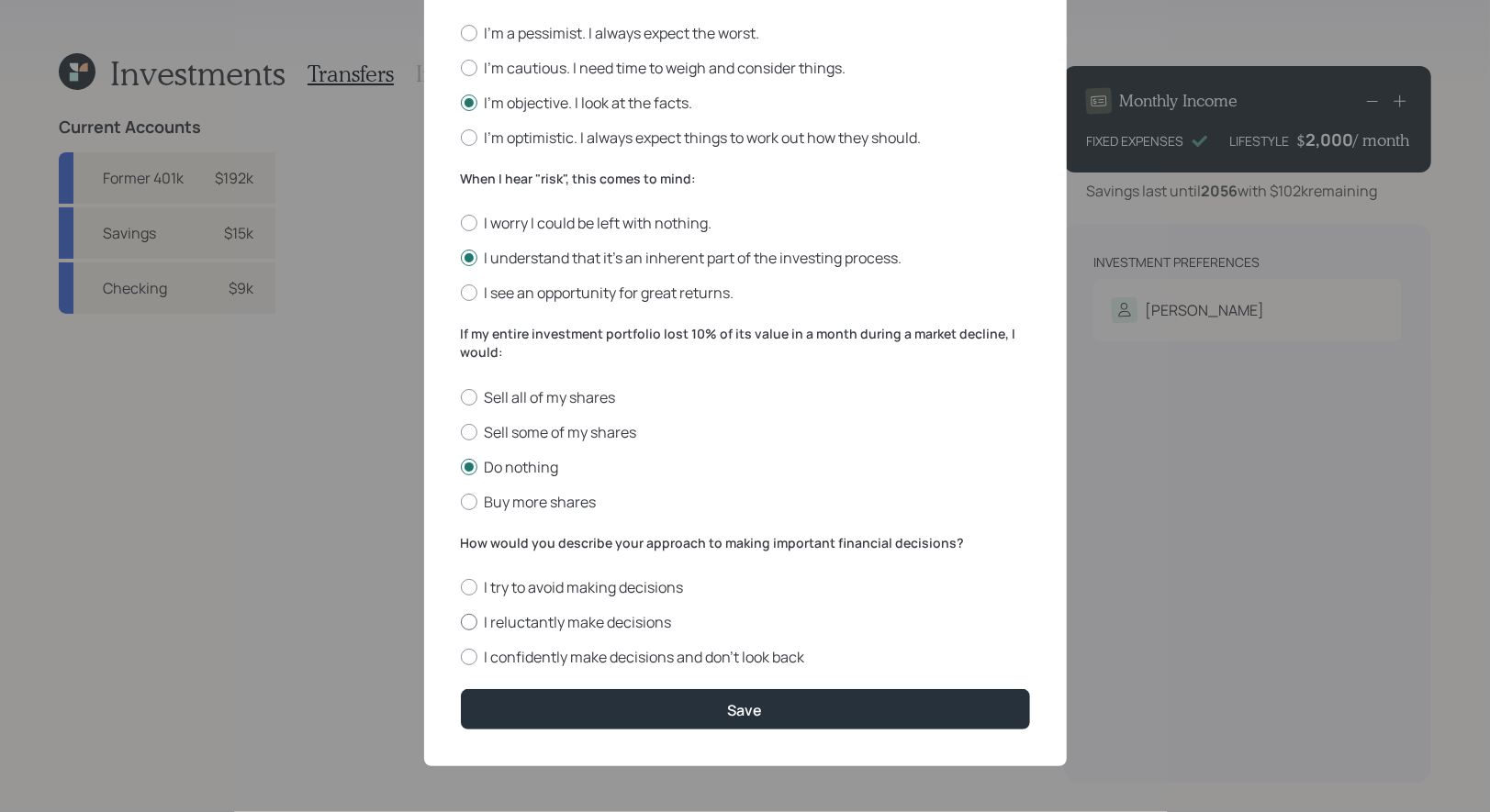
click at [605, 623] on label "I reluctantly make decisions" at bounding box center [745, 622] width 569 height 20
click at [461, 623] on input "I reluctantly make decisions" at bounding box center [460, 623] width 1 height 1
radio input "true"
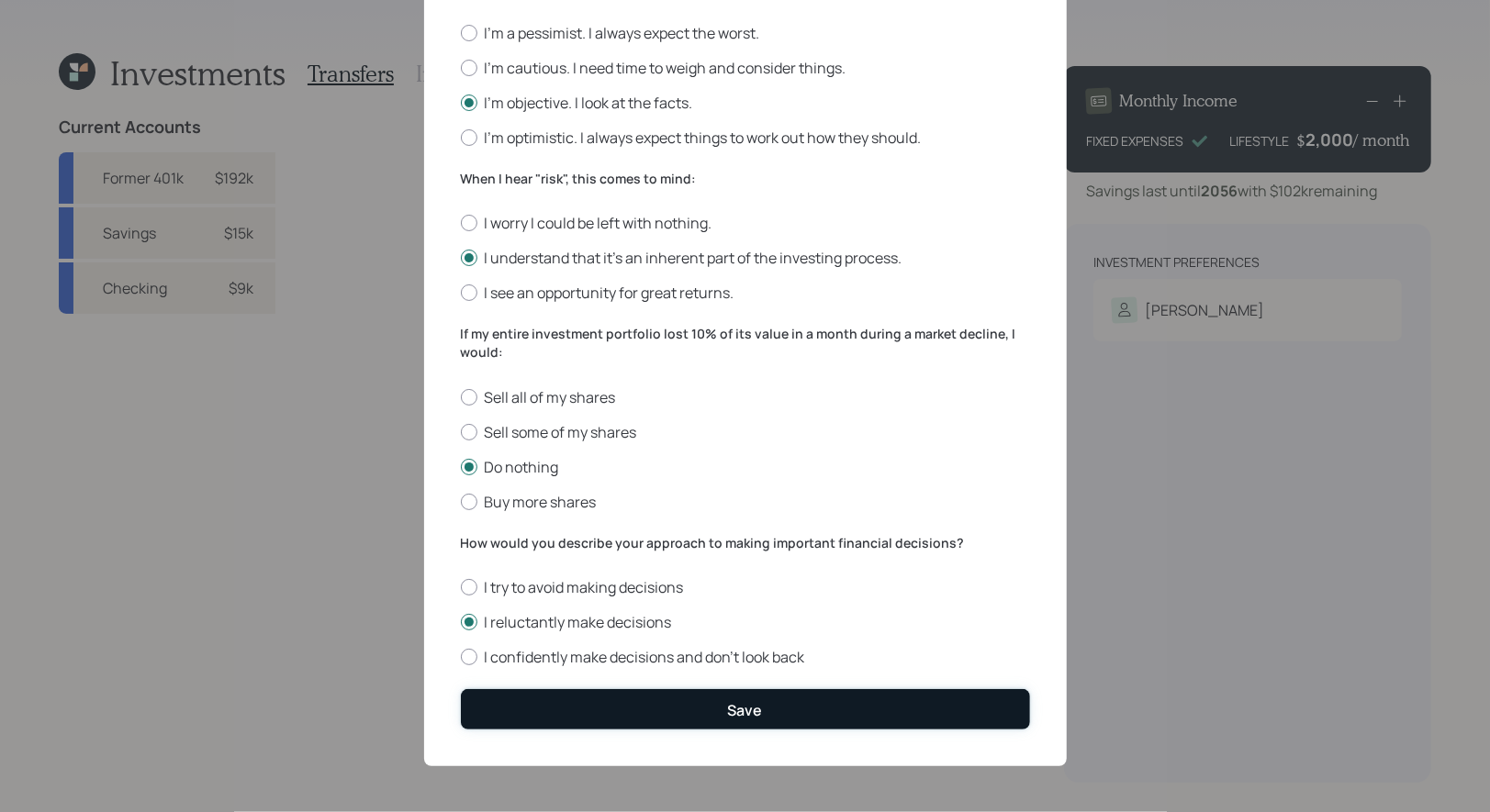
click at [621, 695] on button "Save" at bounding box center [745, 709] width 569 height 39
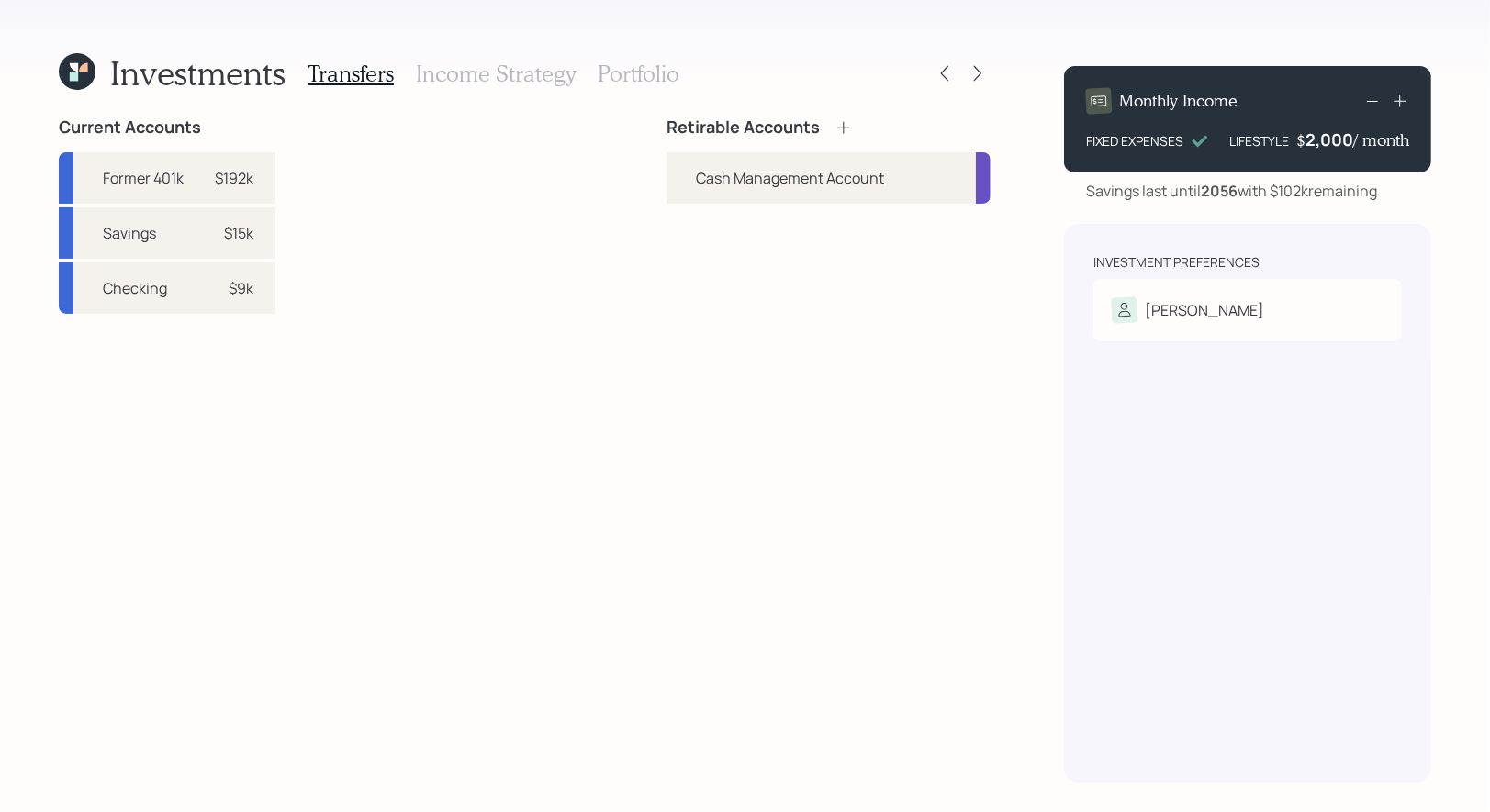
click at [842, 125] on icon at bounding box center [843, 127] width 18 height 18
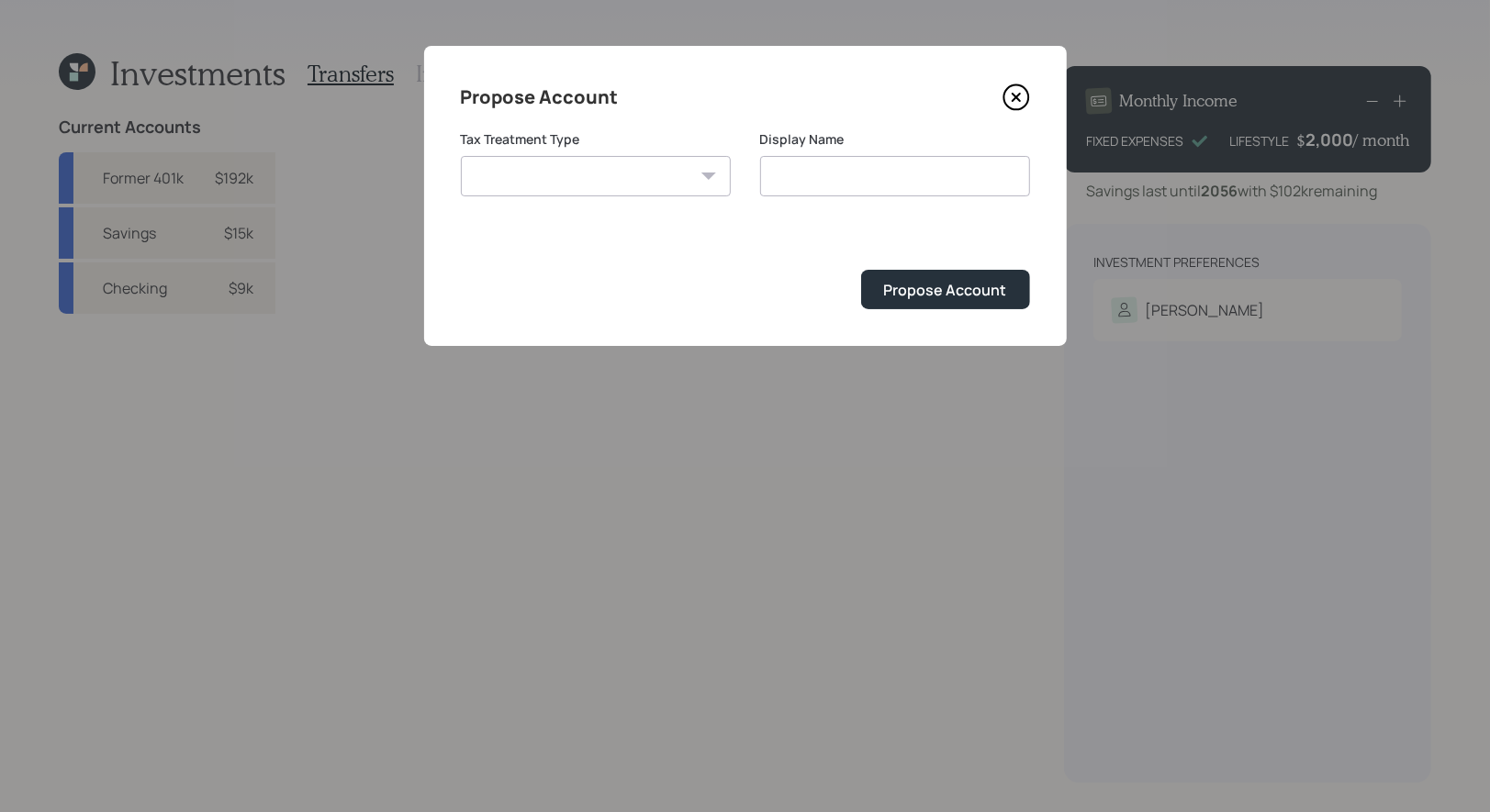
click at [634, 178] on select "Roth Taxable Traditional" at bounding box center [596, 176] width 270 height 40
select select "traditional"
click at [461, 156] on select "Roth Taxable Traditional" at bounding box center [596, 176] width 270 height 40
click at [868, 181] on input "Traditional" at bounding box center [896, 176] width 270 height 40
type input "Traditional IRA"
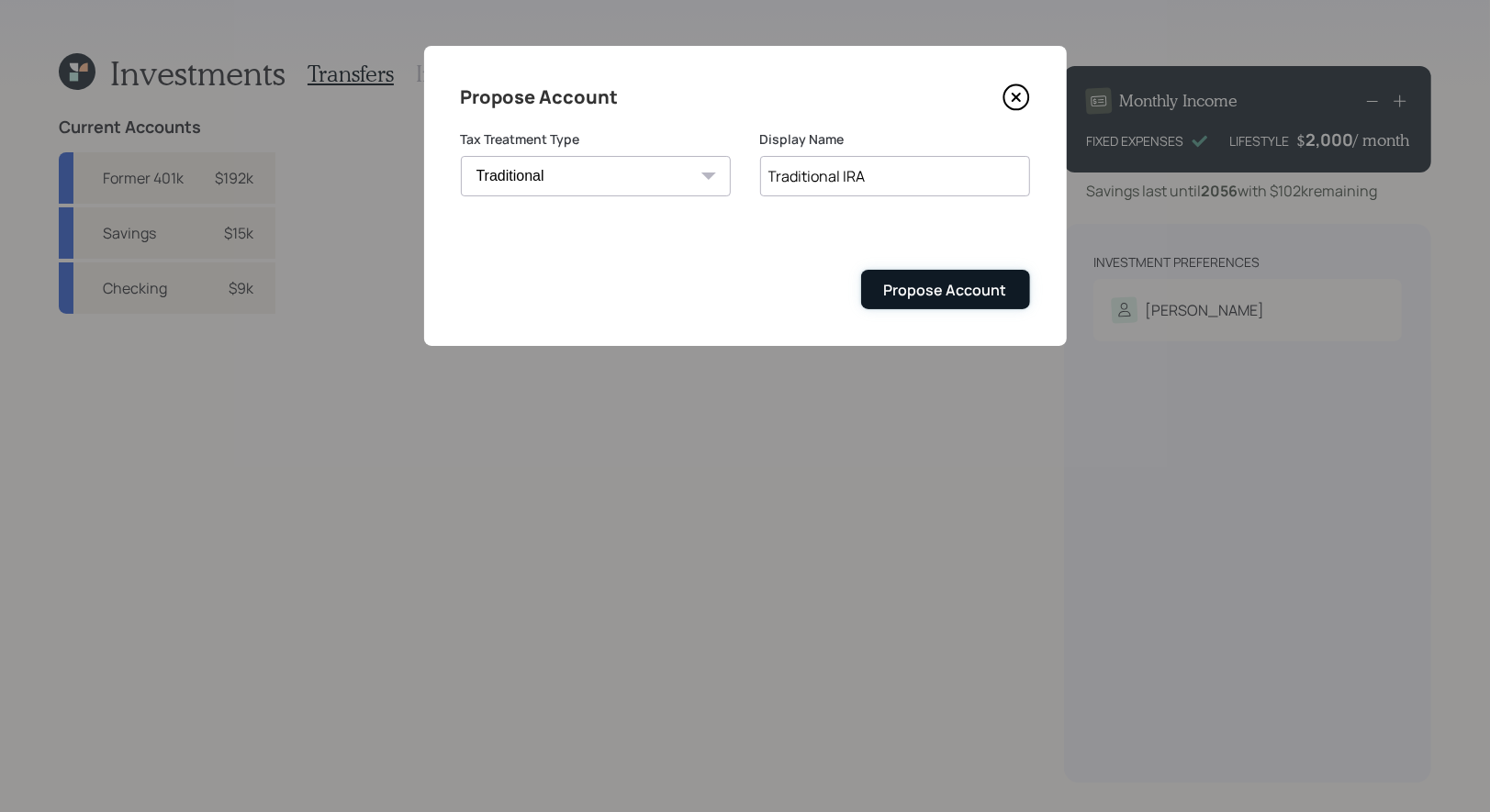
click at [915, 284] on div "Propose Account" at bounding box center [945, 290] width 123 height 20
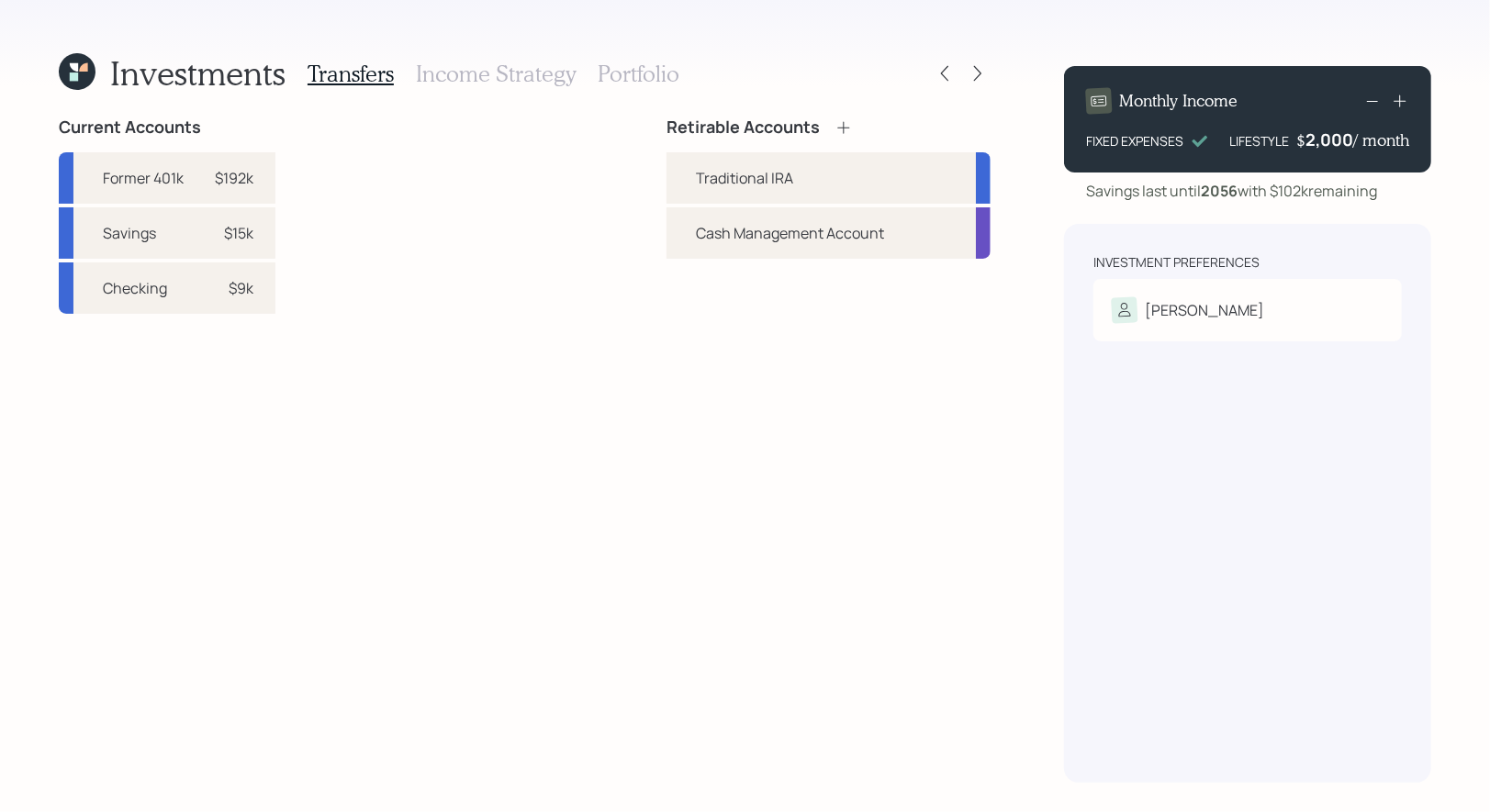
click at [846, 128] on icon at bounding box center [843, 127] width 18 height 18
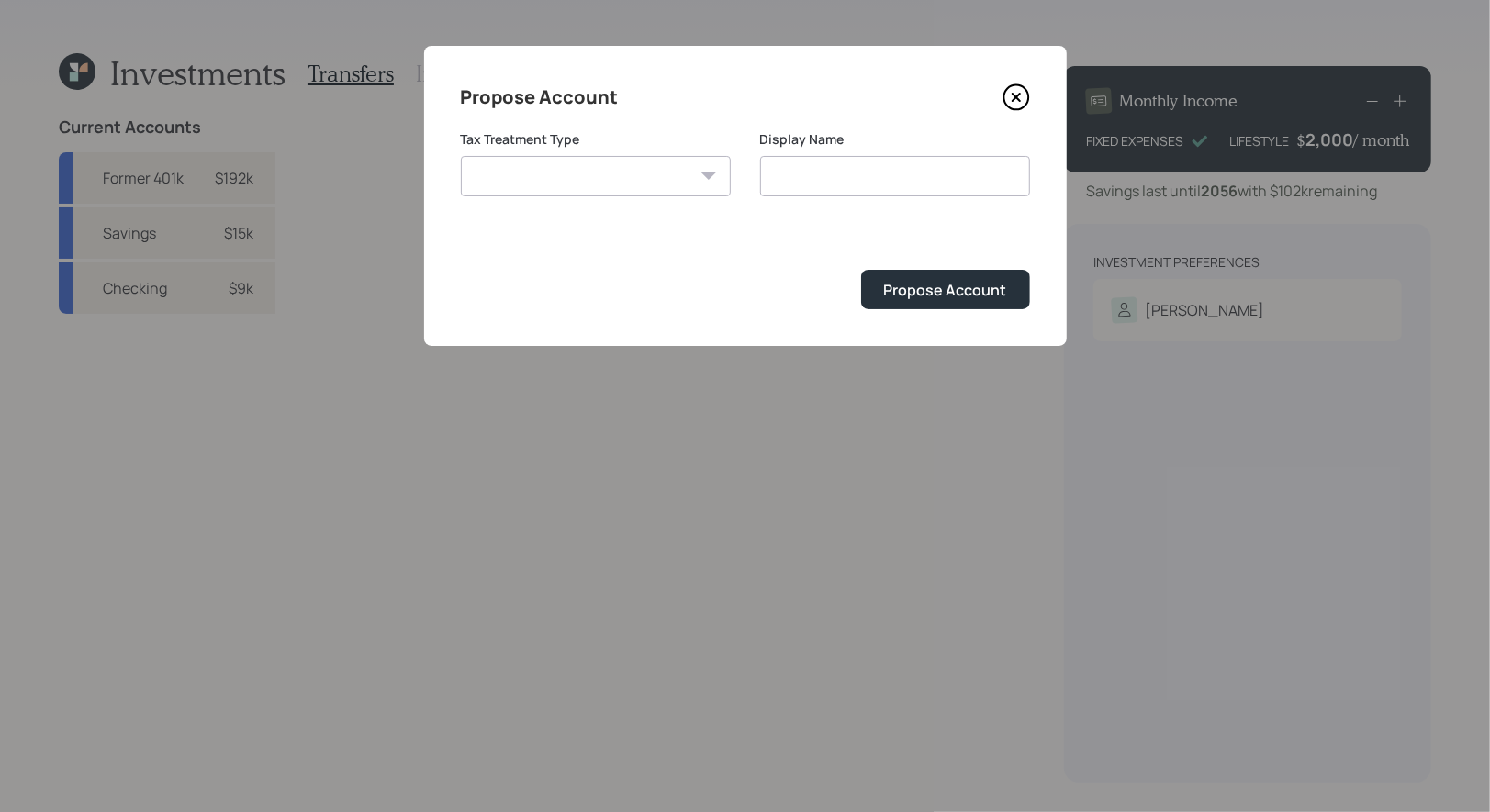
click at [619, 174] on select "Roth Taxable Traditional" at bounding box center [596, 176] width 270 height 40
select select "taxable"
click at [461, 156] on select "Roth Taxable Traditional" at bounding box center [596, 176] width 270 height 40
click at [868, 188] on input "Taxable" at bounding box center [896, 176] width 270 height 40
type input "Taxable Brokerage"
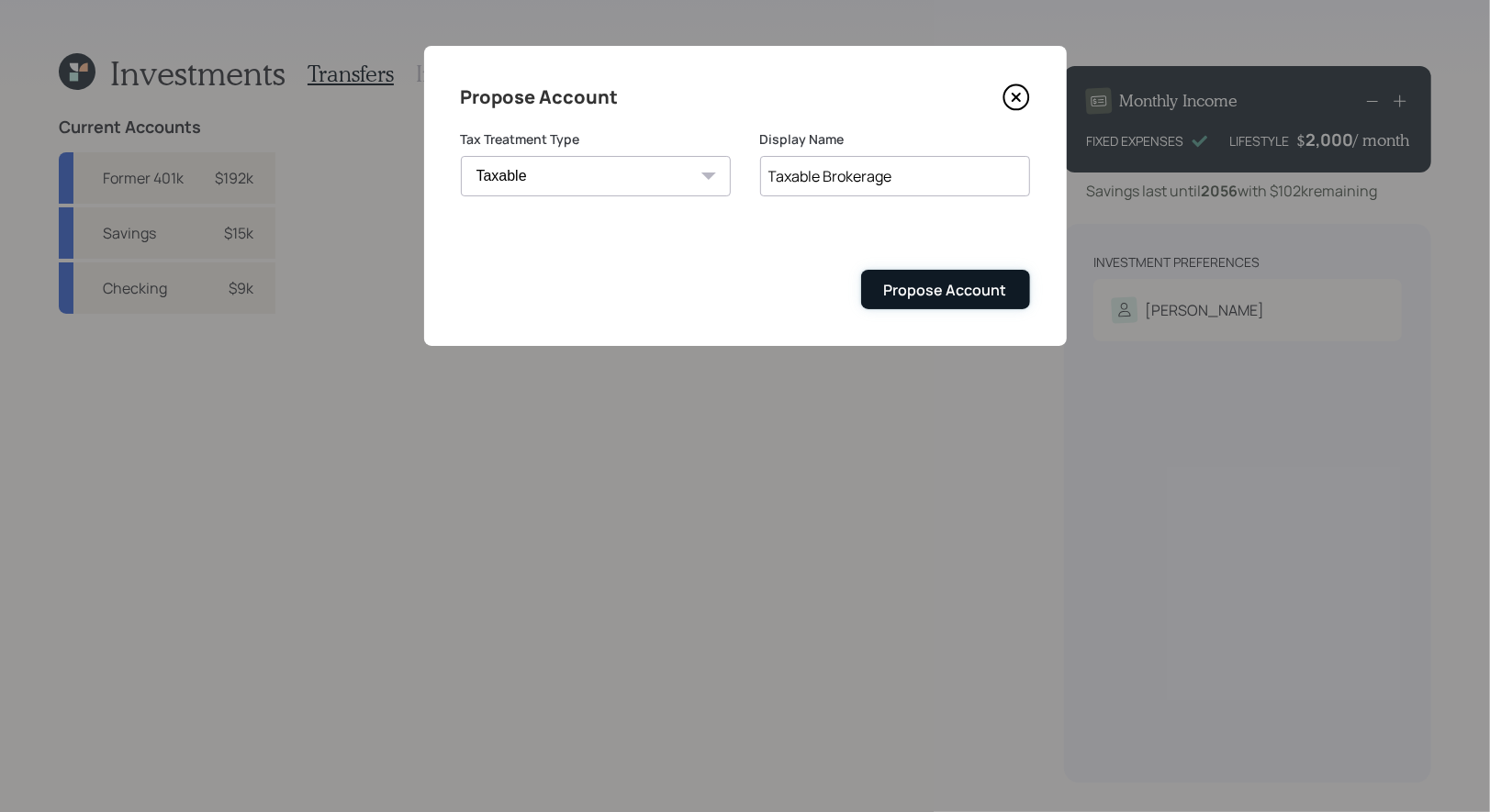
click at [939, 290] on div "Propose Account" at bounding box center [945, 290] width 123 height 20
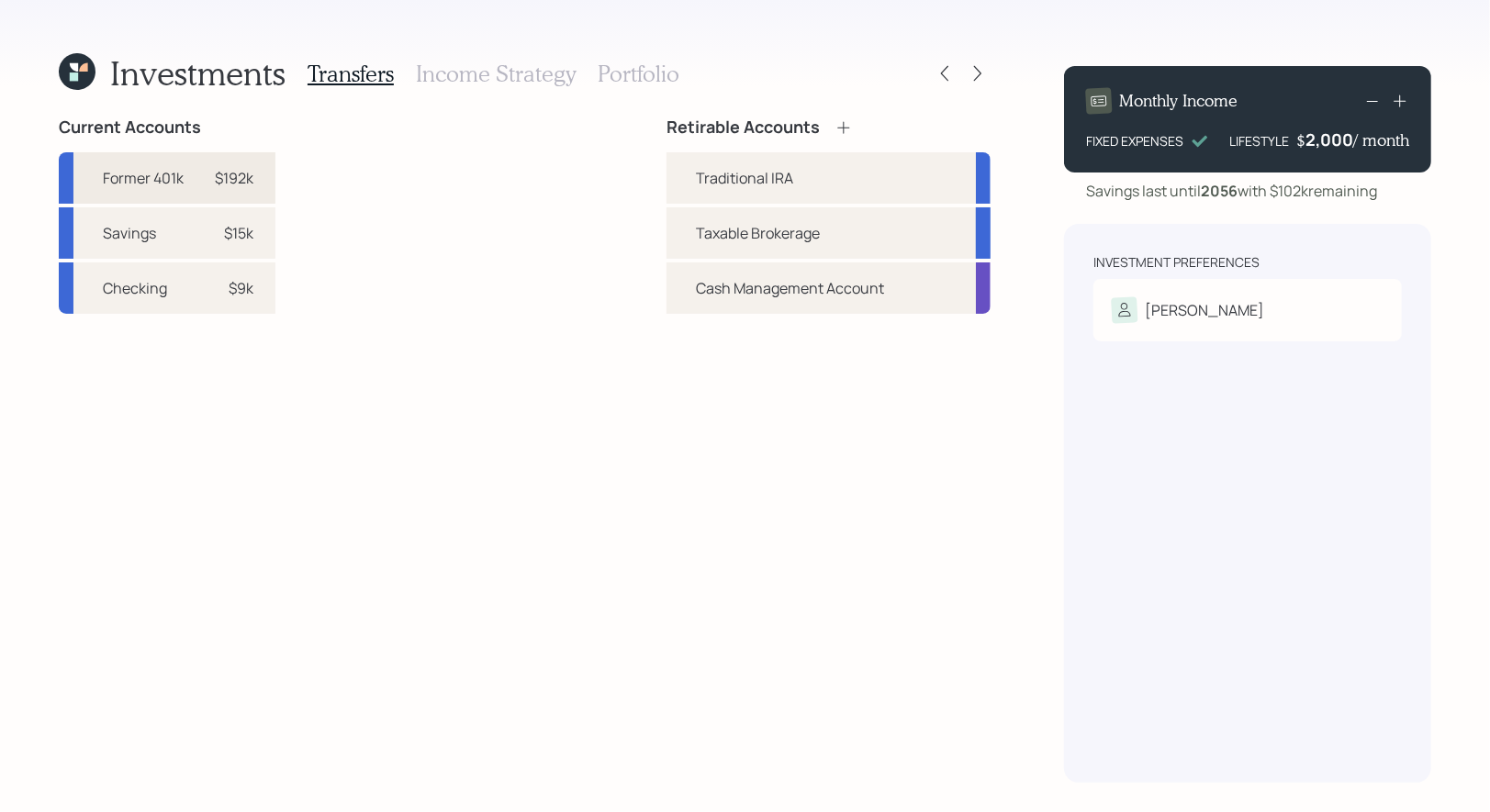
click at [233, 184] on div "$192k" at bounding box center [234, 178] width 38 height 22
click at [685, 174] on div "Traditional IRA" at bounding box center [829, 178] width 324 height 52
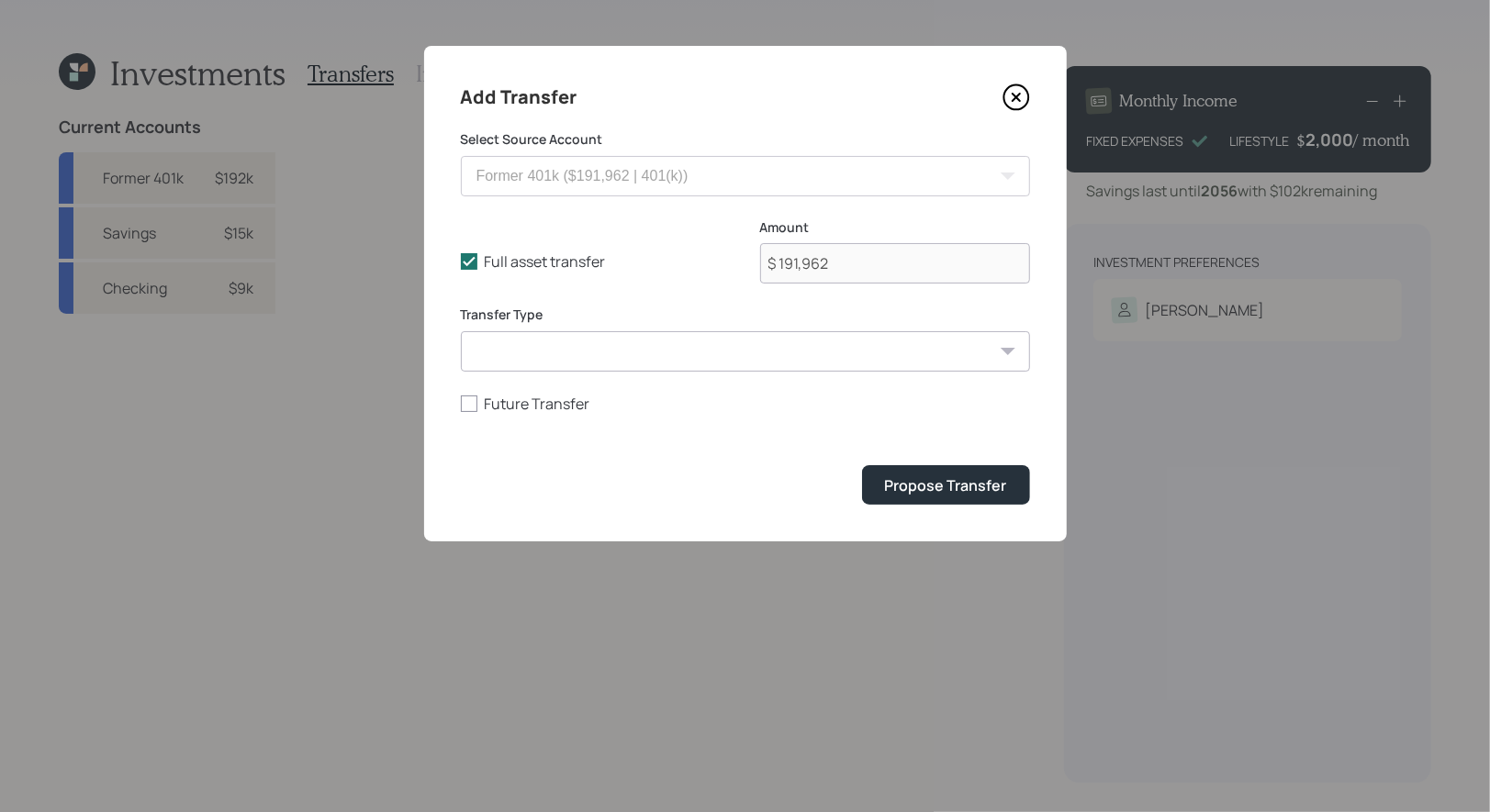
click at [605, 348] on select "ACAT Transfer Non ACAT Transfer Capitalize Rollover Rollover Deposit" at bounding box center [745, 351] width 569 height 40
select select "acat_transfer"
click at [461, 331] on select "ACAT Transfer Non ACAT Transfer Capitalize Rollover Rollover Deposit" at bounding box center [745, 351] width 569 height 40
click at [943, 484] on div "Propose Transfer" at bounding box center [946, 485] width 122 height 20
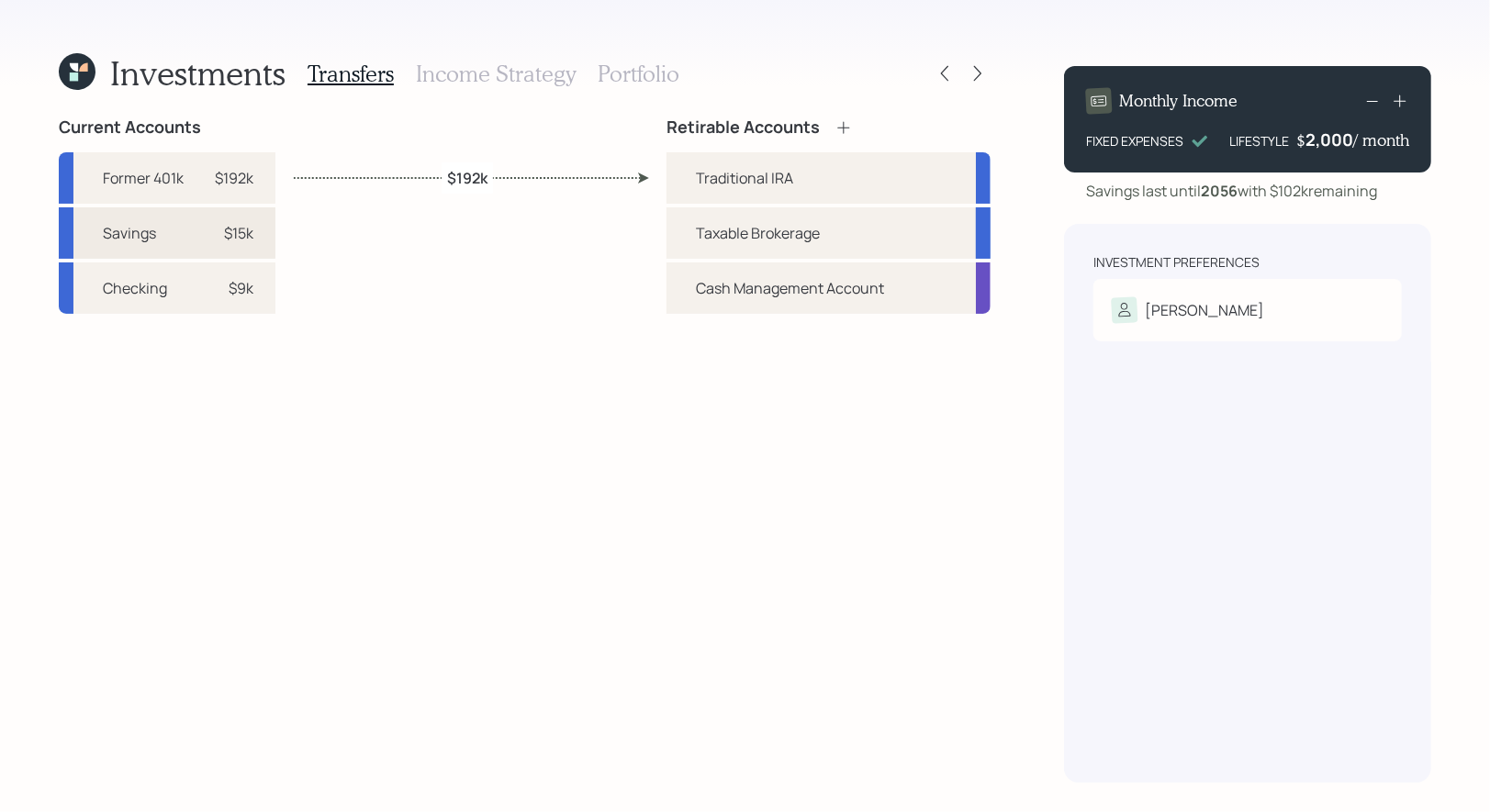
click at [254, 228] on div "Savings $15k" at bounding box center [167, 233] width 216 height 52
click at [703, 230] on div "Taxable Brokerage" at bounding box center [758, 232] width 124 height 22
select select "95d525dd-556b-4281-8ce7-71f37226ea39"
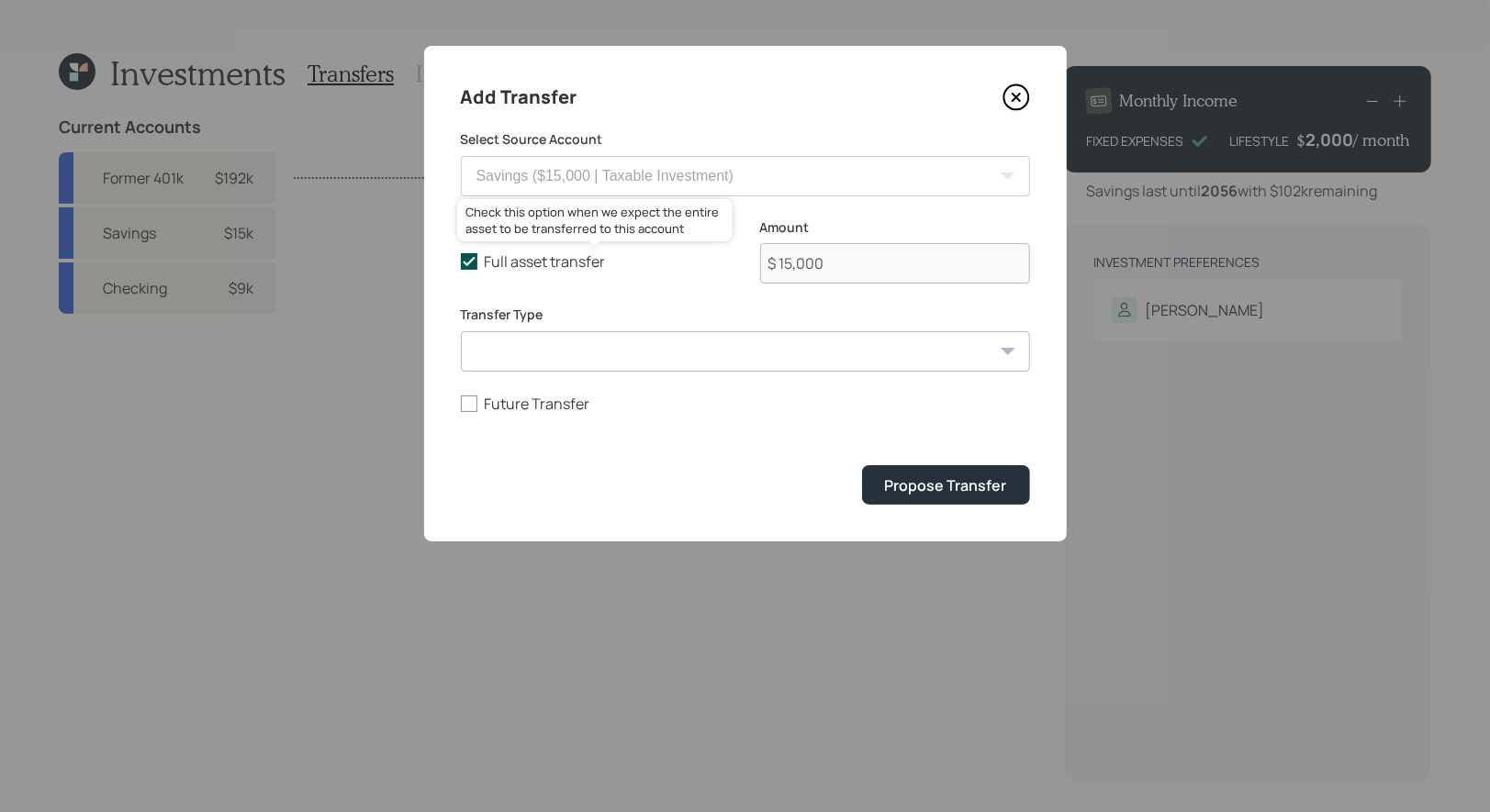
click at [466, 263] on icon at bounding box center [469, 261] width 16 height 16
click at [461, 262] on input "Full asset transfer" at bounding box center [460, 261] width 1 height 1
checkbox input "false"
click at [849, 271] on input "$ 15,000" at bounding box center [896, 263] width 270 height 40
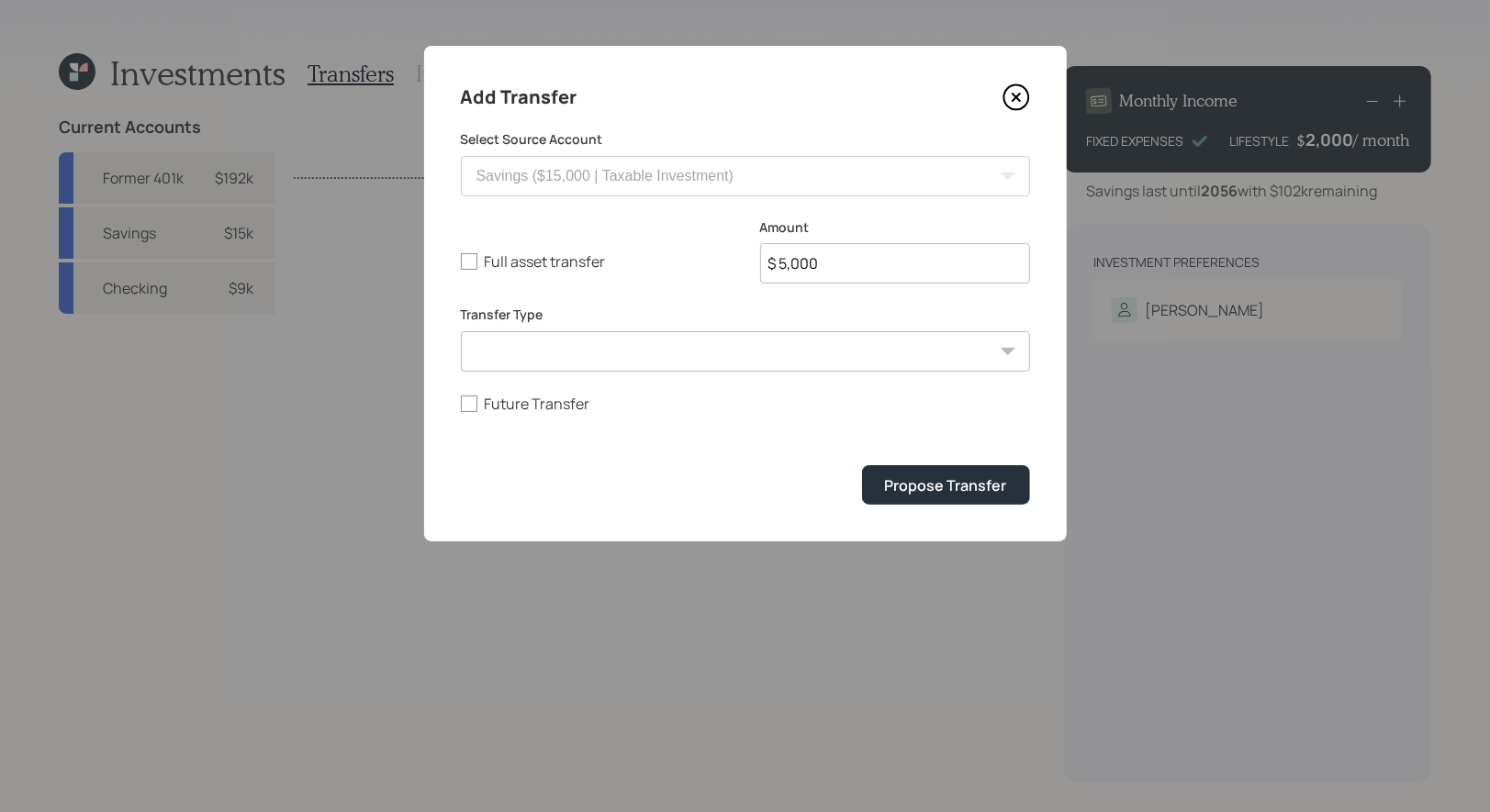
type input "$ 5,000"
click at [589, 360] on select "ACAT Transfer Non ACAT Transfer Capitalize Rollover Rollover Deposit" at bounding box center [745, 351] width 569 height 40
select select "deposit"
click at [461, 331] on select "ACAT Transfer Non ACAT Transfer Capitalize Rollover Rollover Deposit" at bounding box center [745, 351] width 569 height 40
click at [931, 489] on div "Propose Transfer" at bounding box center [946, 485] width 122 height 20
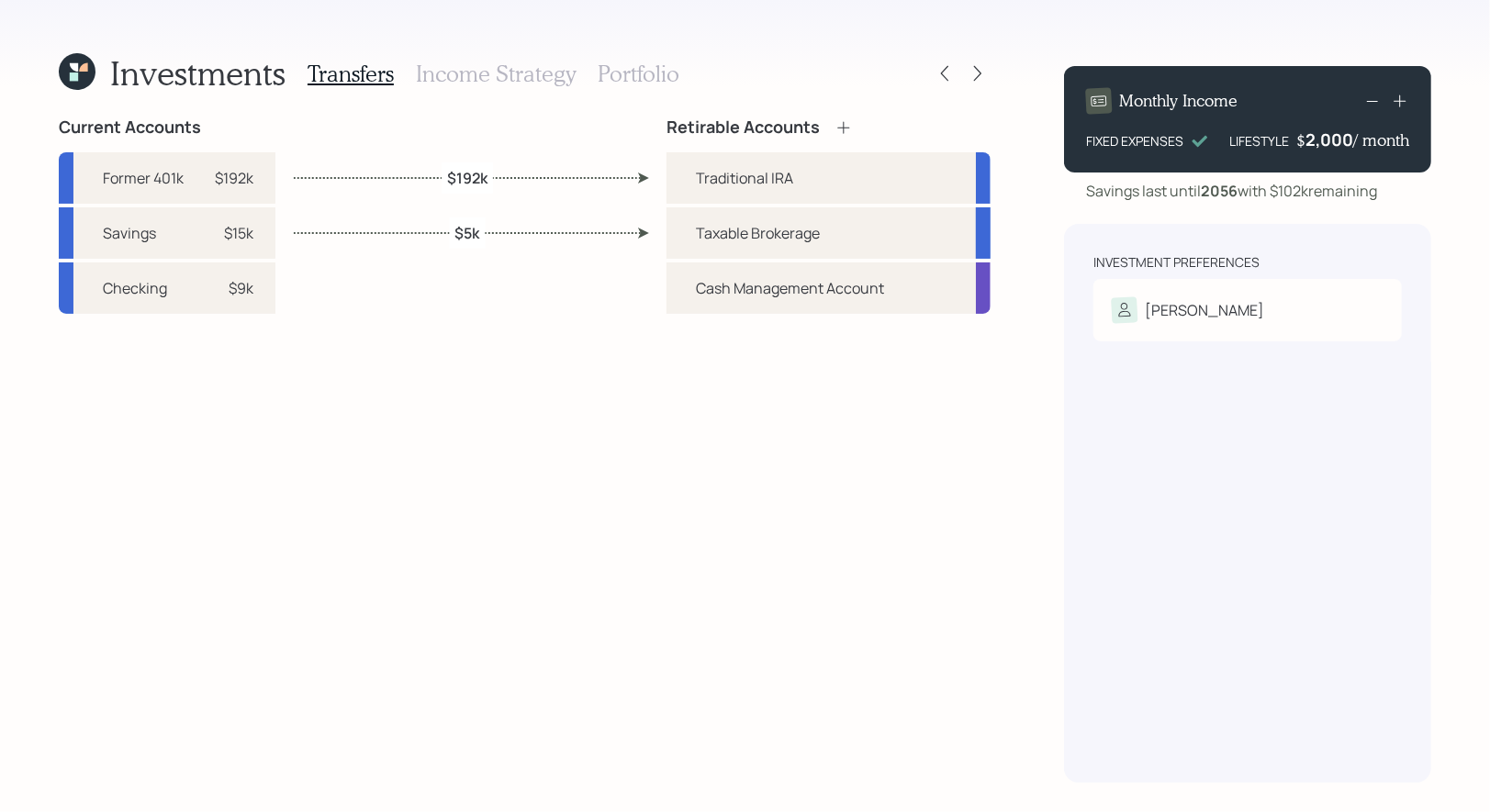
click at [442, 70] on h3 "Income Strategy" at bounding box center [496, 74] width 160 height 27
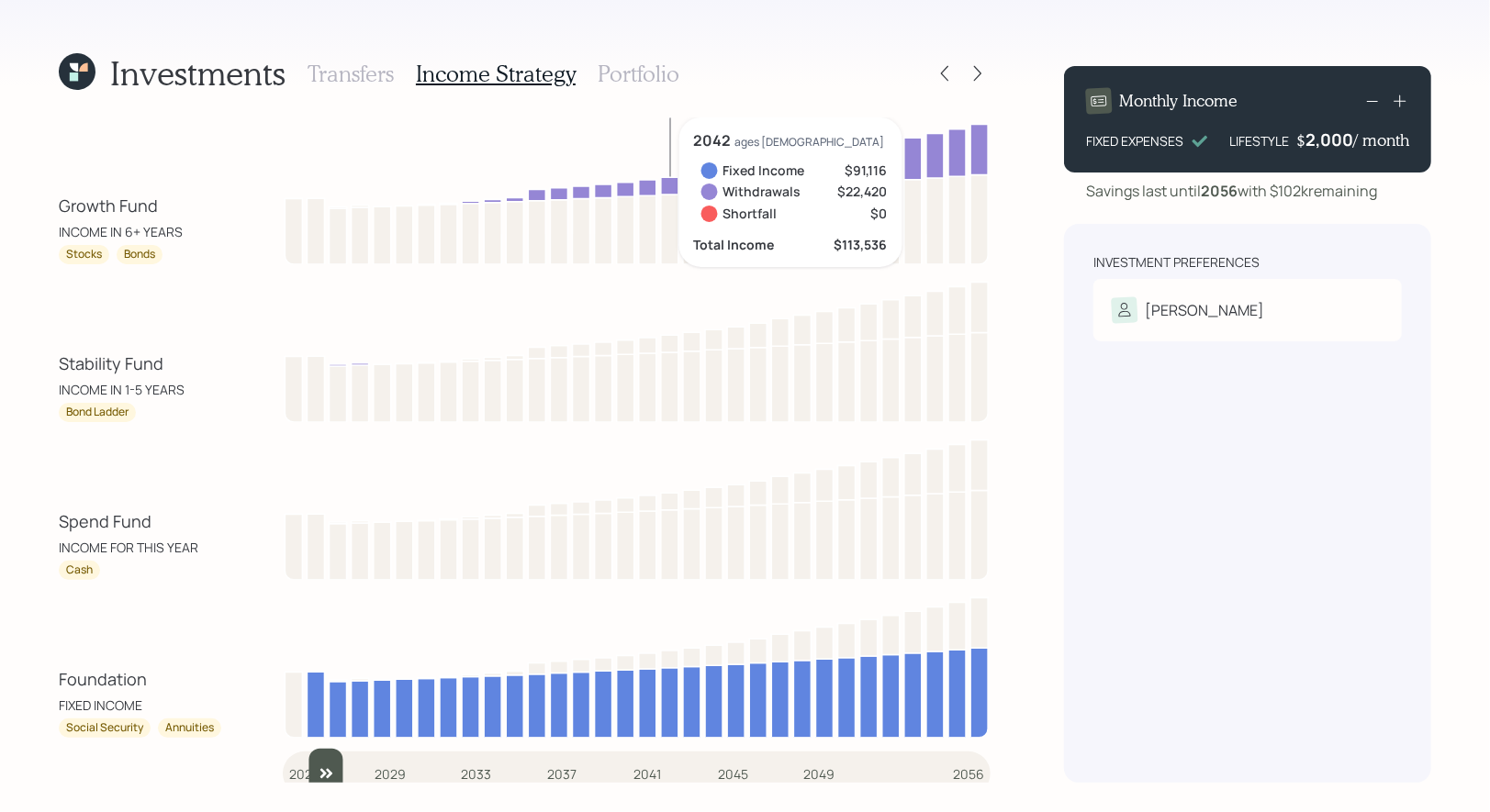
click at [304, 764] on input "slider" at bounding box center [637, 774] width 708 height 50
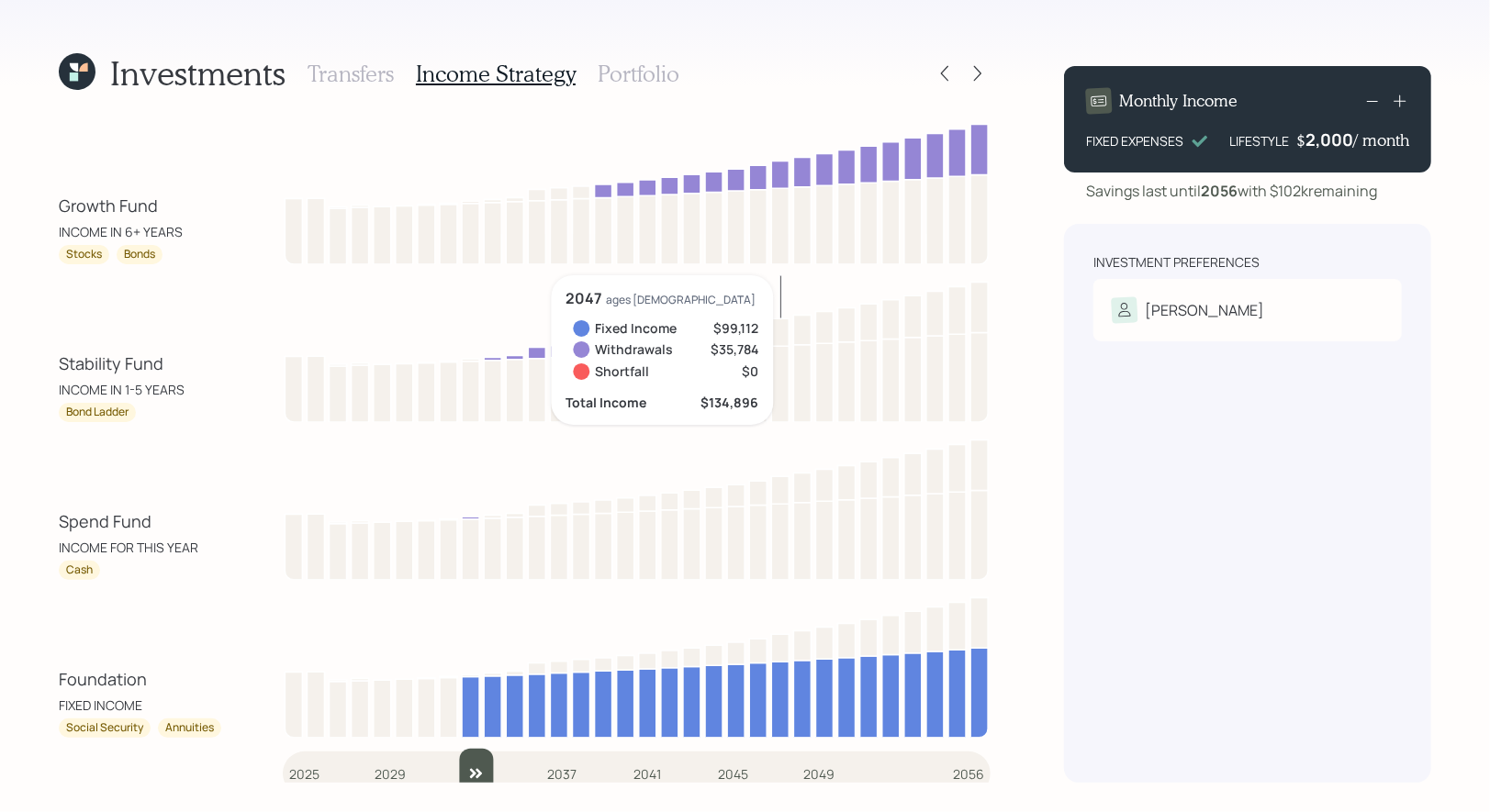
drag, startPoint x: 323, startPoint y: 764, endPoint x: 475, endPoint y: 740, distance: 153.9
type input "2033"
click at [475, 749] on input "slider" at bounding box center [637, 774] width 708 height 50
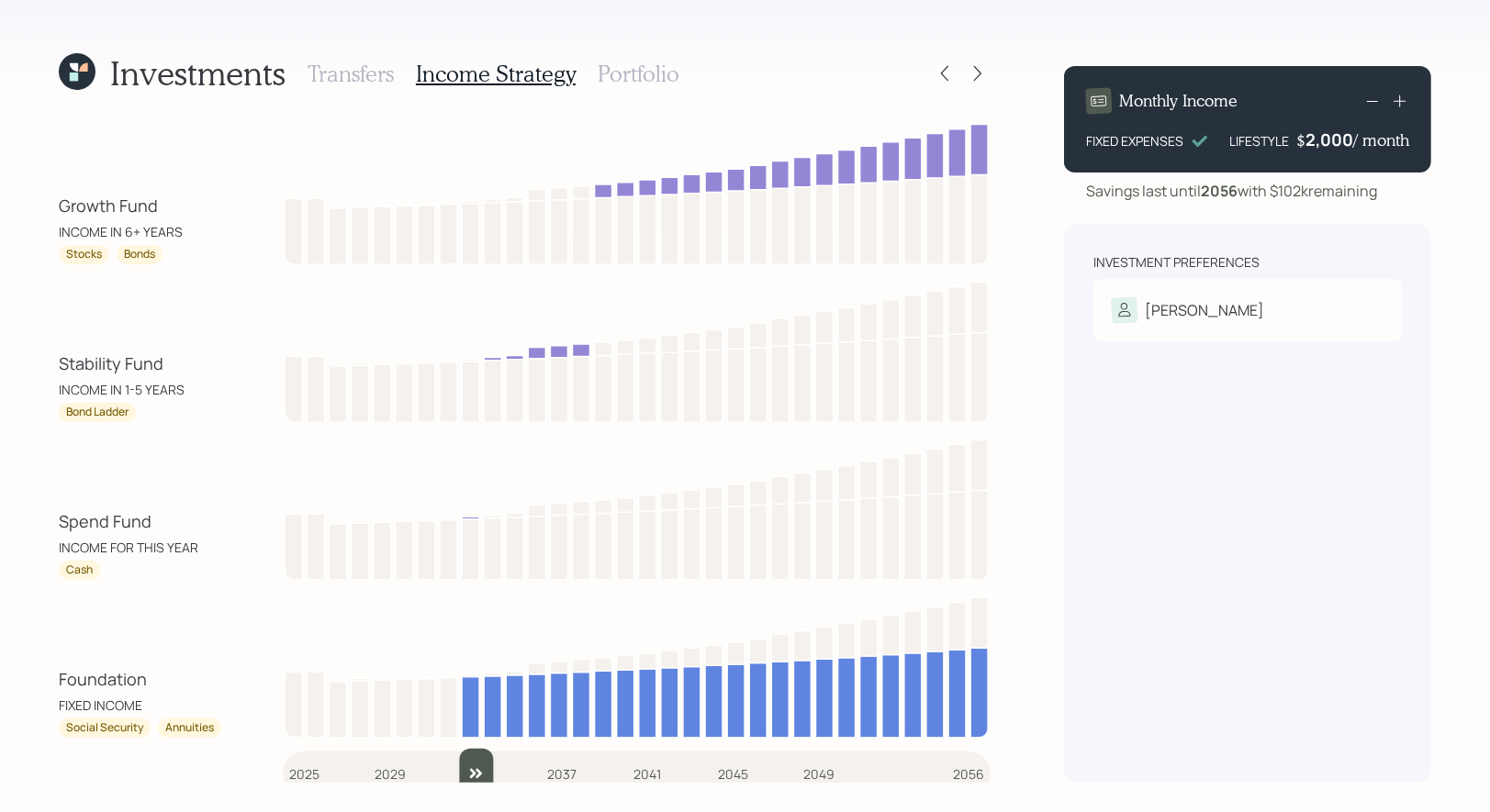
click at [626, 70] on h3 "Portfolio" at bounding box center [638, 74] width 81 height 27
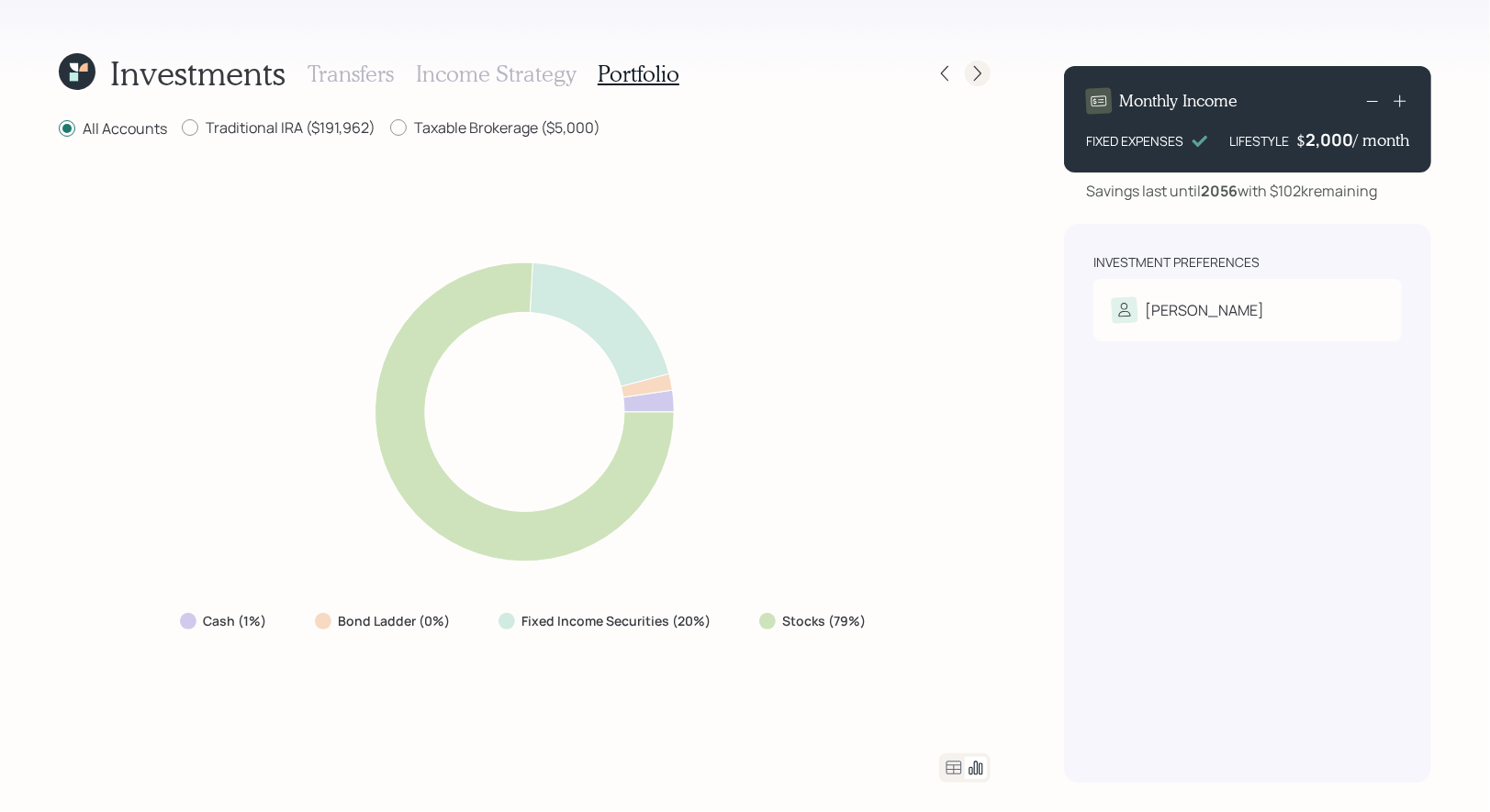
click at [975, 78] on icon at bounding box center [977, 73] width 18 height 18
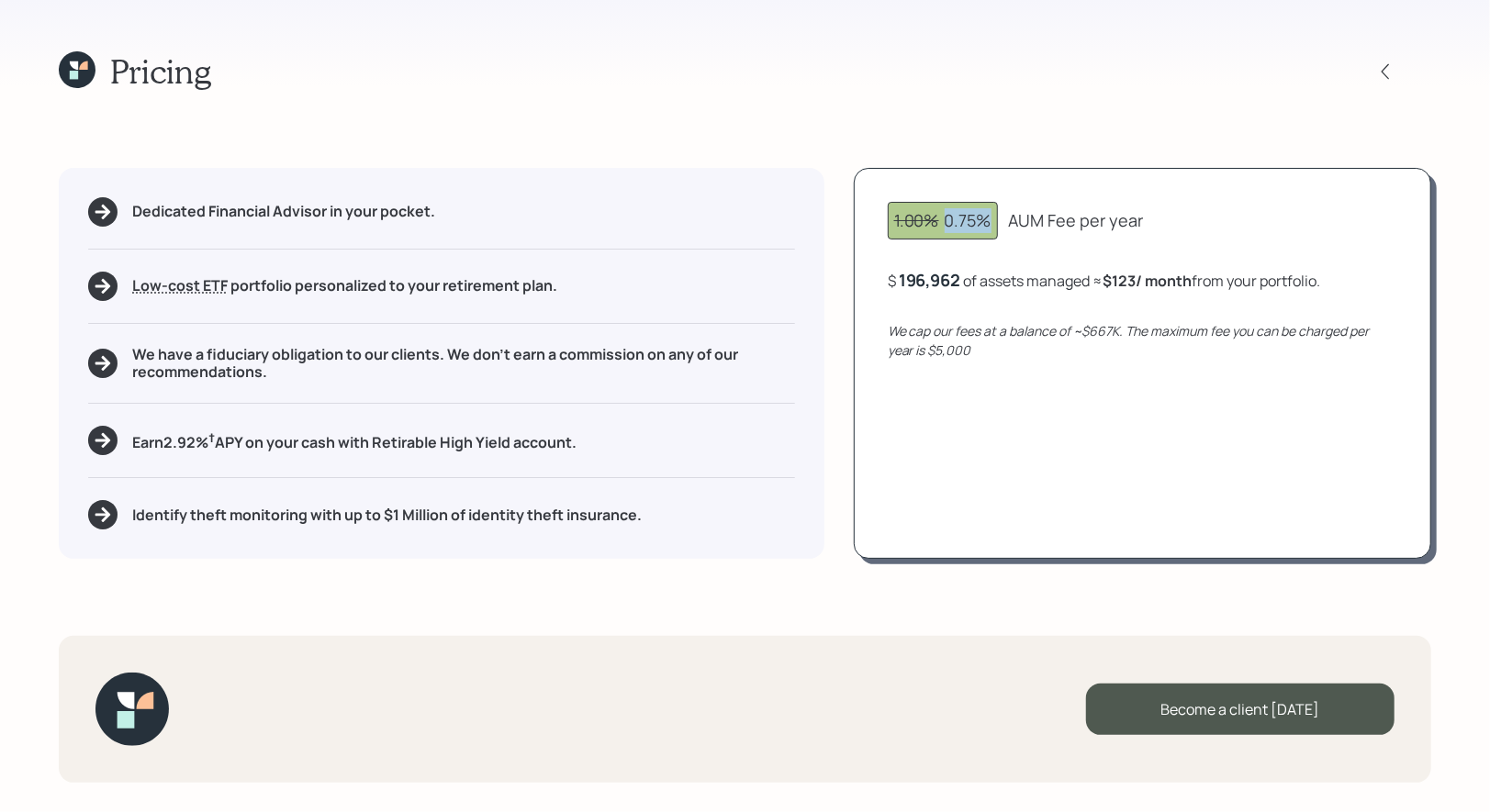
drag, startPoint x: 993, startPoint y: 226, endPoint x: 947, endPoint y: 225, distance: 46.0
click at [947, 225] on div "1.00% 0.75%" at bounding box center [943, 220] width 110 height 37
click at [379, 450] on h5 "Earn 2.92 % † APY on your cash with Retirable High Yield account." at bounding box center [354, 441] width 444 height 23
drag, startPoint x: 588, startPoint y: 450, endPoint x: 136, endPoint y: 445, distance: 452.0
click at [136, 445] on div "Earn 2.92 % † APY on your cash with Retirable High Yield account." at bounding box center [441, 440] width 707 height 30
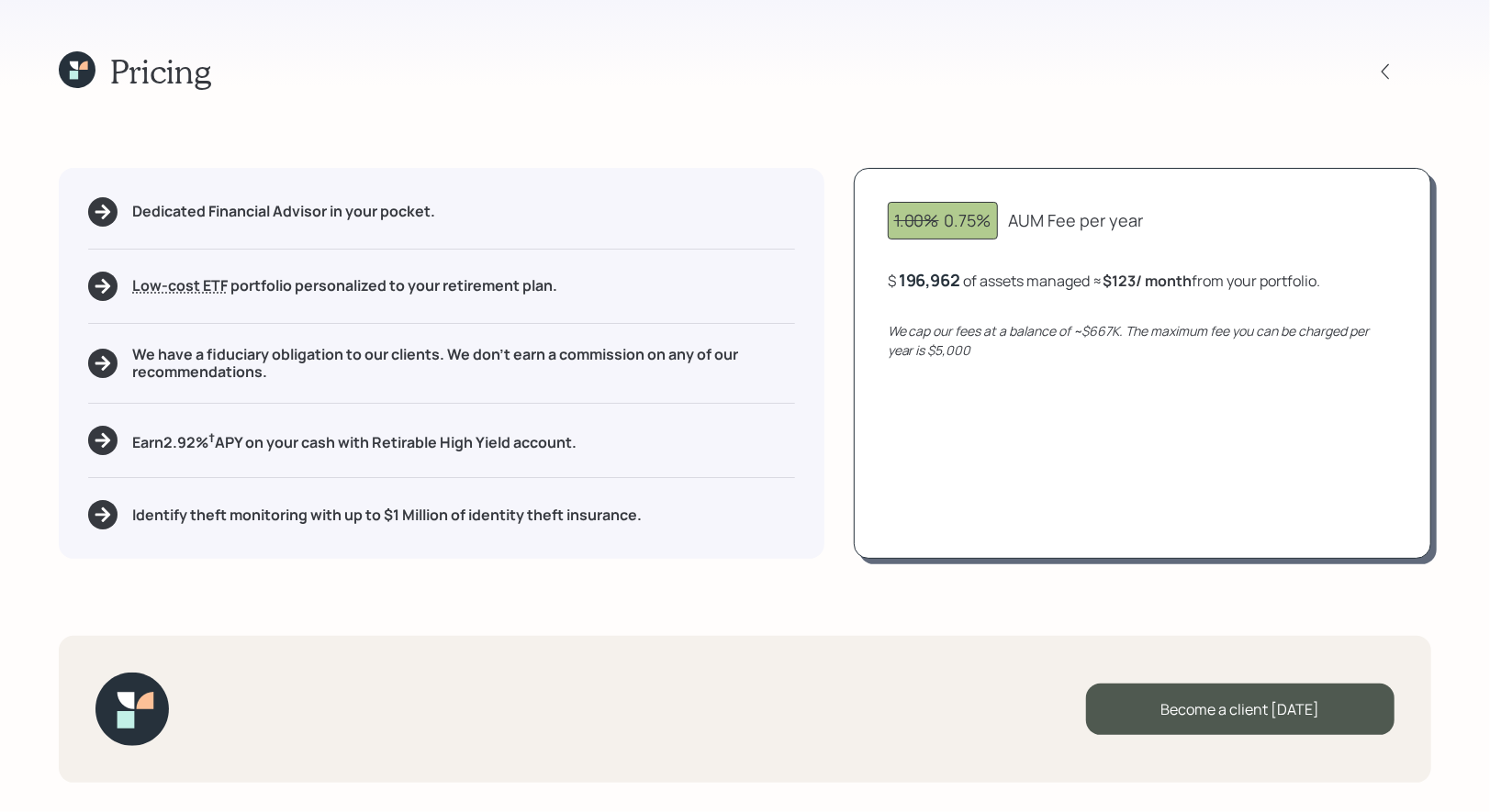
click at [214, 520] on h5 "Identify theft monitoring with up to $1 Million of identity theft insurance." at bounding box center [387, 516] width 510 height 17
click at [1391, 69] on icon at bounding box center [1385, 71] width 18 height 18
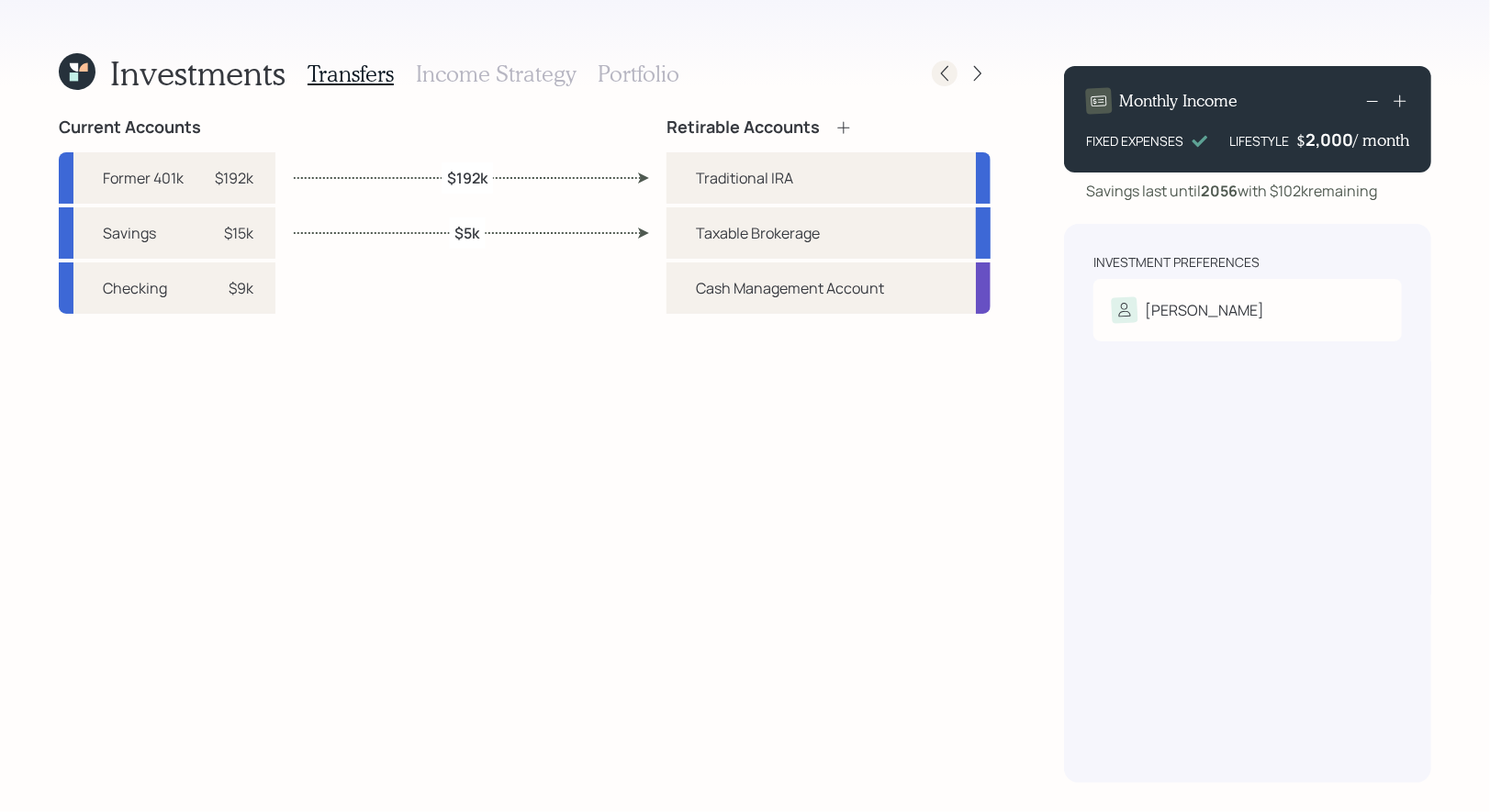
click at [945, 75] on icon at bounding box center [945, 73] width 18 height 18
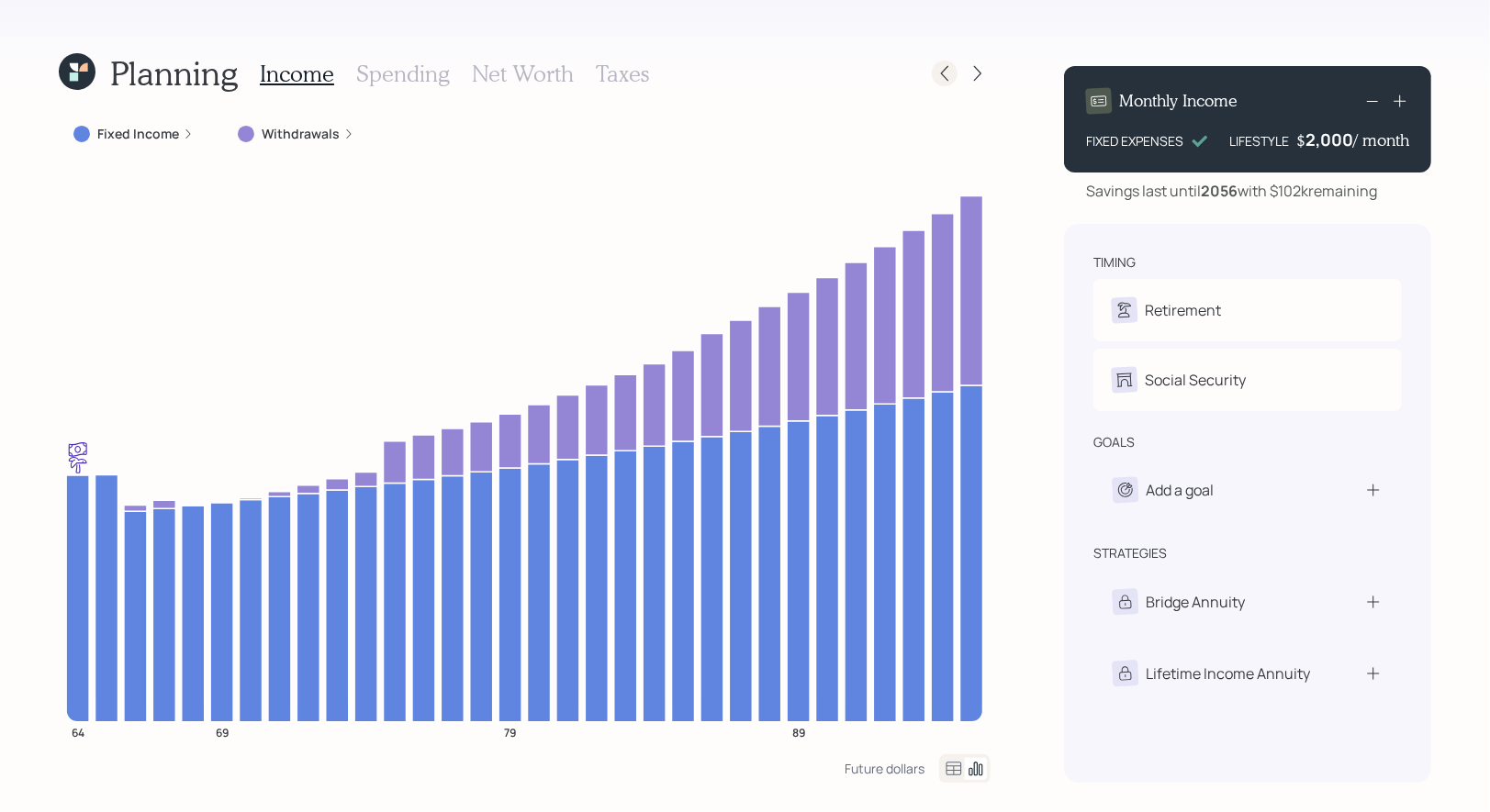
click at [956, 77] on div at bounding box center [945, 73] width 26 height 26
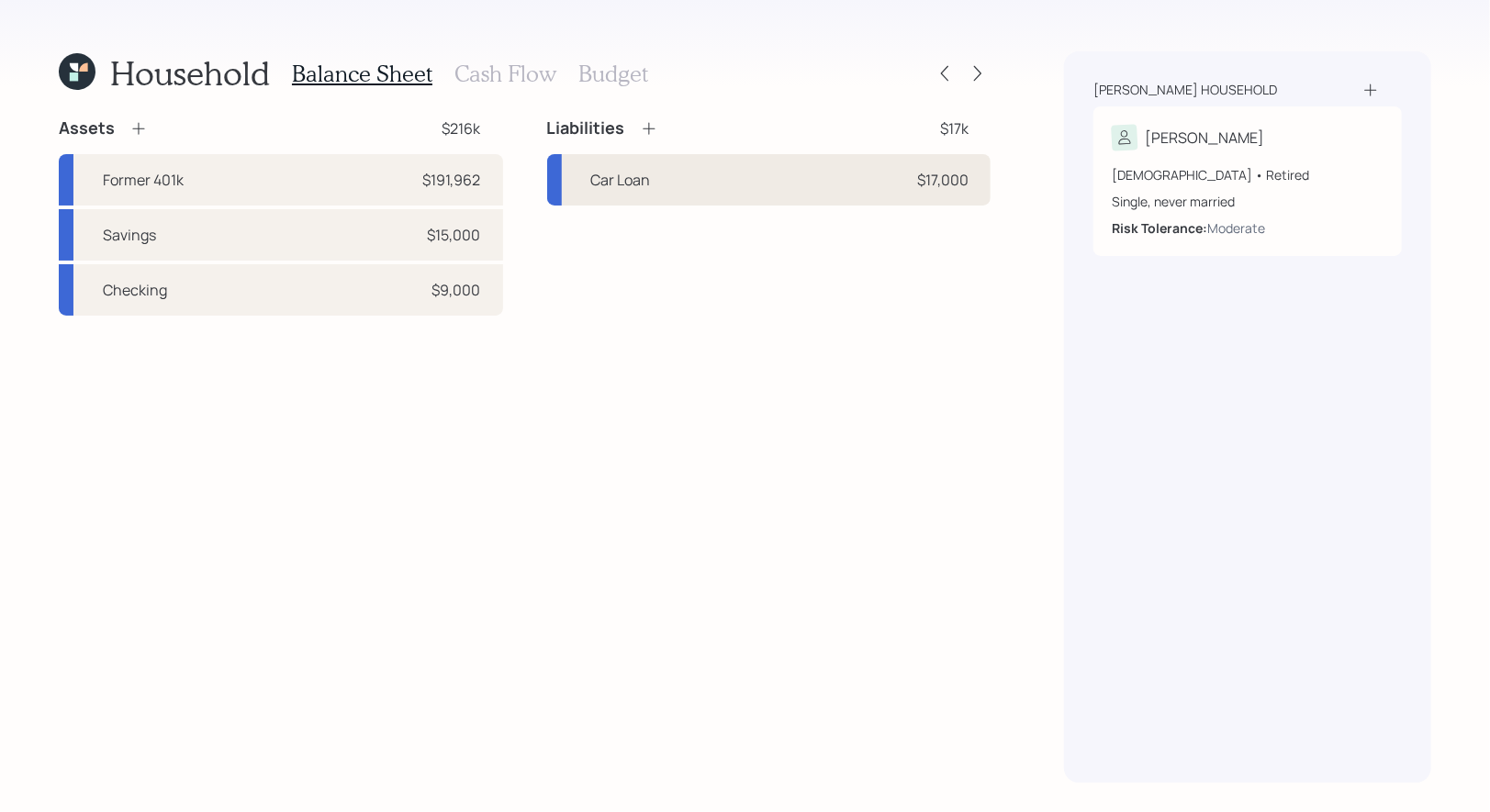
click at [671, 187] on div "Car Loan $17,000" at bounding box center [769, 180] width 444 height 52
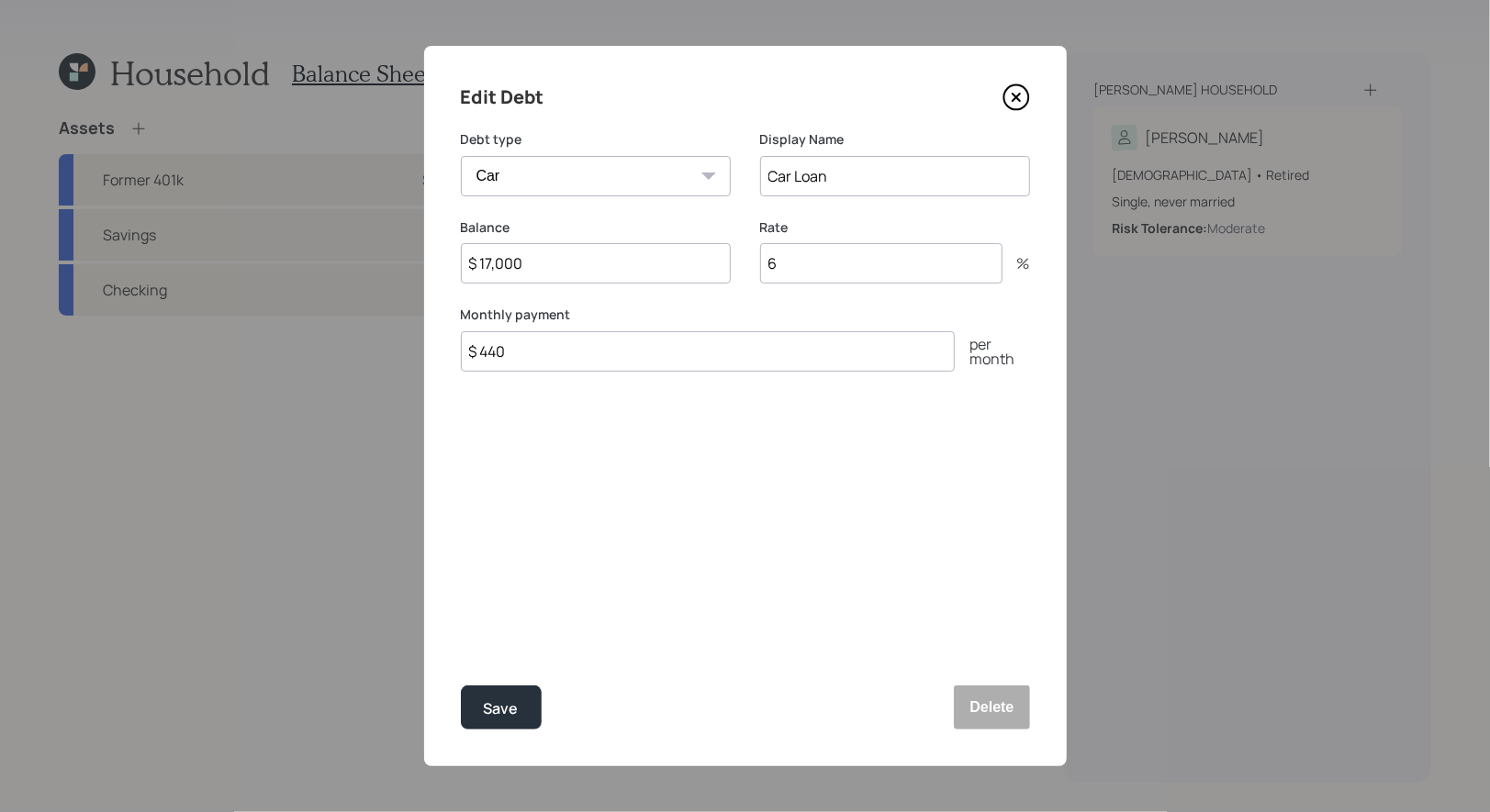
click at [783, 265] on input "6" at bounding box center [881, 263] width 242 height 40
click at [495, 713] on div "Save" at bounding box center [501, 709] width 34 height 25
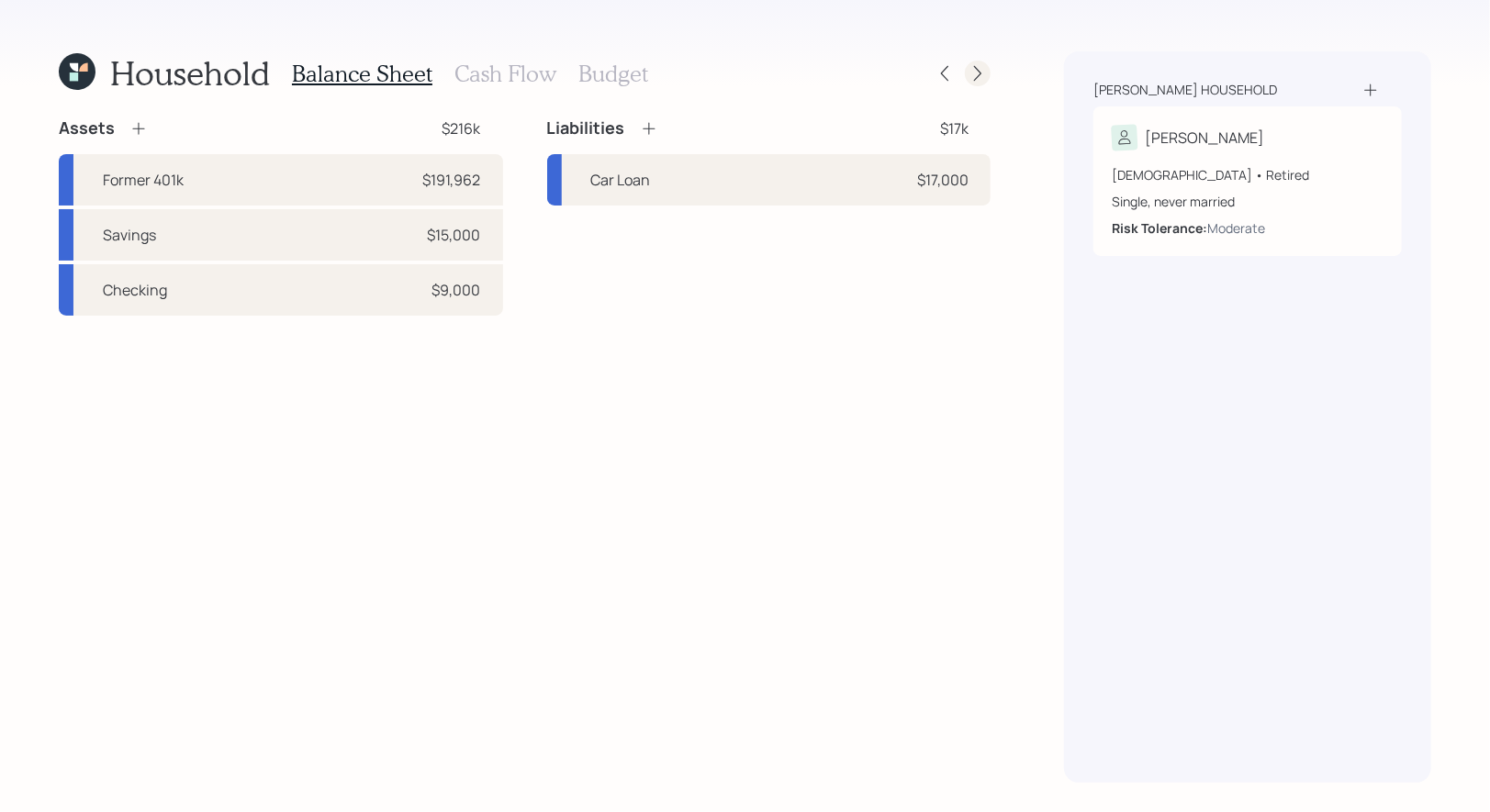
click at [978, 74] on icon at bounding box center [977, 73] width 18 height 18
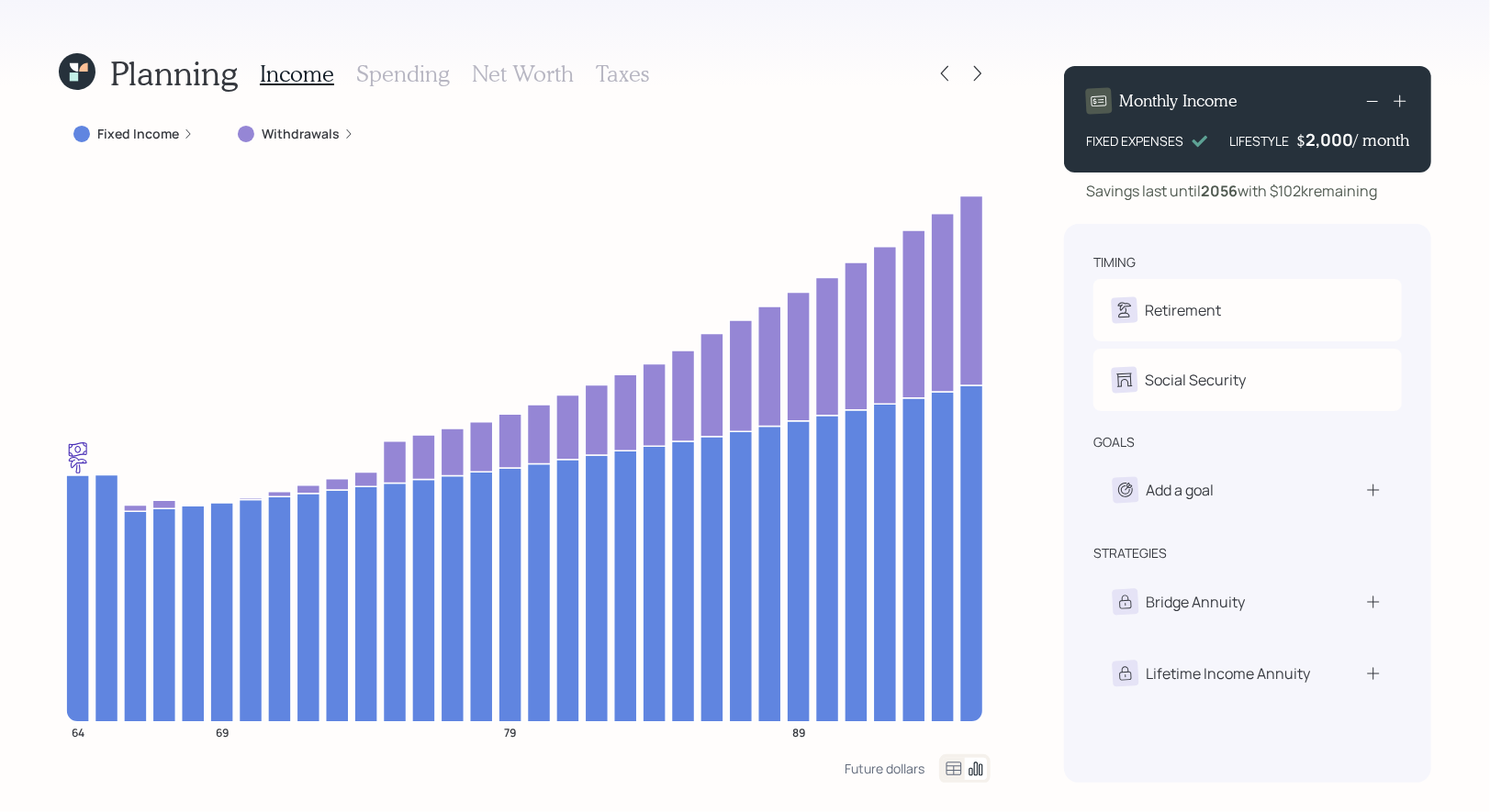
click at [978, 74] on icon at bounding box center [977, 73] width 18 height 18
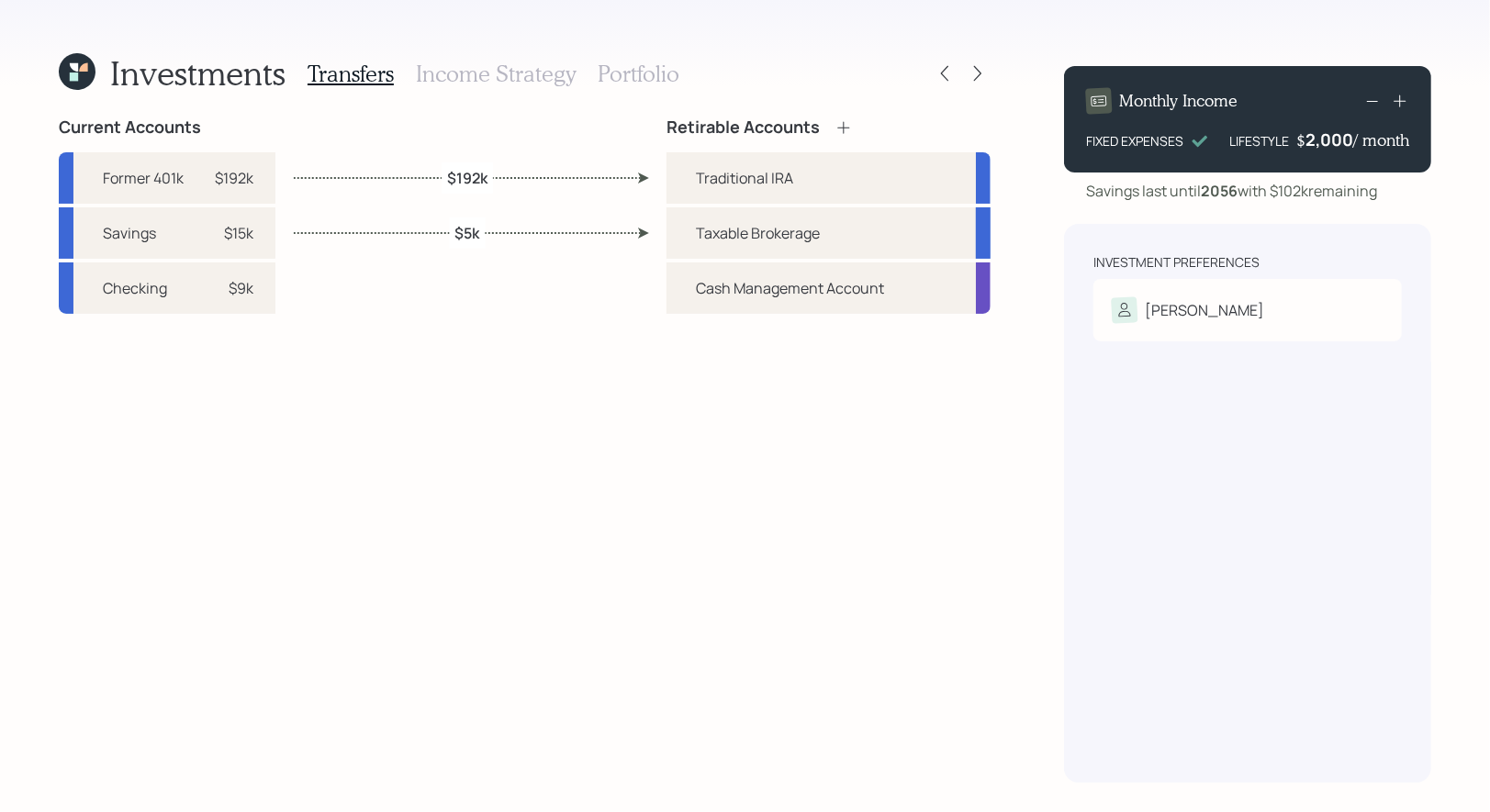
click at [978, 74] on icon at bounding box center [977, 73] width 18 height 18
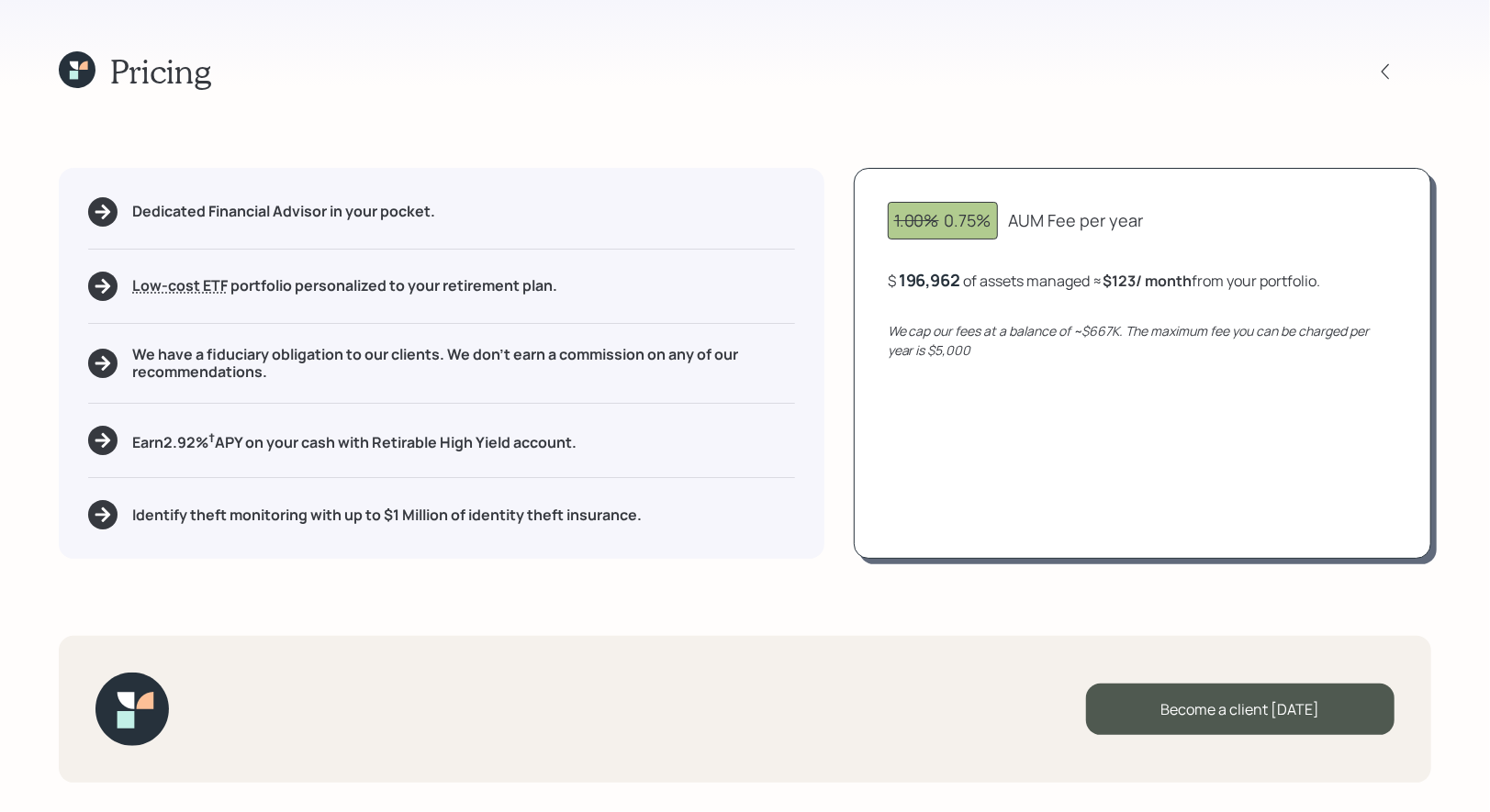
click at [74, 78] on icon at bounding box center [74, 75] width 9 height 9
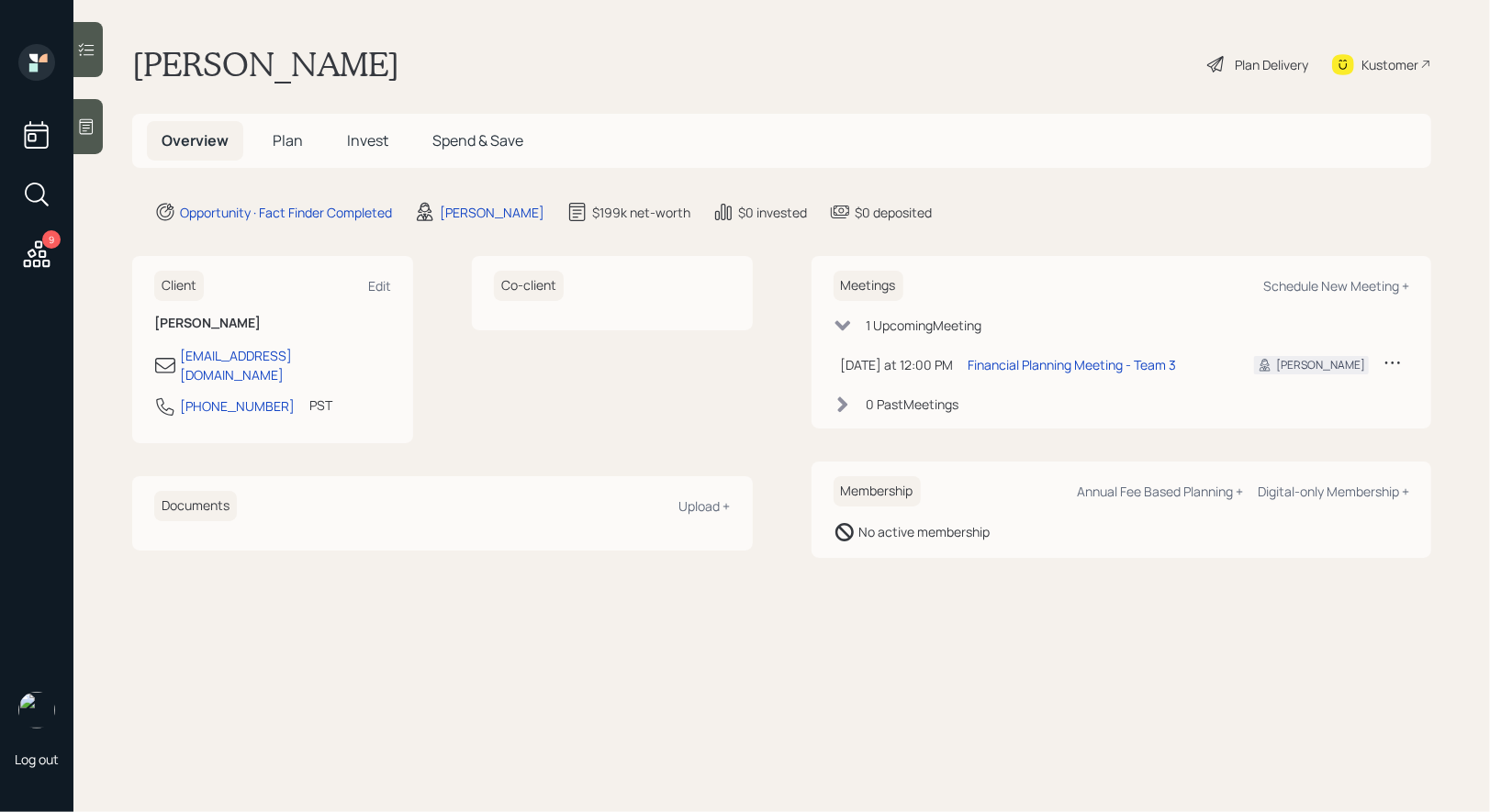
click at [1221, 60] on icon at bounding box center [1215, 64] width 16 height 16
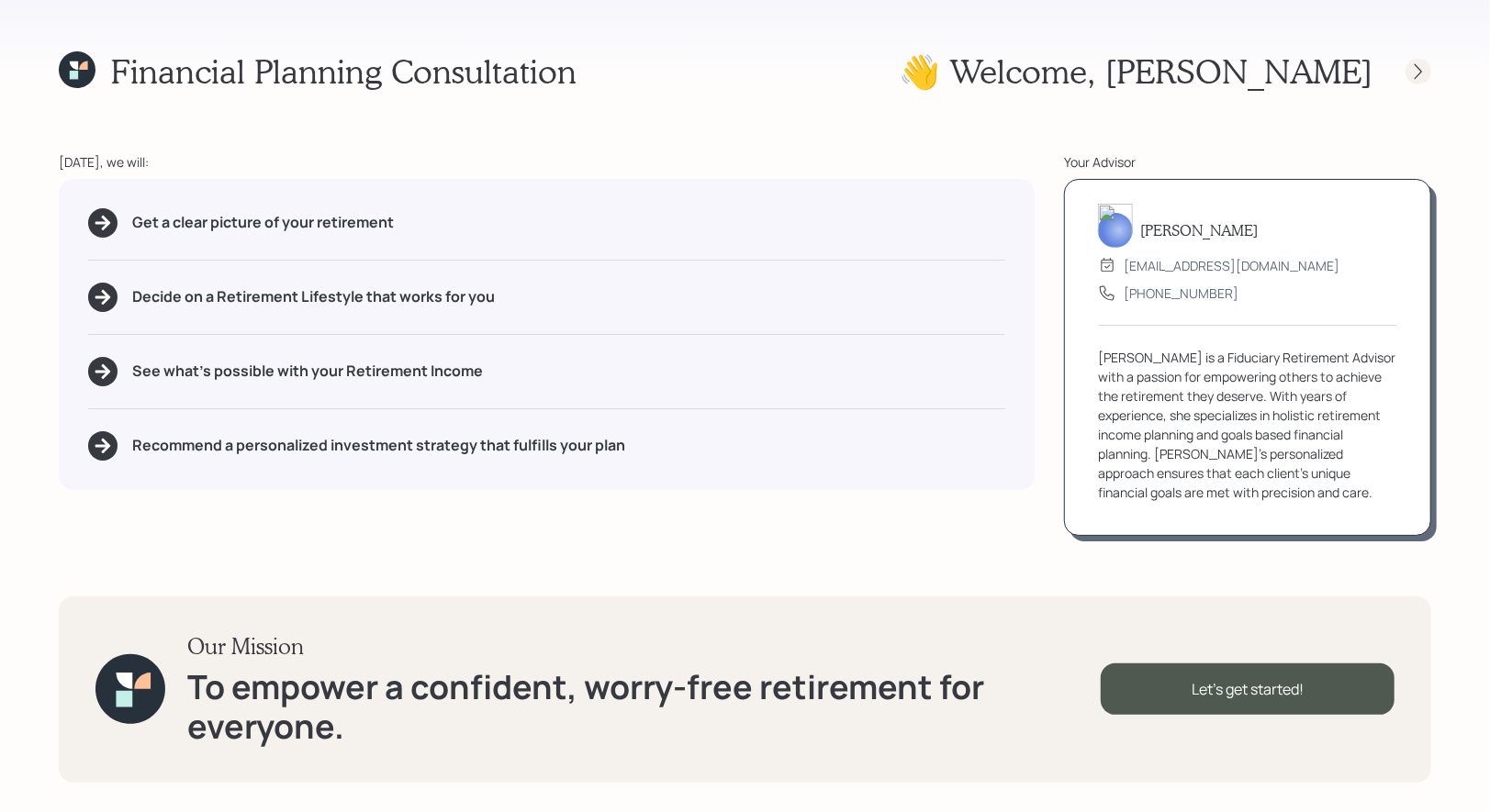
click at [1424, 74] on icon at bounding box center [1418, 71] width 18 height 18
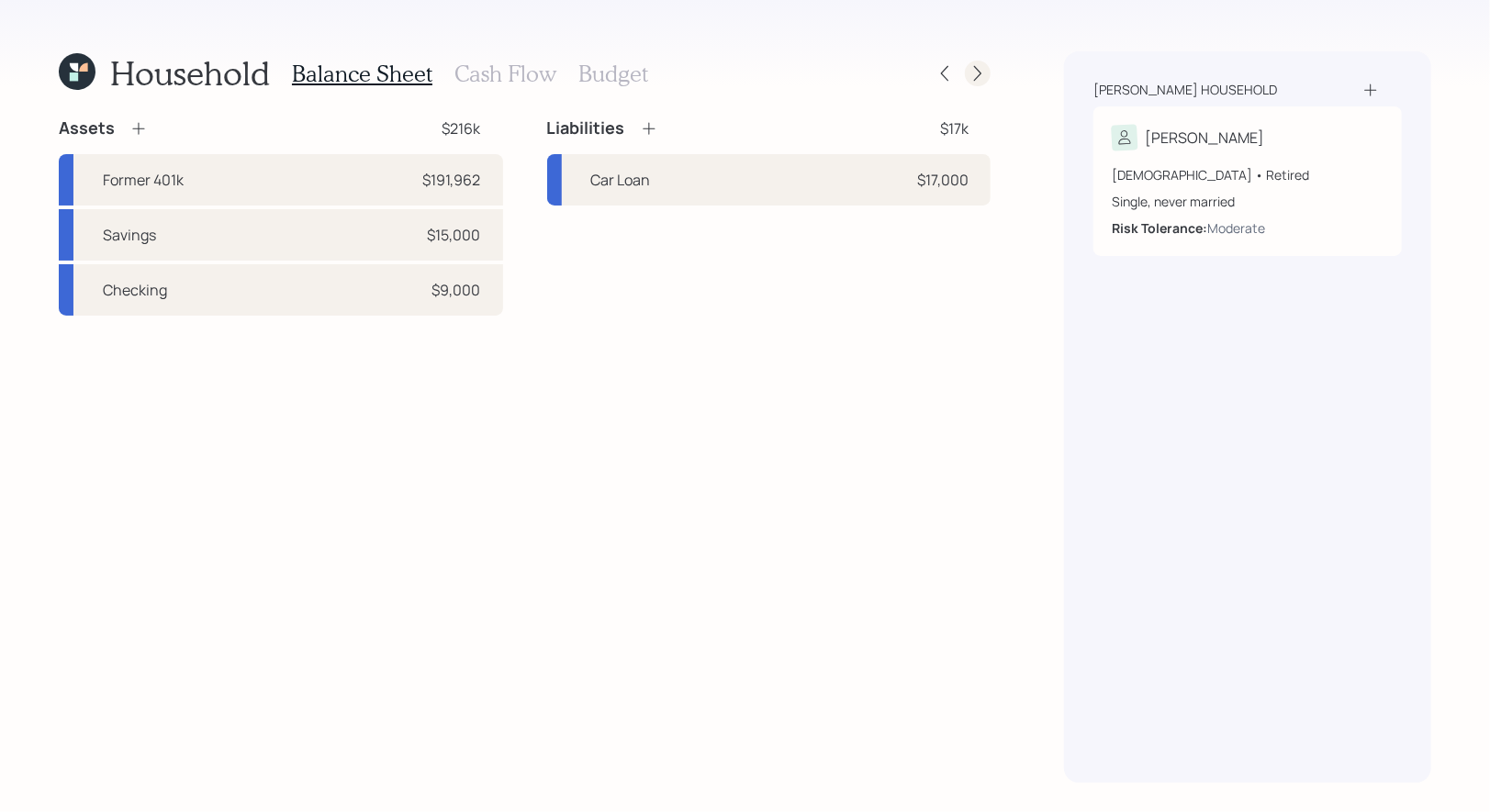
click at [975, 72] on icon at bounding box center [977, 73] width 18 height 18
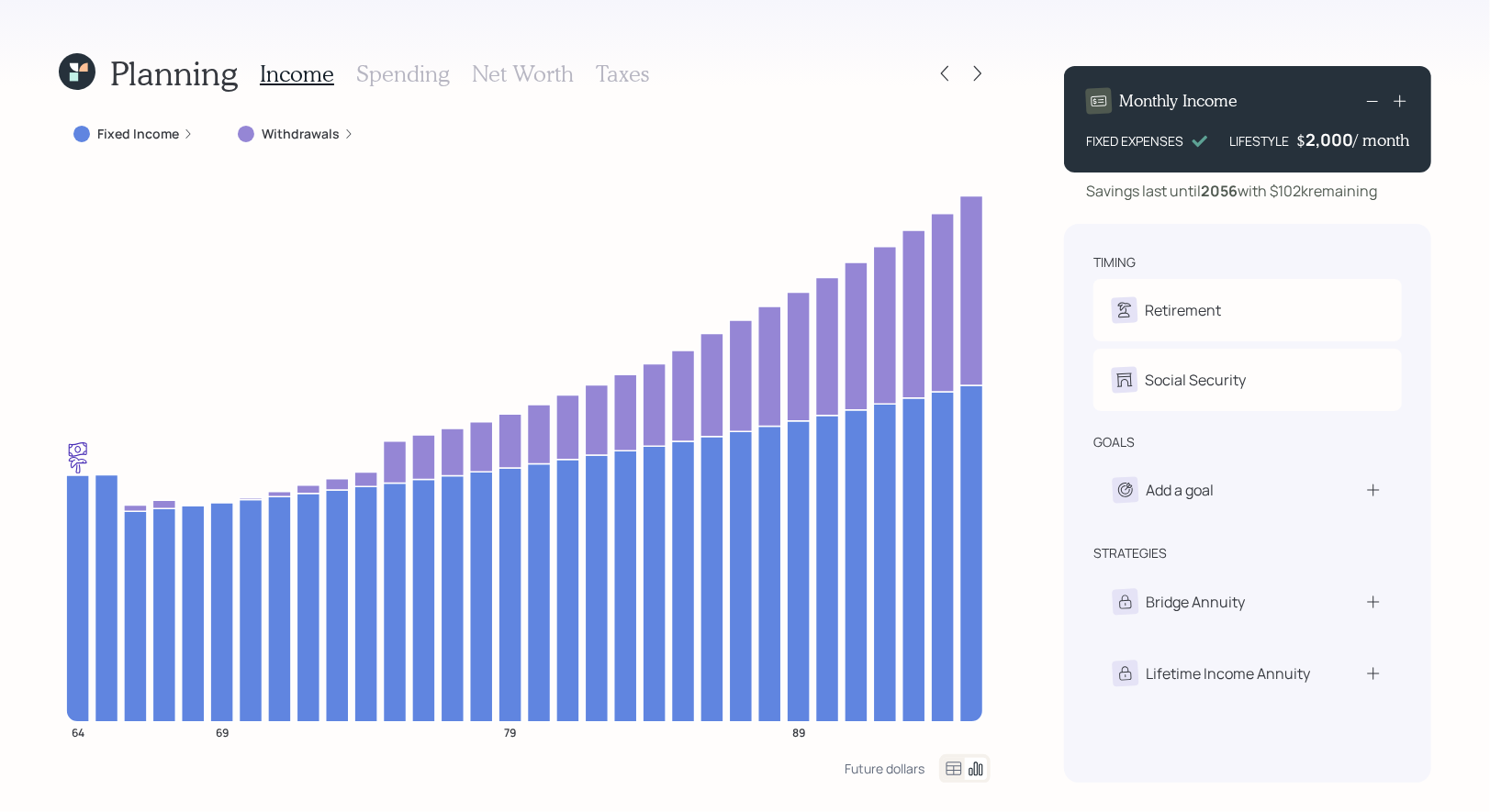
click at [975, 72] on icon at bounding box center [977, 73] width 18 height 18
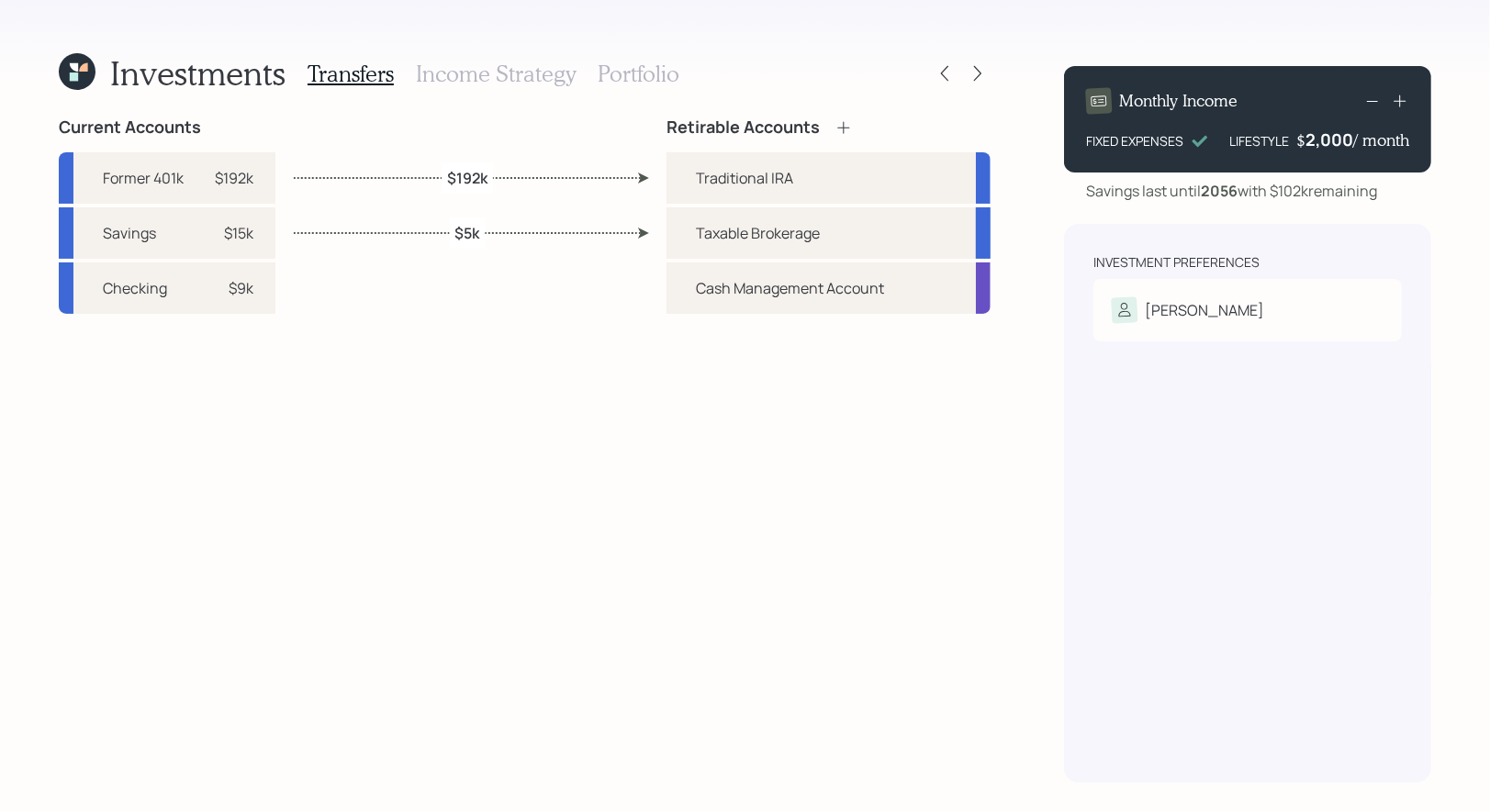
click at [975, 72] on icon at bounding box center [977, 73] width 18 height 18
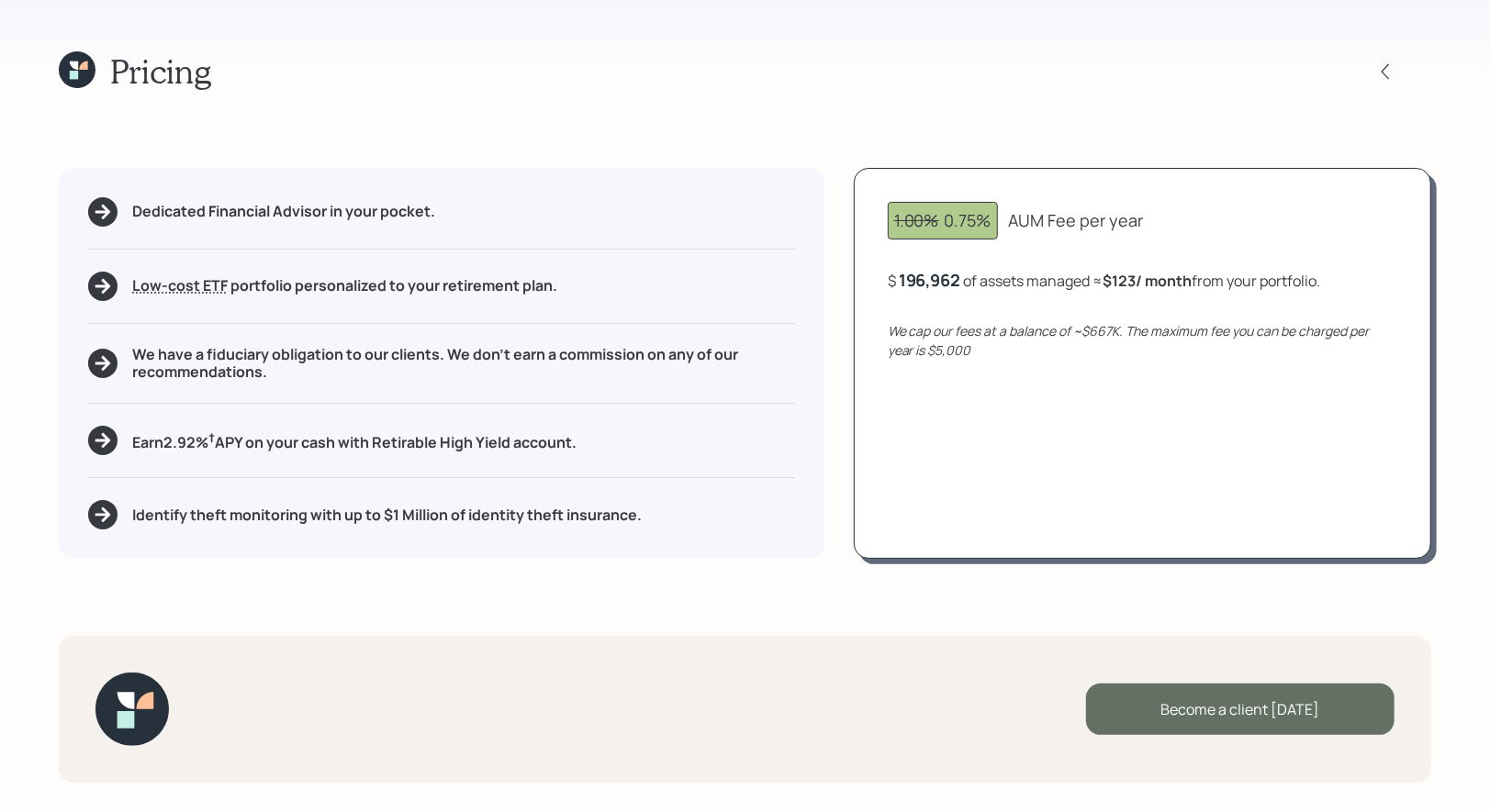
click at [1159, 708] on div "Become a client today" at bounding box center [1240, 710] width 308 height 52
click at [1157, 711] on div "Become a client today" at bounding box center [1240, 710] width 308 height 52
click at [1214, 705] on div "Go to Altruist" at bounding box center [1240, 710] width 308 height 52
click at [71, 74] on icon at bounding box center [74, 75] width 9 height 9
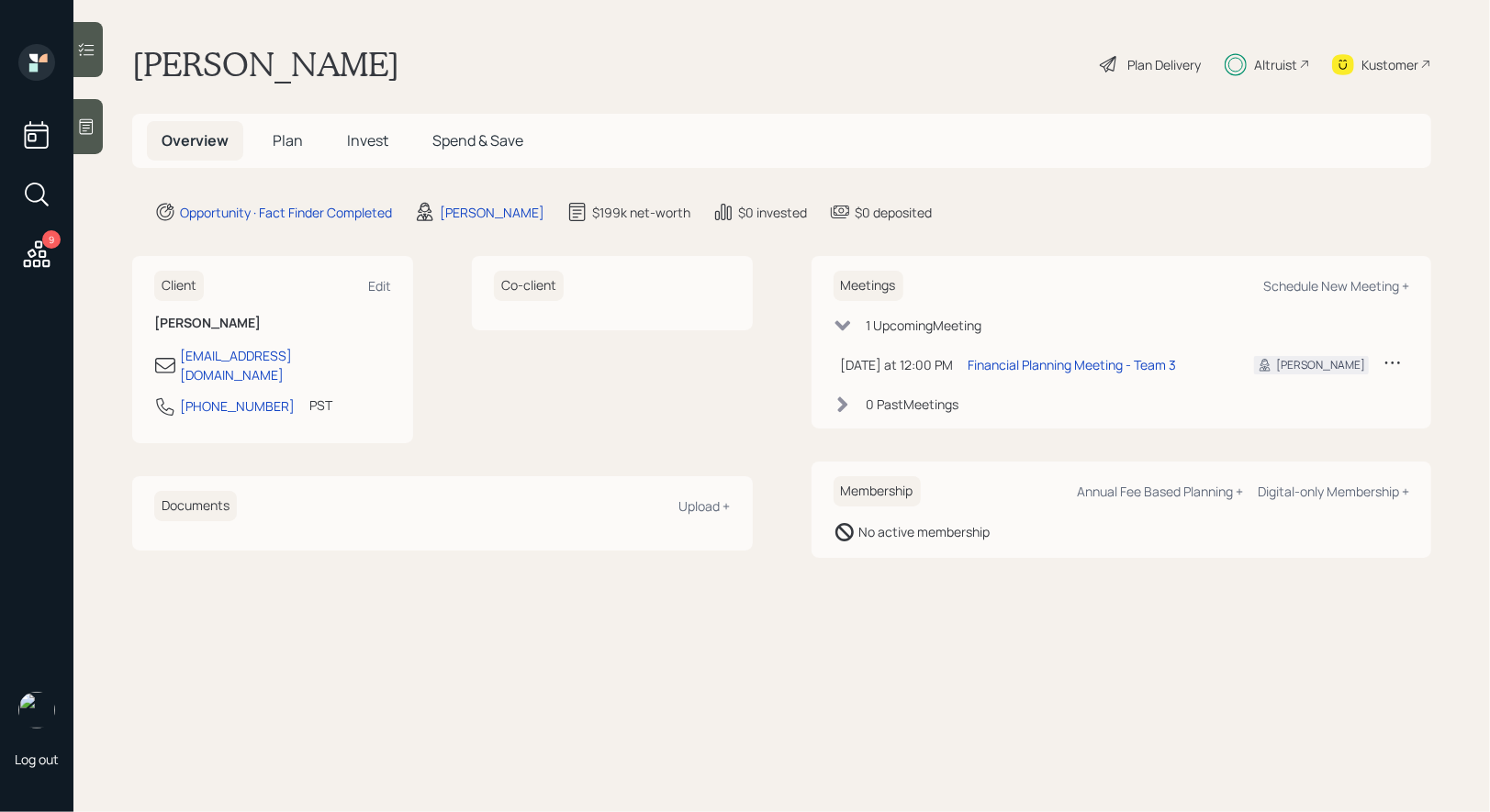
click at [374, 145] on span "Invest" at bounding box center [367, 140] width 41 height 20
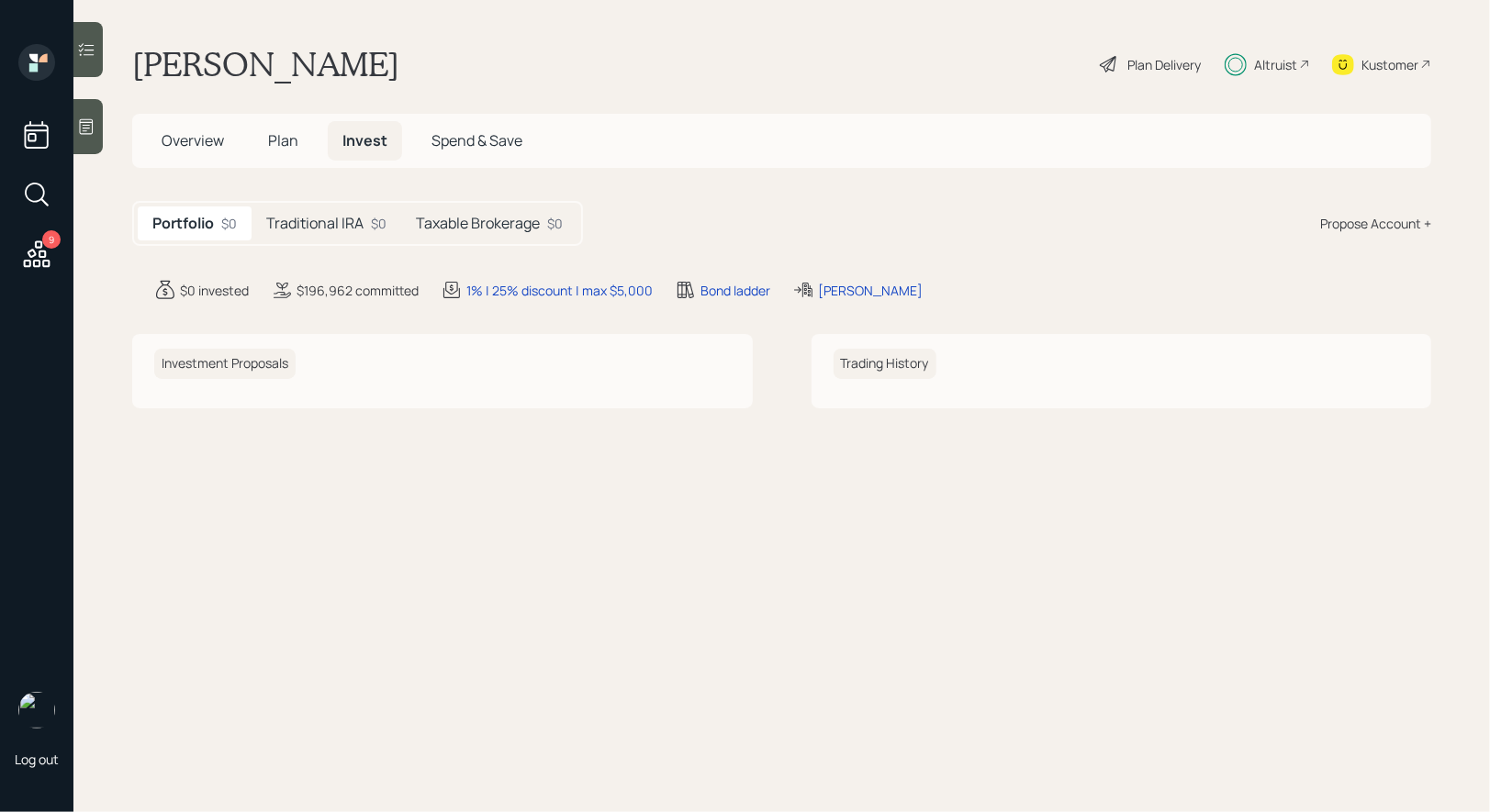
click at [336, 225] on h5 "Traditional IRA" at bounding box center [315, 224] width 98 height 17
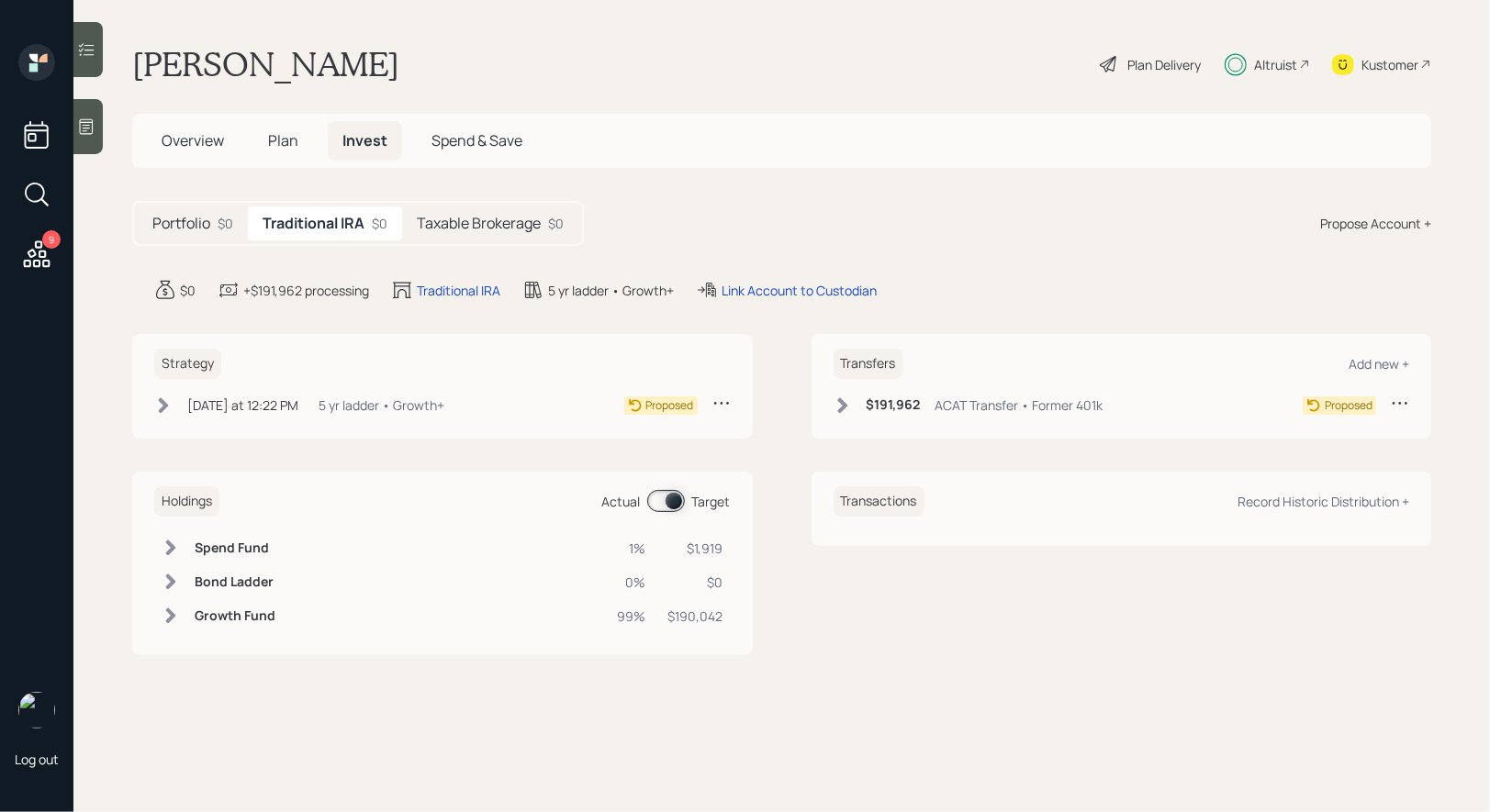
click at [161, 406] on icon at bounding box center [163, 406] width 18 height 18
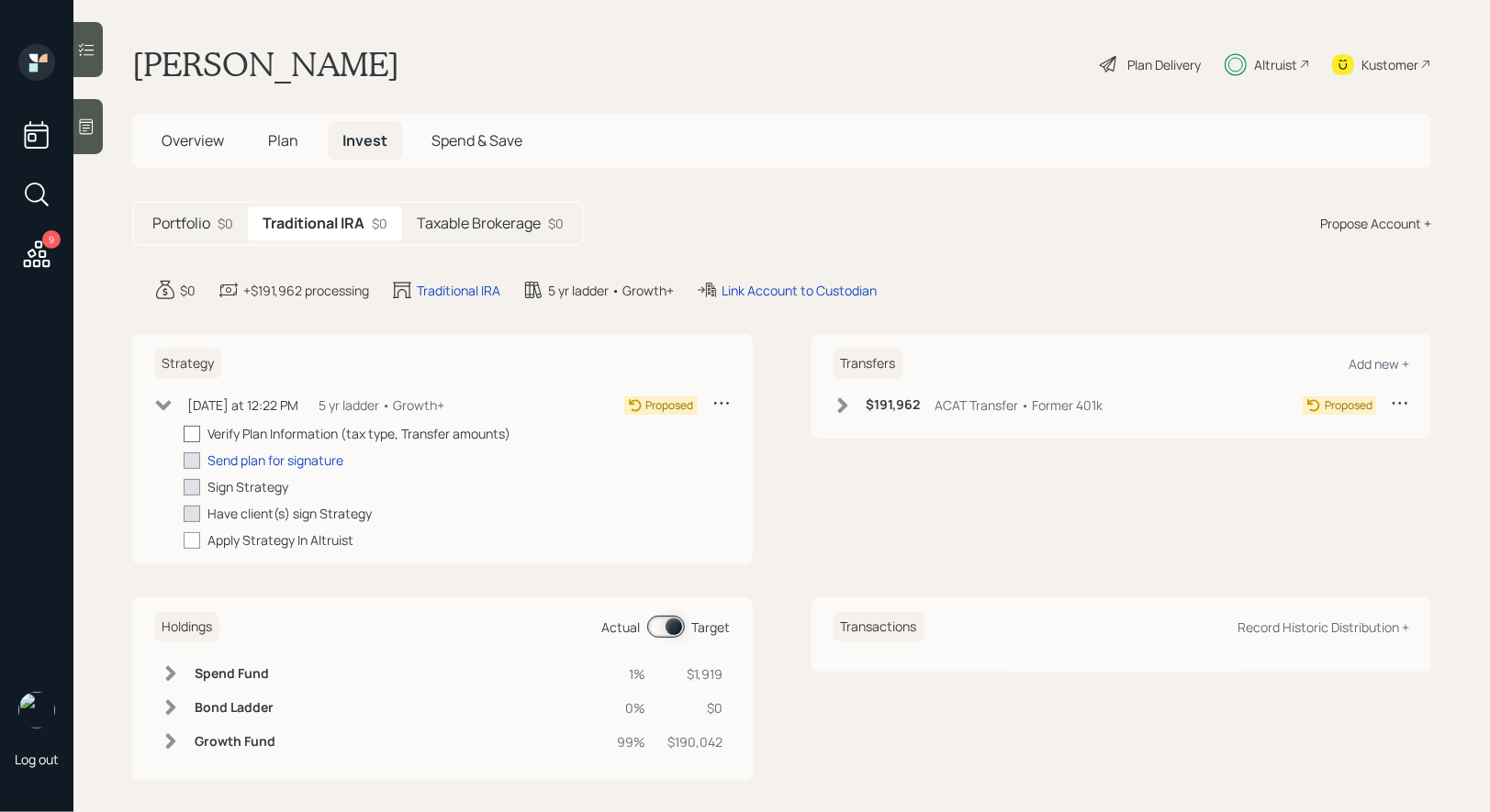
click at [191, 433] on div at bounding box center [191, 433] width 16 height 16
click at [184, 433] on input "checkbox" at bounding box center [183, 433] width 1 height 1
checkbox input "true"
click at [840, 408] on icon at bounding box center [842, 405] width 11 height 15
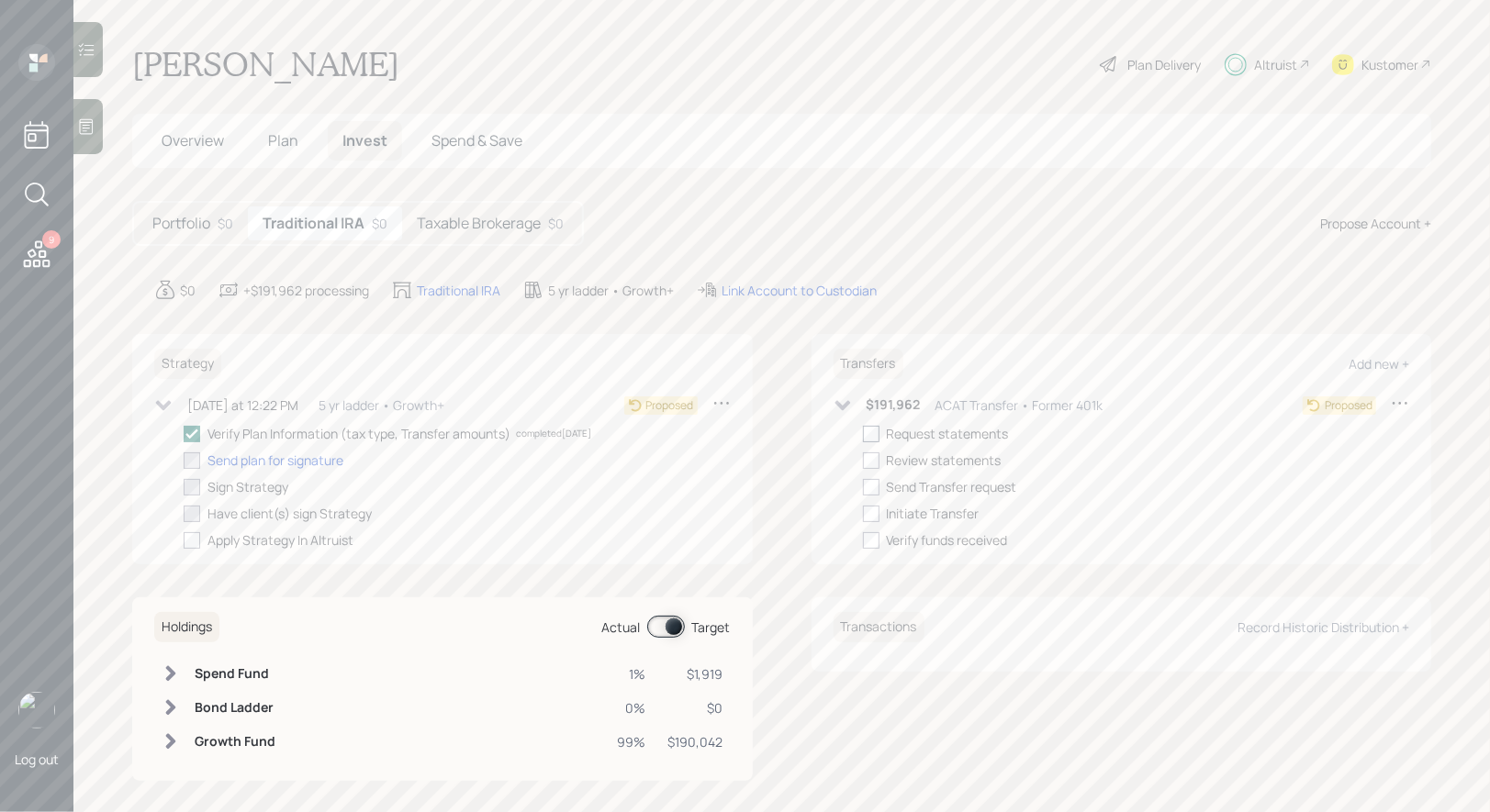
click at [868, 435] on div at bounding box center [871, 433] width 16 height 16
click at [863, 434] on input "checkbox" at bounding box center [862, 433] width 1 height 1
checkbox input "true"
click at [458, 225] on h5 "Taxable Brokerage" at bounding box center [479, 224] width 124 height 17
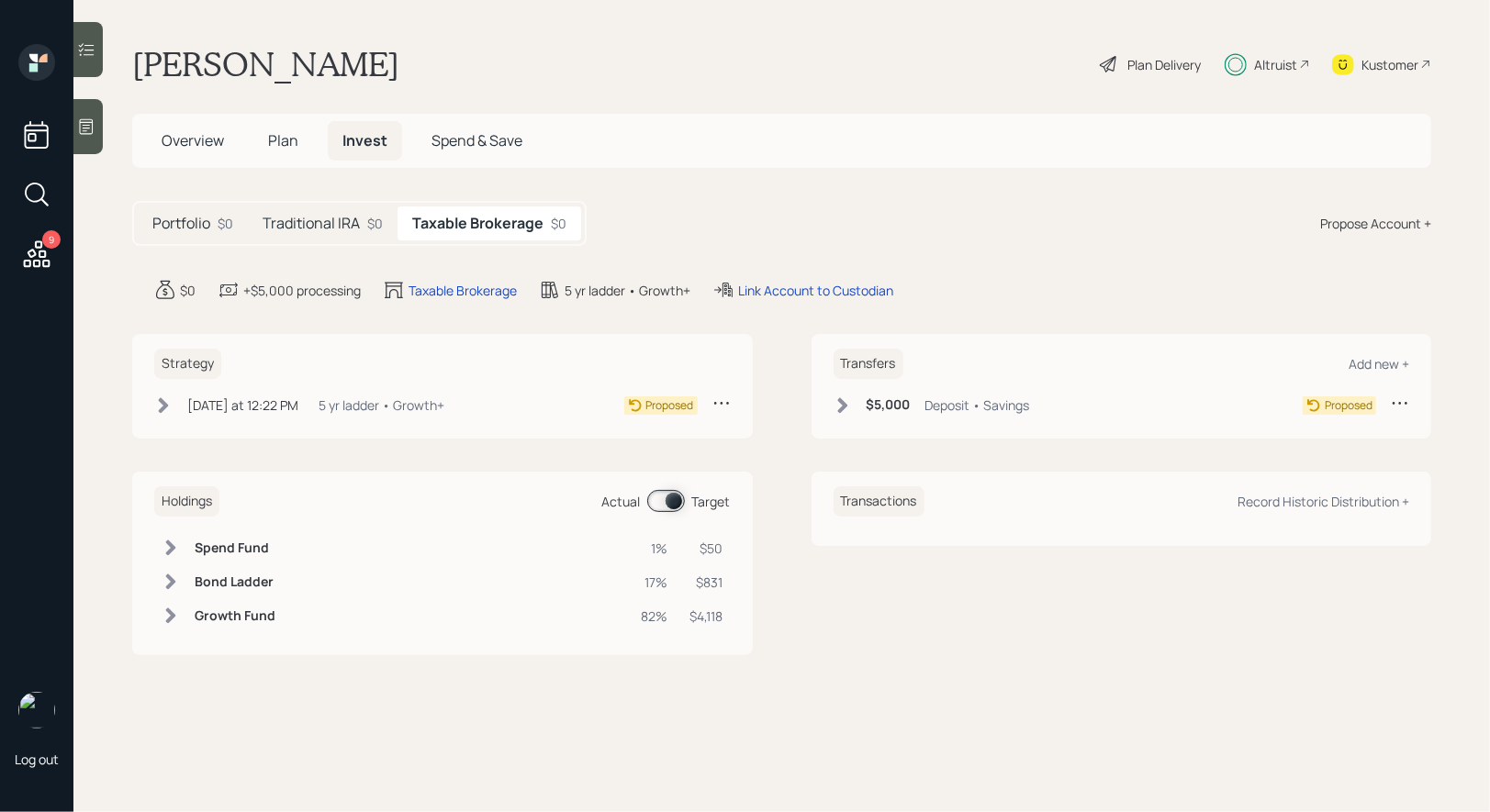
click at [163, 401] on icon at bounding box center [164, 405] width 11 height 15
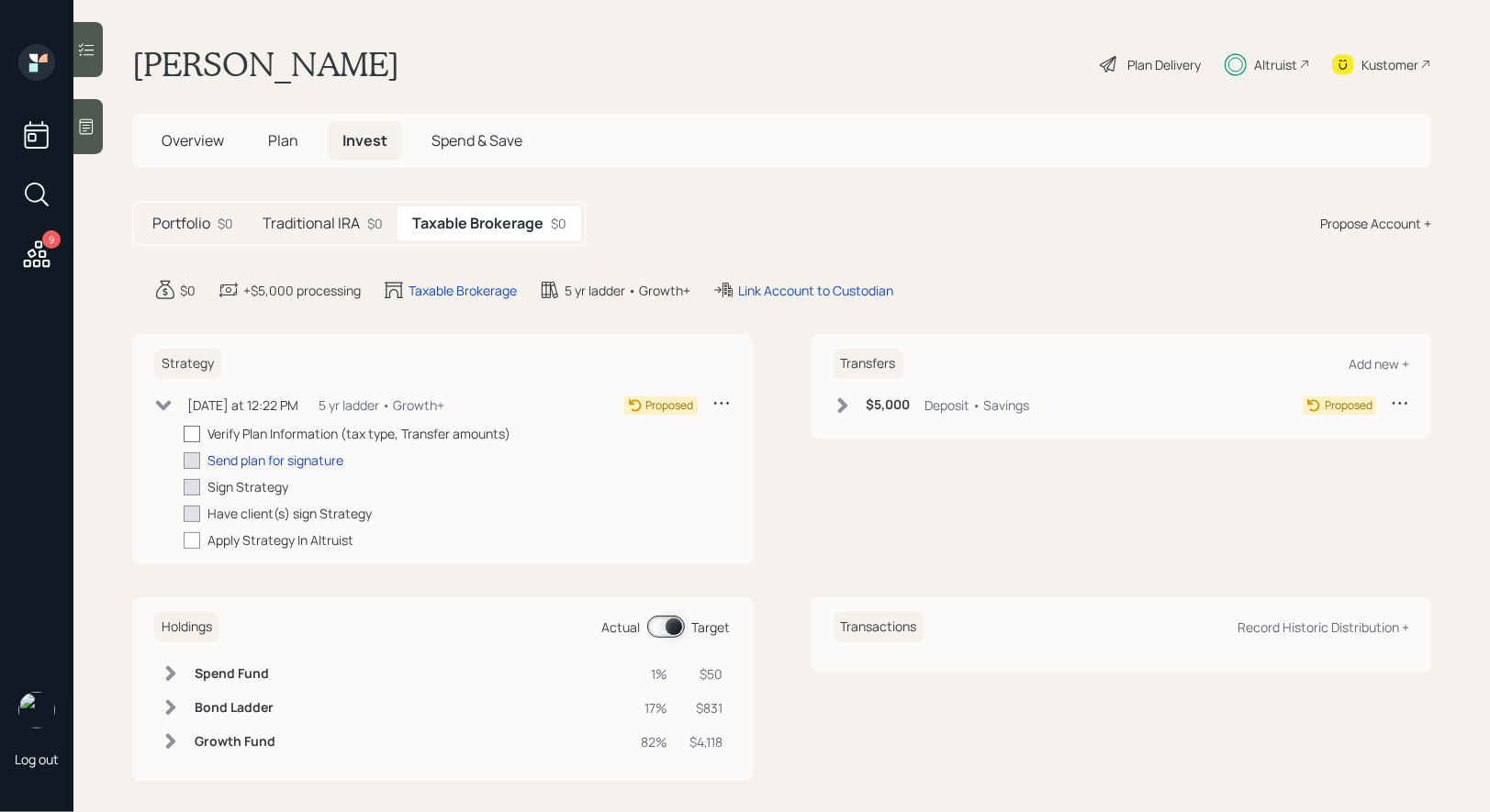
click at [192, 431] on div at bounding box center [191, 433] width 16 height 16
click at [184, 433] on input "checkbox" at bounding box center [183, 433] width 1 height 1
checkbox input "true"
click at [834, 407] on icon at bounding box center [842, 406] width 18 height 18
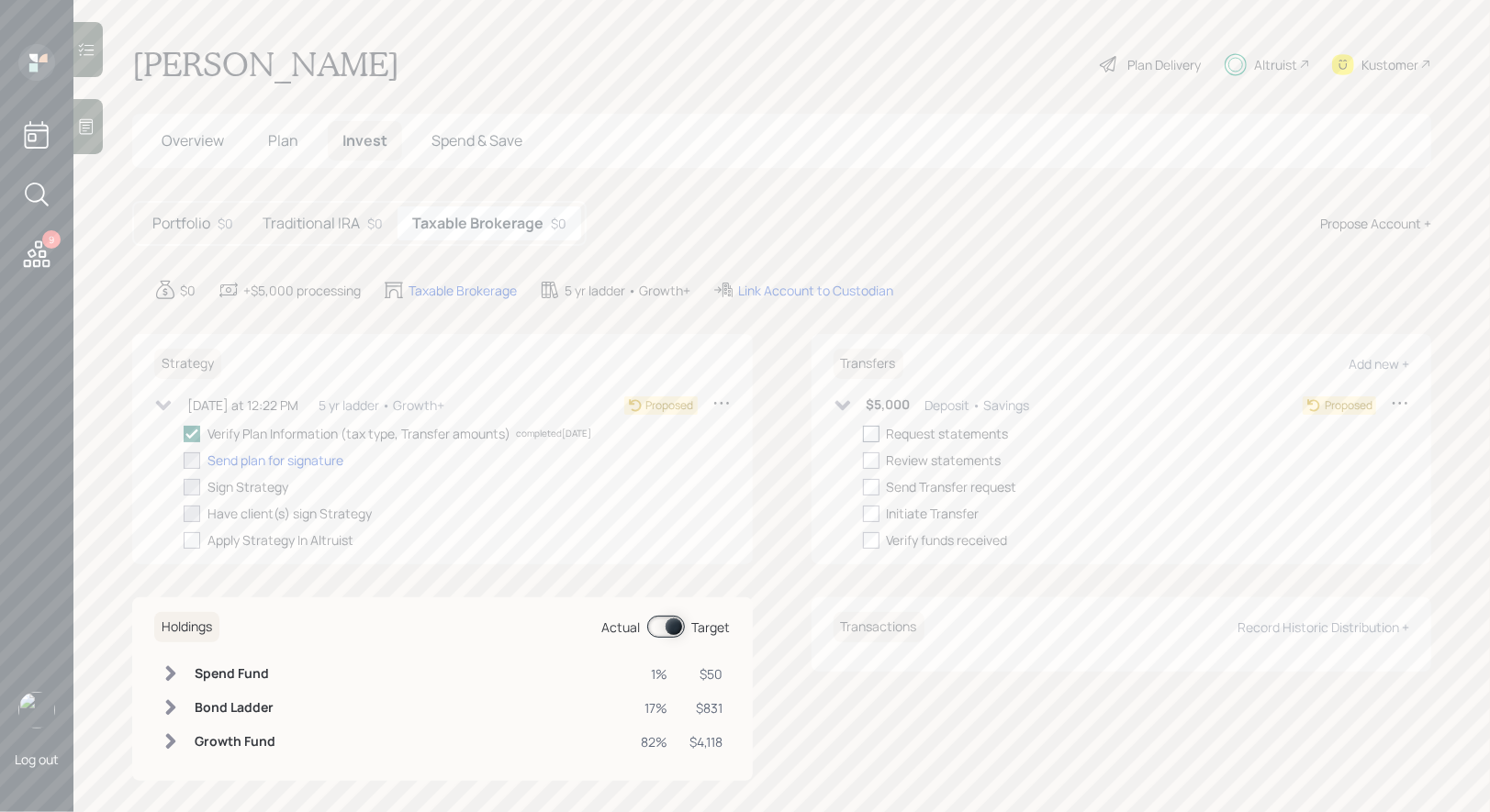
click at [872, 431] on div at bounding box center [871, 433] width 16 height 16
click at [863, 433] on input "checkbox" at bounding box center [862, 433] width 1 height 1
checkbox input "true"
click at [184, 221] on h5 "Portfolio" at bounding box center [181, 224] width 57 height 17
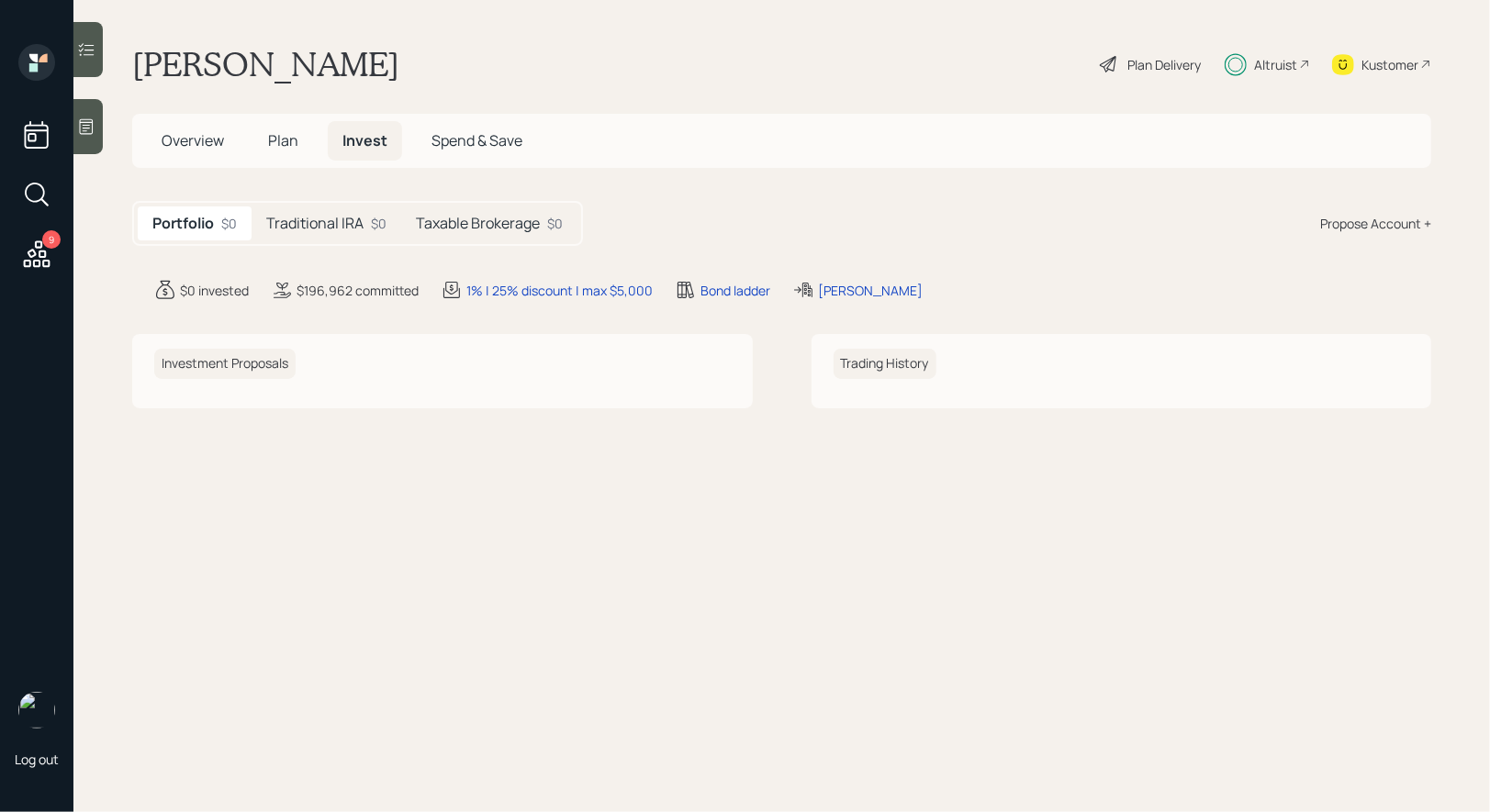
click at [303, 211] on div "Traditional IRA $0" at bounding box center [326, 224] width 149 height 34
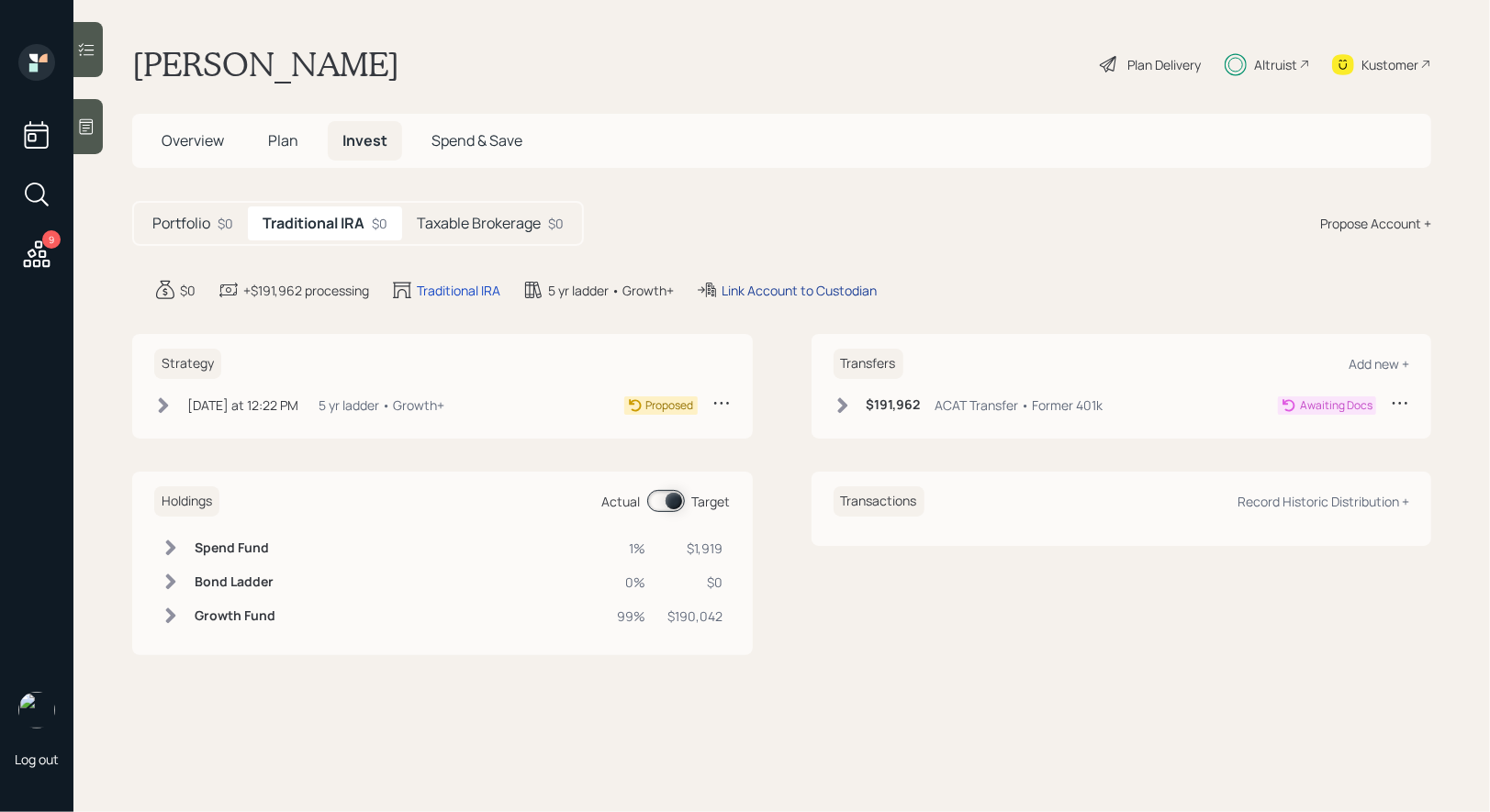
click at [772, 290] on div "Link Account to Custodian" at bounding box center [799, 291] width 155 height 19
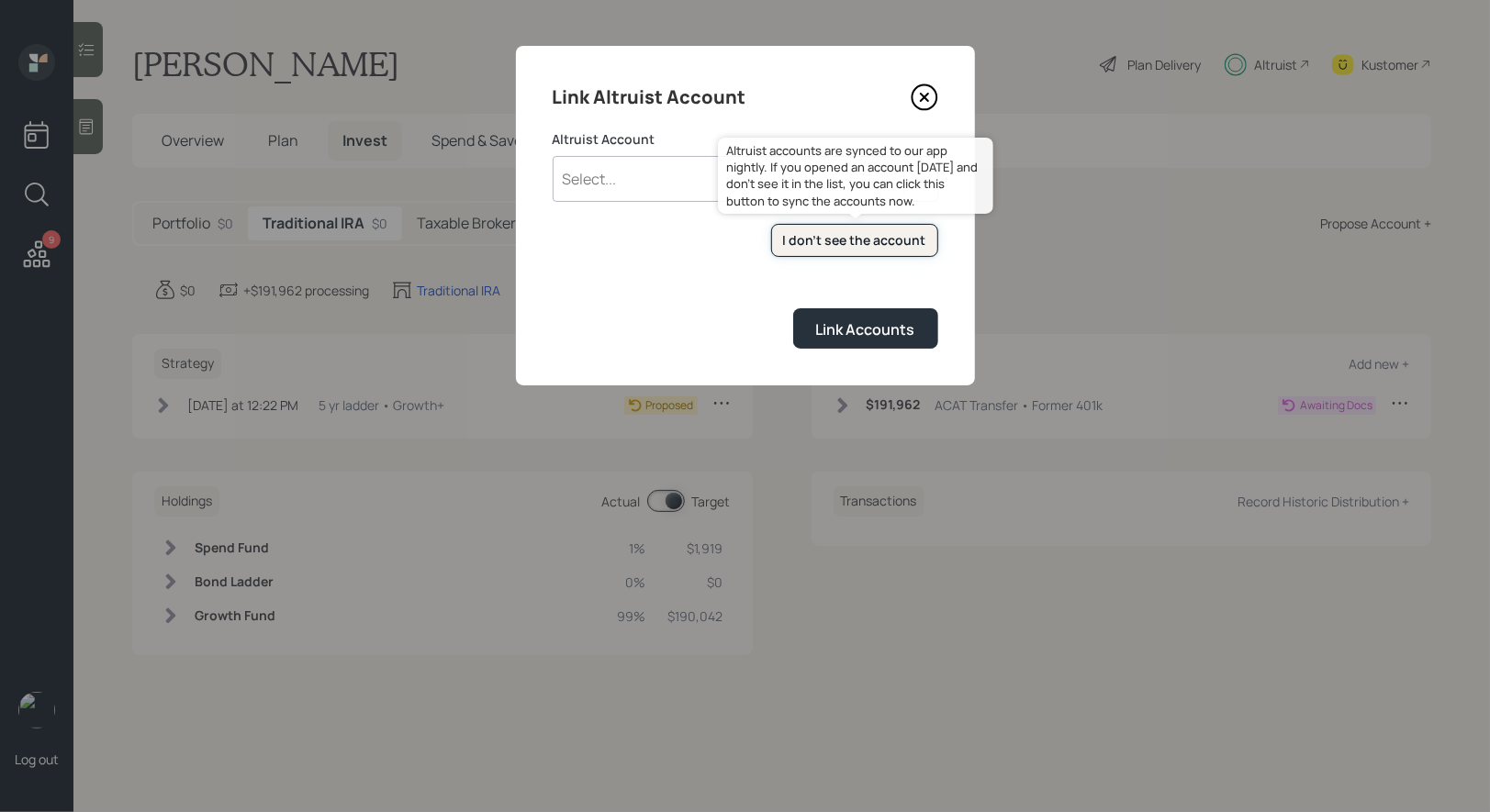
click at [895, 238] on div "I don't see the account" at bounding box center [855, 240] width 144 height 18
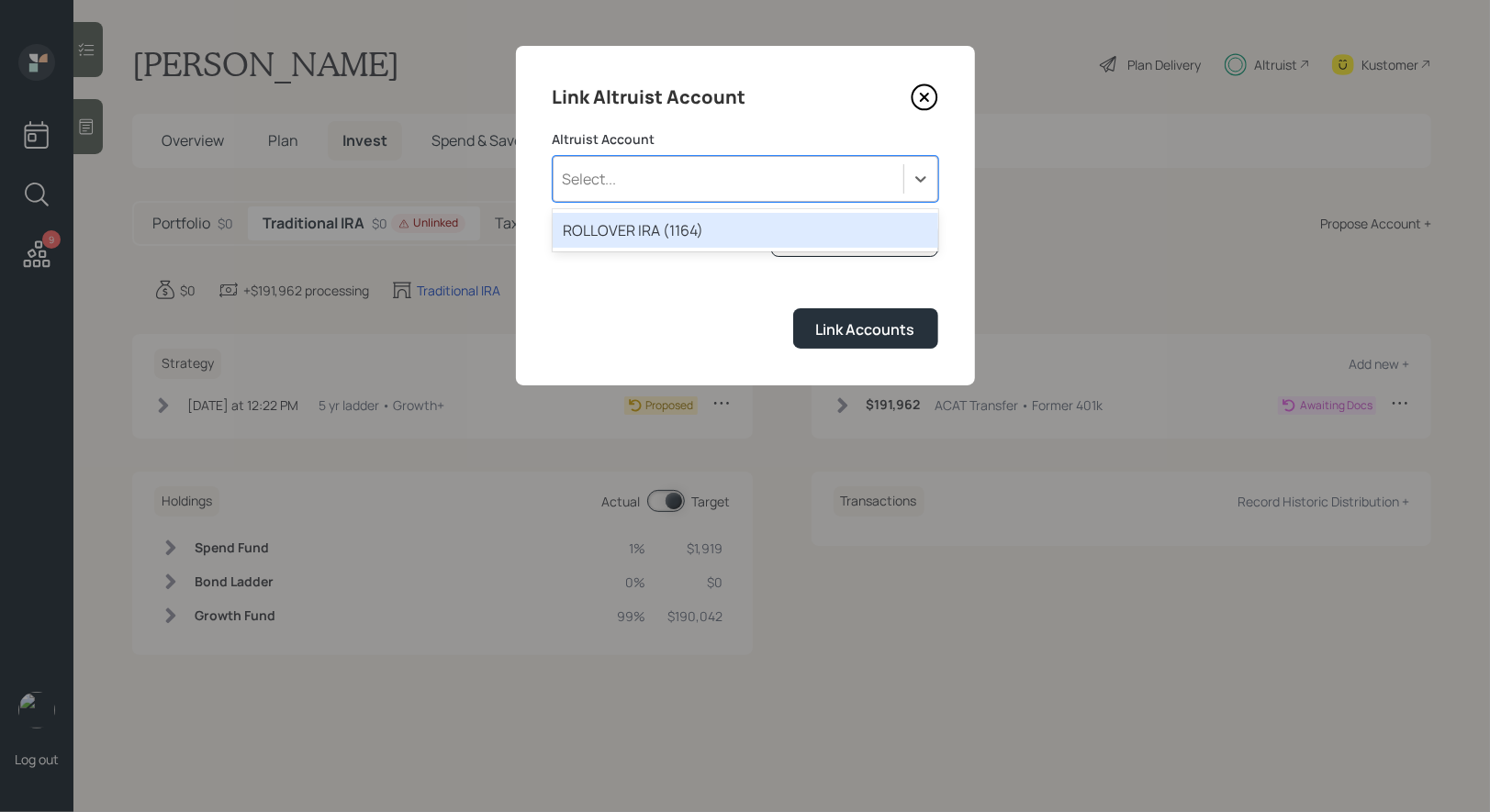
click at [656, 185] on div "Select..." at bounding box center [729, 179] width 350 height 32
click at [647, 230] on div "ROLLOVER IRA (1164)" at bounding box center [745, 230] width 386 height 34
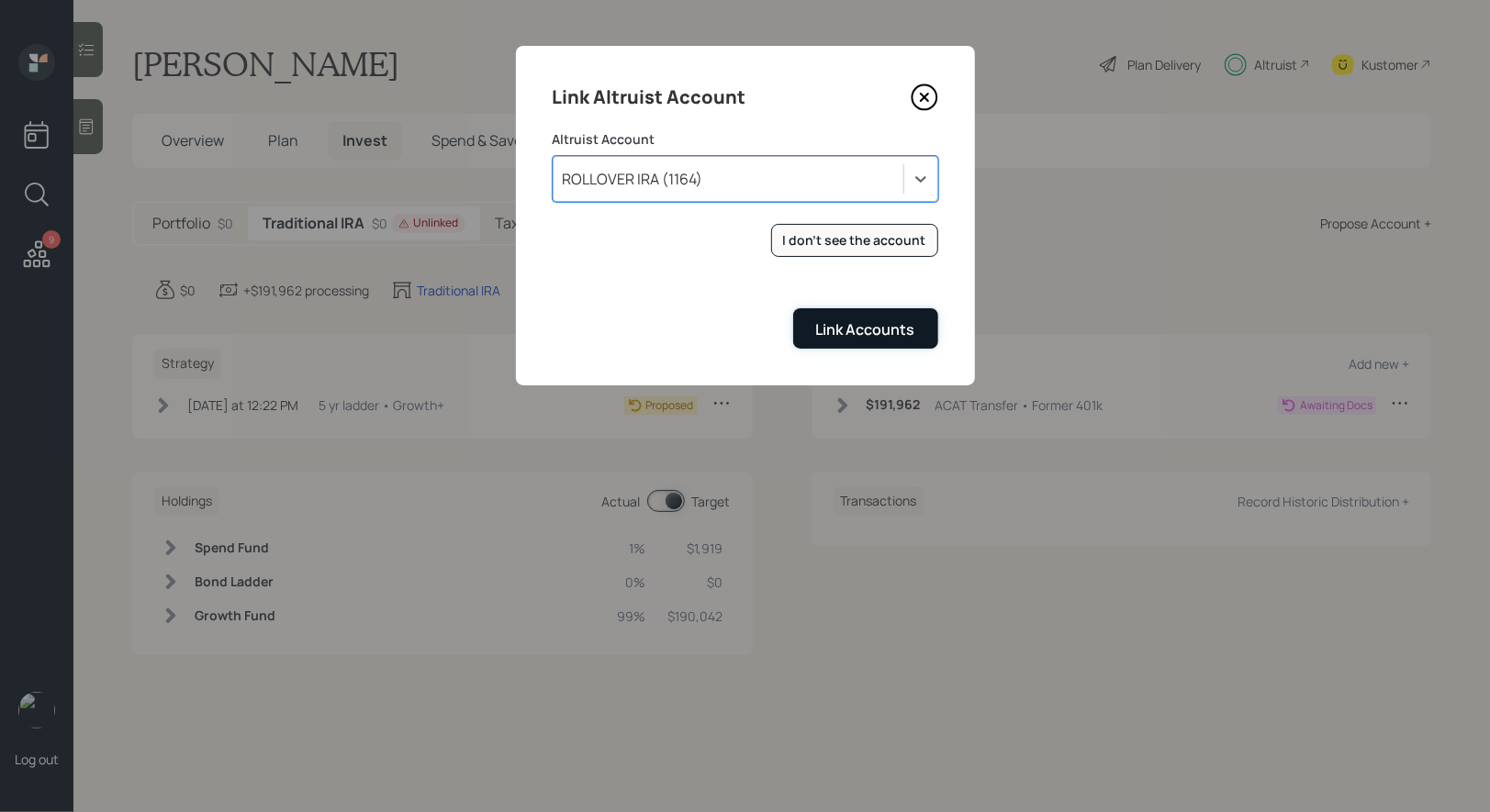
click at [856, 342] on button "Link Accounts" at bounding box center [866, 327] width 145 height 39
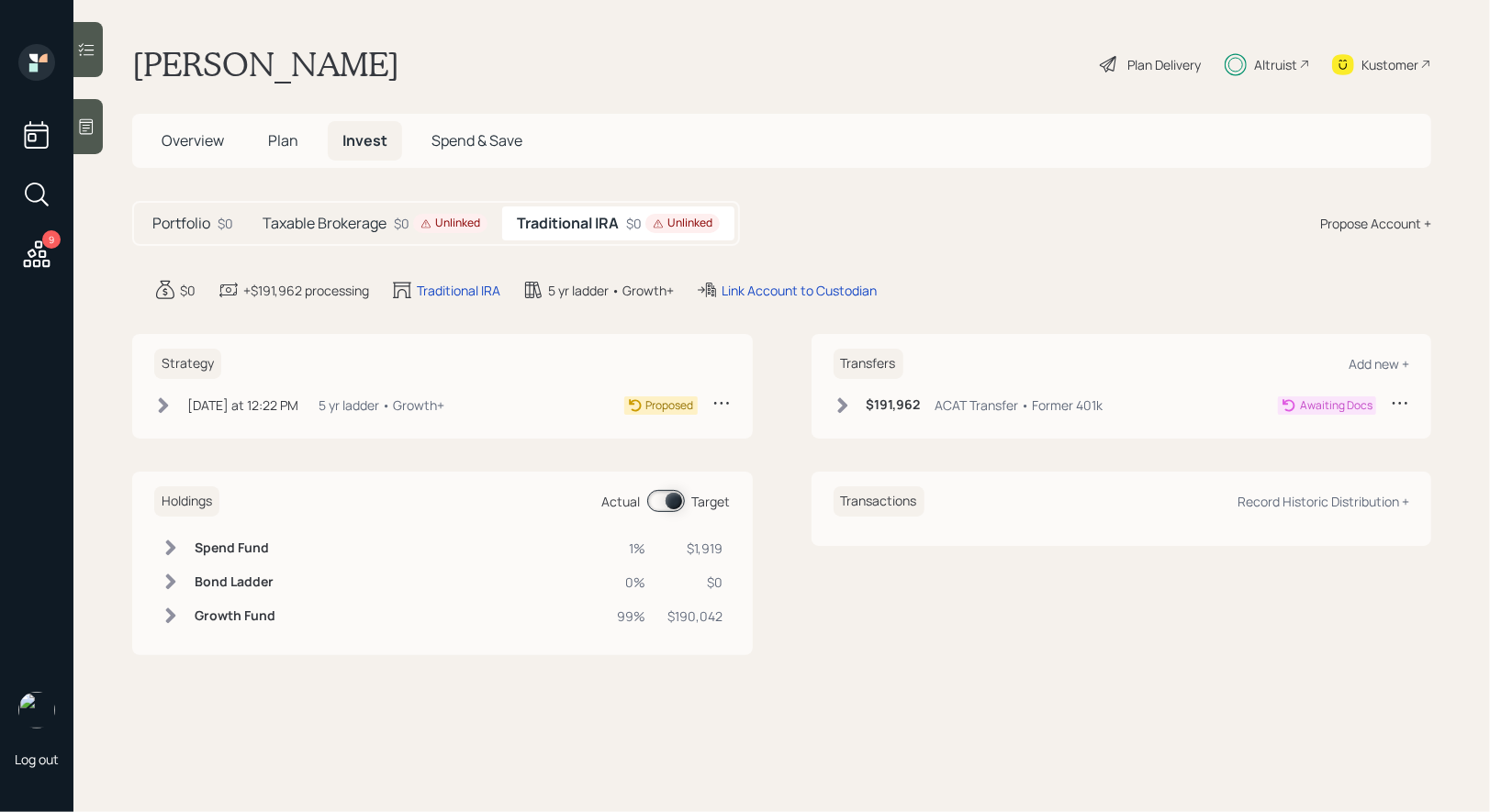
click at [357, 219] on h5 "Taxable Brokerage" at bounding box center [324, 224] width 124 height 17
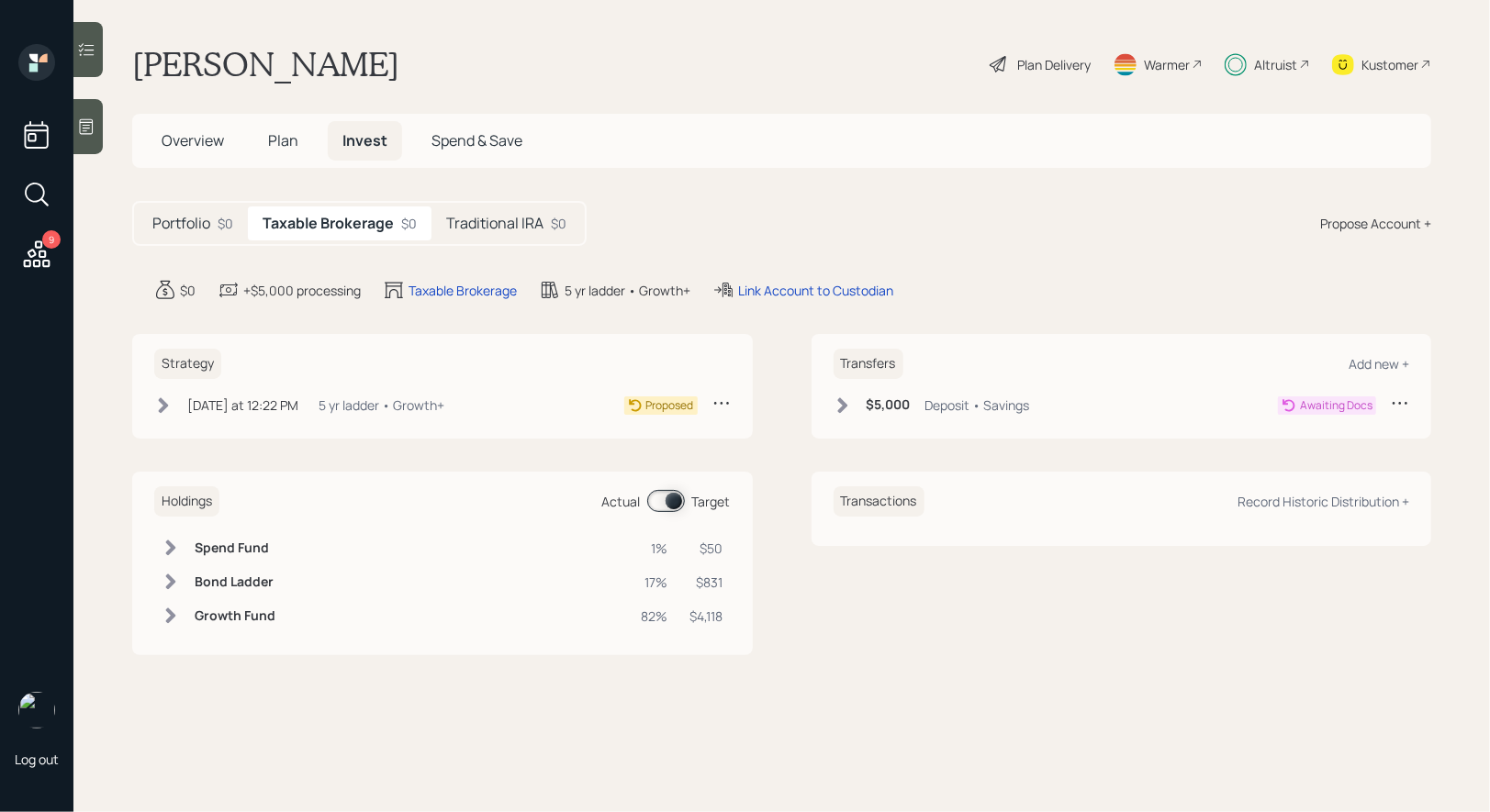
click at [349, 225] on h5 "Taxable Brokerage" at bounding box center [327, 224] width 131 height 17
click at [200, 140] on span "Overview" at bounding box center [192, 140] width 62 height 20
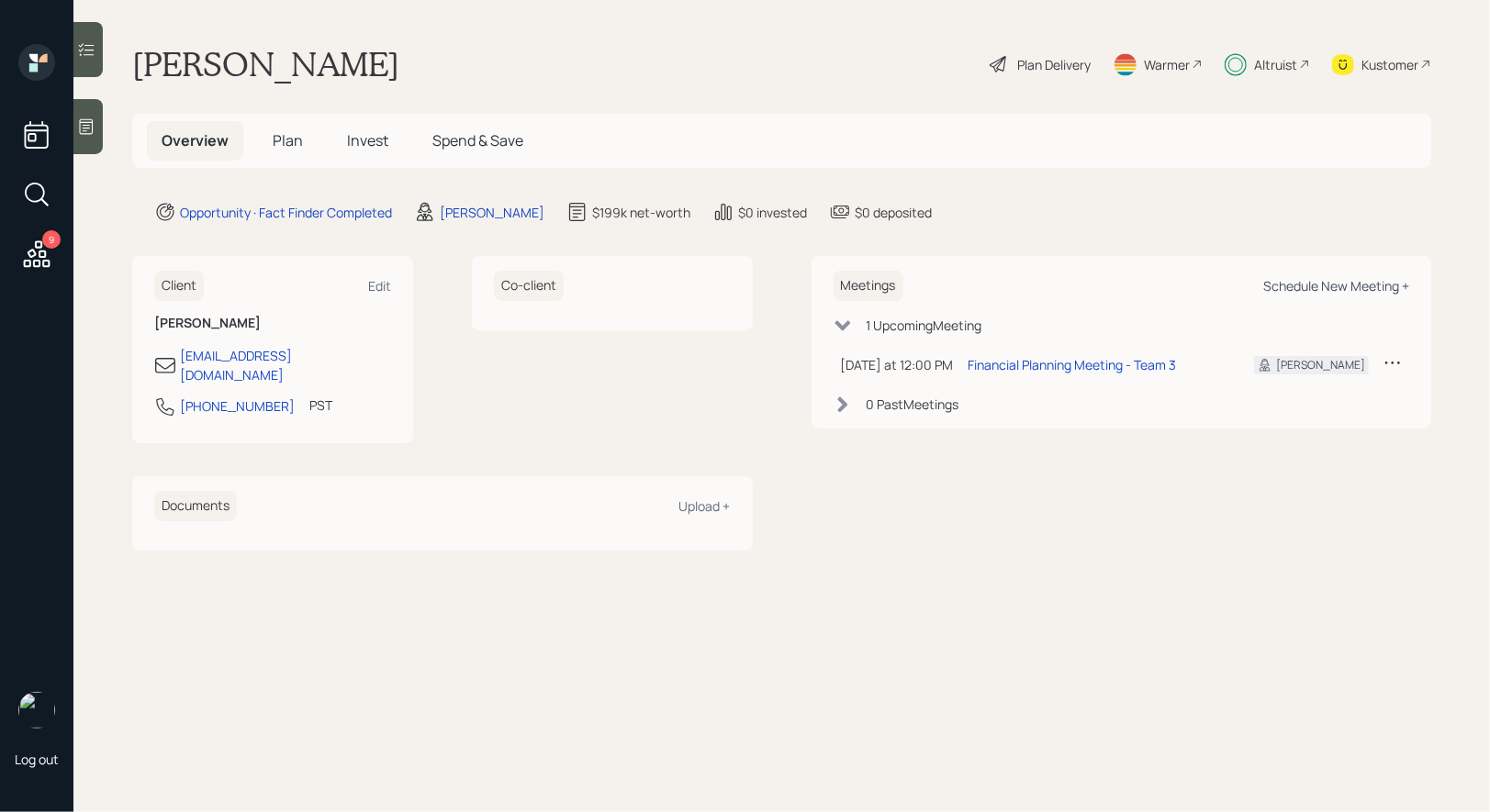
click at [1350, 283] on div "Schedule New Meeting +" at bounding box center [1336, 286] width 146 height 17
select select "8b79112e-3cfb-44f9-89e7-15267fe946c1"
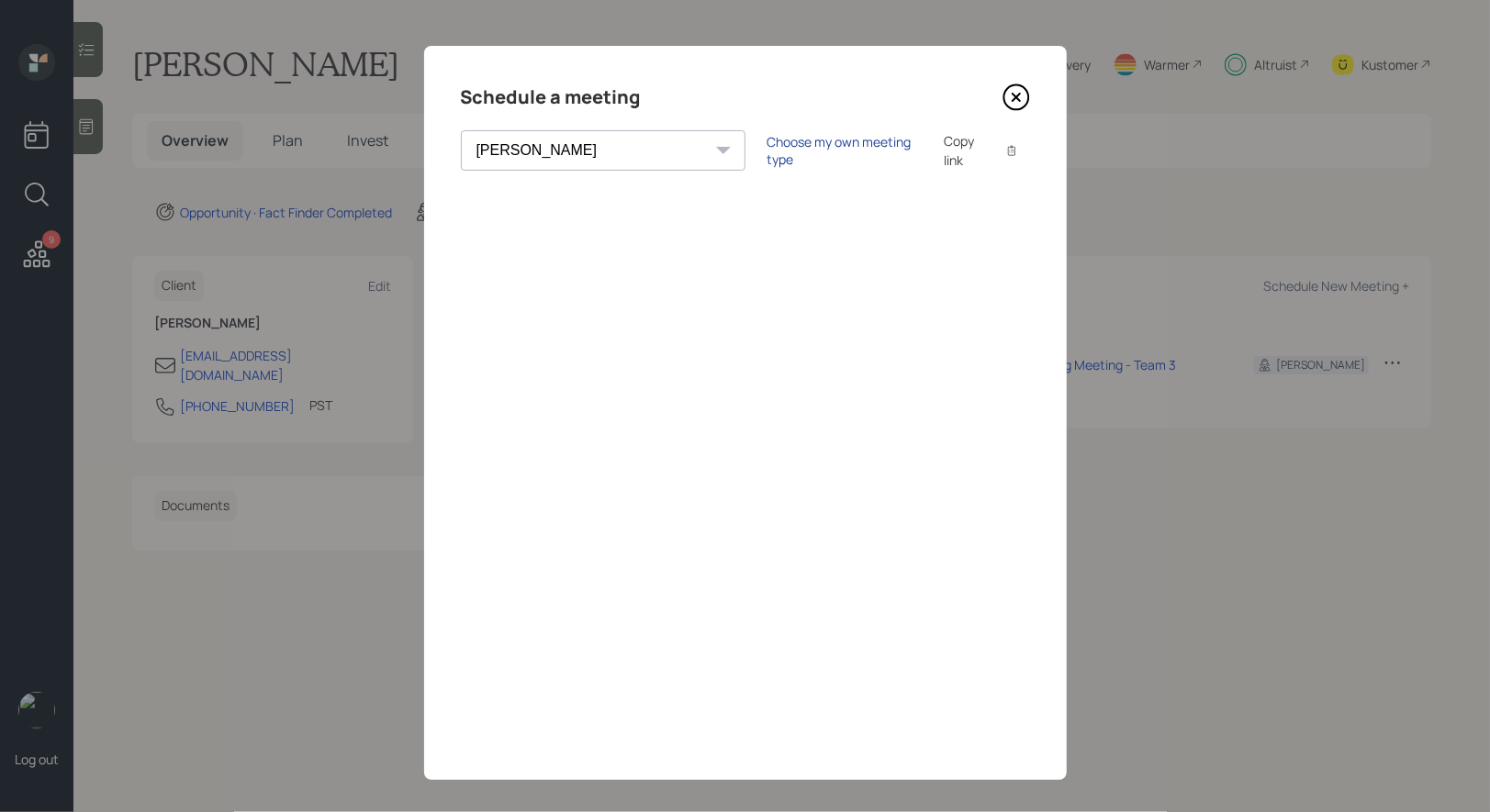
click at [767, 150] on div "Choose my own meeting type" at bounding box center [844, 150] width 154 height 34
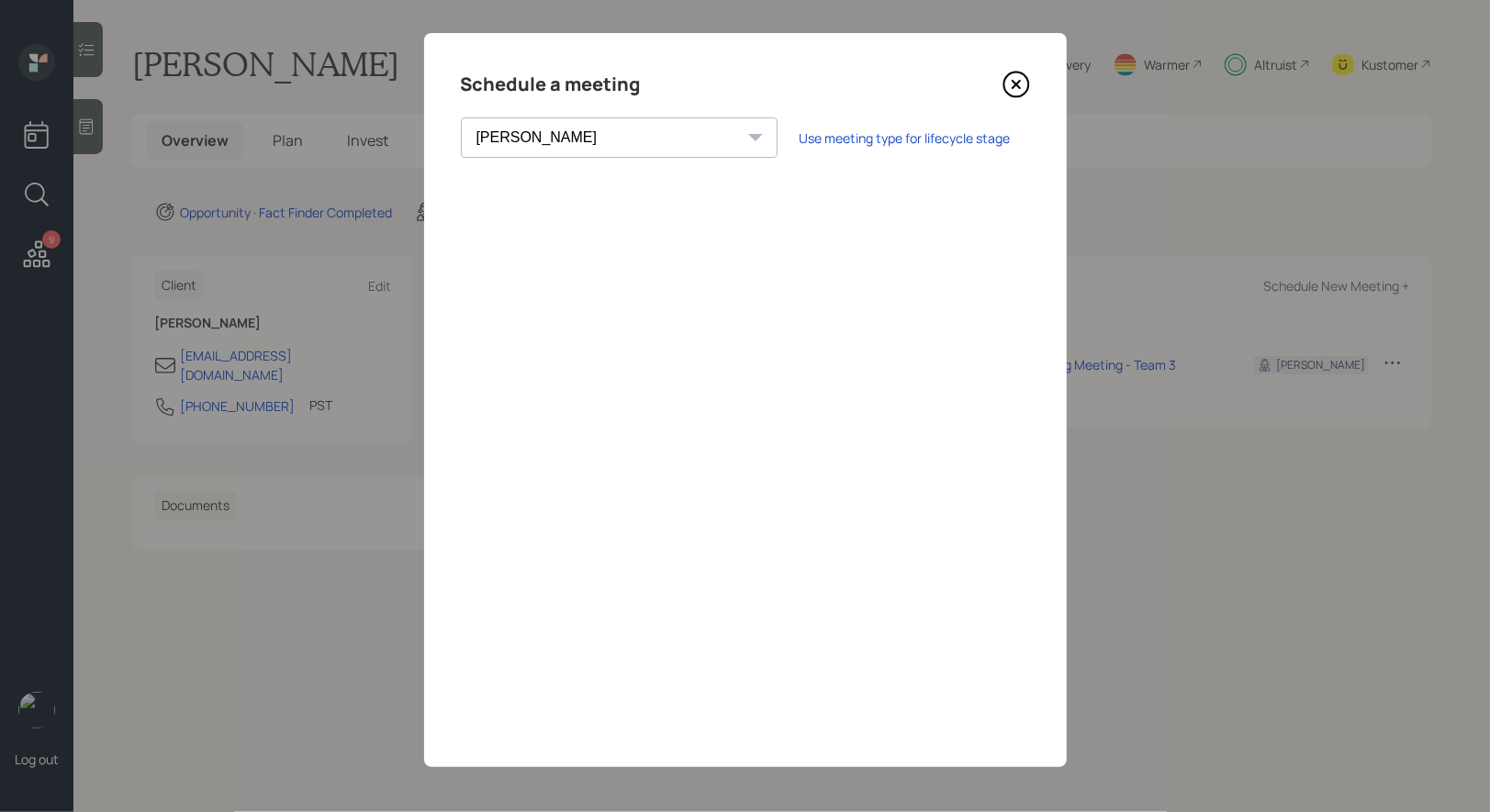
click at [1018, 82] on icon at bounding box center [1016, 84] width 28 height 28
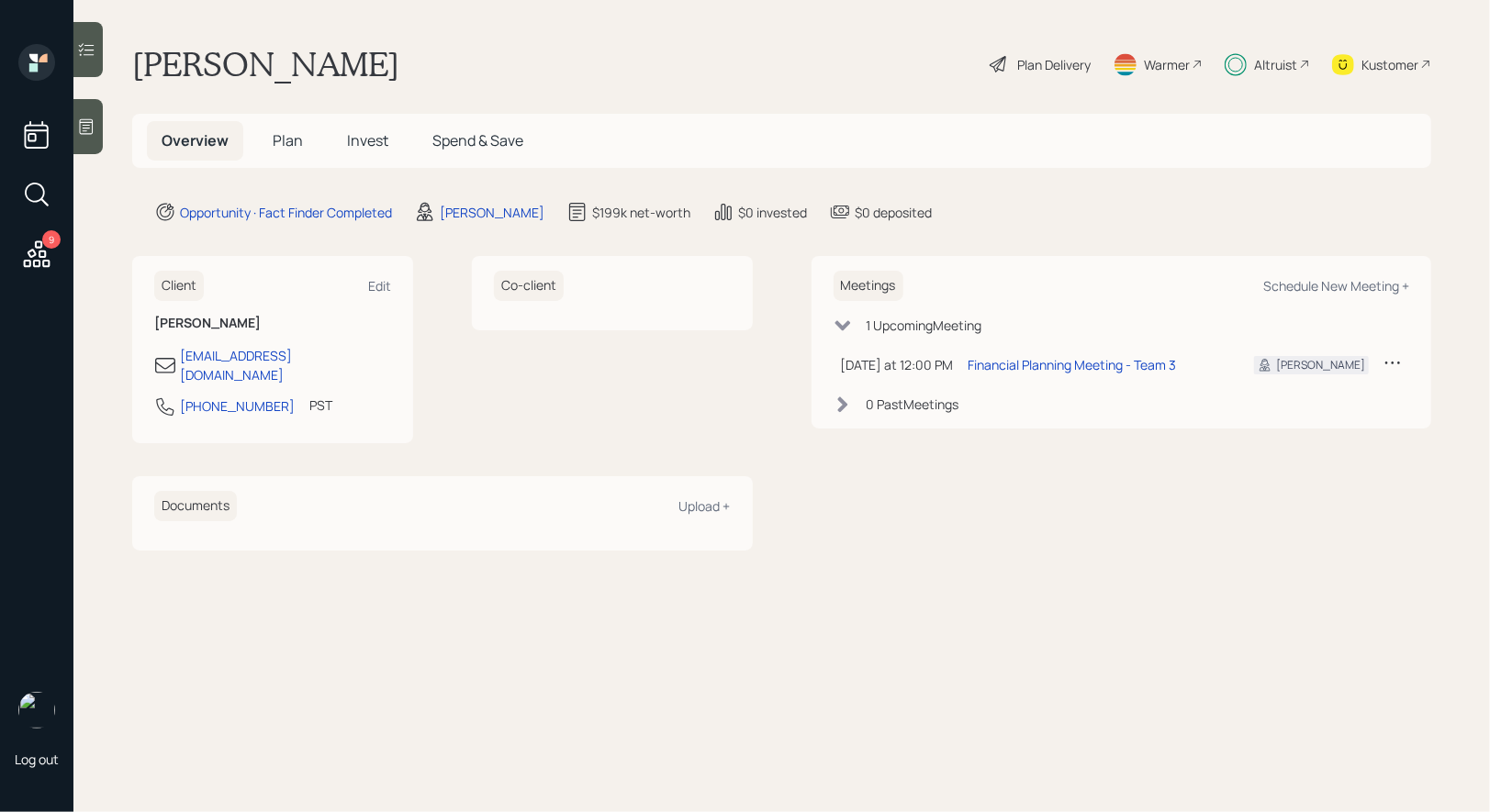
click at [286, 140] on span "Plan" at bounding box center [288, 140] width 31 height 20
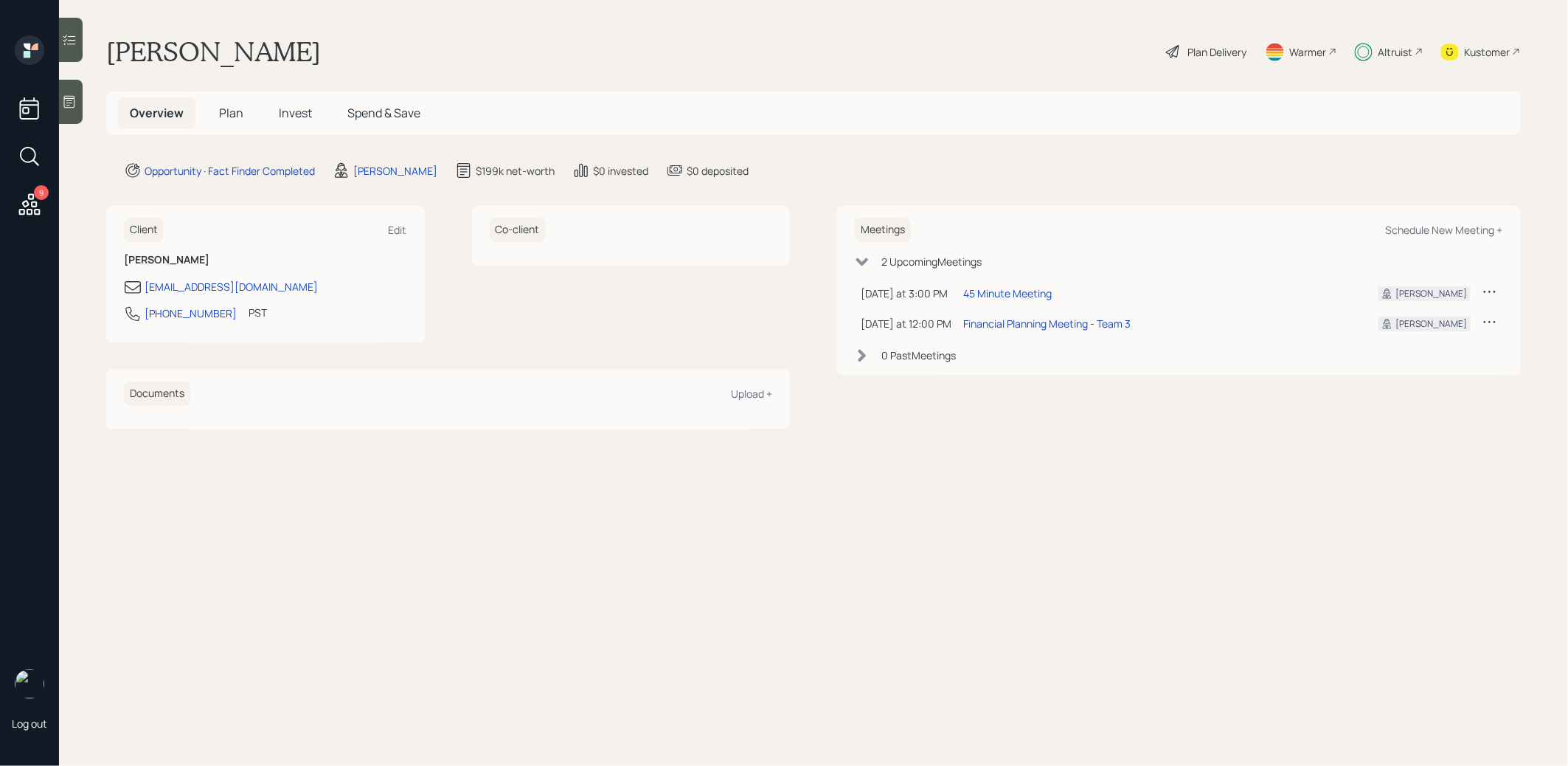
click at [297, 112] on span "Invest" at bounding box center [295, 112] width 33 height 16
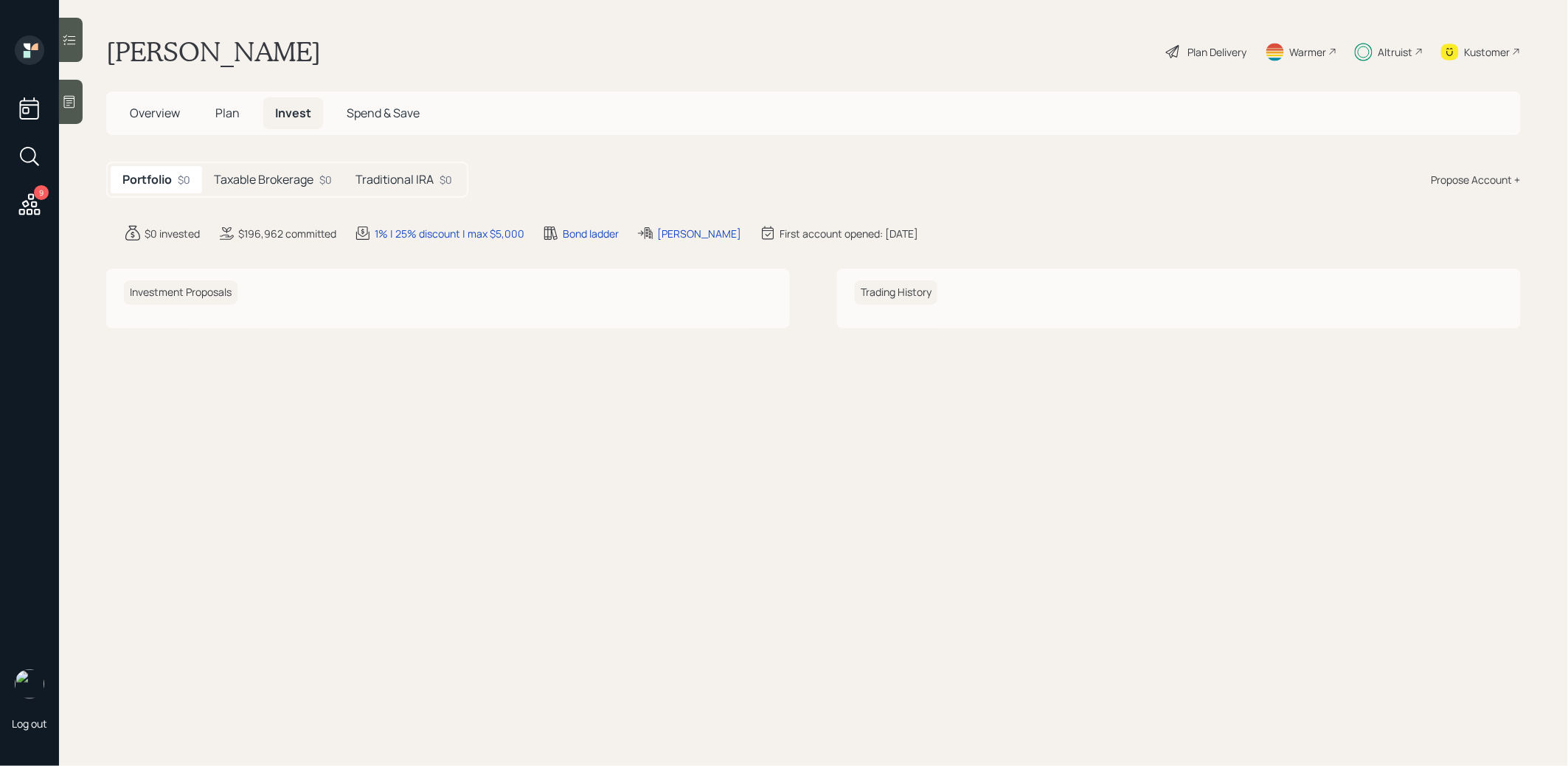
click at [285, 185] on h5 "Taxable Brokerage" at bounding box center [264, 180] width 100 height 14
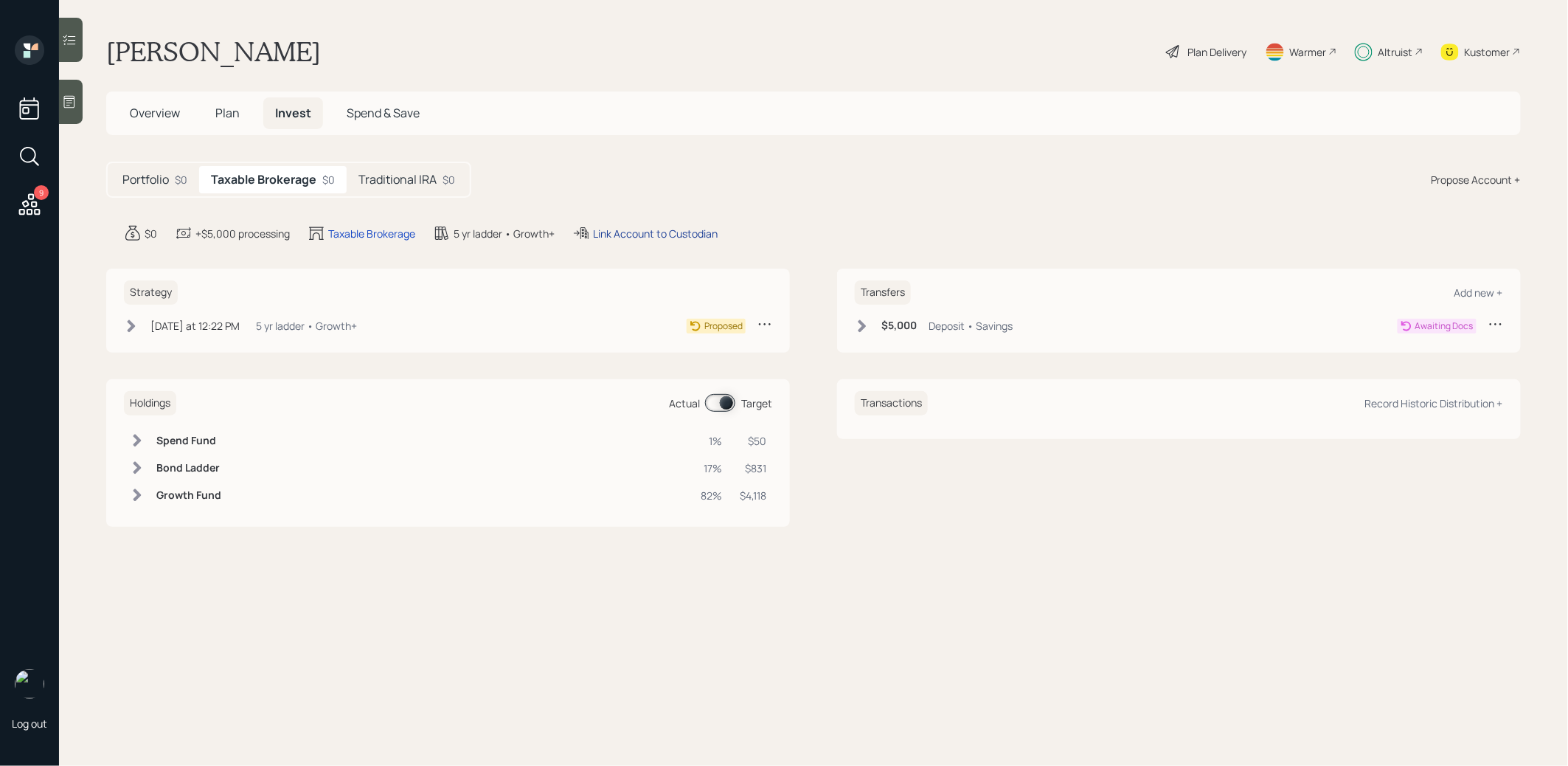
click at [606, 228] on div "Link Account to Custodian" at bounding box center [655, 234] width 125 height 15
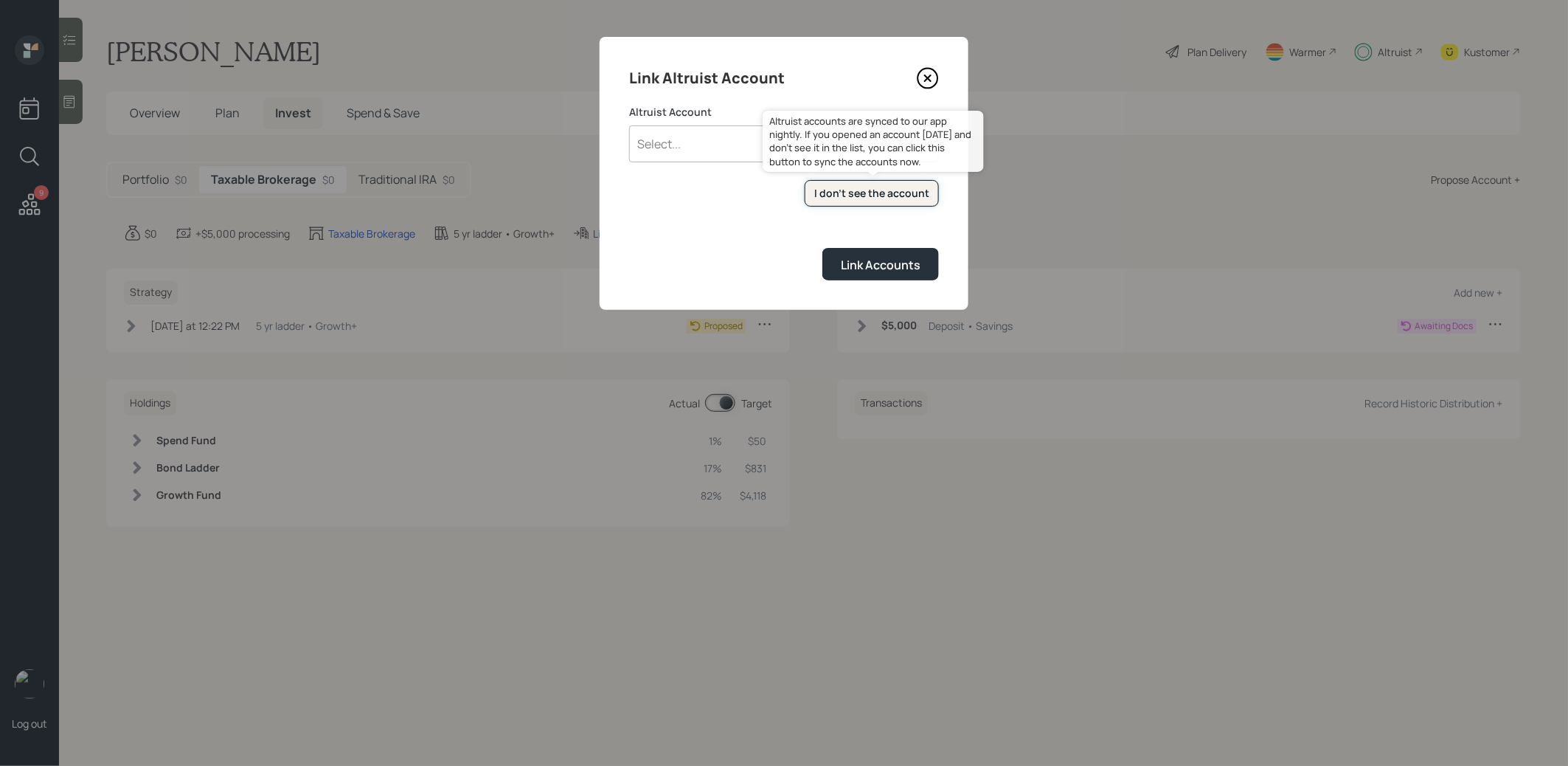
click at [833, 188] on div "I don't see the account" at bounding box center [872, 193] width 115 height 15
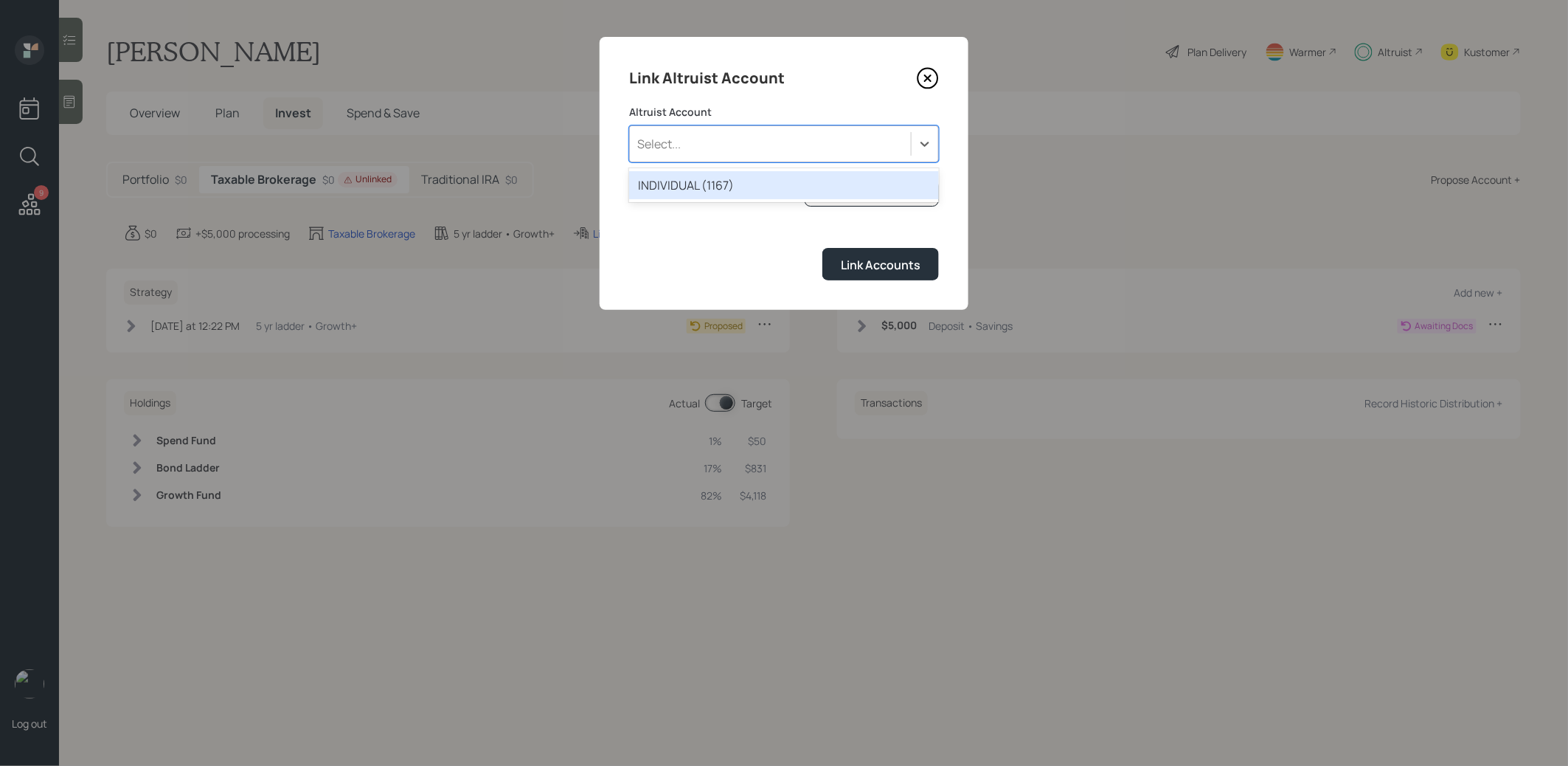
click at [700, 155] on div "Select..." at bounding box center [770, 144] width 281 height 25
click at [693, 192] on div "INDIVIDUAL (1167)" at bounding box center [783, 185] width 310 height 28
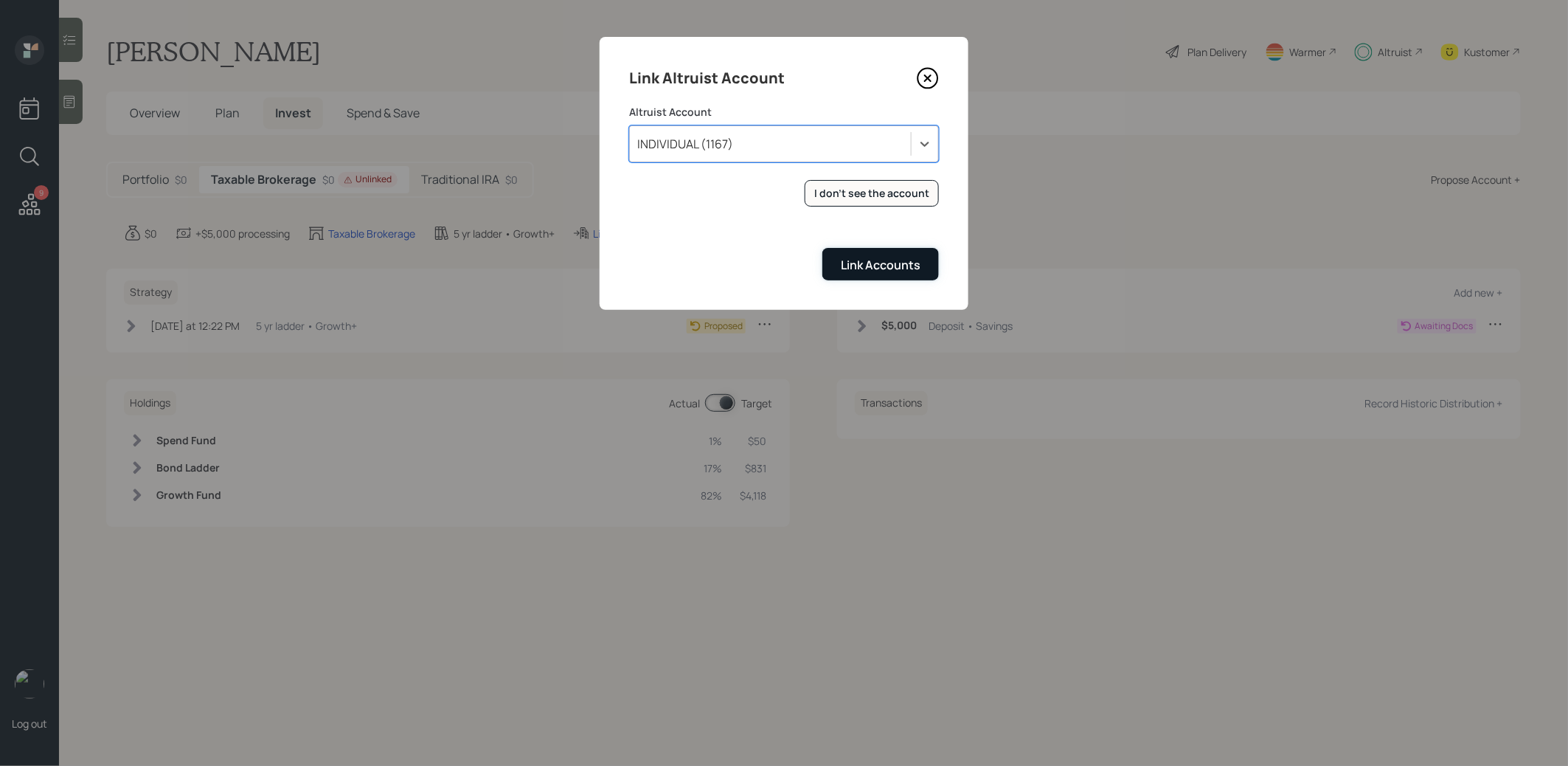
click at [849, 264] on div "Link Accounts" at bounding box center [881, 265] width 80 height 16
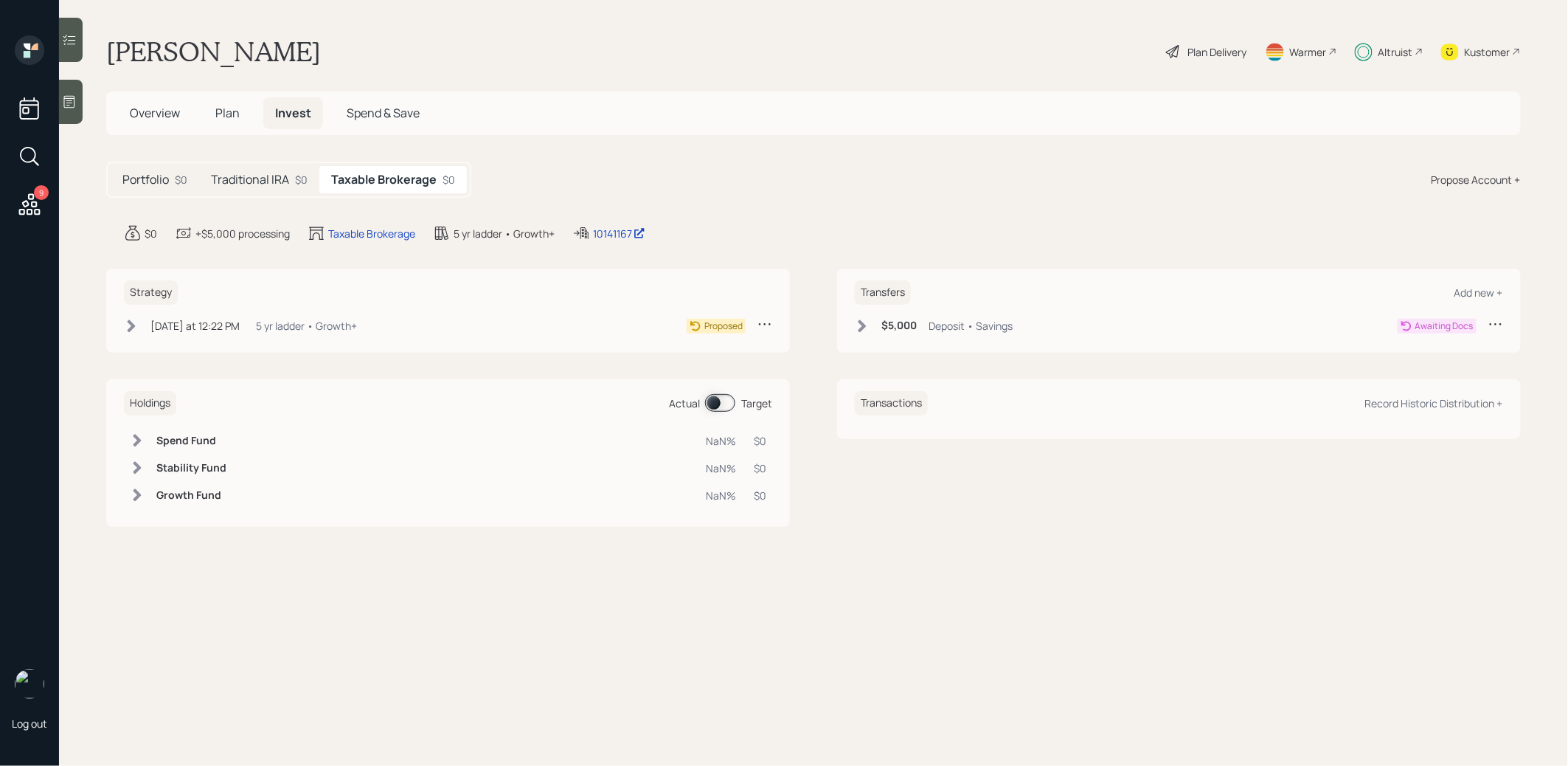
click at [266, 179] on h5 "Traditional IRA" at bounding box center [250, 180] width 78 height 14
click at [134, 322] on icon at bounding box center [131, 325] width 8 height 12
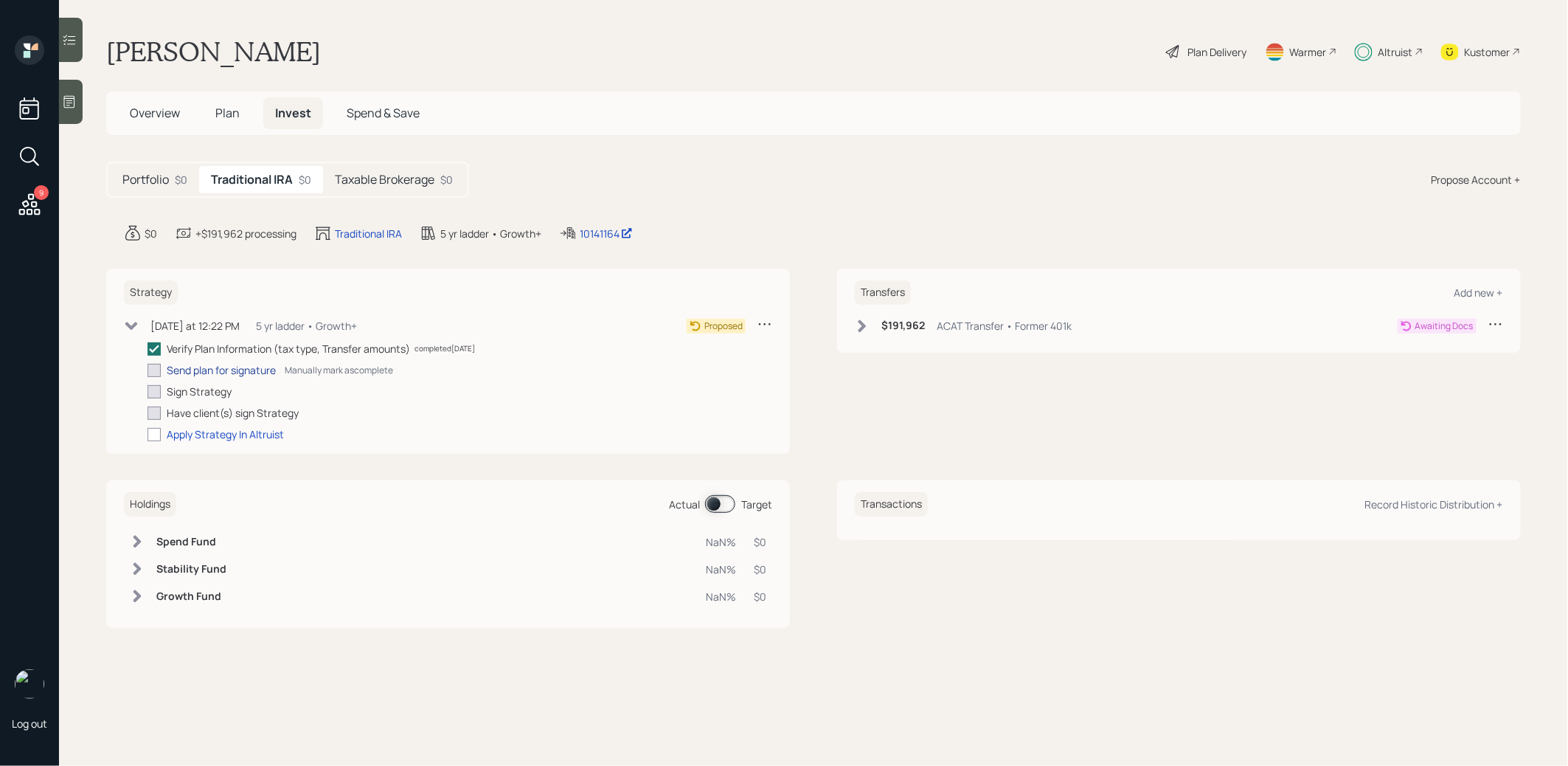
click at [186, 373] on div "Send plan for signature" at bounding box center [221, 370] width 109 height 15
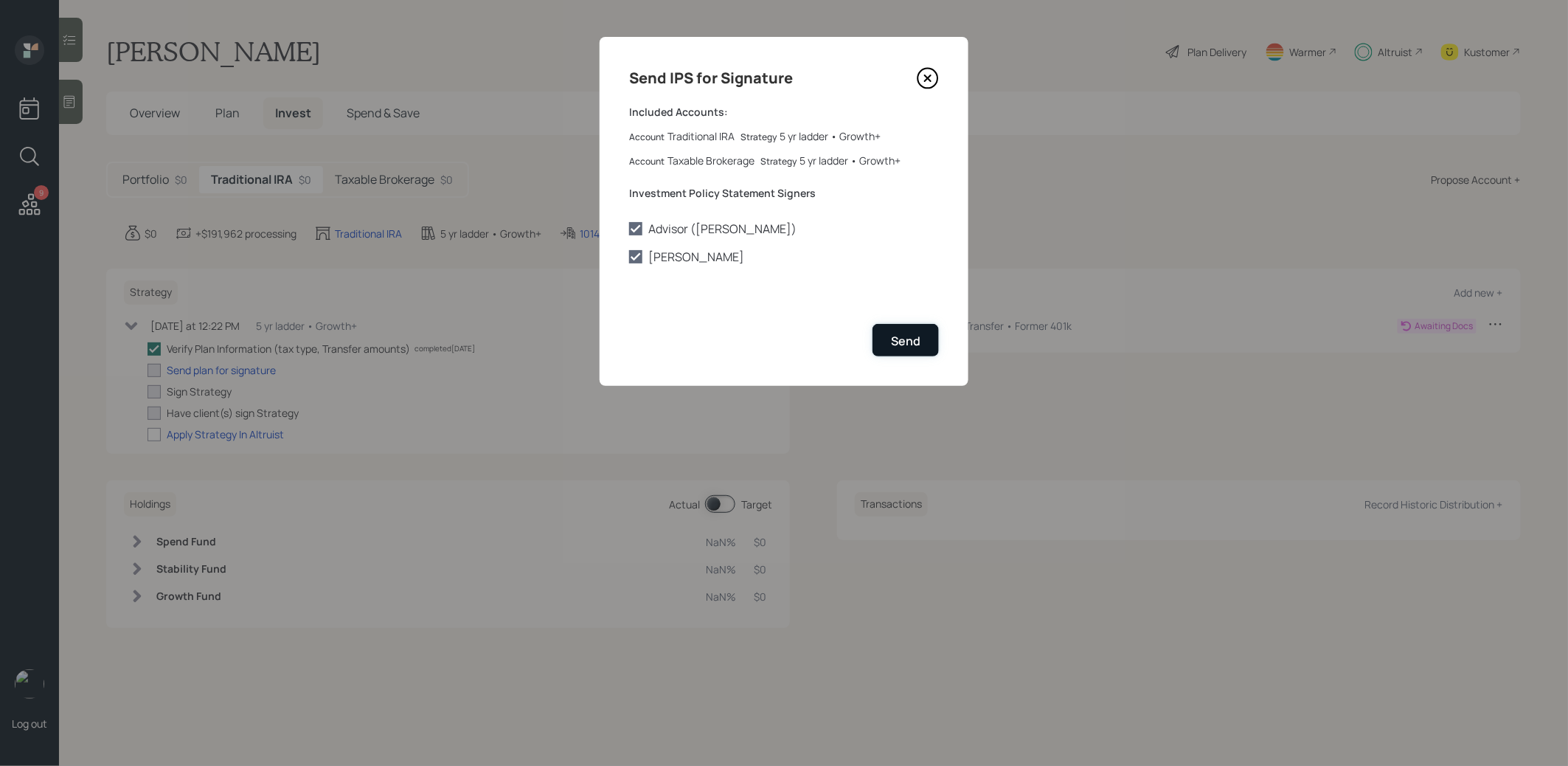
click at [919, 340] on div "Send" at bounding box center [905, 341] width 29 height 16
checkbox input "true"
